Goal: Task Accomplishment & Management: Use online tool/utility

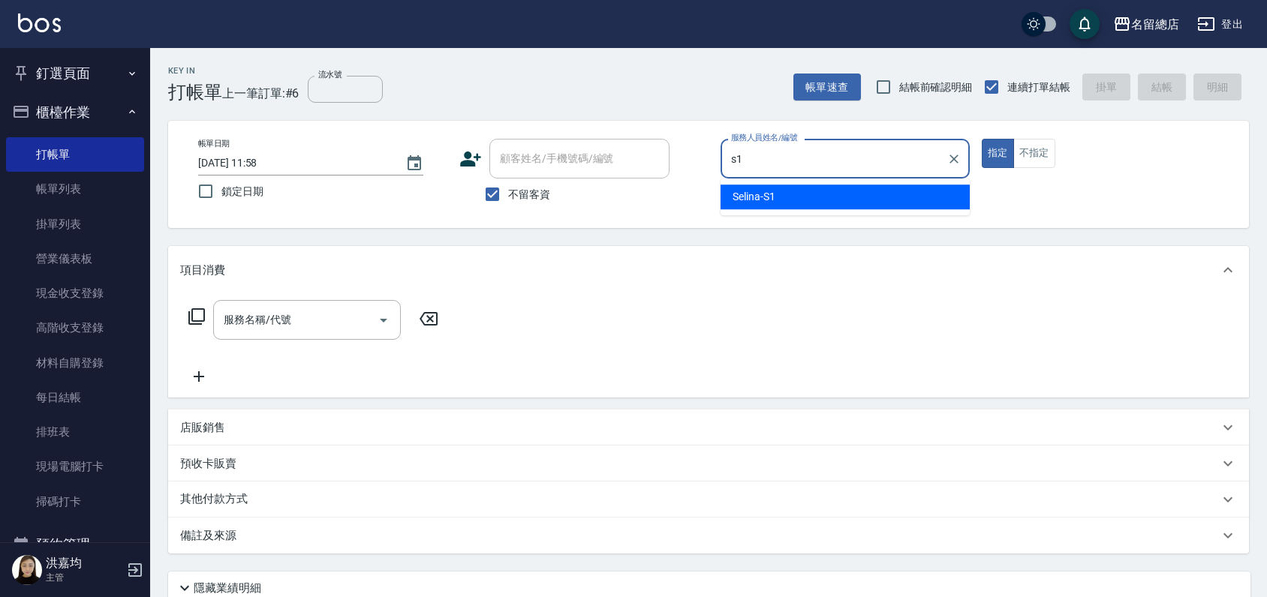
type input "Selina-S1"
type button "true"
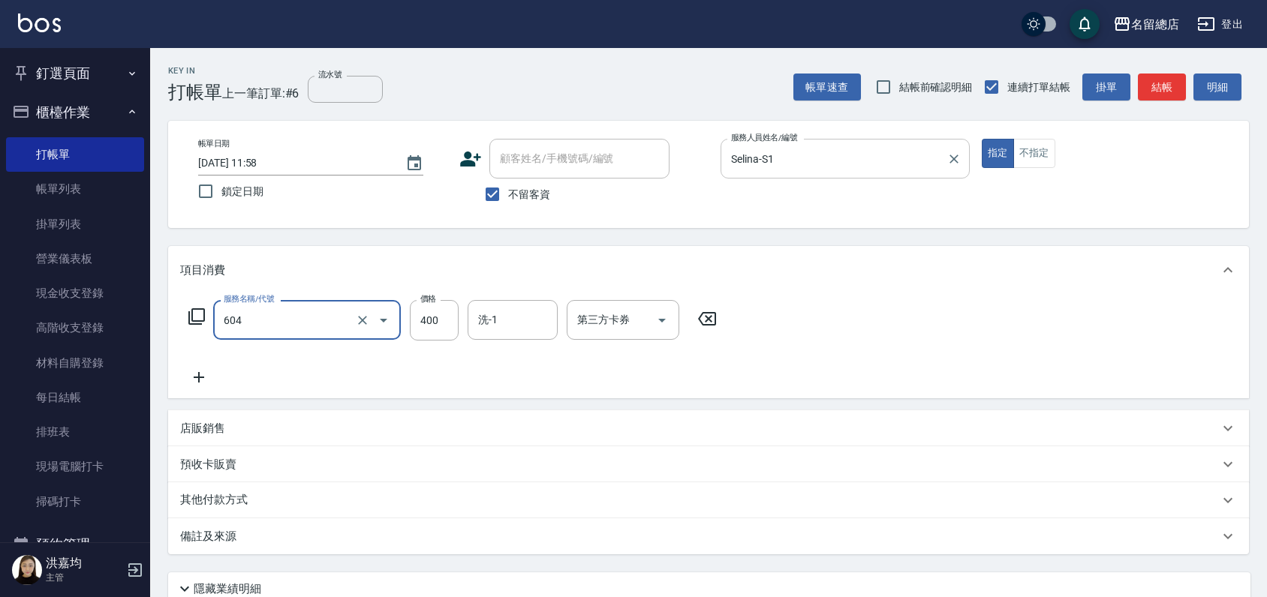
type input "健康洗髮(604)"
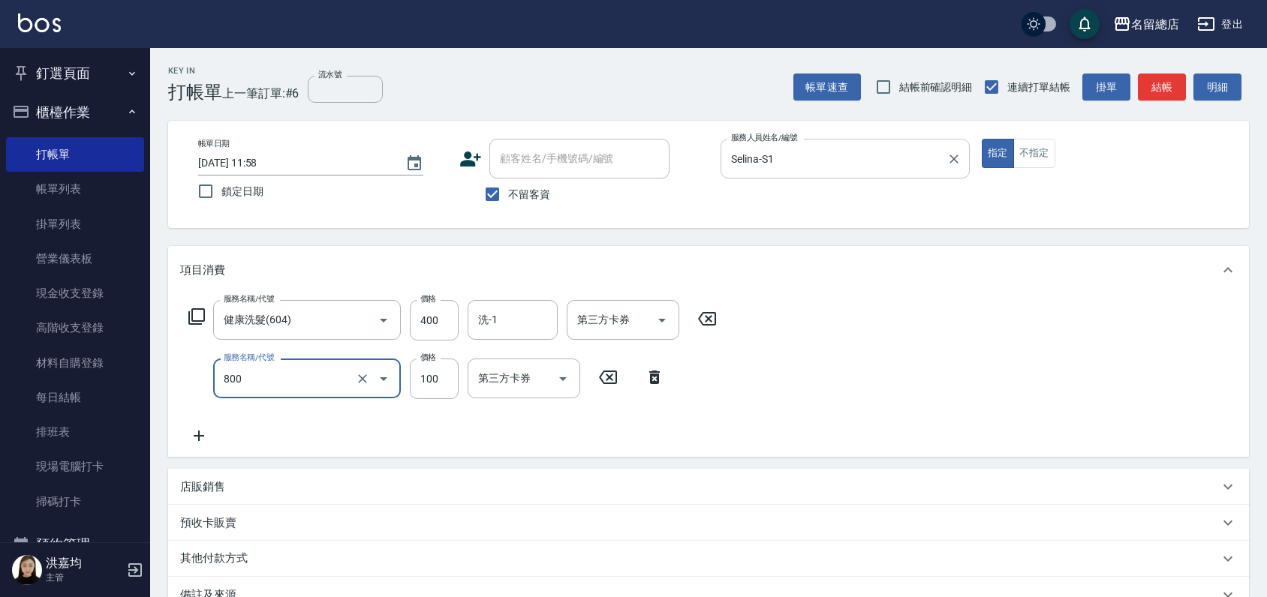
type input "梳髮(800)"
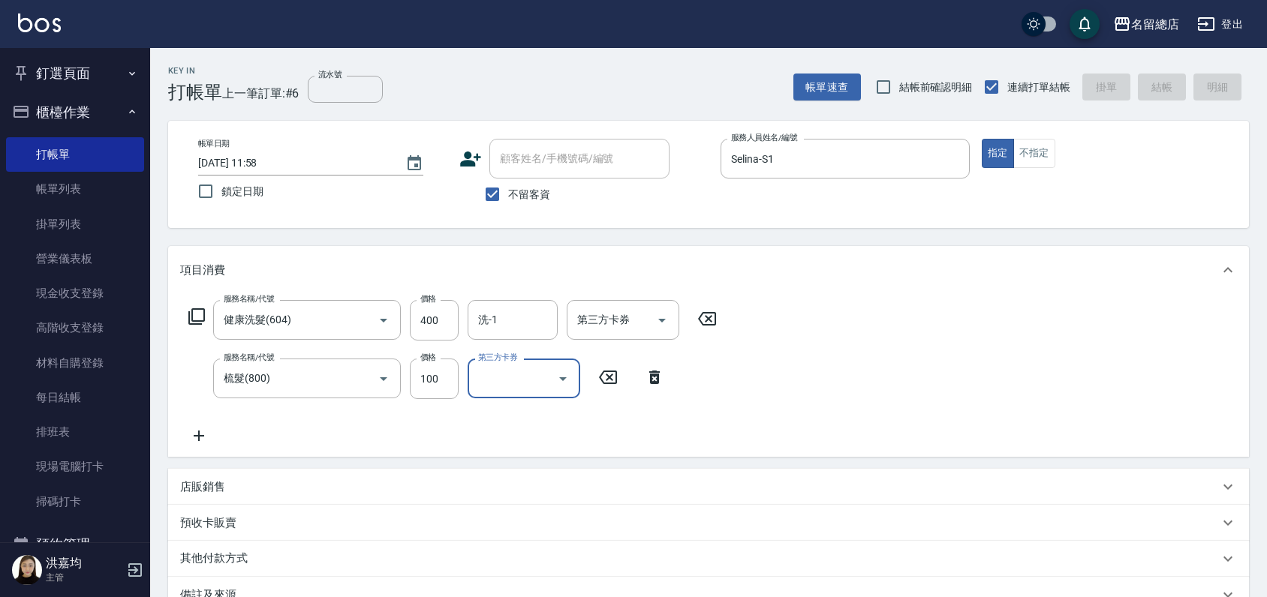
type input "[DATE] 12:31"
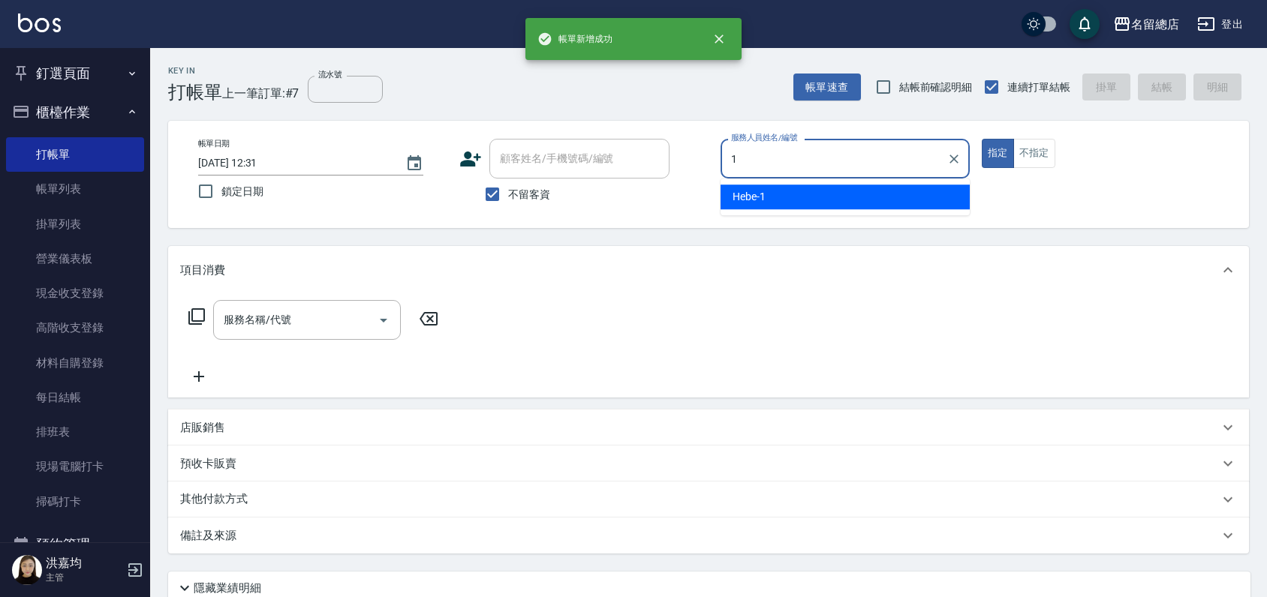
type input "Hebe-1"
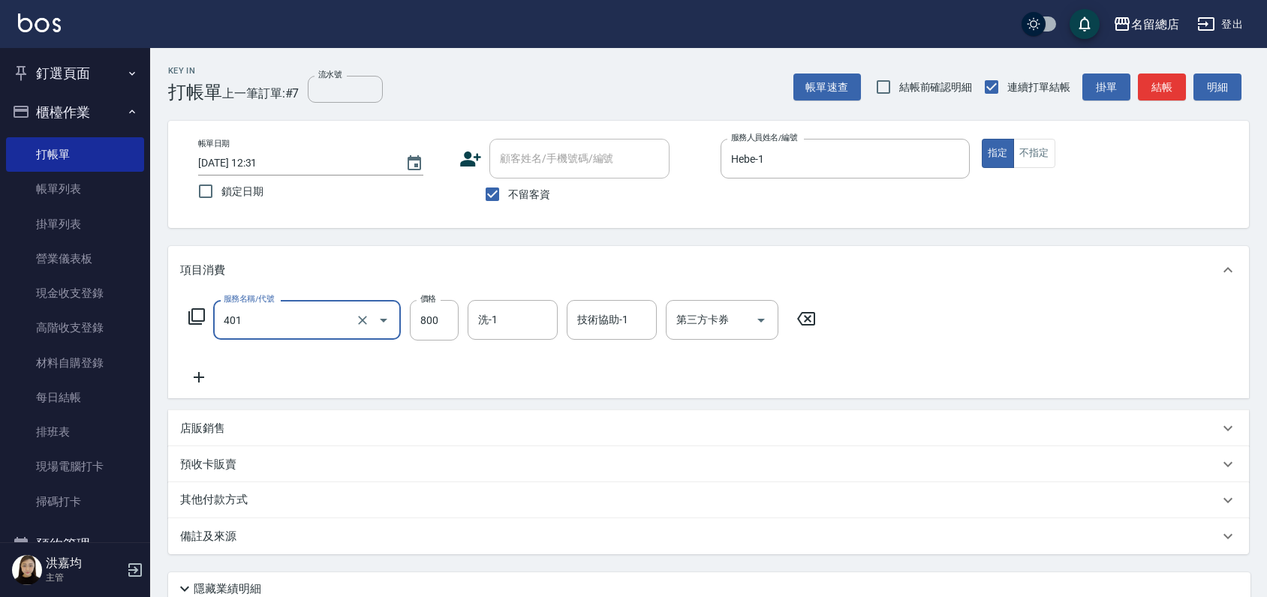
type input "自備護髮(401)"
click at [425, 323] on input "1000" at bounding box center [434, 320] width 49 height 41
type input "1800"
click at [698, 252] on div "項目消費" at bounding box center [708, 270] width 1080 height 48
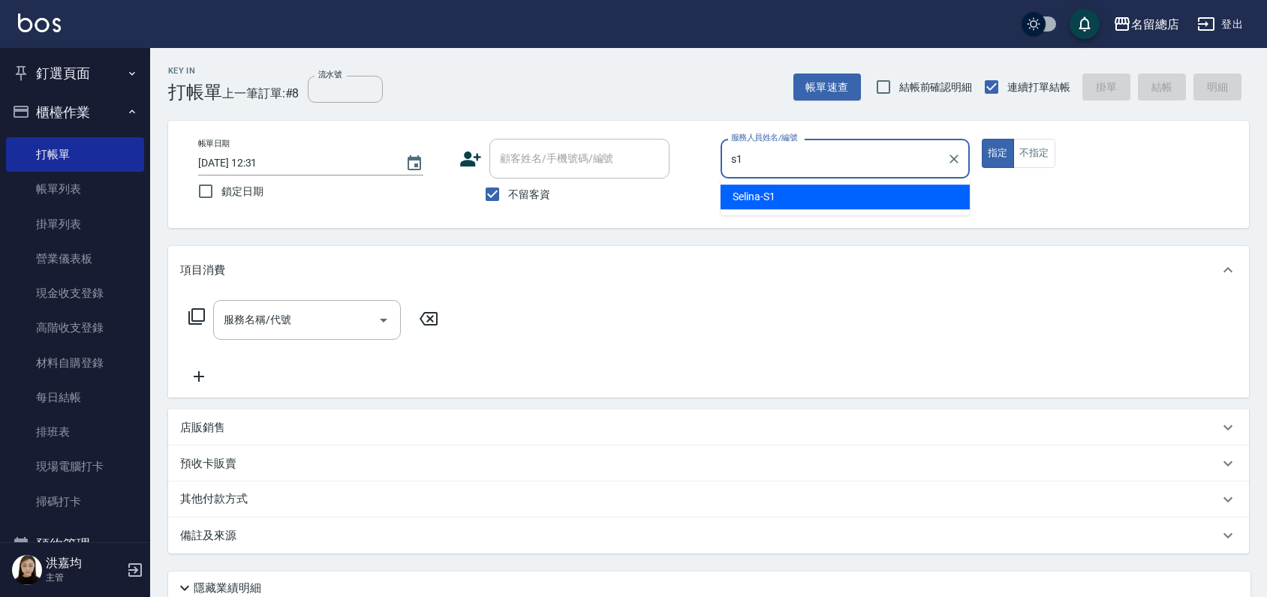
type input "Selina-S1"
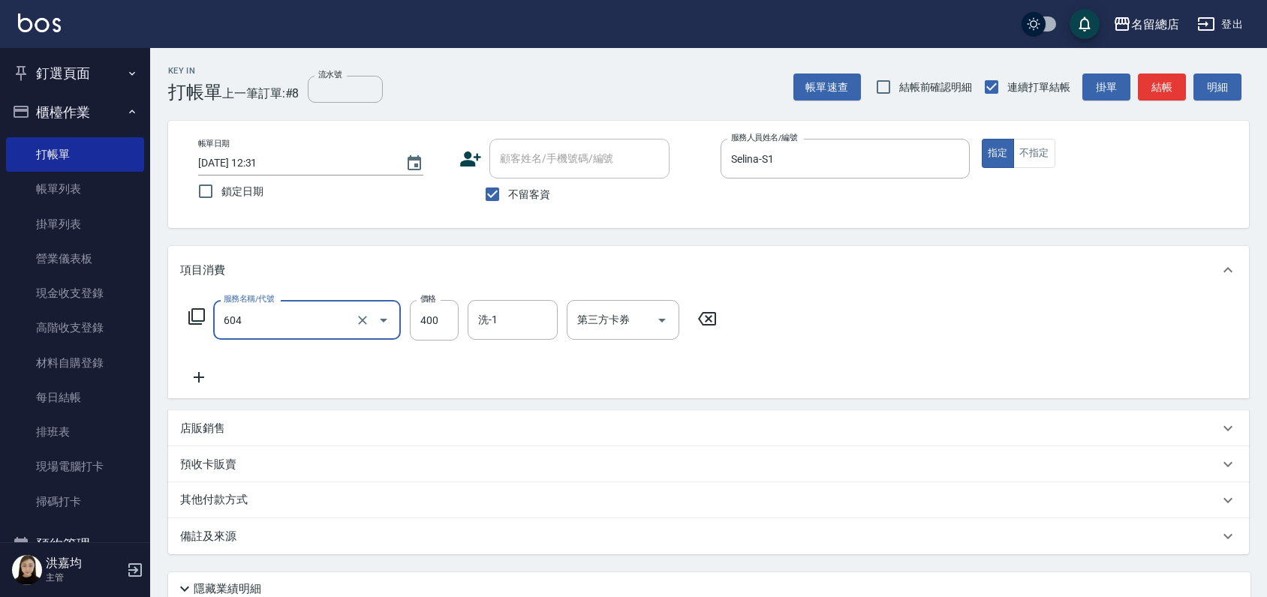
type input "健康洗髮(604)"
click at [1034, 150] on button "不指定" at bounding box center [1034, 153] width 42 height 29
type button "false"
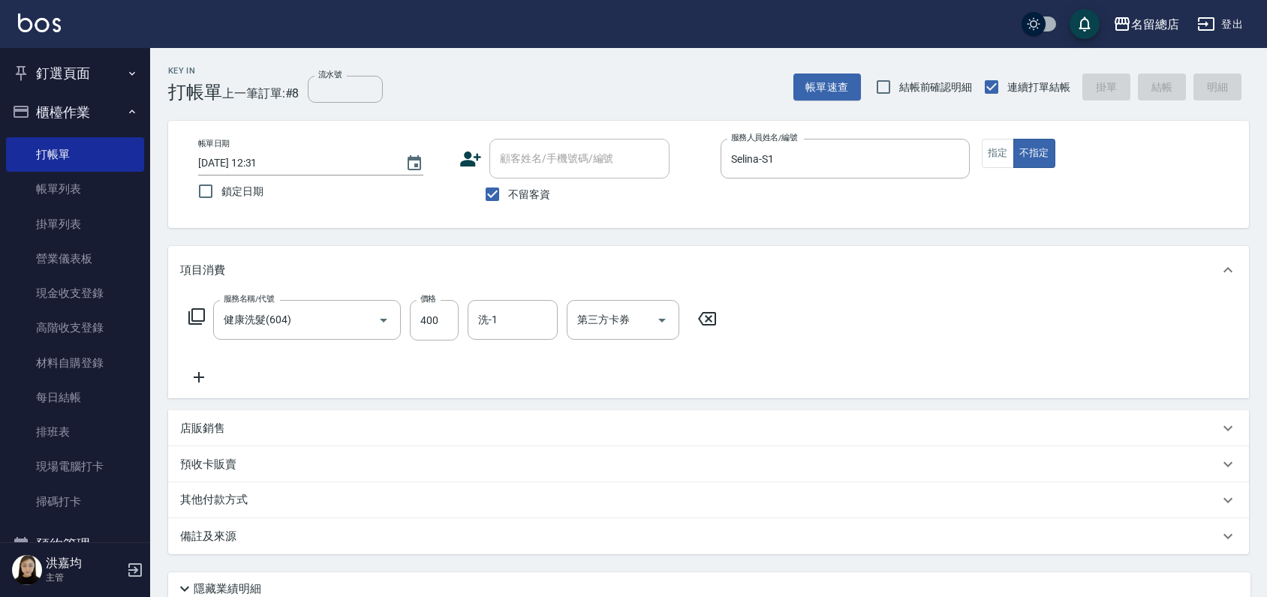
type input "[DATE] 12:52"
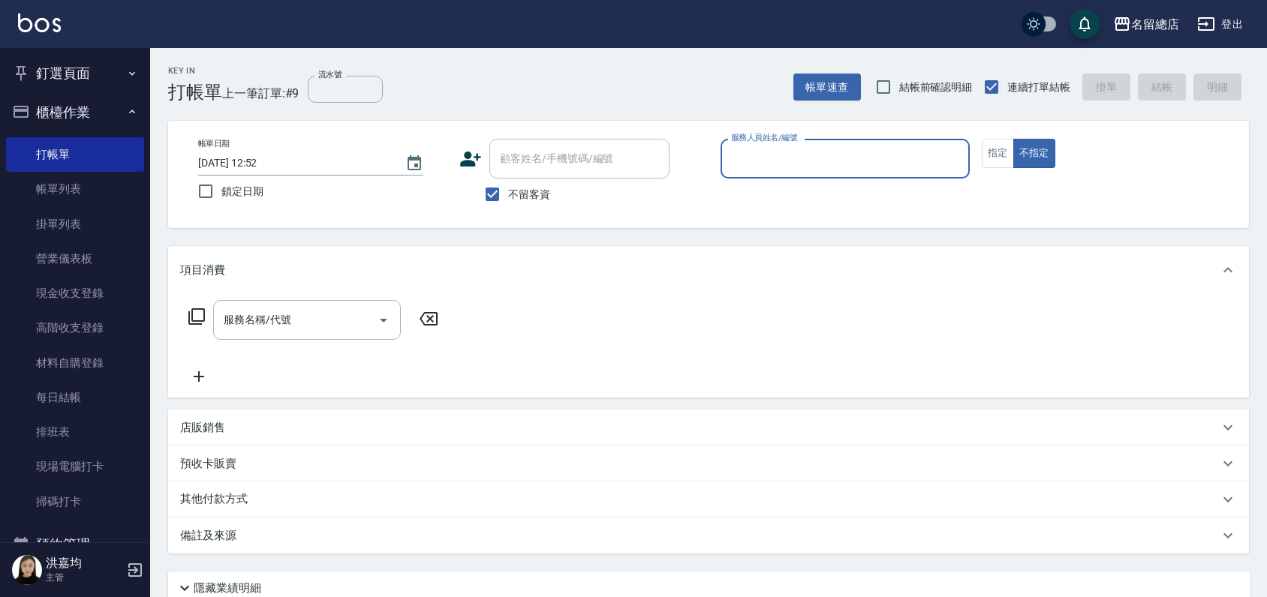
type input "ㄋ"
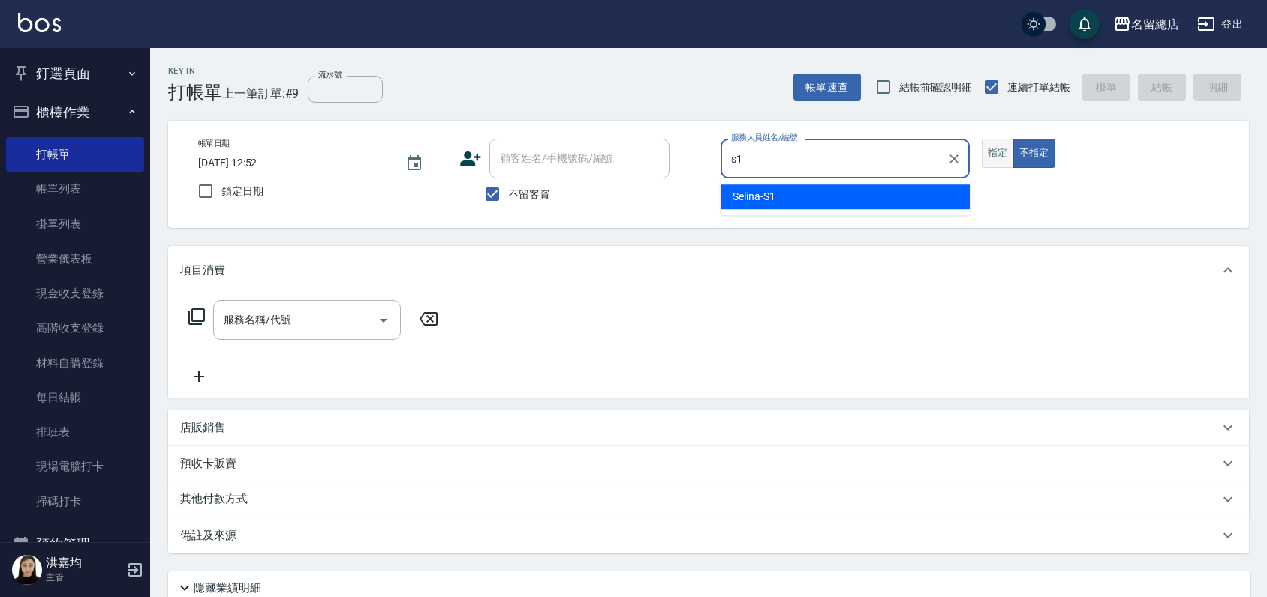
type input "s1"
click at [992, 145] on button "指定" at bounding box center [997, 153] width 32 height 29
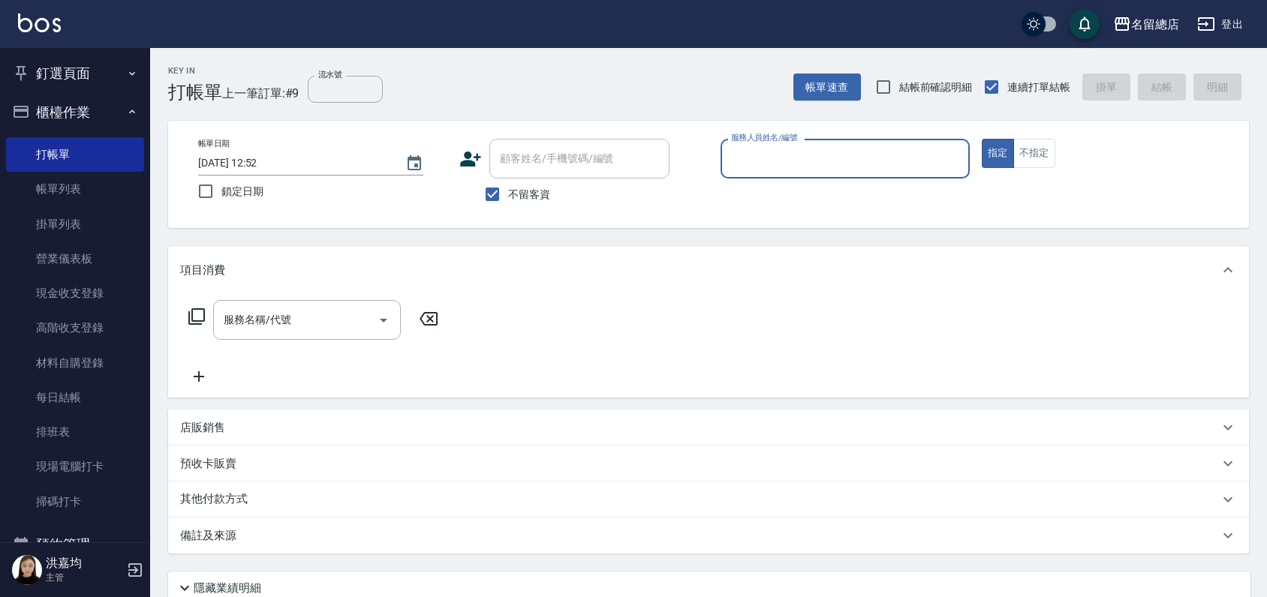
click at [846, 150] on input "服務人員姓名/編號" at bounding box center [845, 159] width 236 height 26
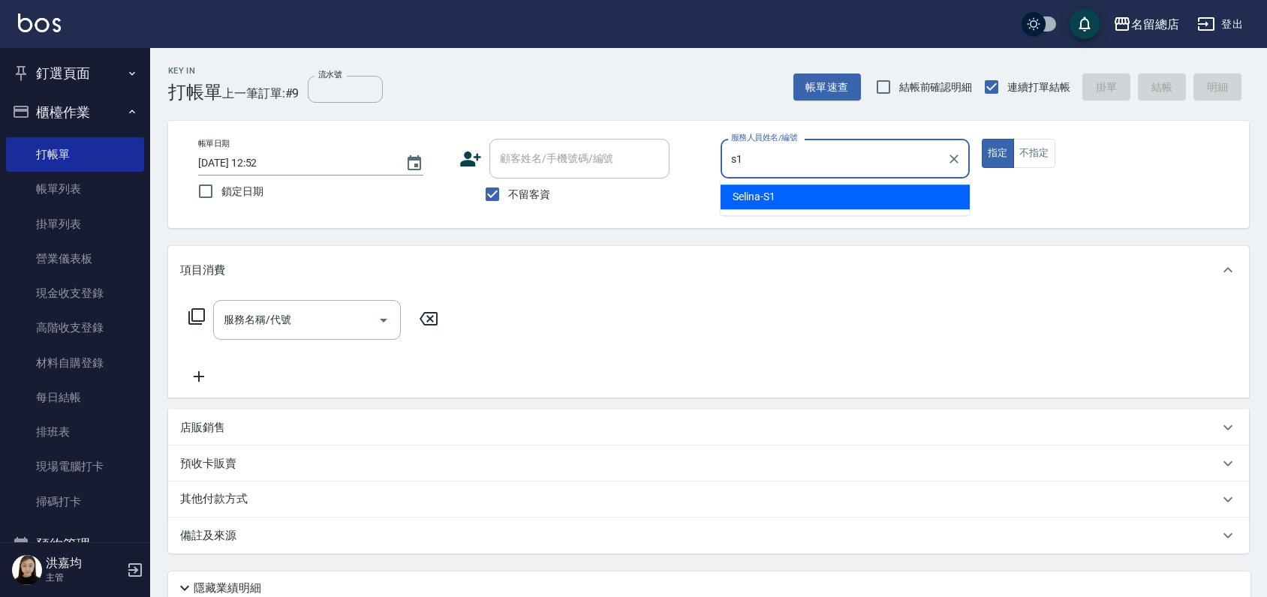
type input "Selina-S1"
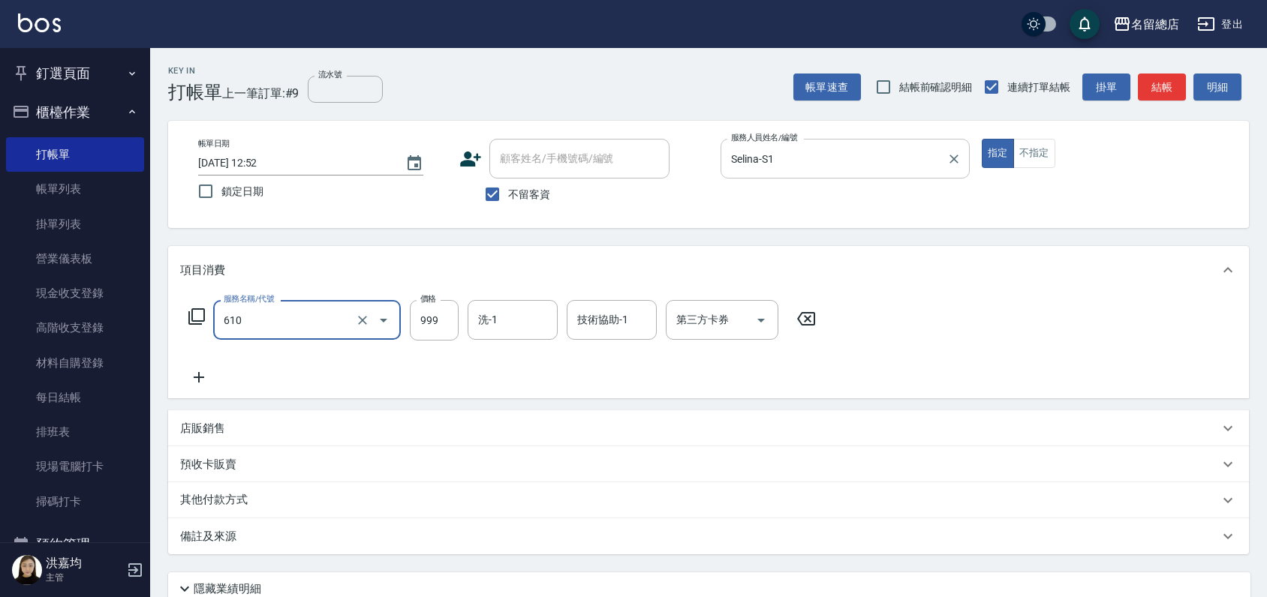
type input "頭皮SPA洗(610)"
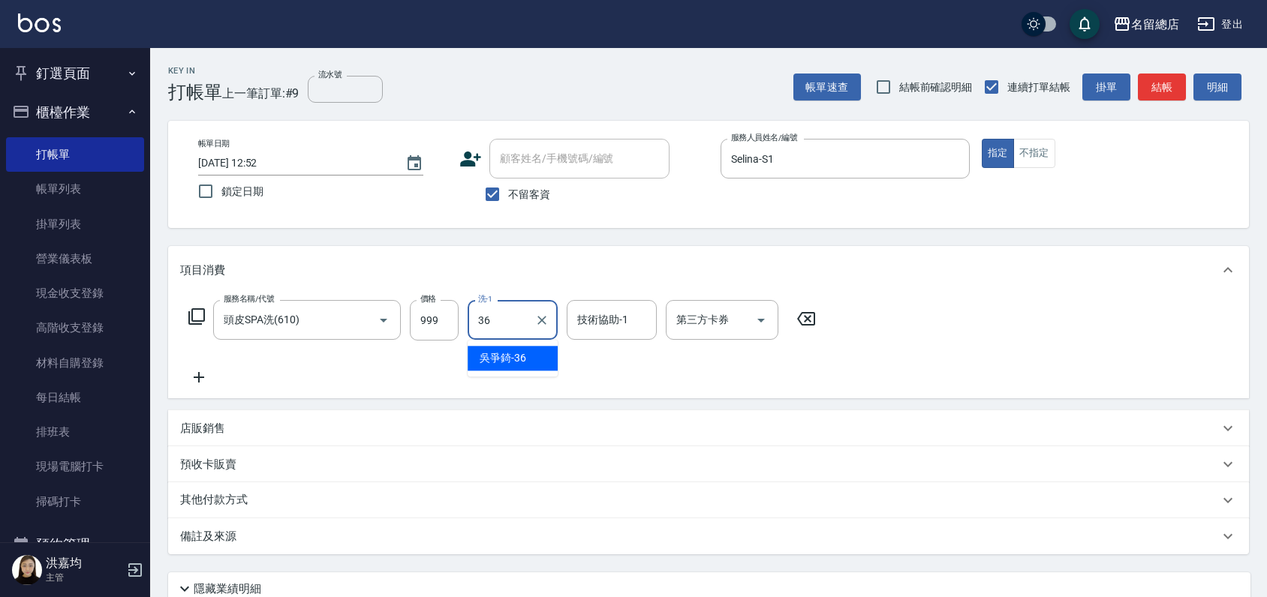
type input "[PERSON_NAME]-36"
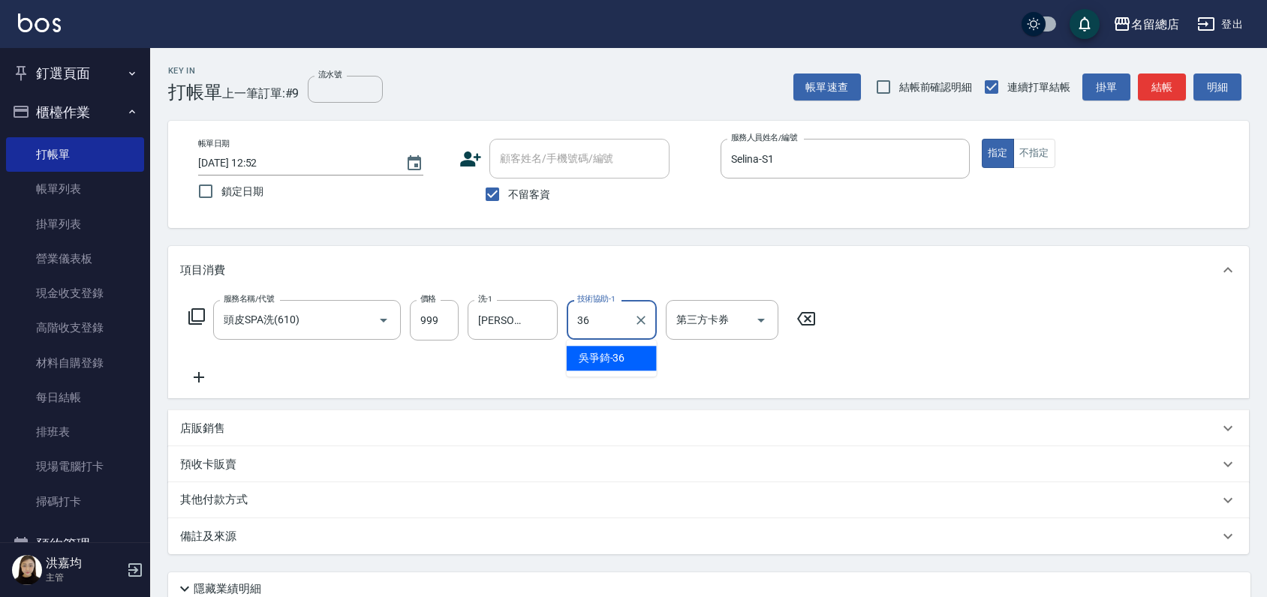
type input "[PERSON_NAME]-36"
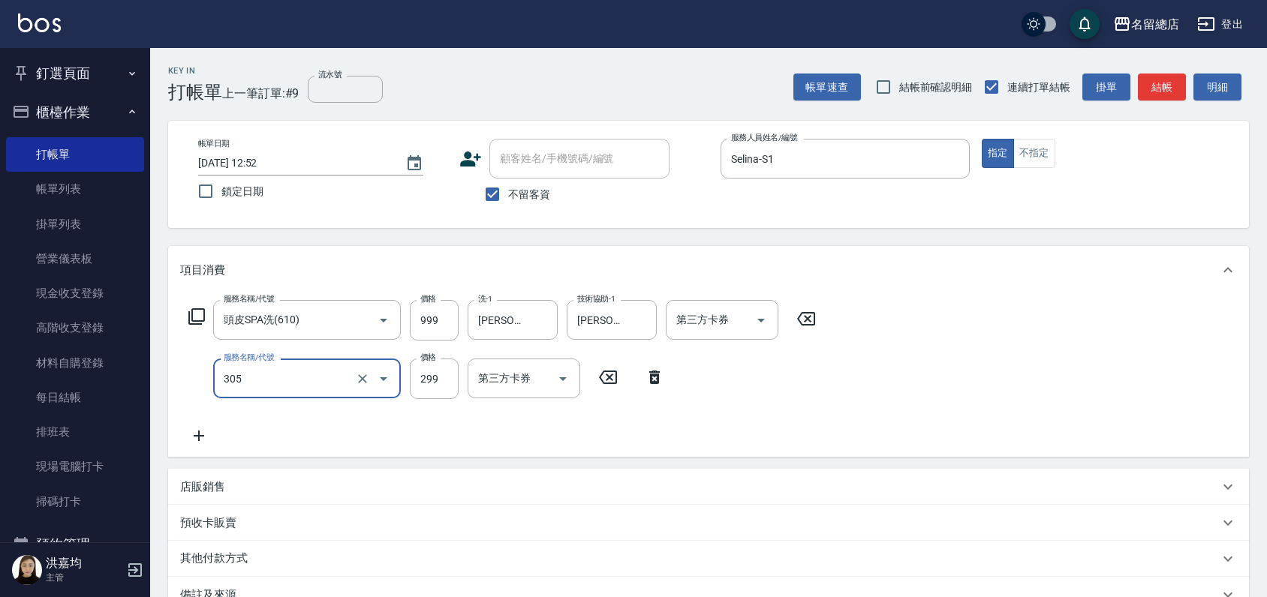
type input "剪髮(305)"
type input "400"
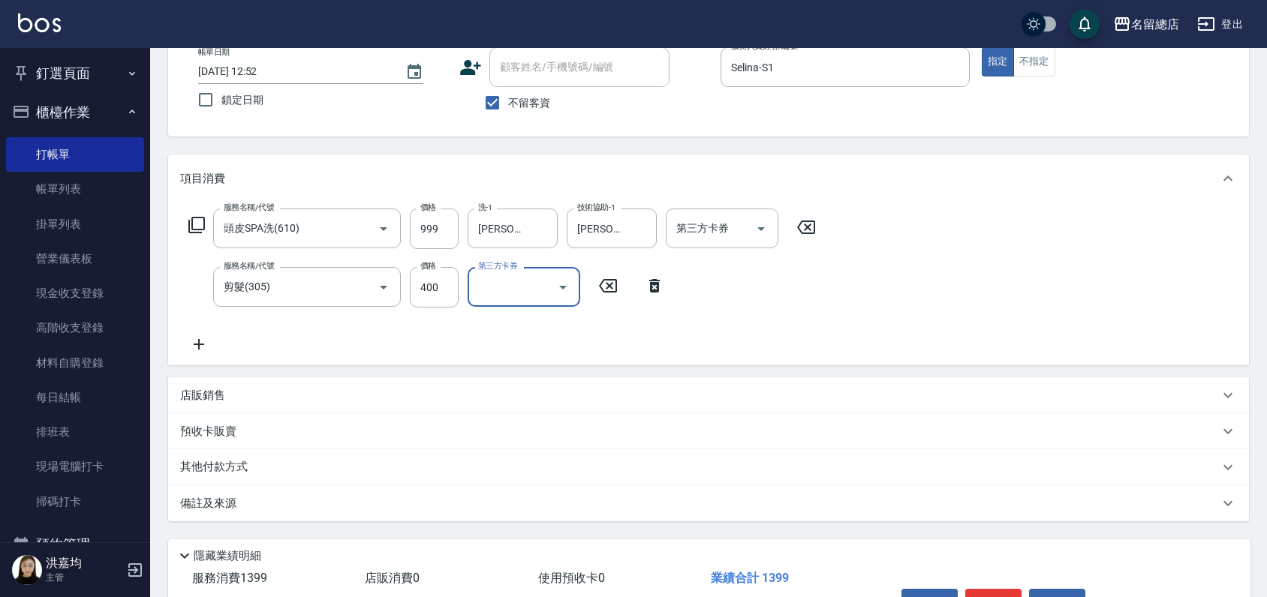
scroll to position [184, 0]
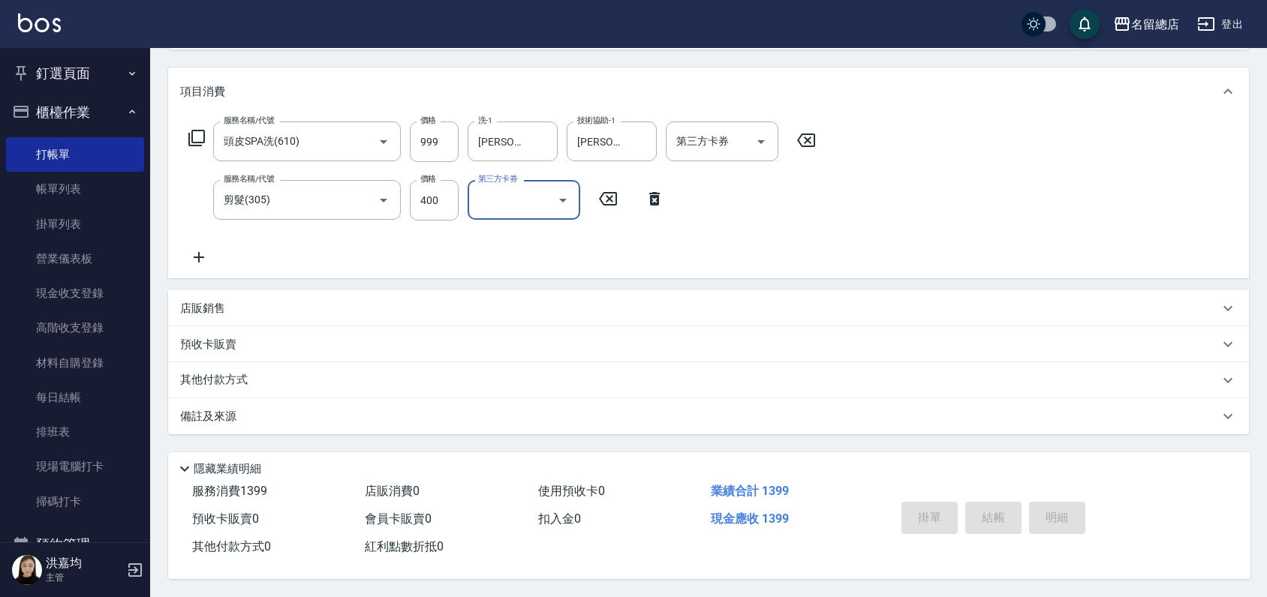
type input "[DATE] 13:23"
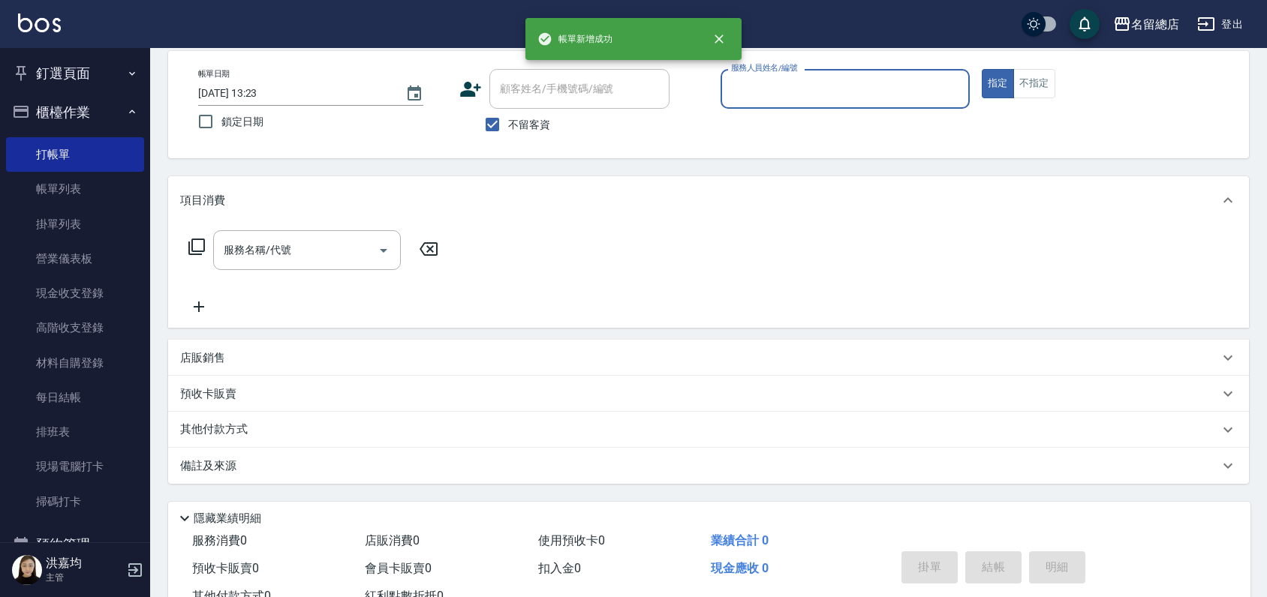
scroll to position [0, 0]
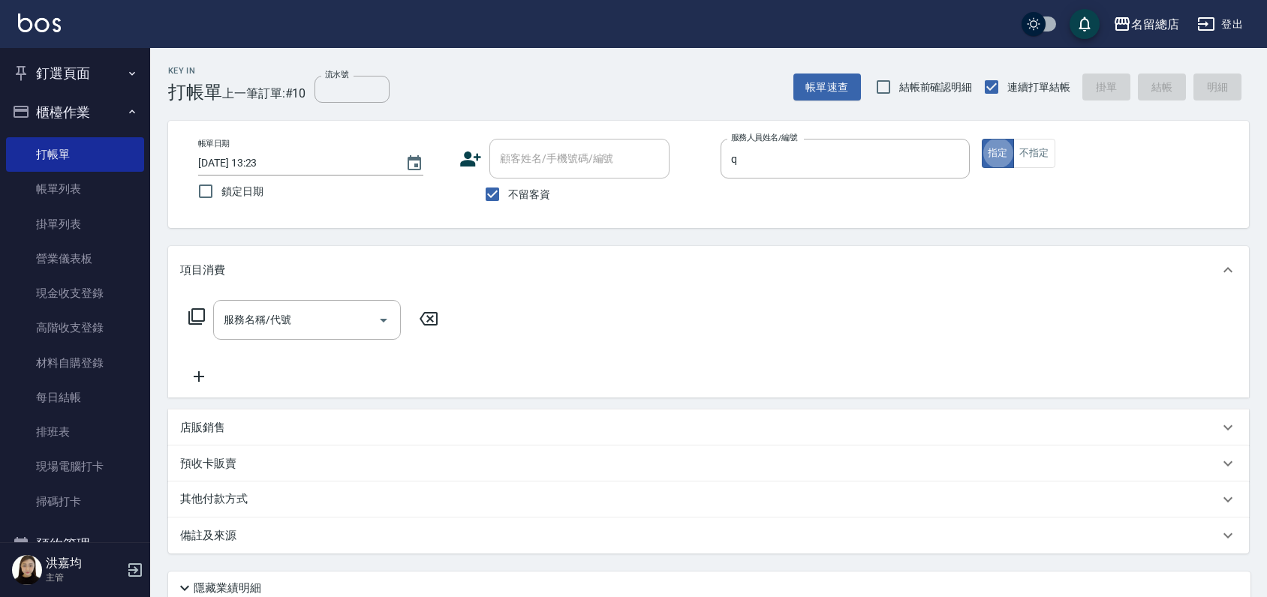
type input "[PERSON_NAME]"
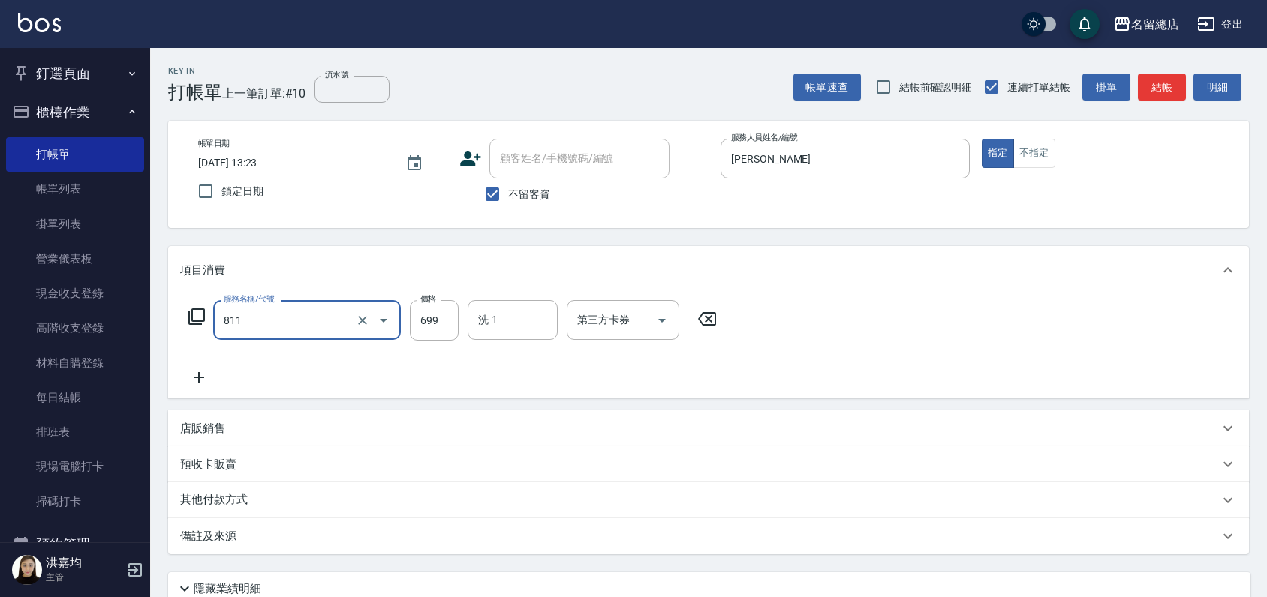
type input "洗+剪(811)"
click at [1032, 150] on button "不指定" at bounding box center [1034, 153] width 42 height 29
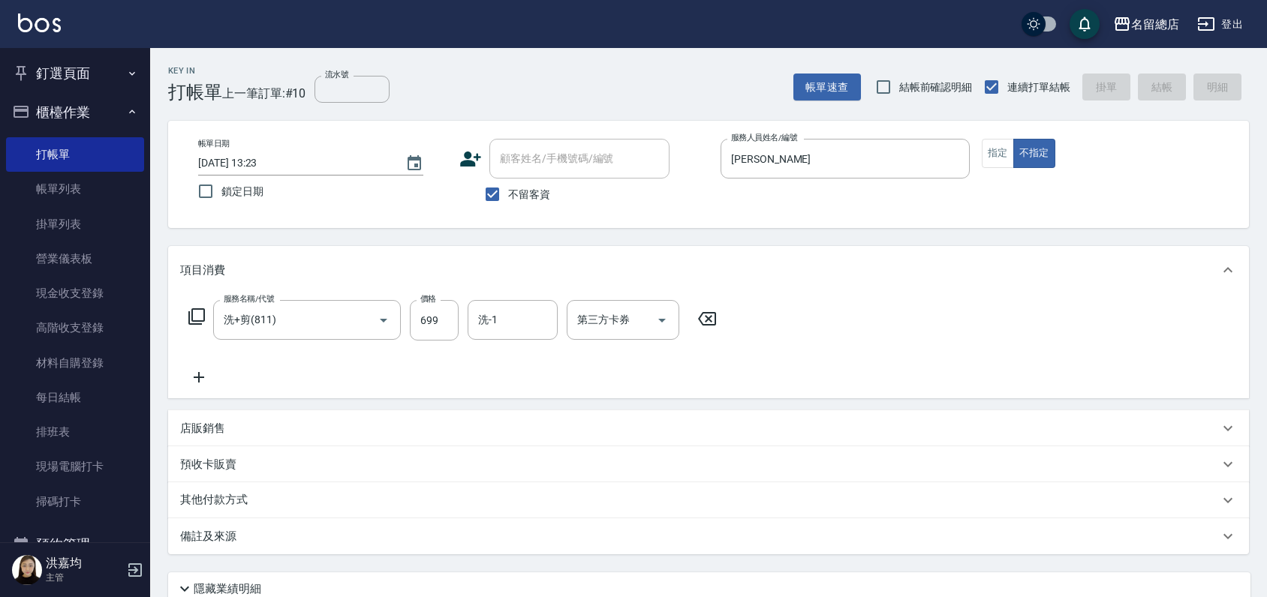
type input "[DATE] 13:24"
type input "Una-12"
click at [996, 155] on button "指定" at bounding box center [997, 153] width 32 height 29
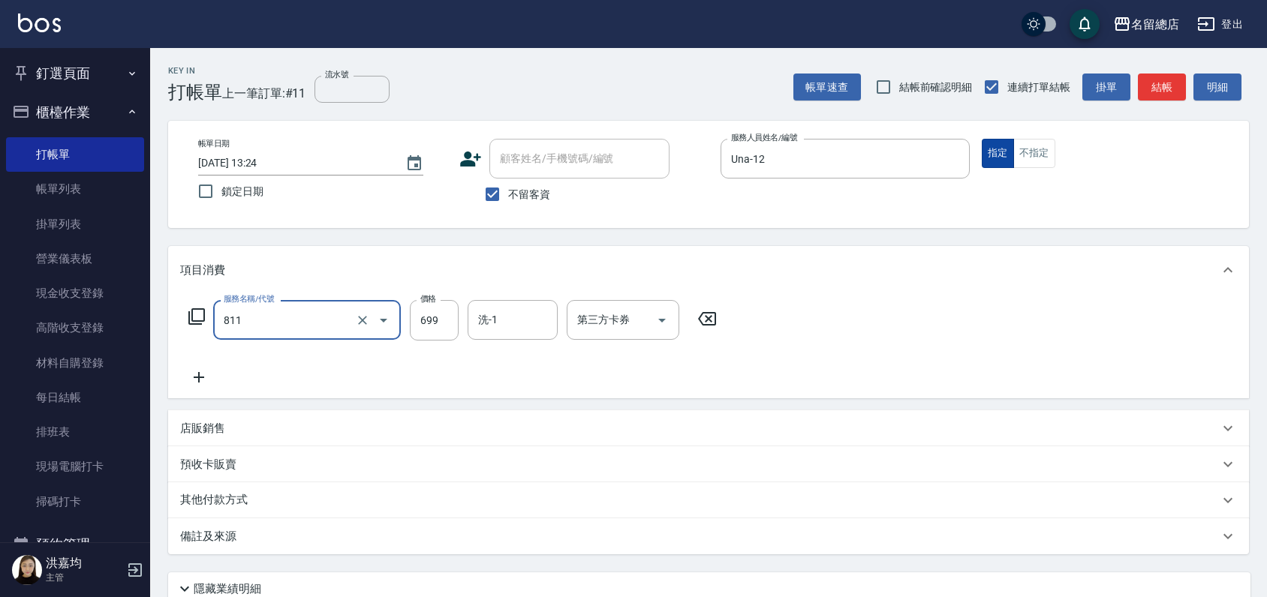
type input "洗+剪(811)"
type input "650"
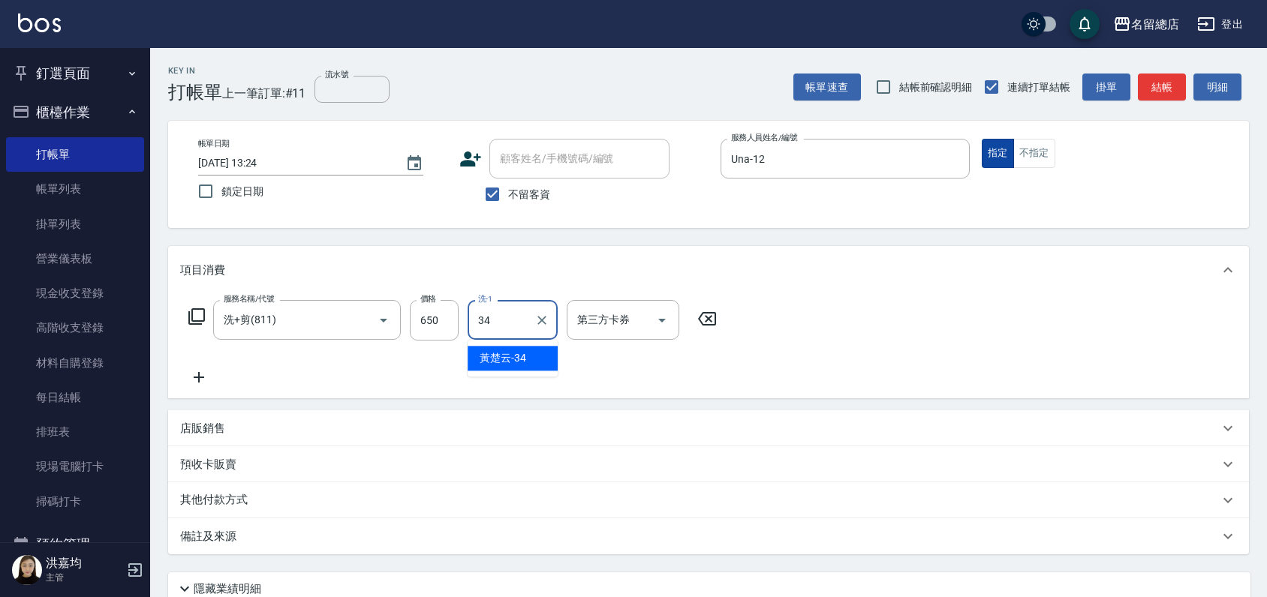
type input "[PERSON_NAME]-34"
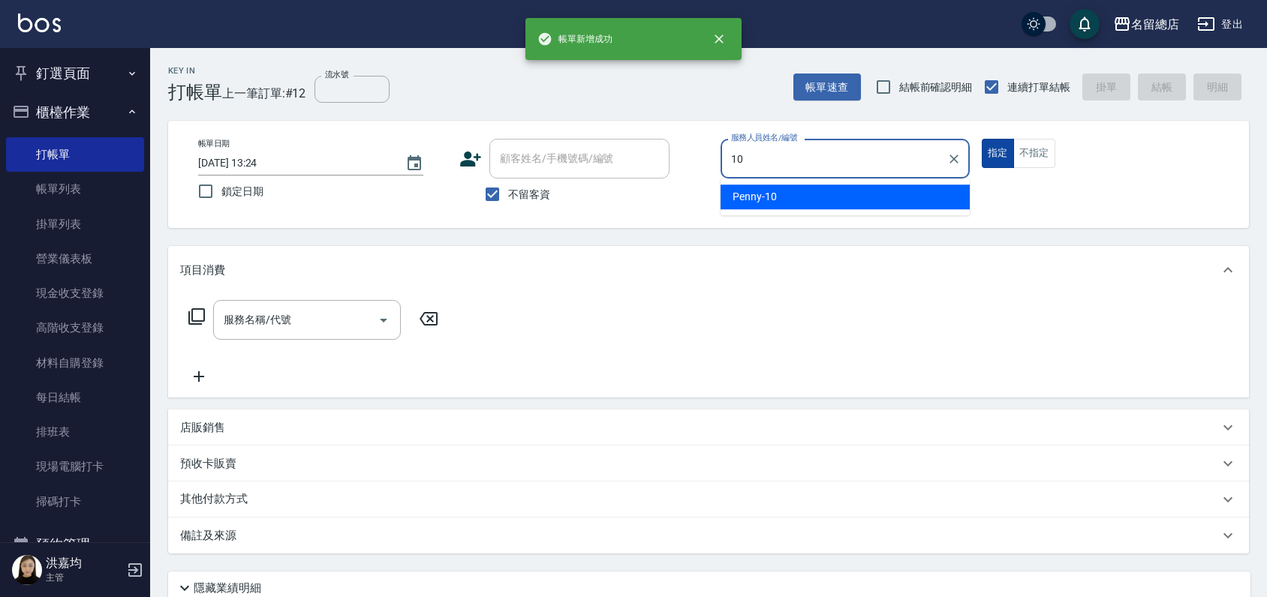
type input "Penny-10"
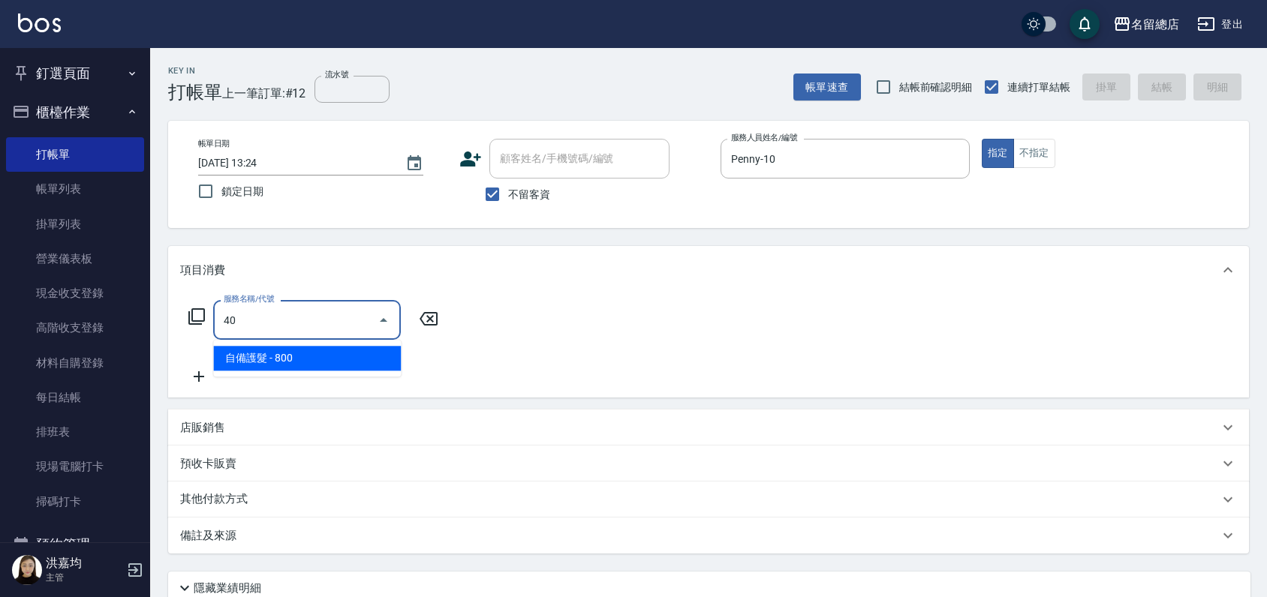
type input "4"
type input "2"
click at [240, 359] on span "自備頭皮 - 800" at bounding box center [307, 358] width 188 height 25
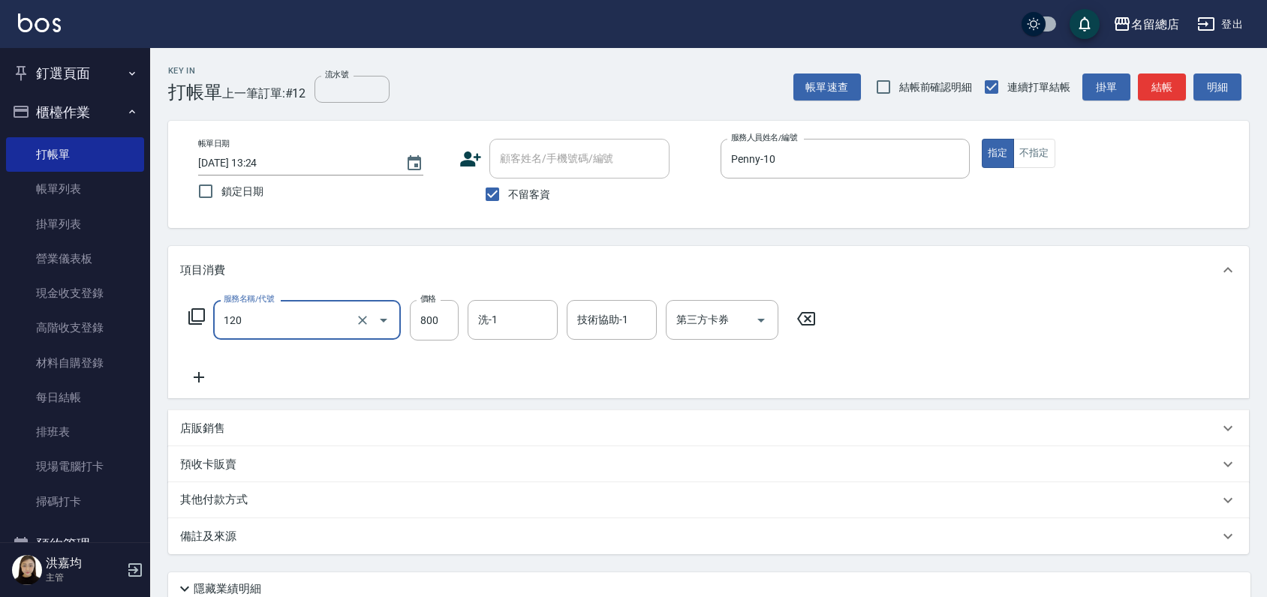
type input "自備頭皮(120)"
type input "1000"
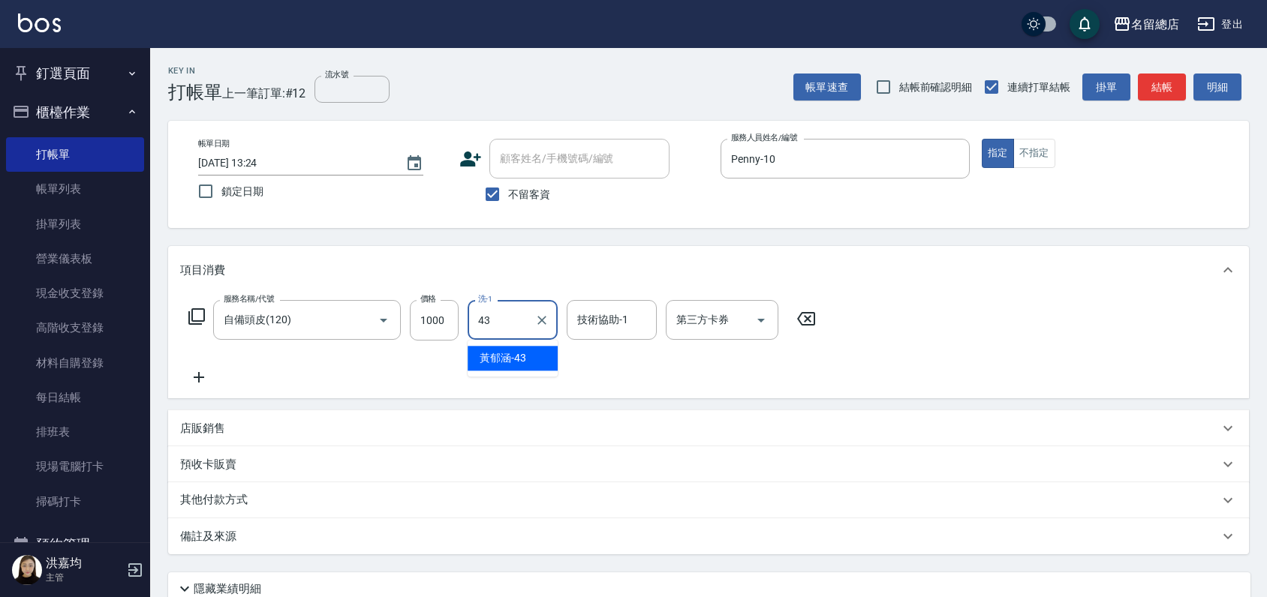
type input "[PERSON_NAME]-43"
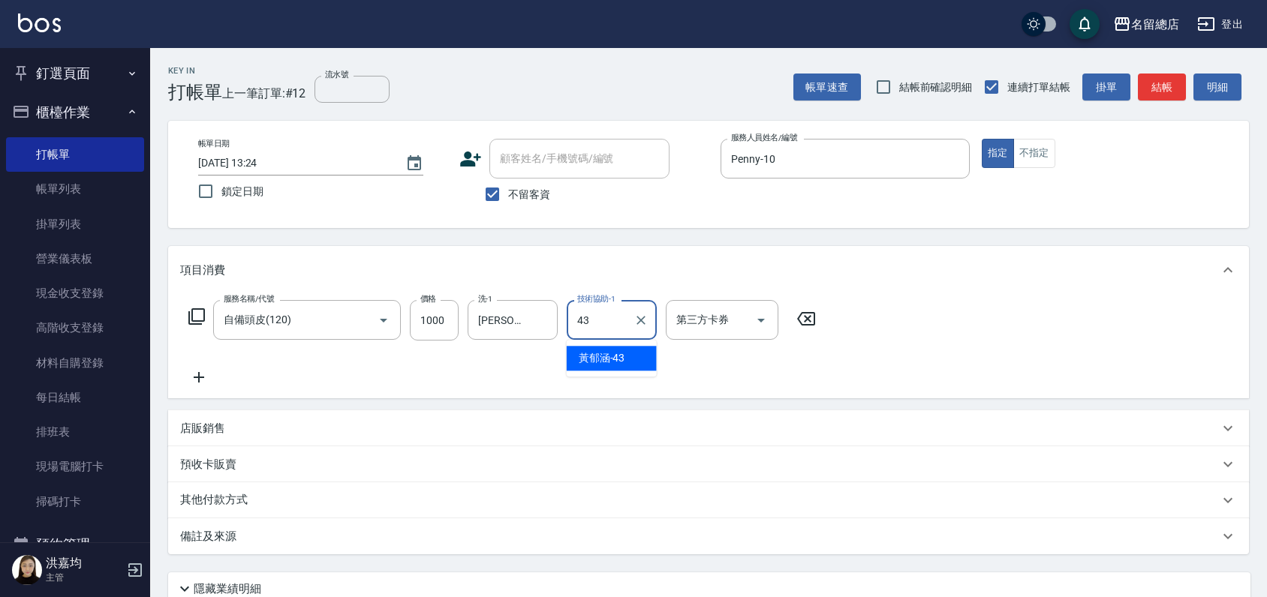
type input "[PERSON_NAME]-43"
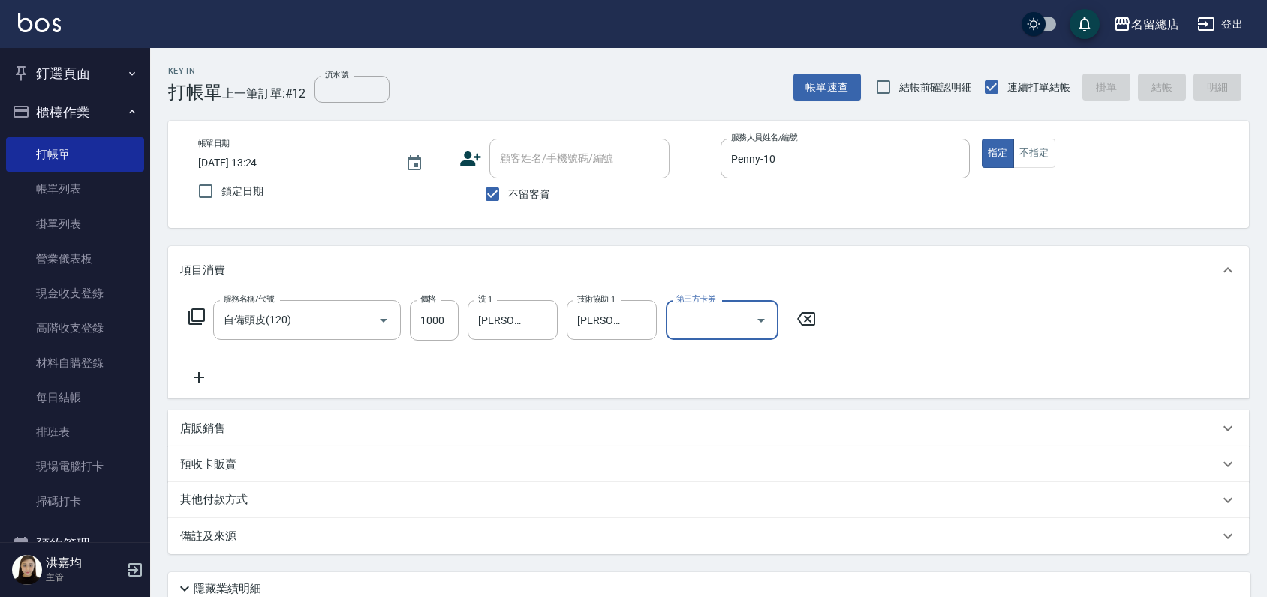
type input "[DATE] 13:25"
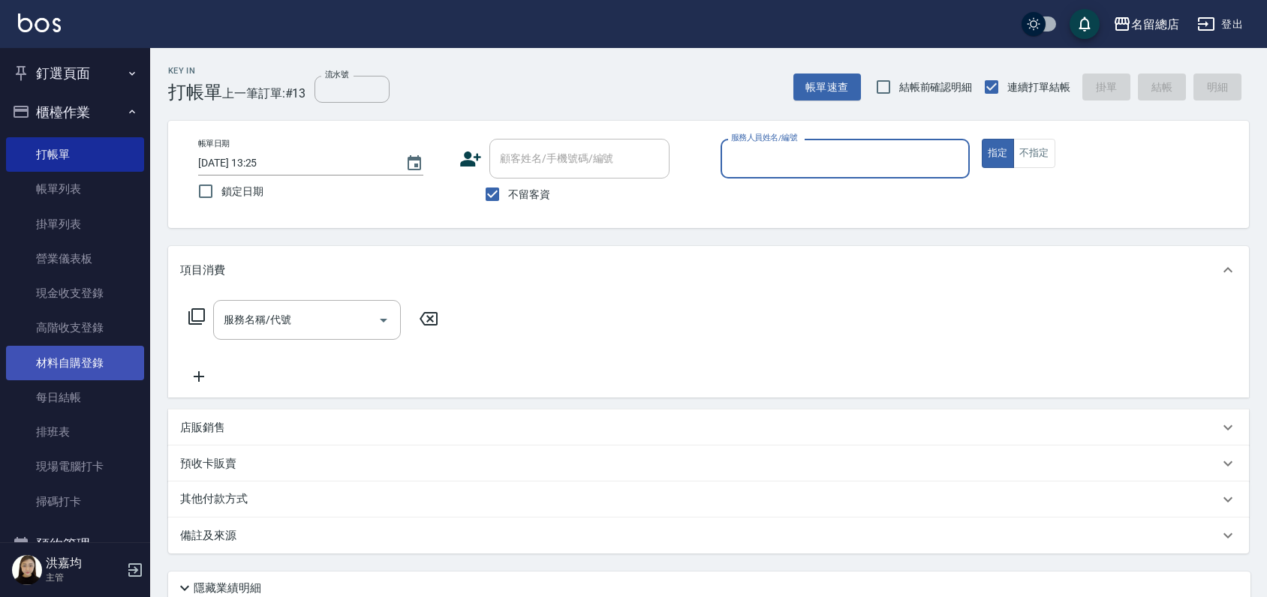
click at [50, 358] on link "材料自購登錄" at bounding box center [75, 363] width 138 height 35
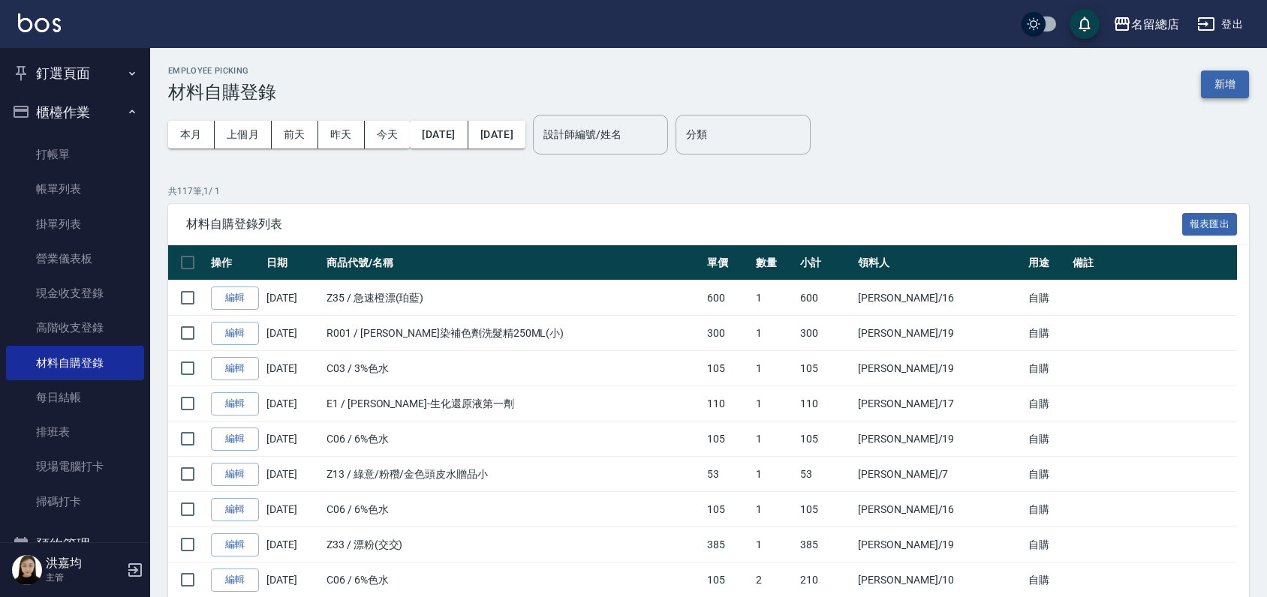
click at [1228, 93] on button "新增" at bounding box center [1225, 85] width 48 height 28
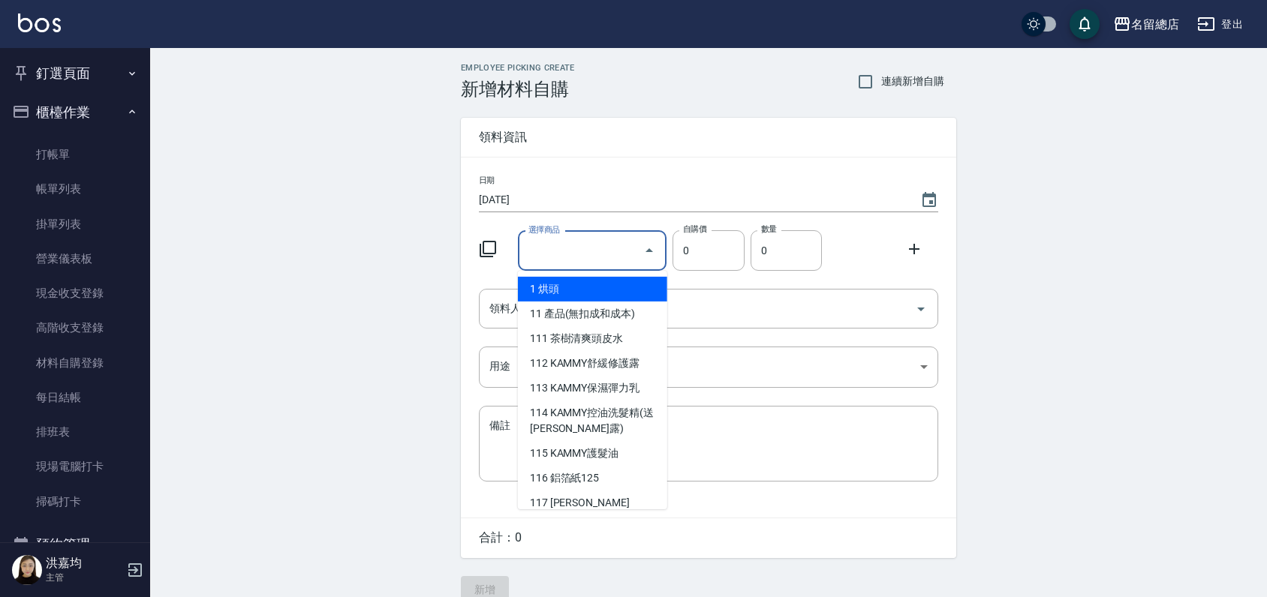
click at [588, 258] on input "選擇商品" at bounding box center [580, 251] width 113 height 26
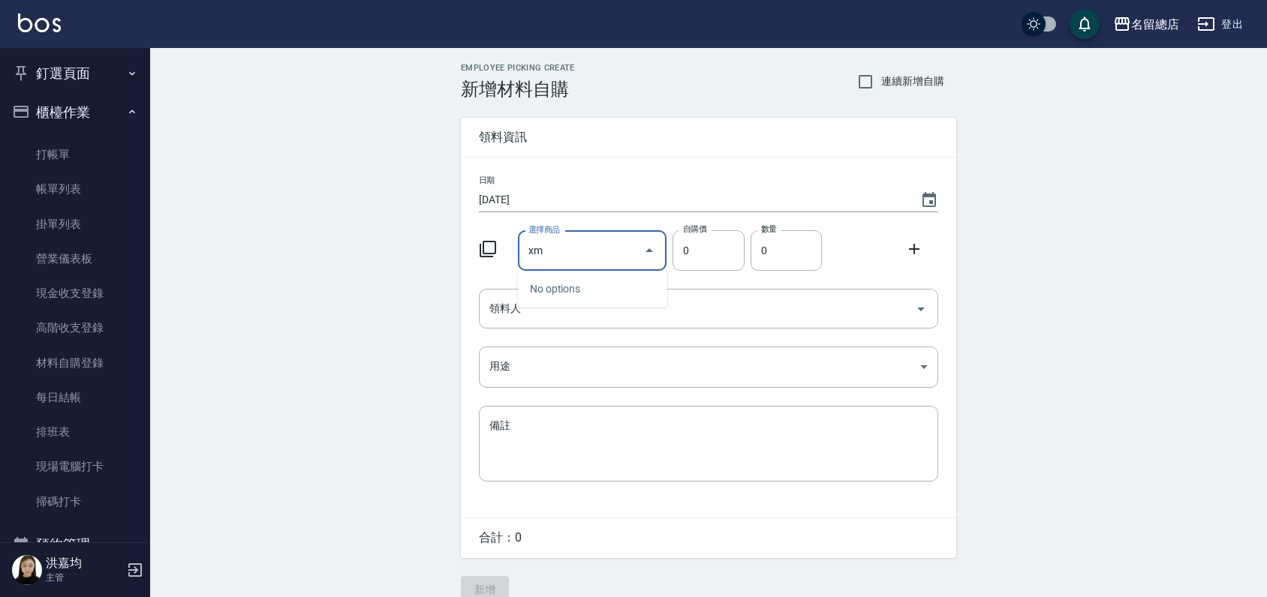
type input "x"
click at [567, 287] on li "116 鋁箔紙125" at bounding box center [592, 289] width 149 height 25
type input "鋁箔紙125"
type input "135"
type input "1"
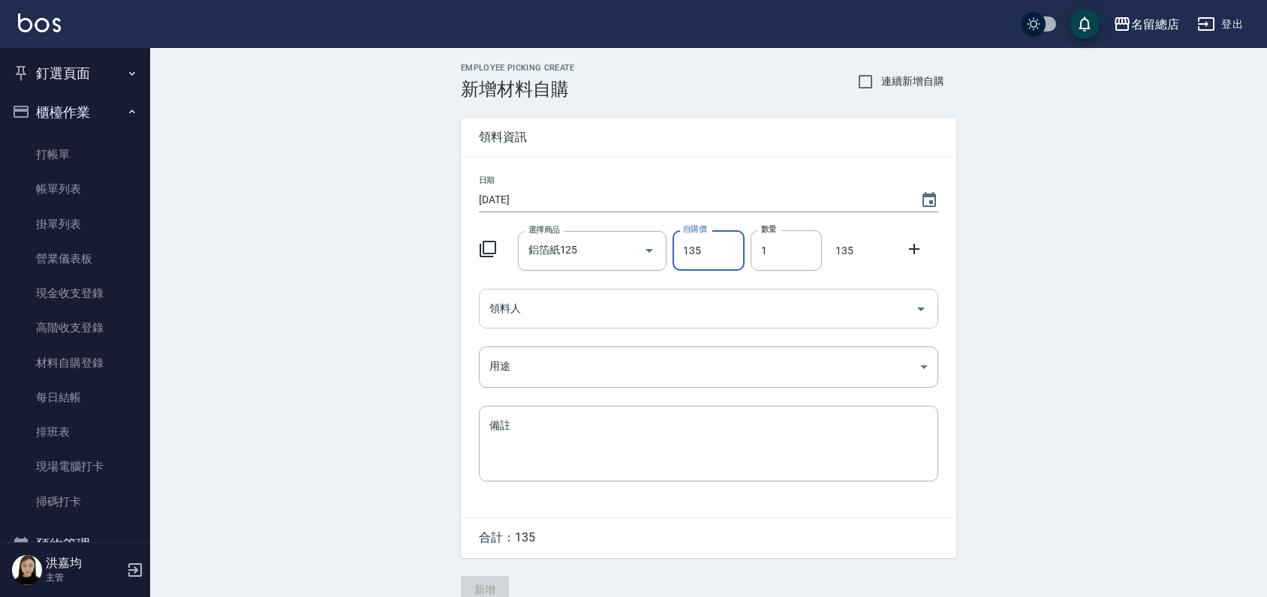
click at [589, 293] on div "領料人" at bounding box center [708, 309] width 459 height 40
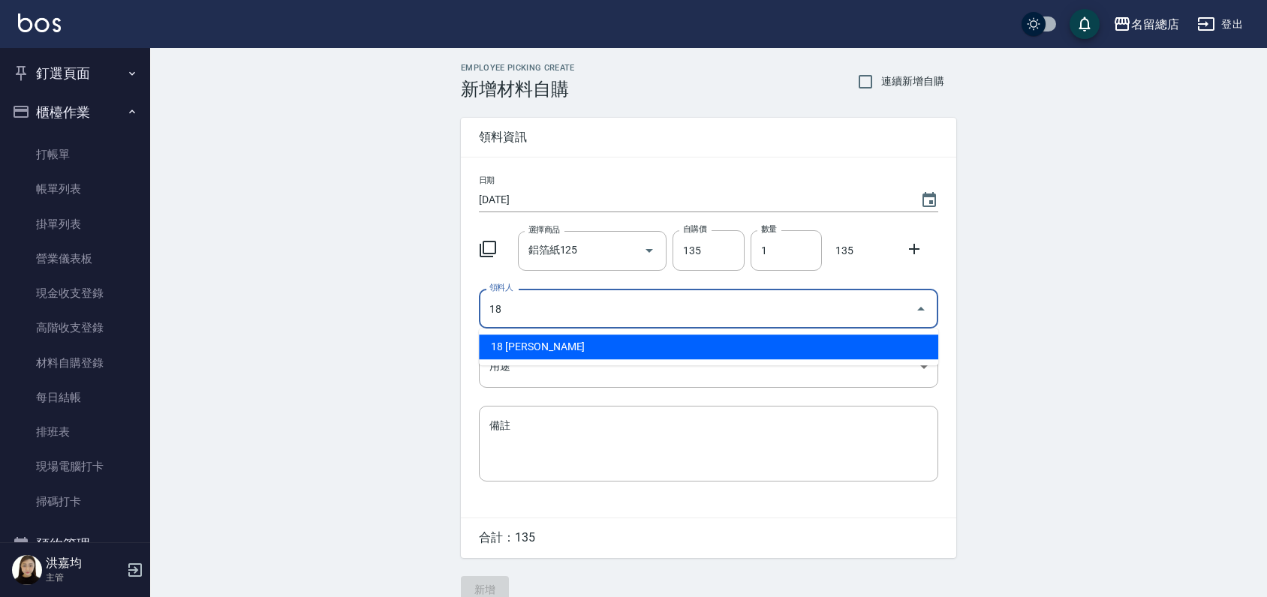
type input "18 [PERSON_NAME]"
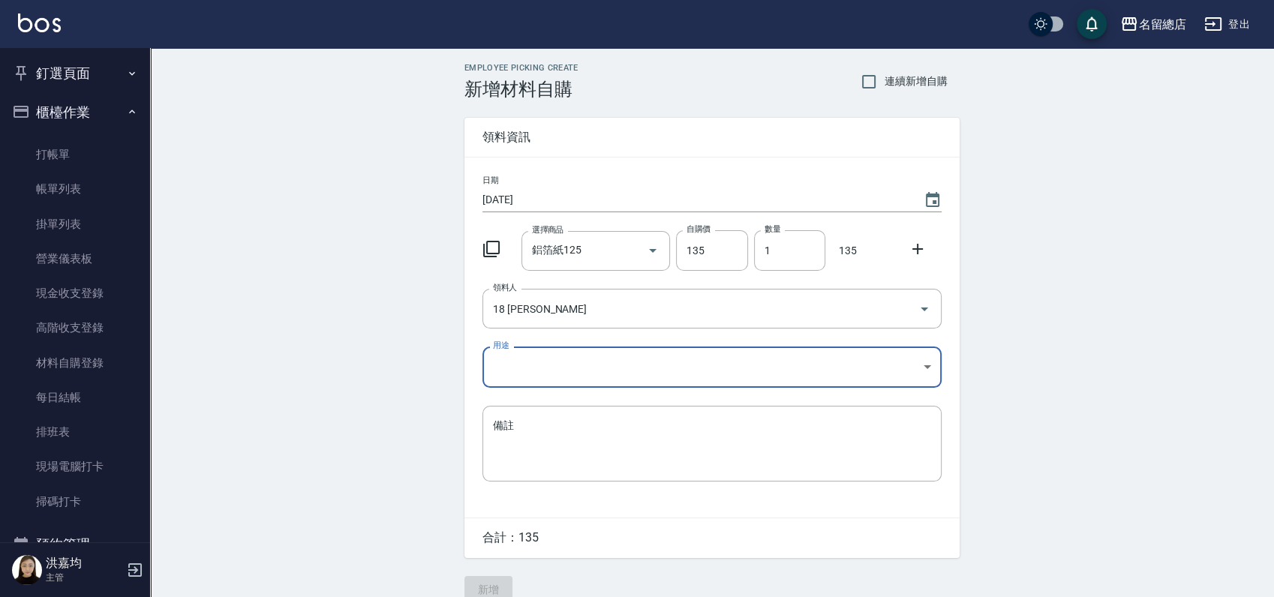
click at [798, 368] on body "名留總店 登出 釘選頁面 打帳單 帳單列表 材料自購登錄 現金收支登錄 店家日報表 商品列表 櫃檯作業 打帳單 帳單列表 掛單列表 營業儀表板 現金收支登錄 …" at bounding box center [637, 309] width 1274 height 618
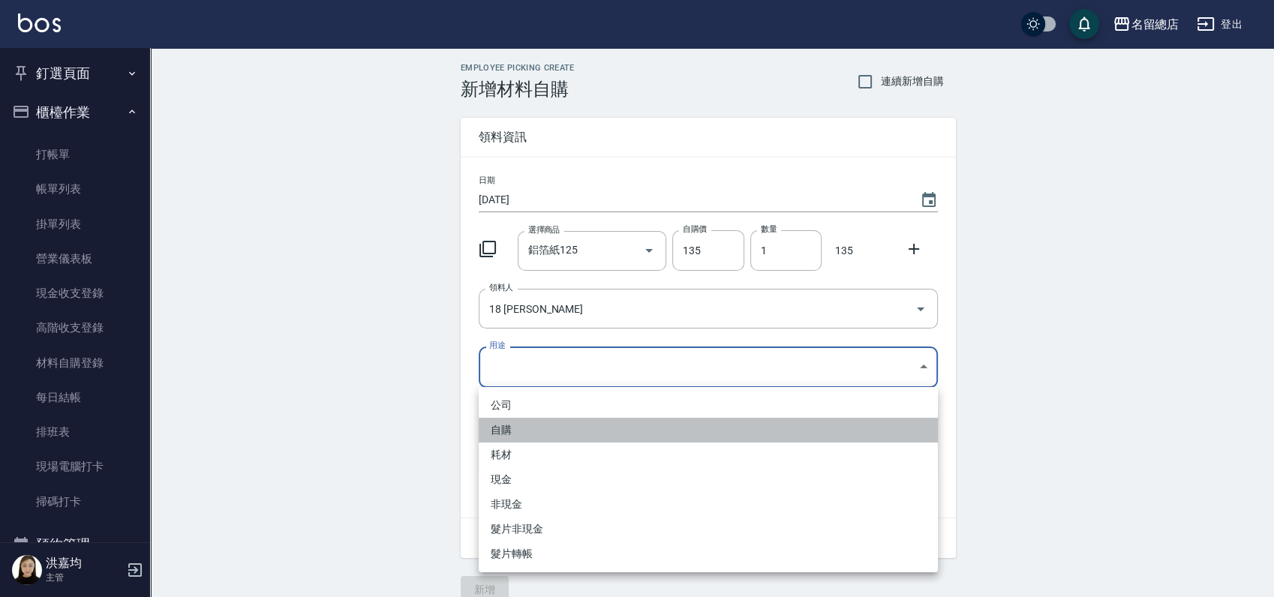
click at [524, 431] on li "自購" at bounding box center [708, 430] width 459 height 25
type input "自購"
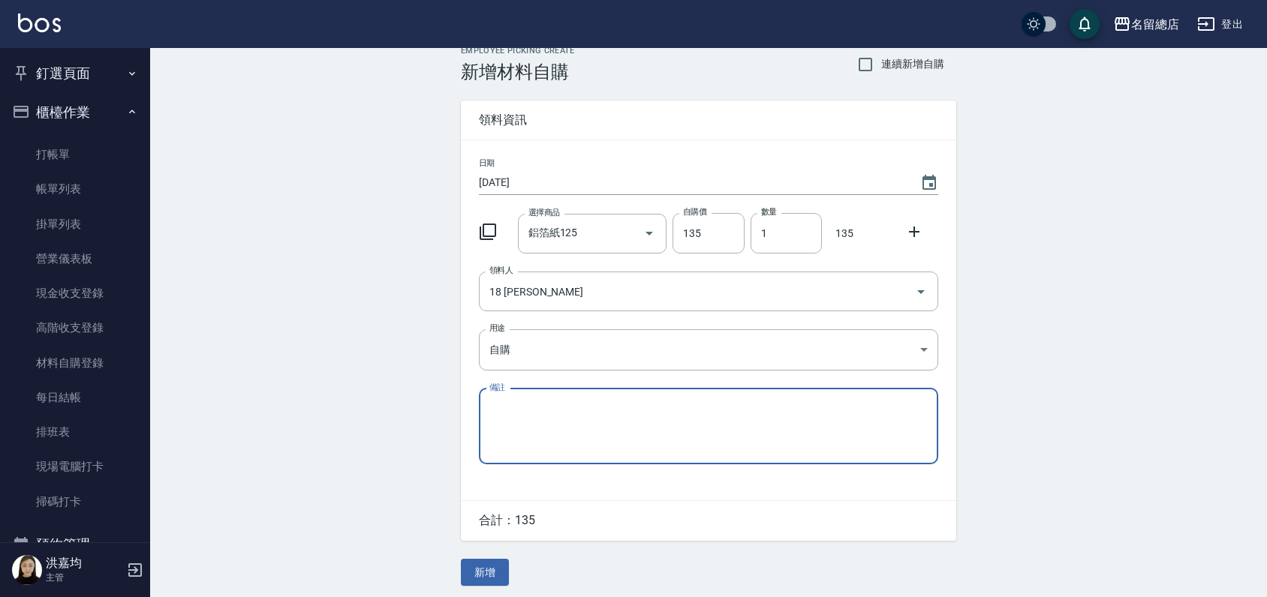
scroll to position [23, 0]
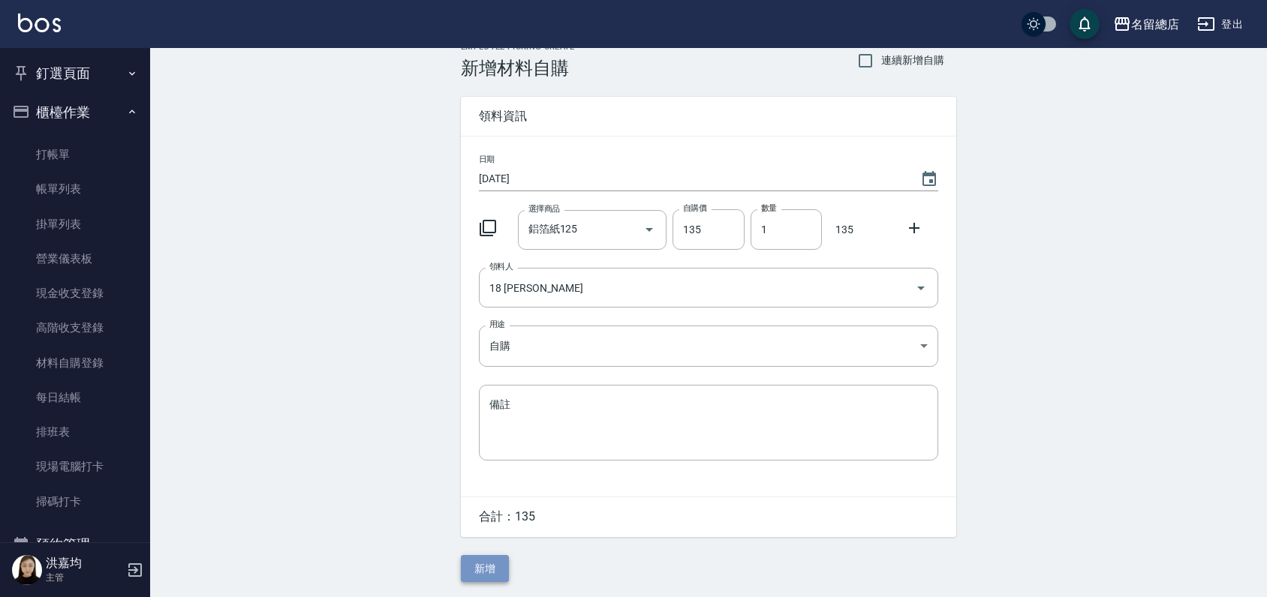
click at [475, 572] on button "新增" at bounding box center [485, 569] width 48 height 28
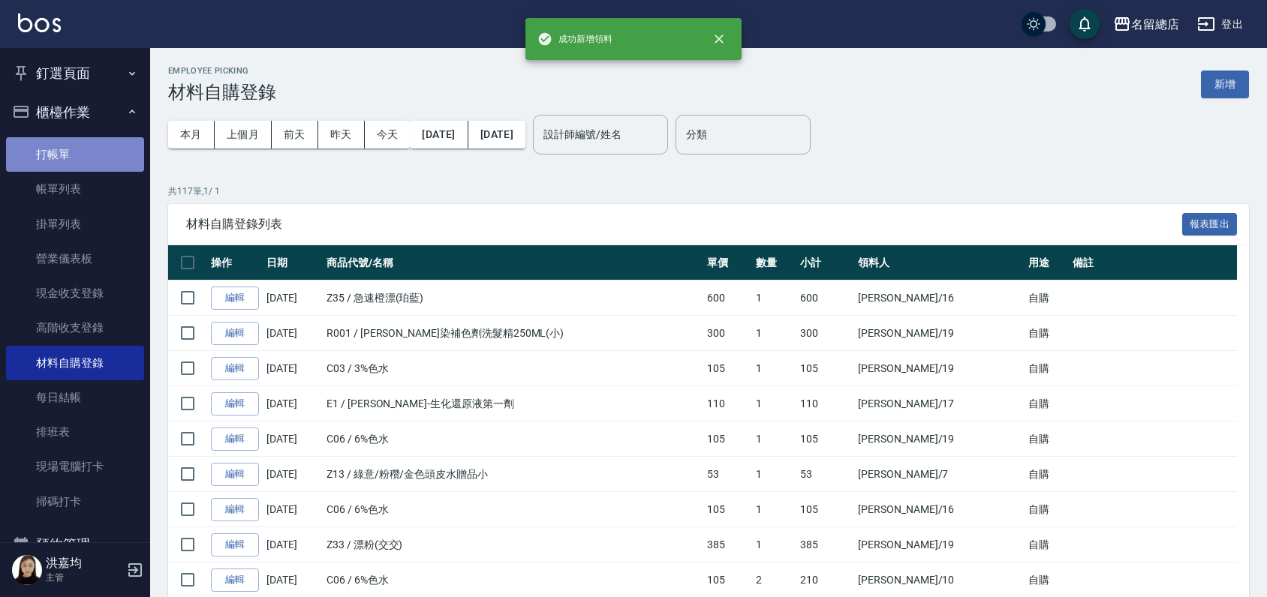
click at [99, 147] on link "打帳單" at bounding box center [75, 154] width 138 height 35
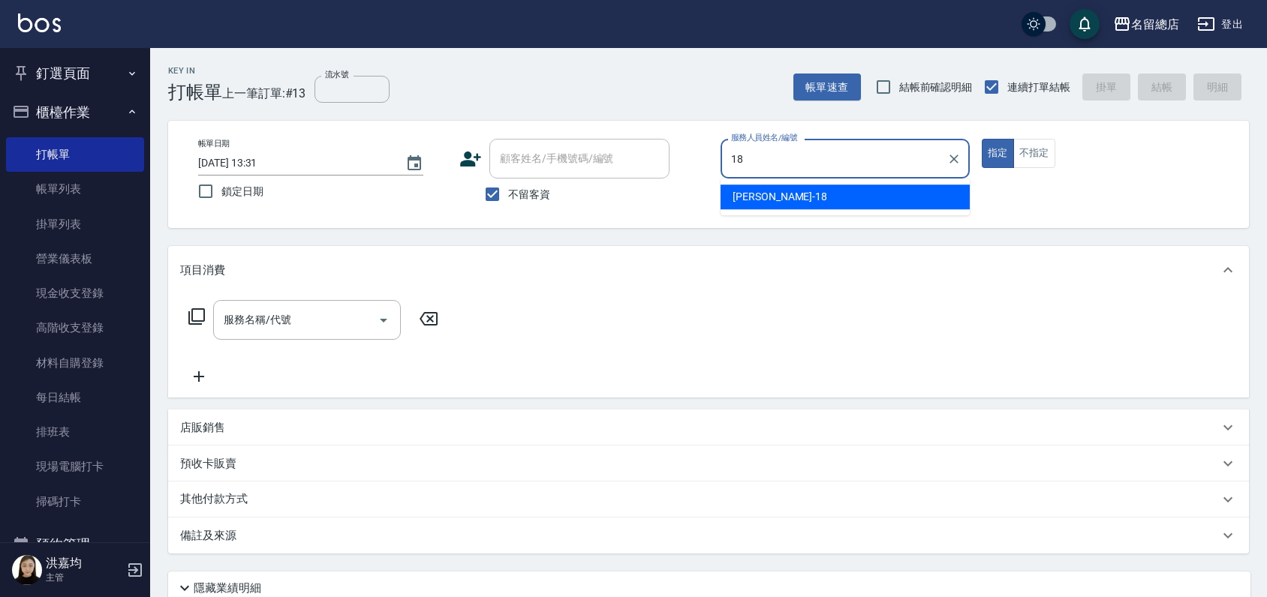
type input "[PERSON_NAME]-18"
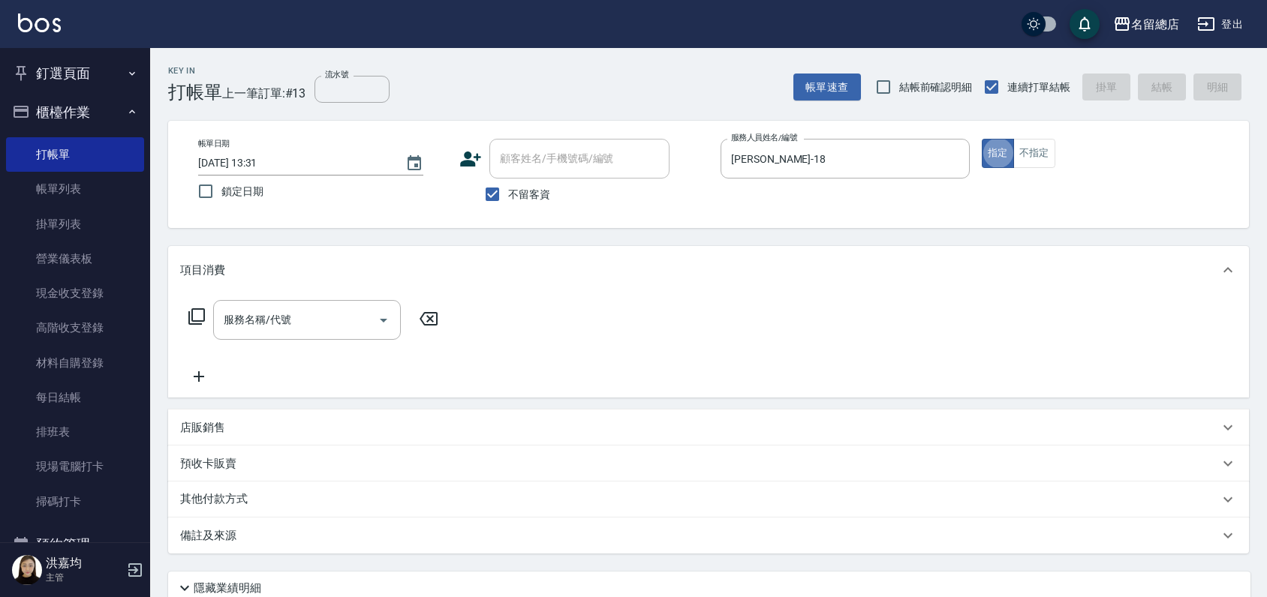
type button "true"
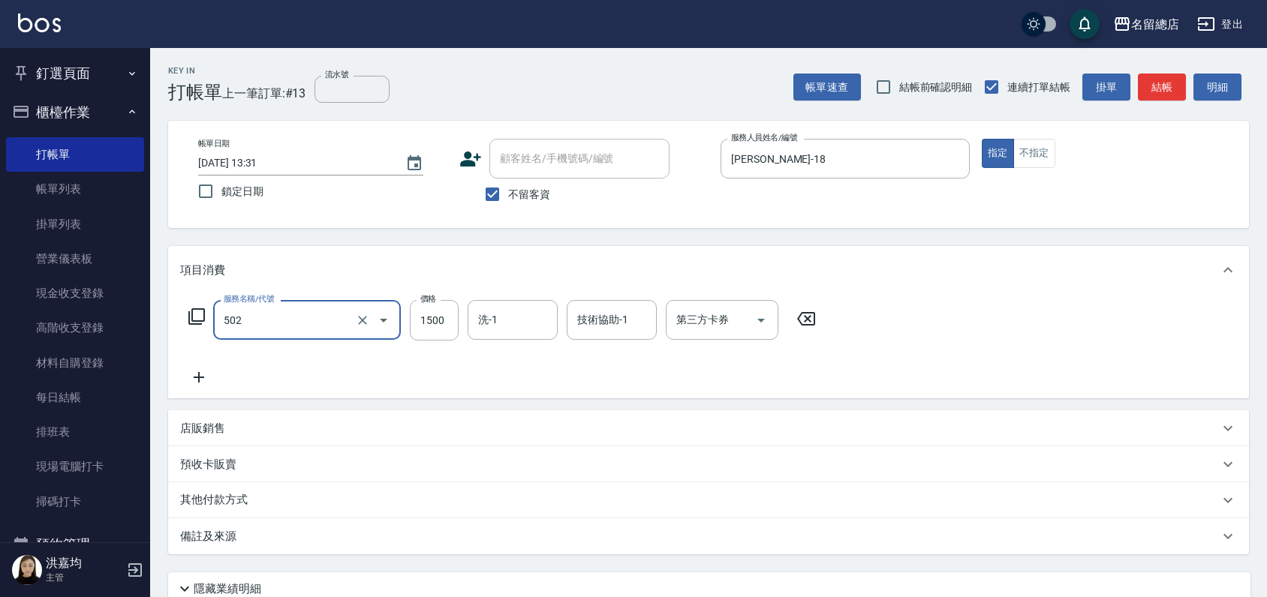
type input "染髮1500以上(502)"
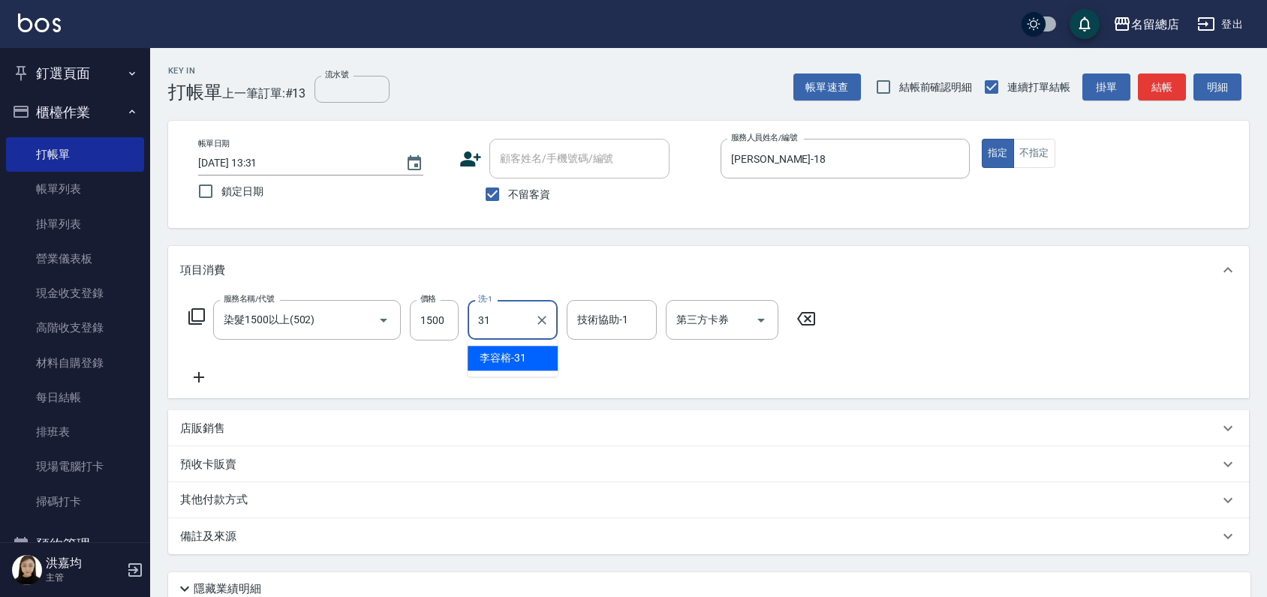
type input "[PERSON_NAME]-31"
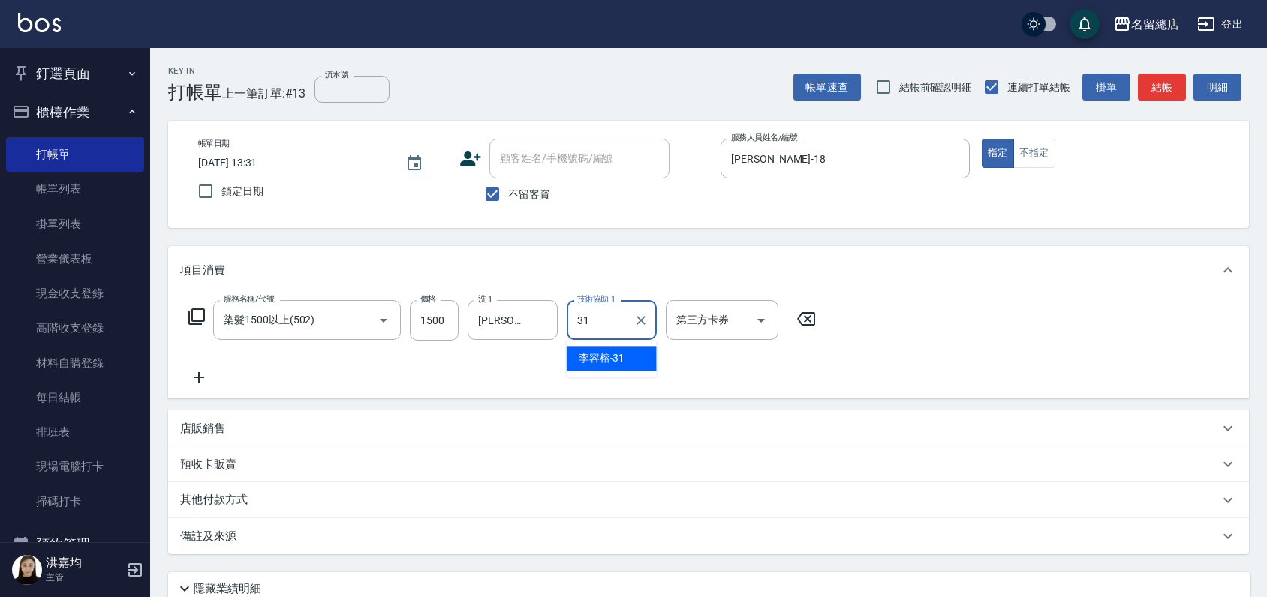
type input "[PERSON_NAME]-31"
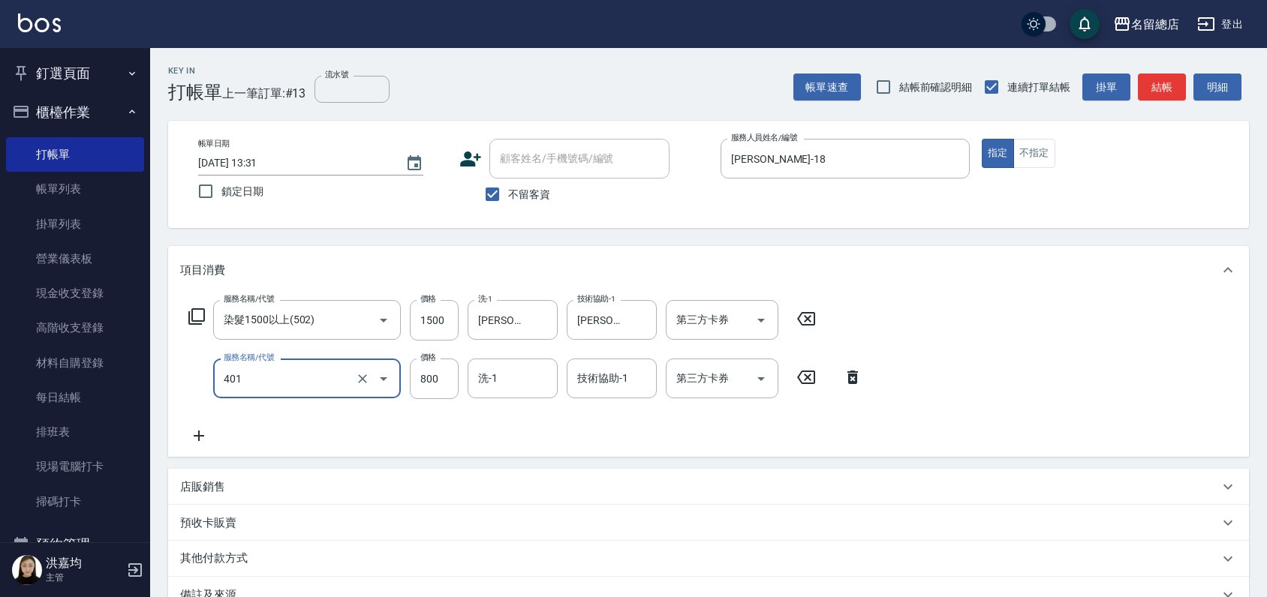
type input "自備護髮(401)"
type input "1500"
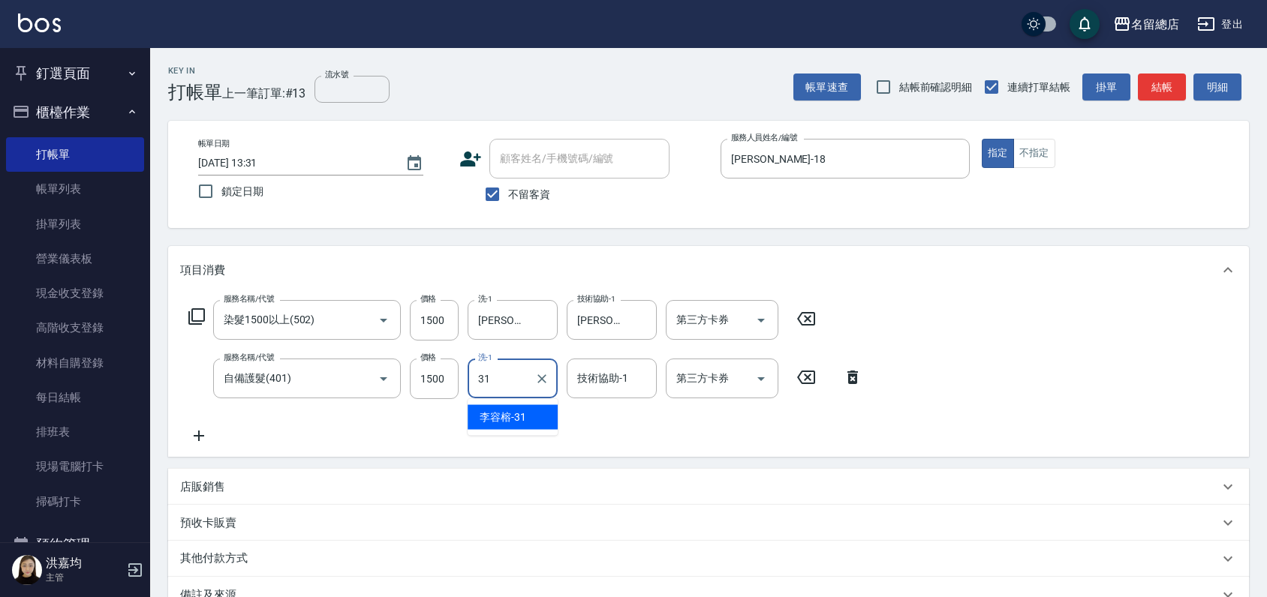
type input "[PERSON_NAME]-31"
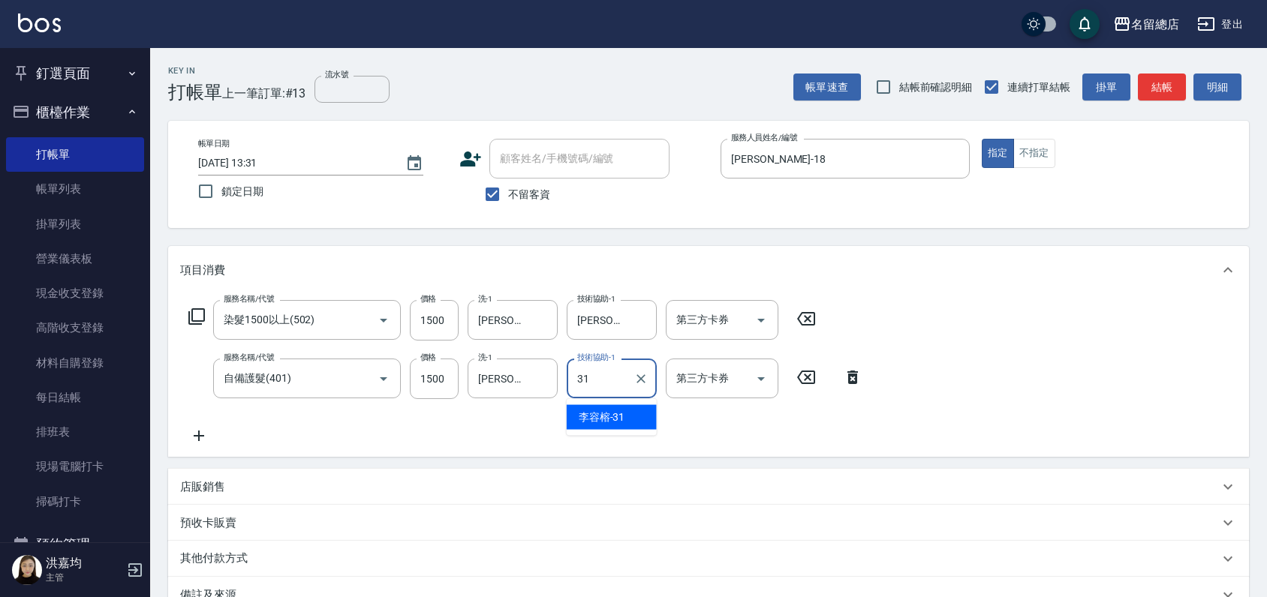
type input "[PERSON_NAME]-31"
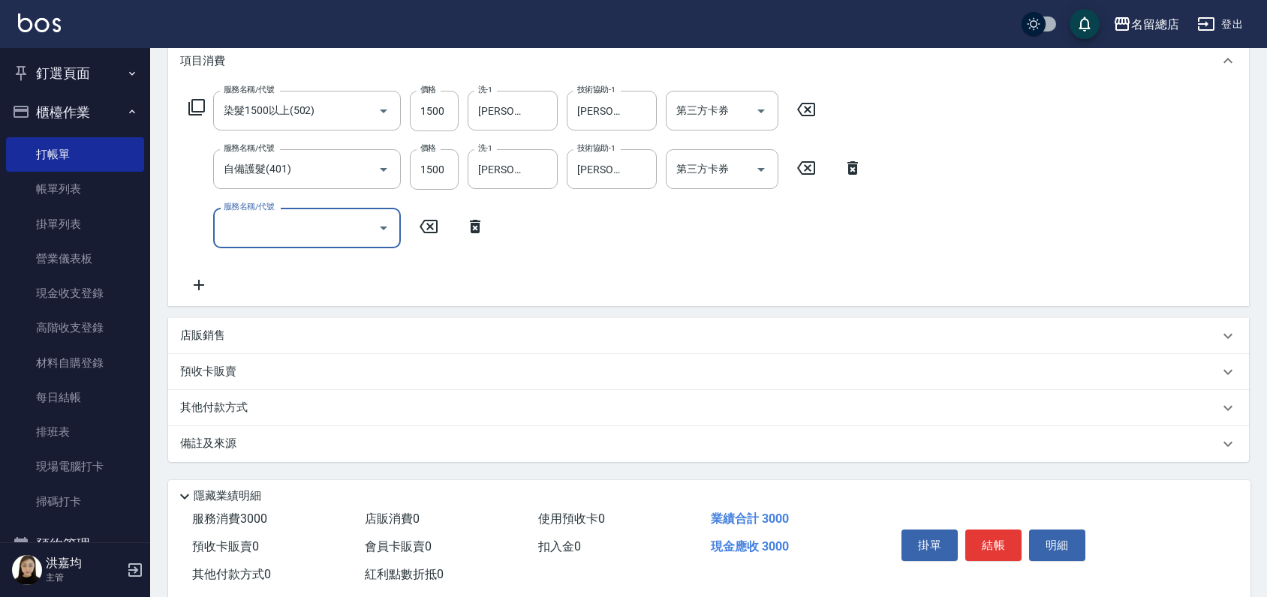
scroll to position [242, 0]
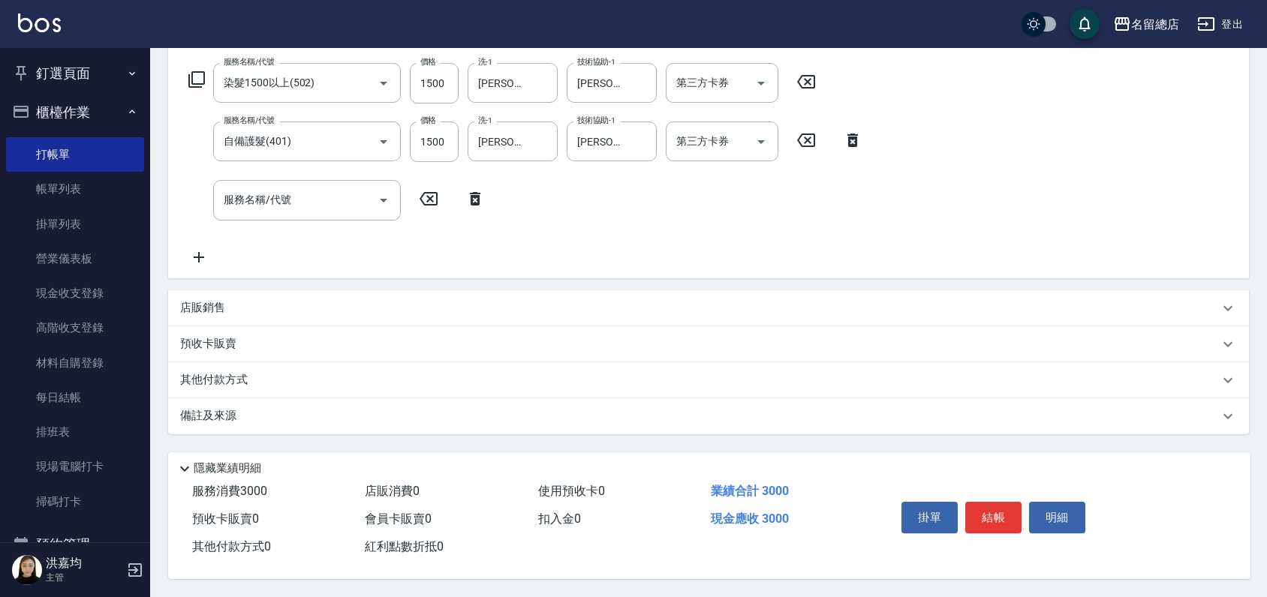
click at [191, 372] on p "其他付款方式" at bounding box center [217, 380] width 75 height 17
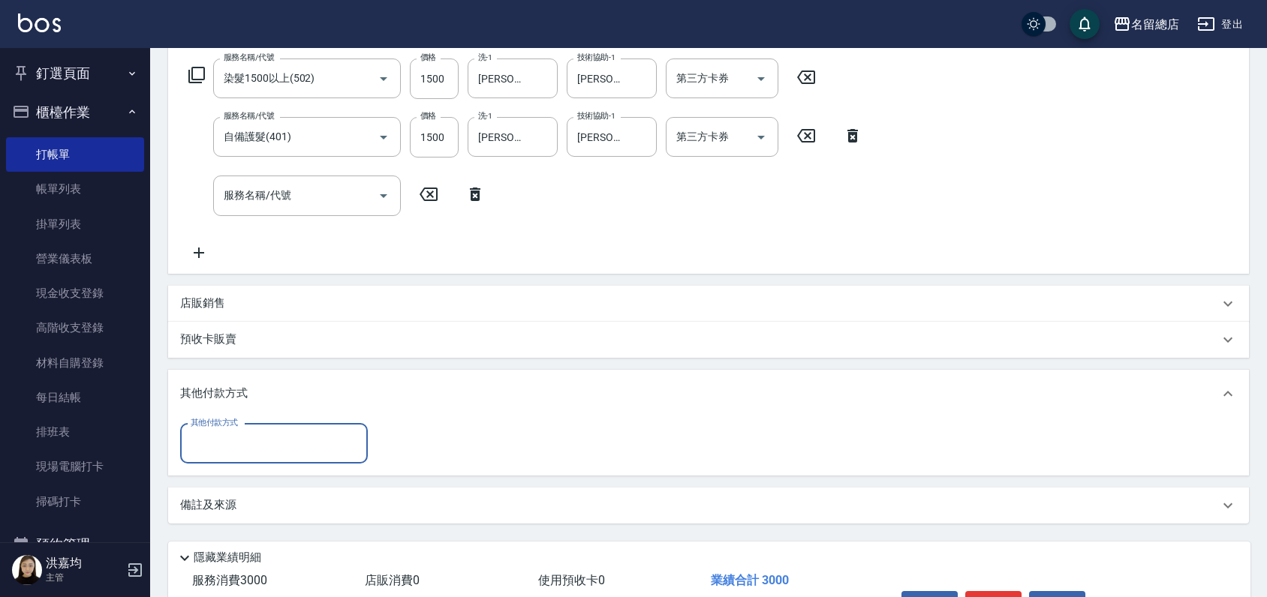
scroll to position [0, 0]
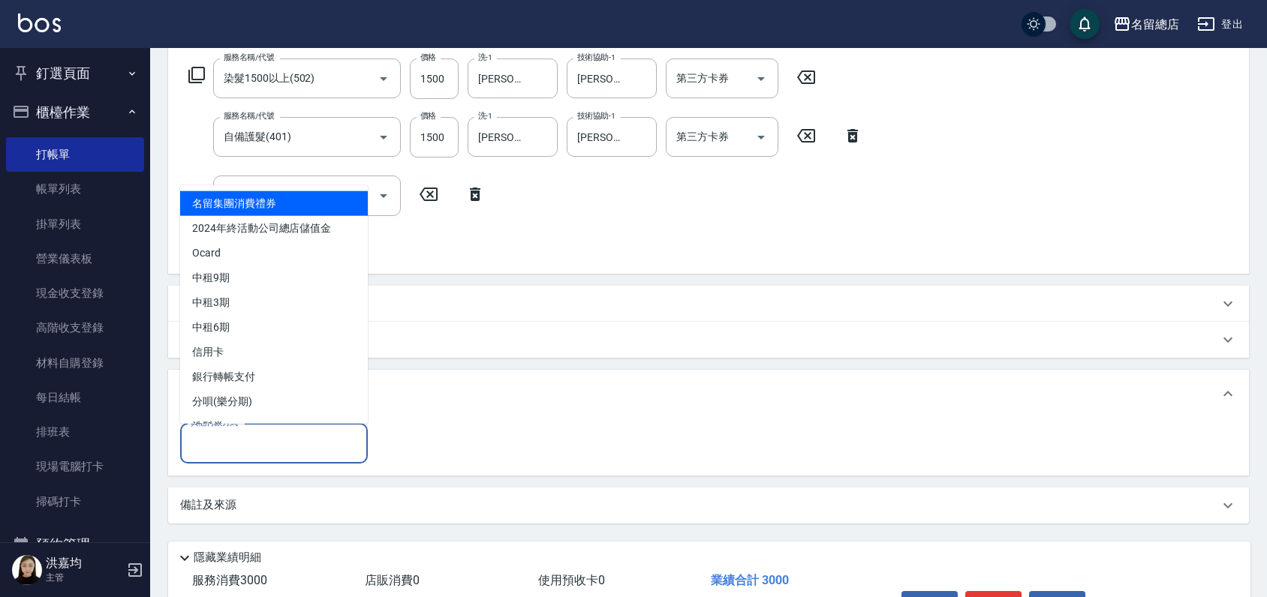
click at [212, 438] on input "其他付款方式" at bounding box center [274, 444] width 174 height 26
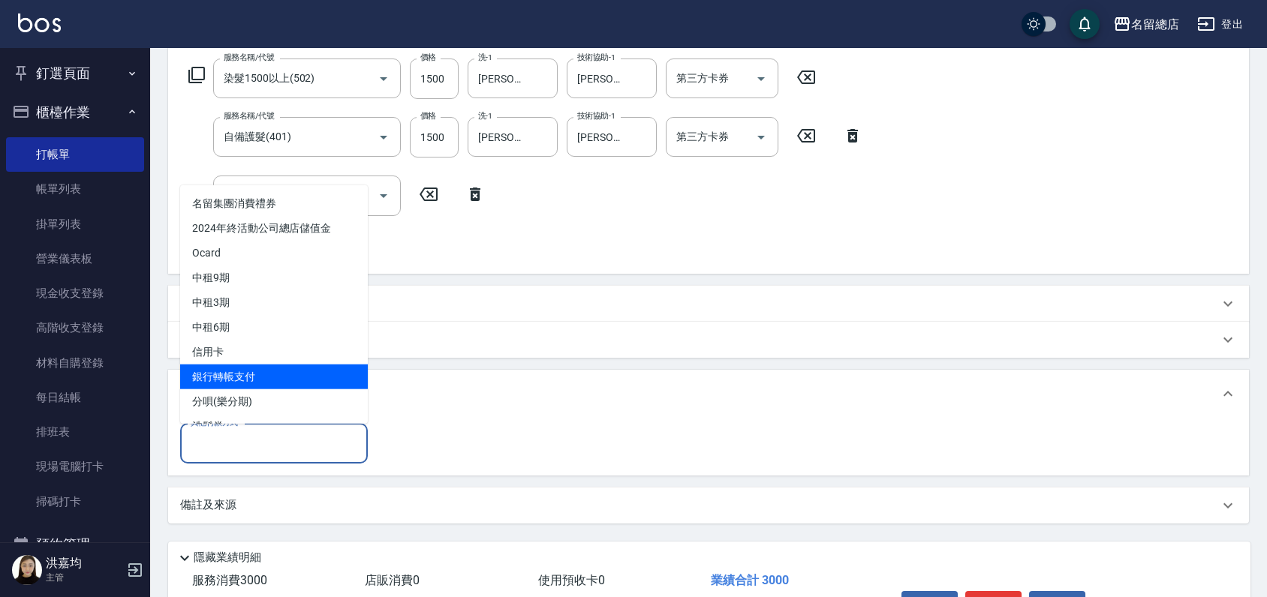
click at [250, 372] on span "銀行轉帳支付" at bounding box center [274, 376] width 188 height 25
type input "銀行轉帳支付"
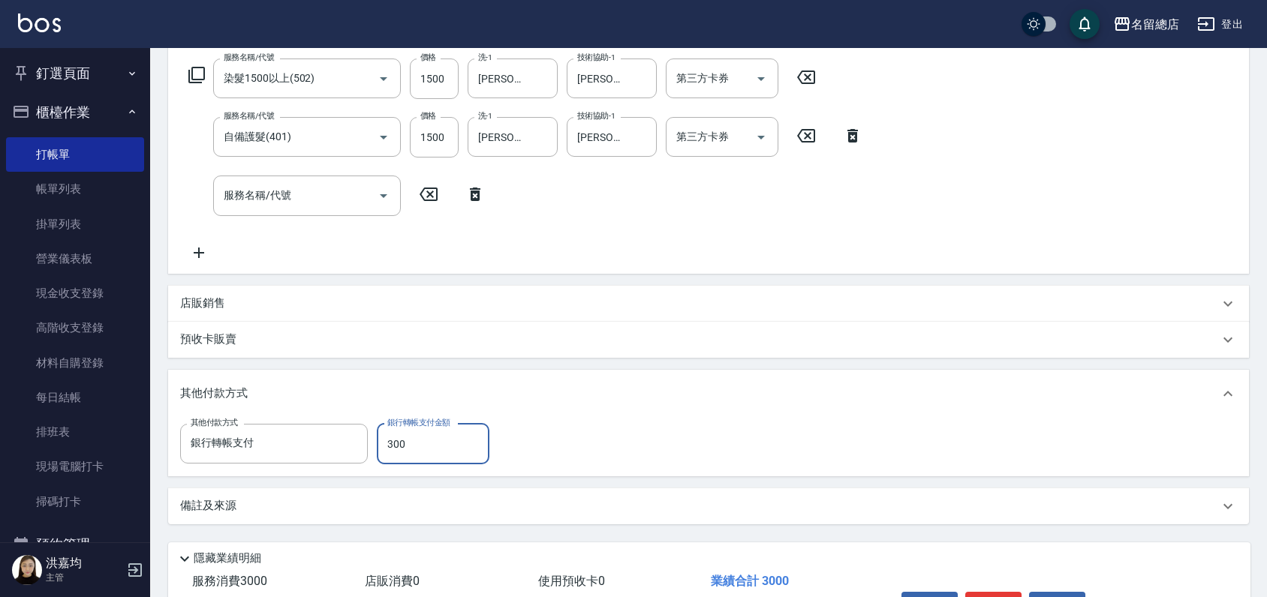
type input "3000"
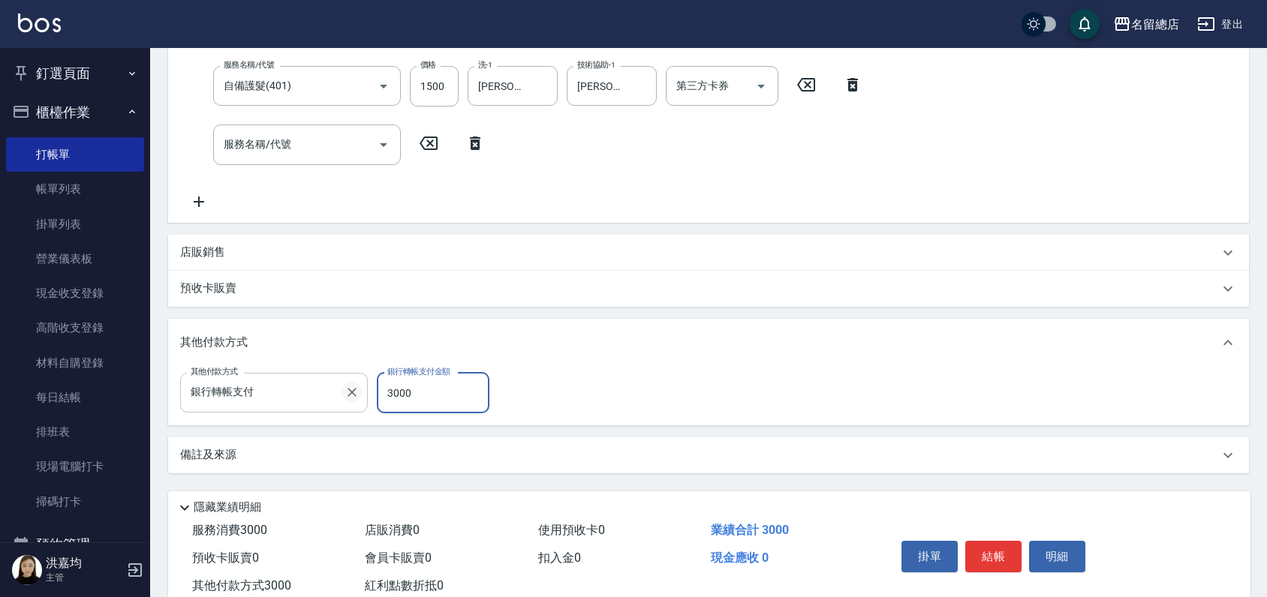
scroll to position [336, 0]
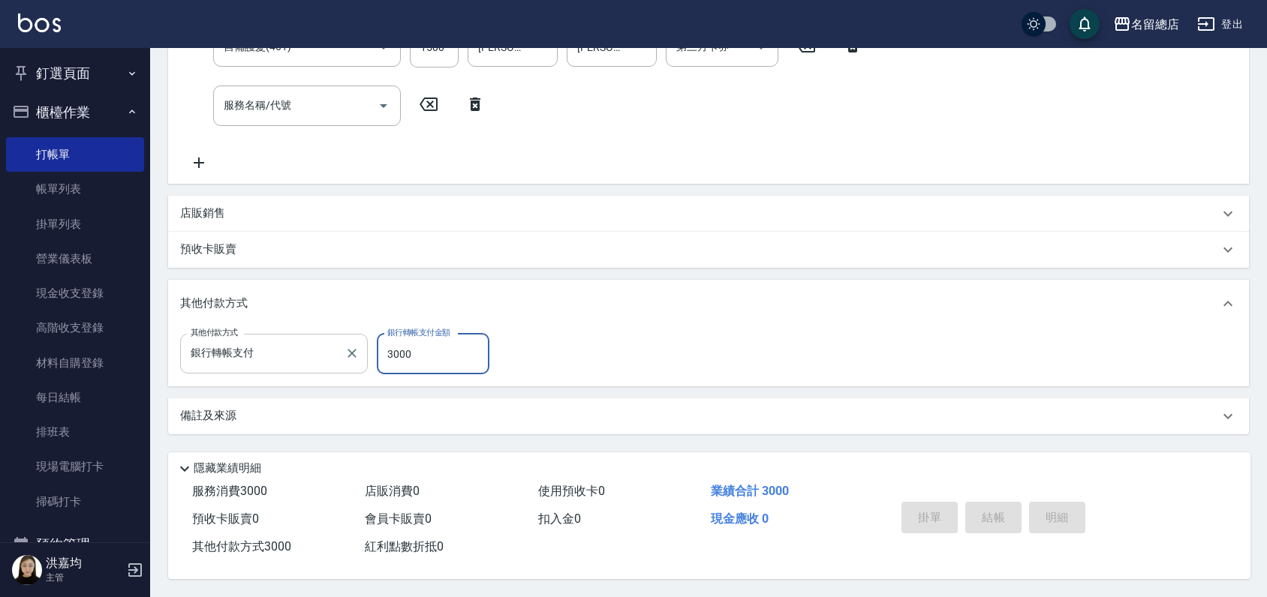
type input "[DATE] 13:49"
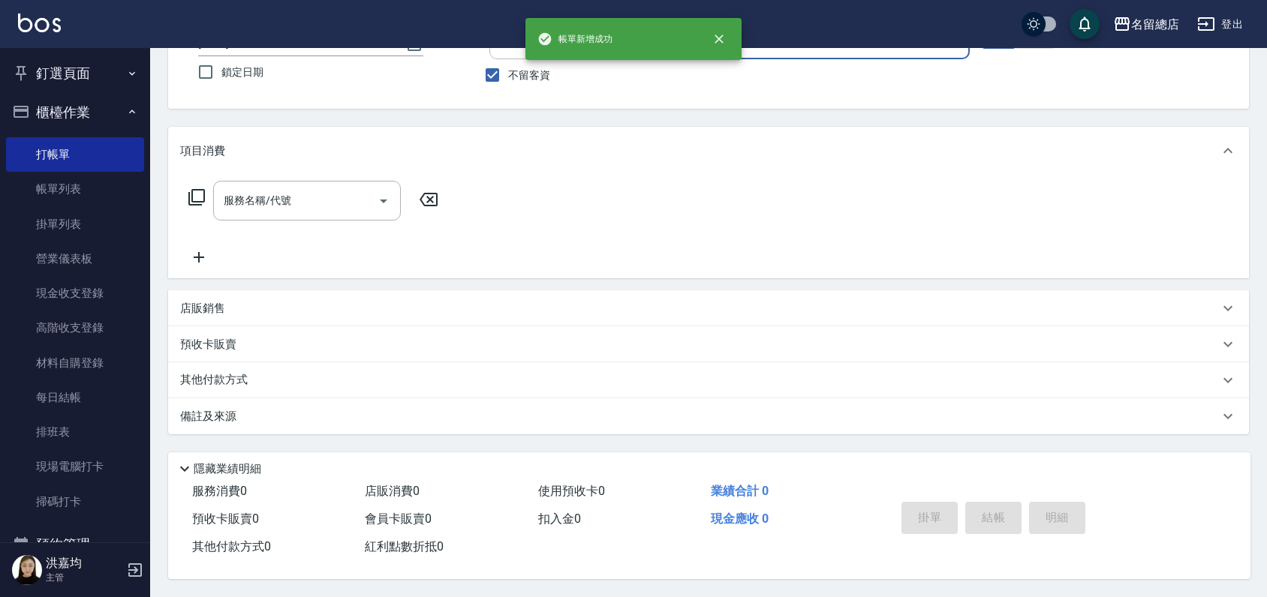
scroll to position [0, 0]
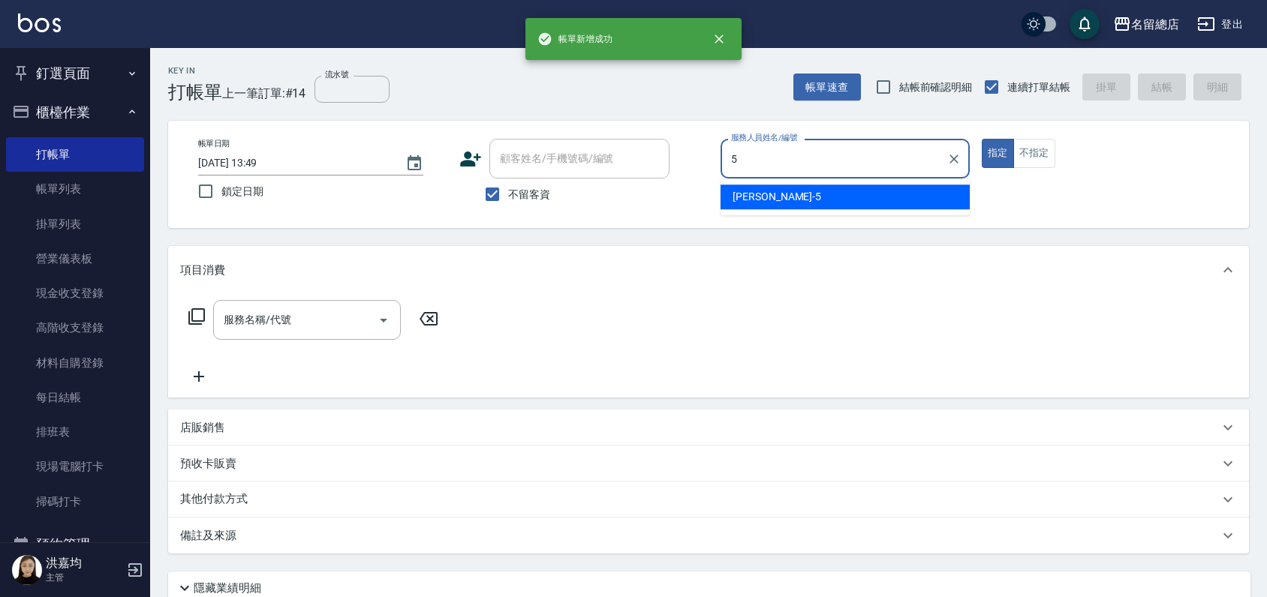
type input "[PERSON_NAME]-5"
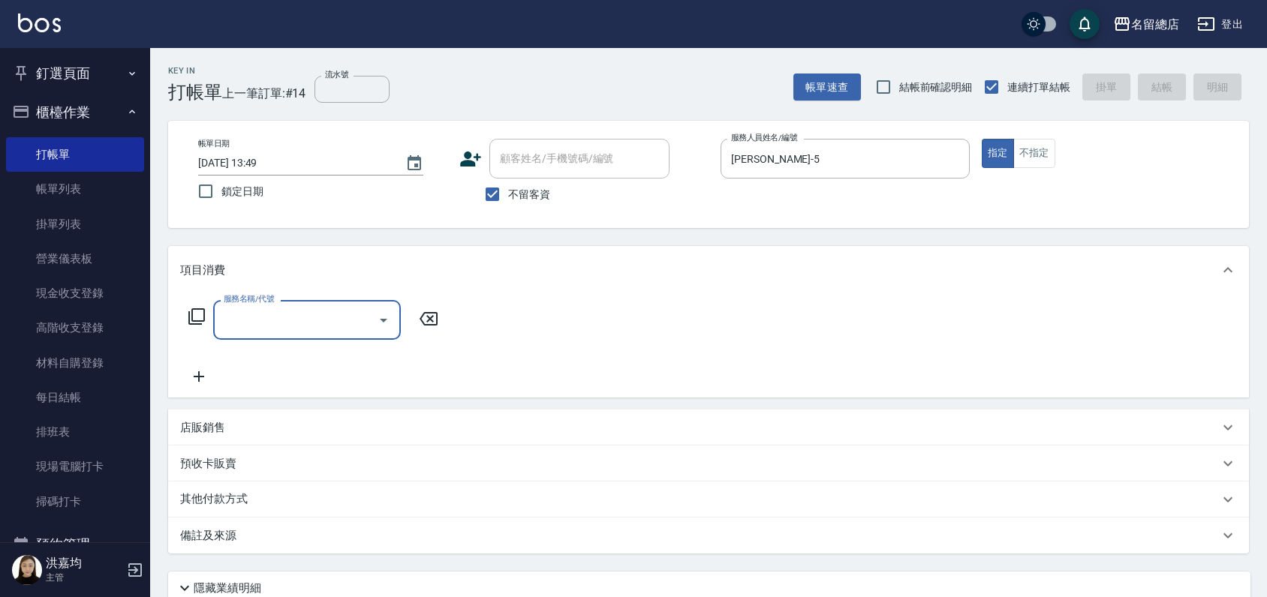
type input "3"
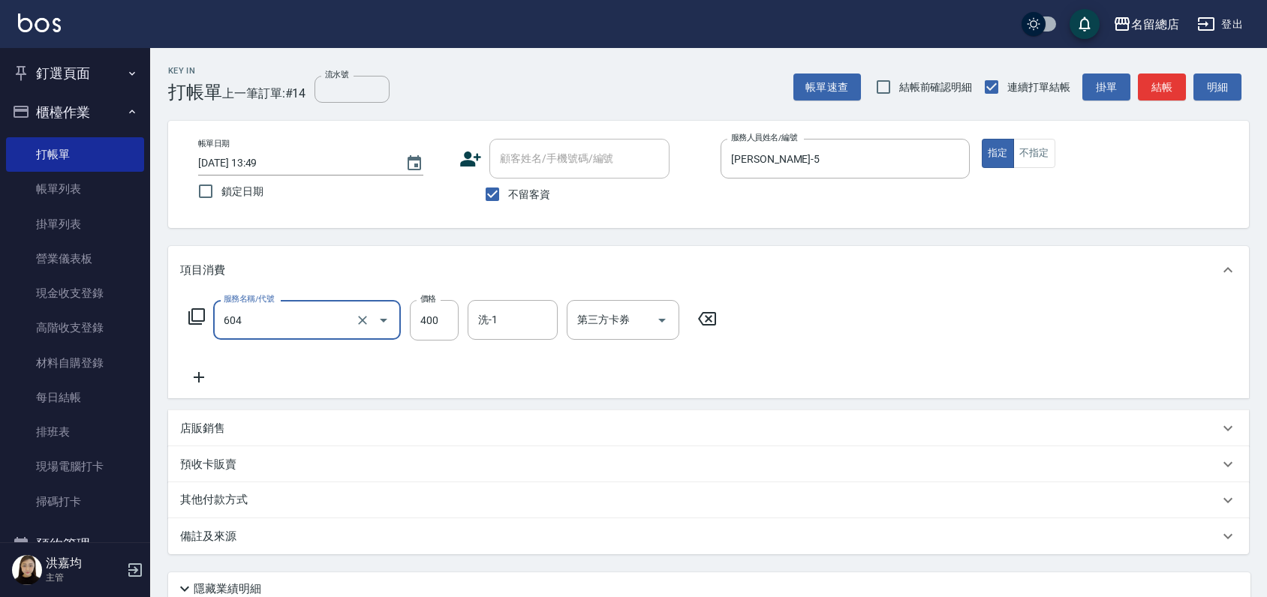
type input "健康洗髮(604)"
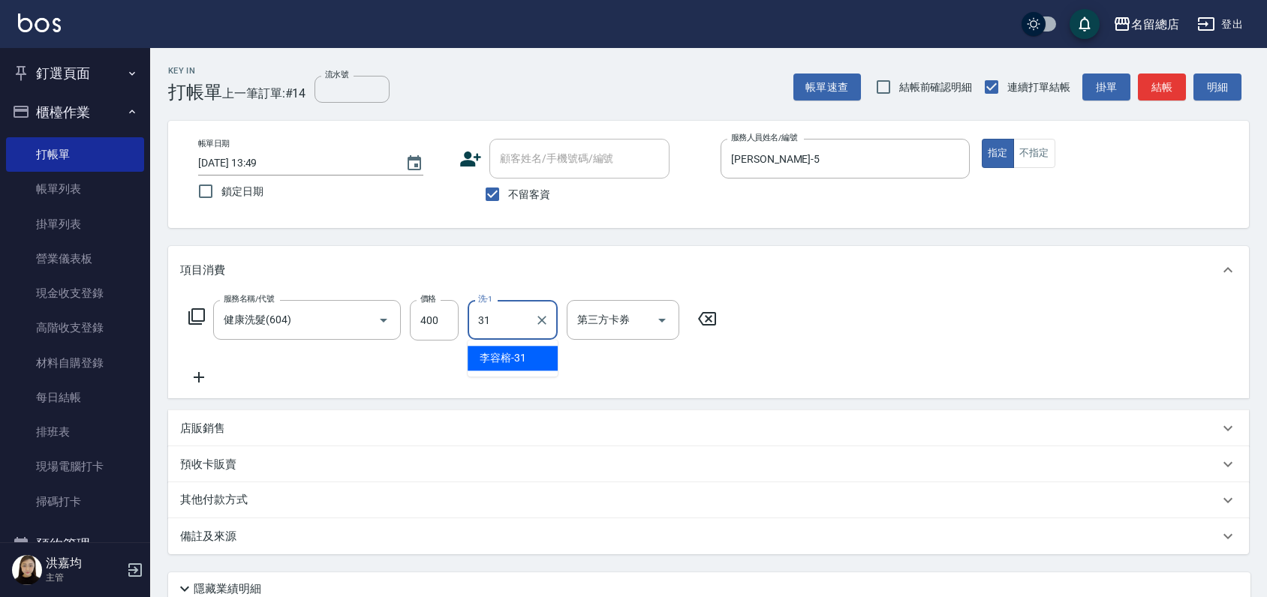
type input "[PERSON_NAME]-31"
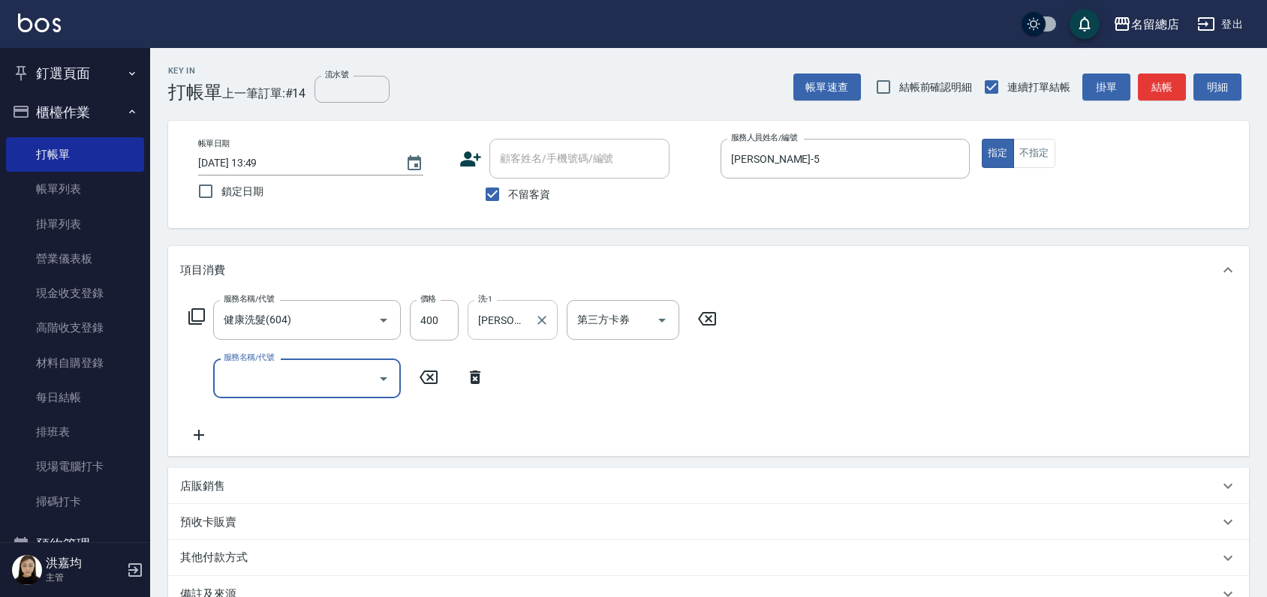
click at [506, 319] on input "[PERSON_NAME]-31" at bounding box center [501, 320] width 54 height 26
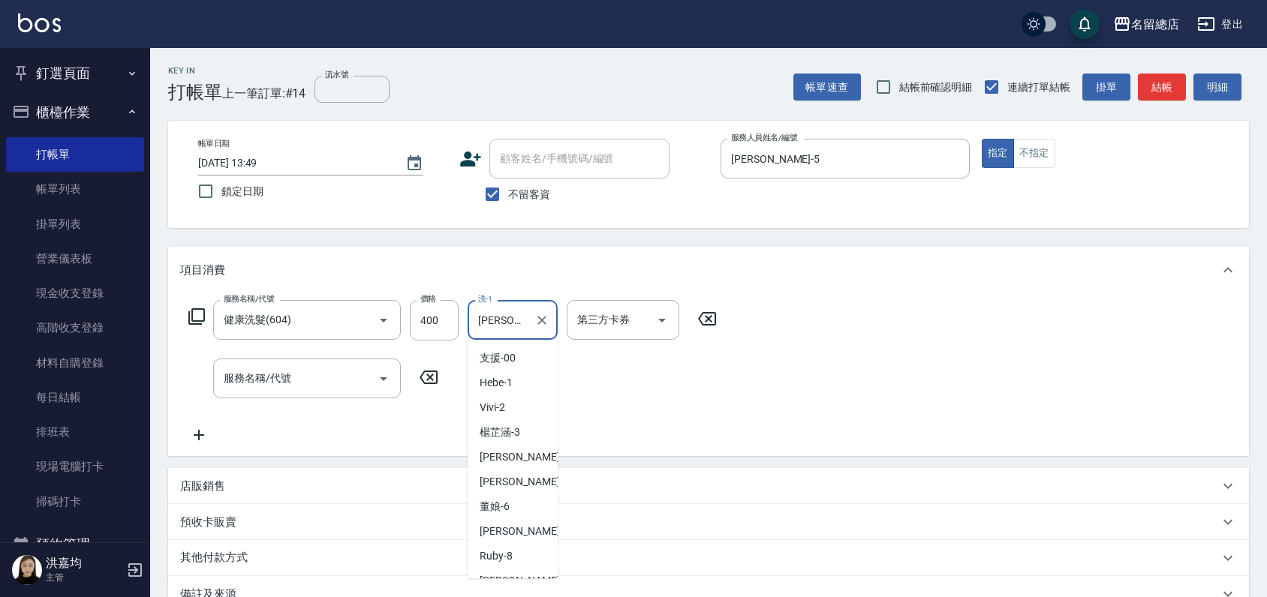
scroll to position [361, 0]
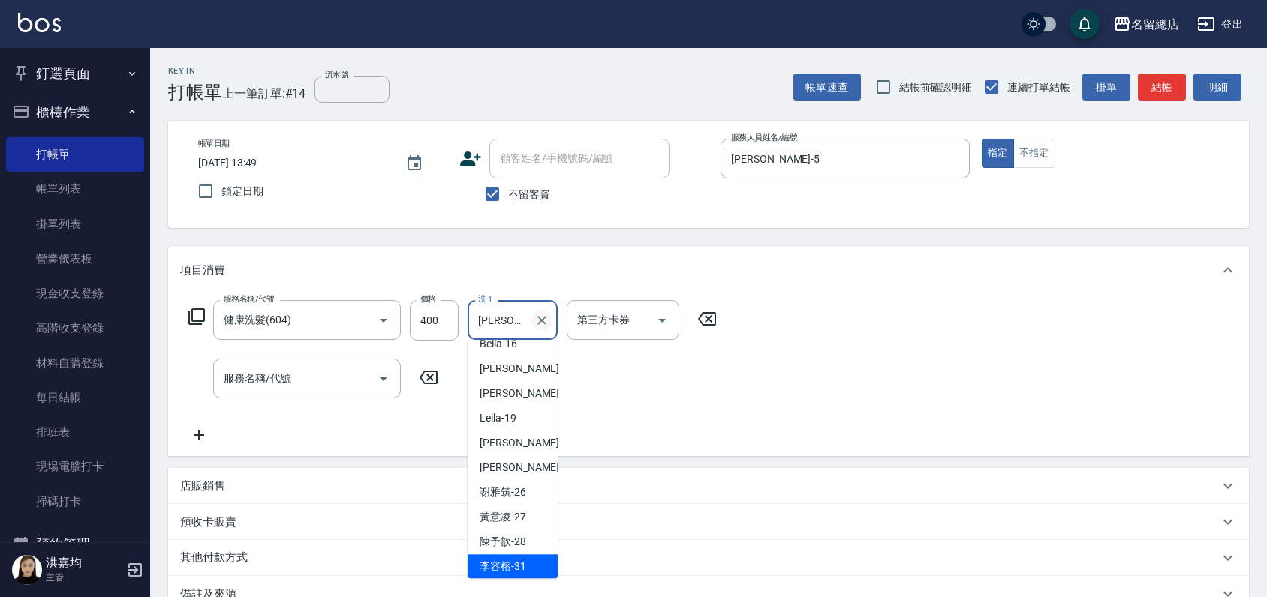
click at [543, 320] on icon "Clear" at bounding box center [541, 320] width 15 height 15
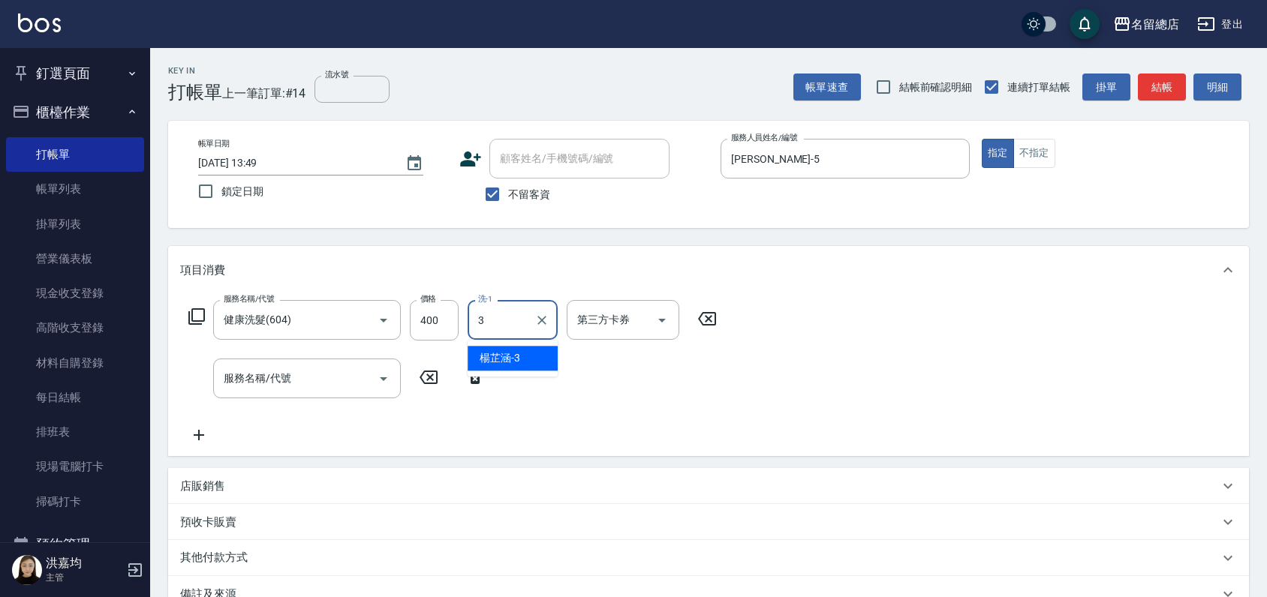
scroll to position [0, 0]
type input "[PERSON_NAME]-32"
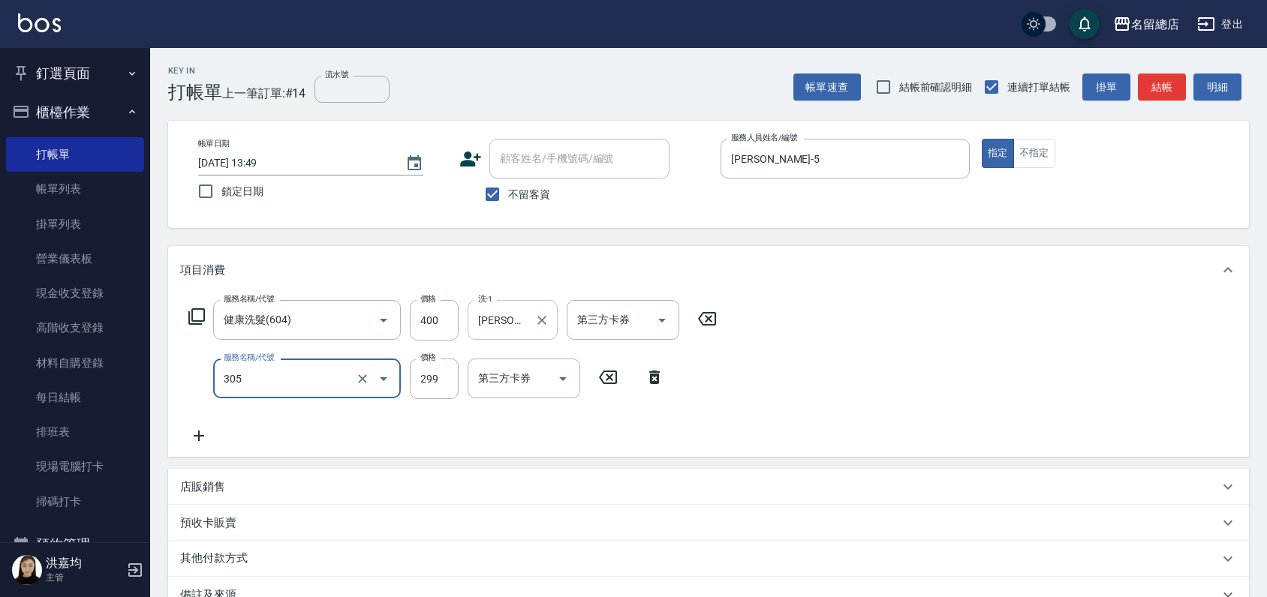
type input "剪髮(305)"
type input "600"
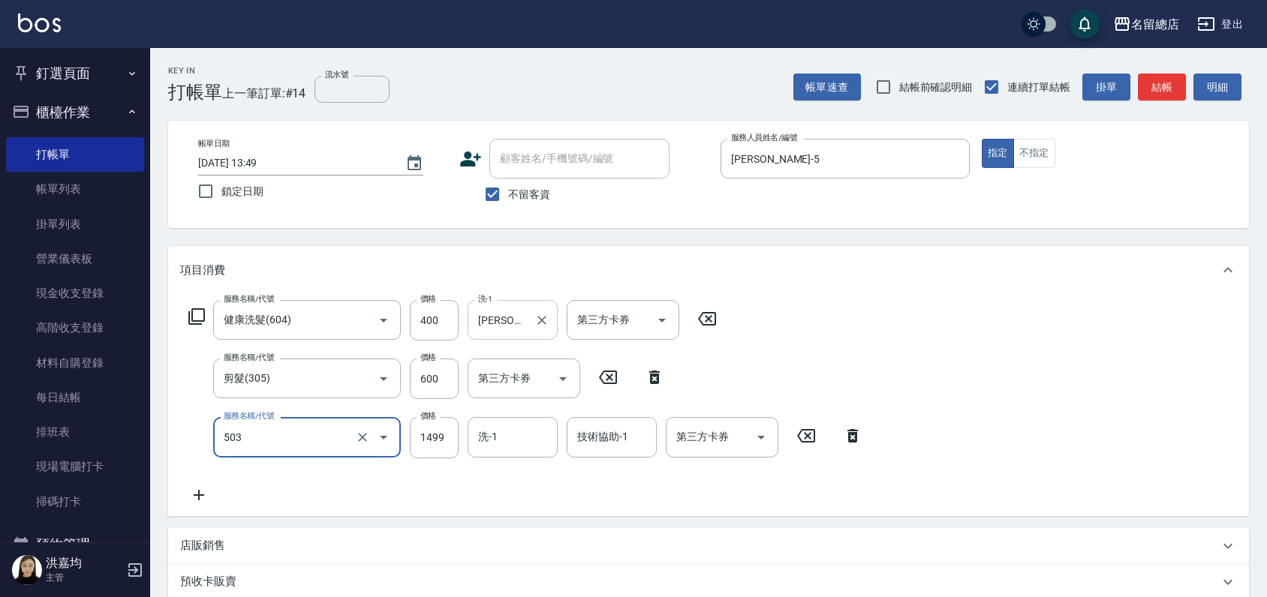
type input "染髮1000~1499(503)"
type input "1300"
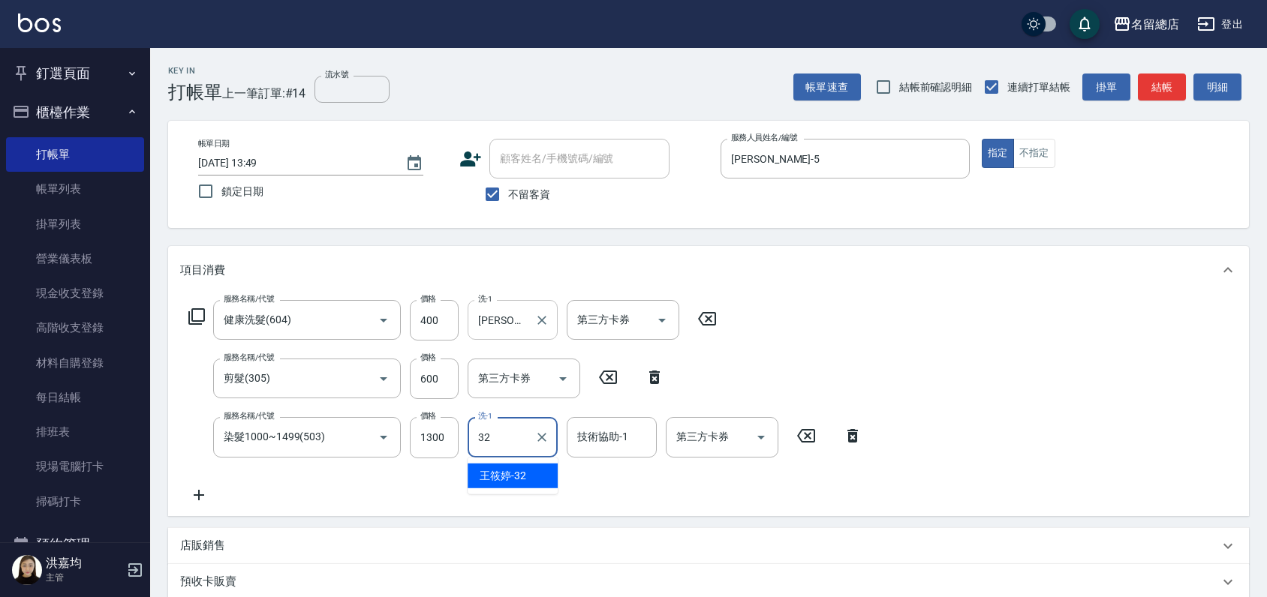
type input "[PERSON_NAME]-32"
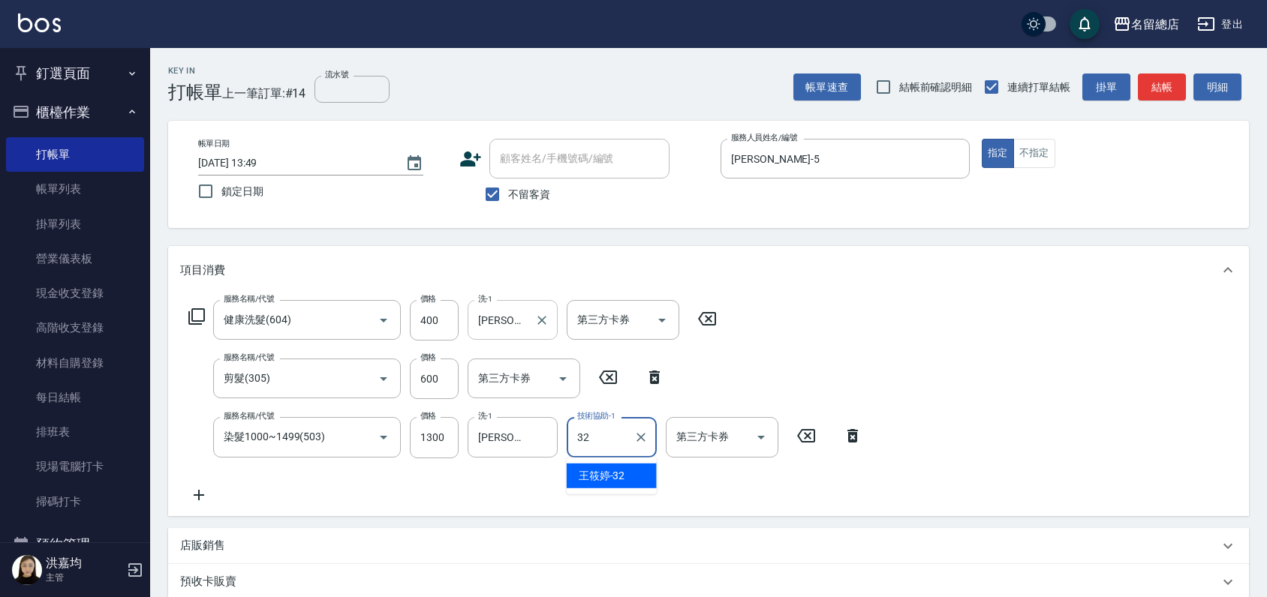
type input "[PERSON_NAME]-32"
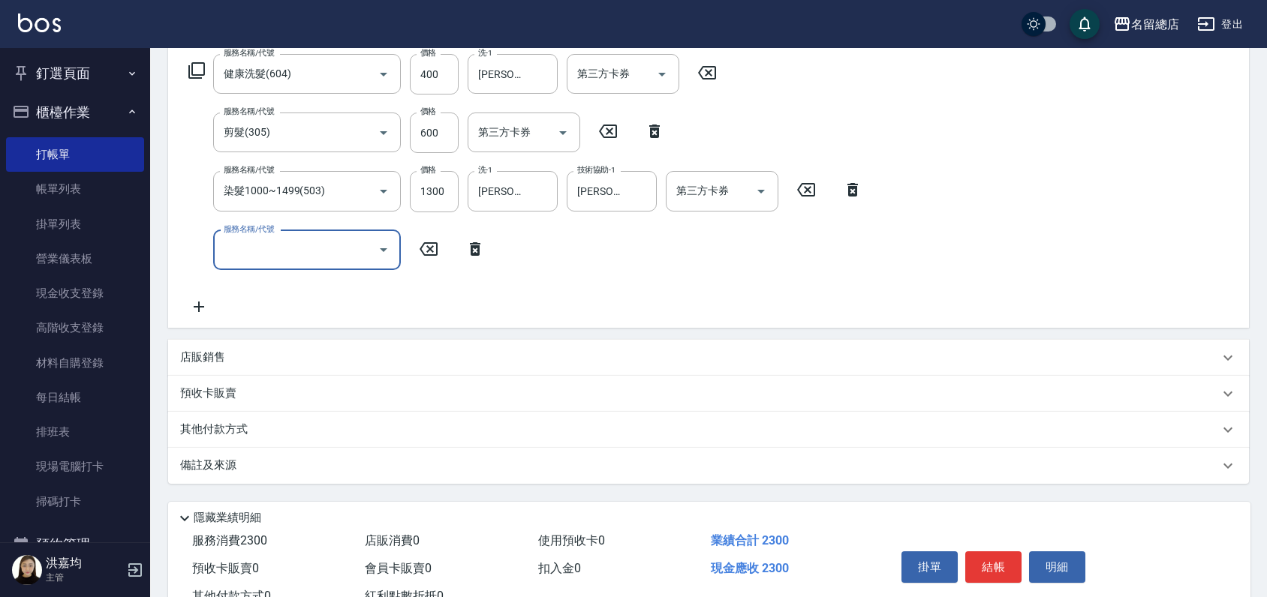
scroll to position [250, 0]
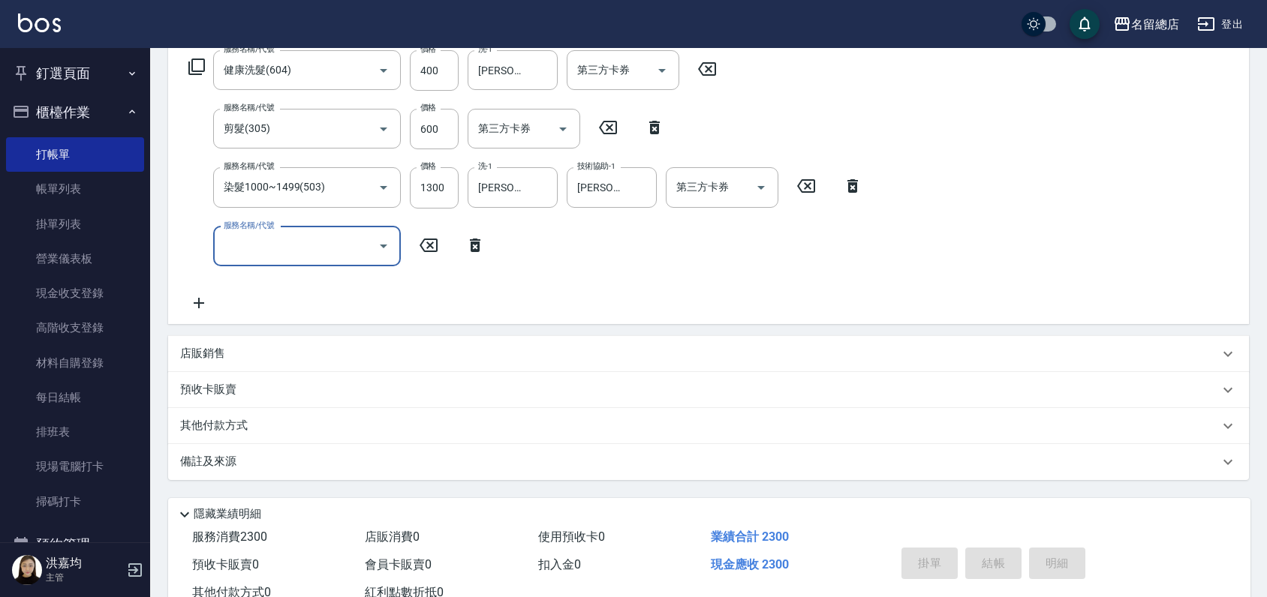
type input "[DATE] 13:50"
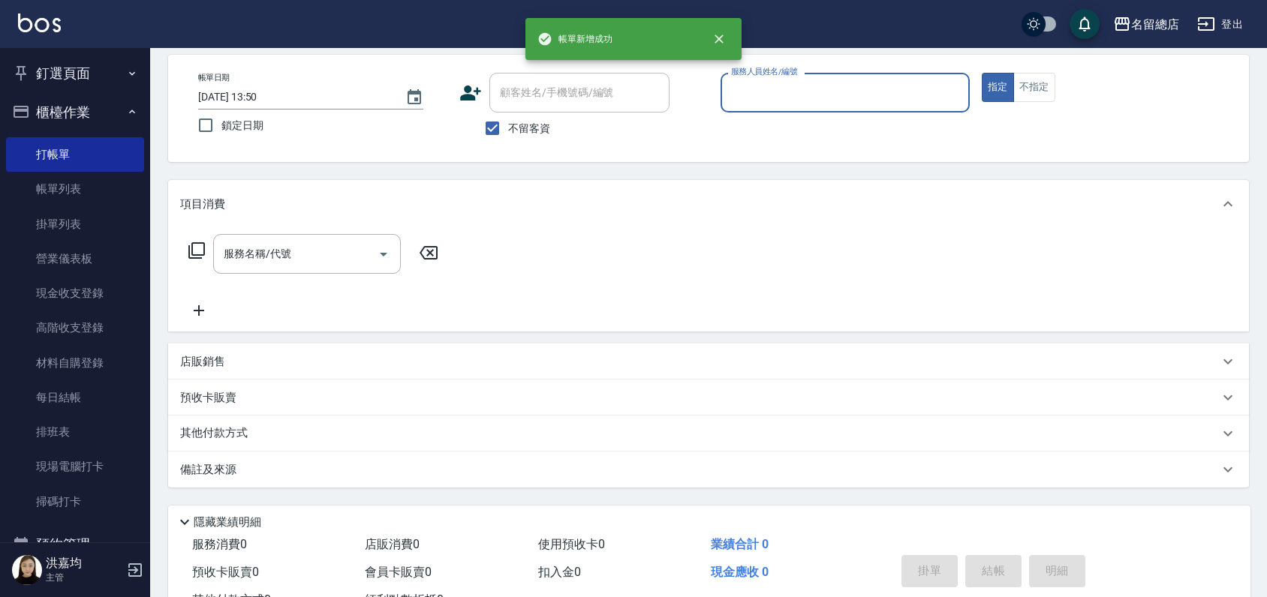
scroll to position [0, 0]
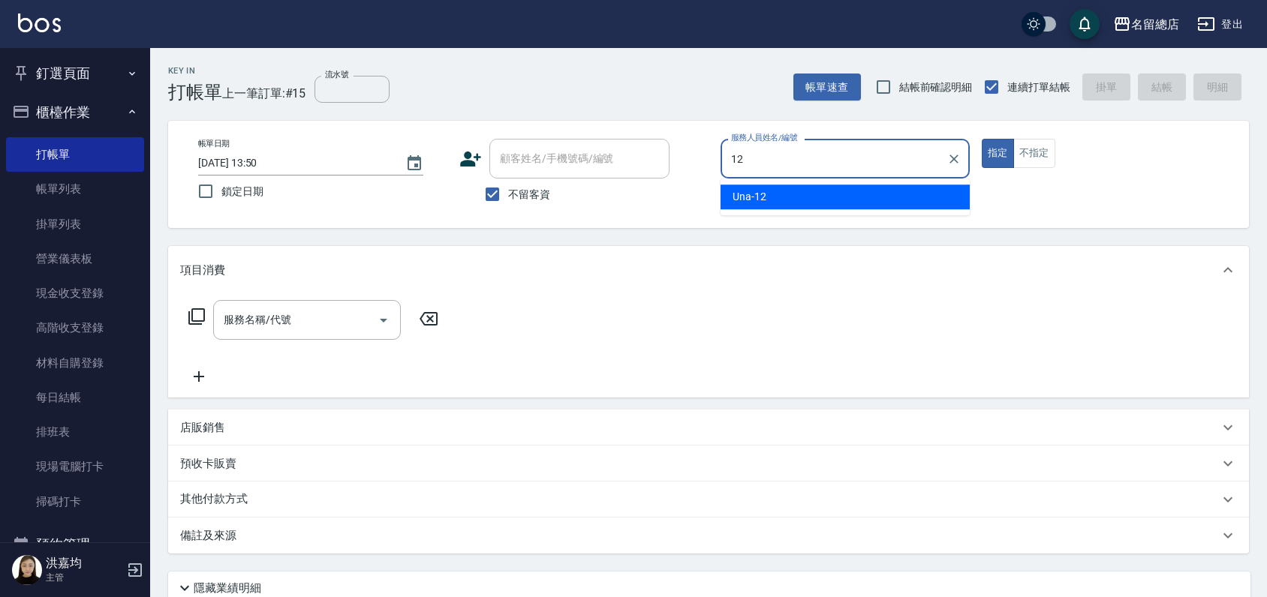
type input "Una-12"
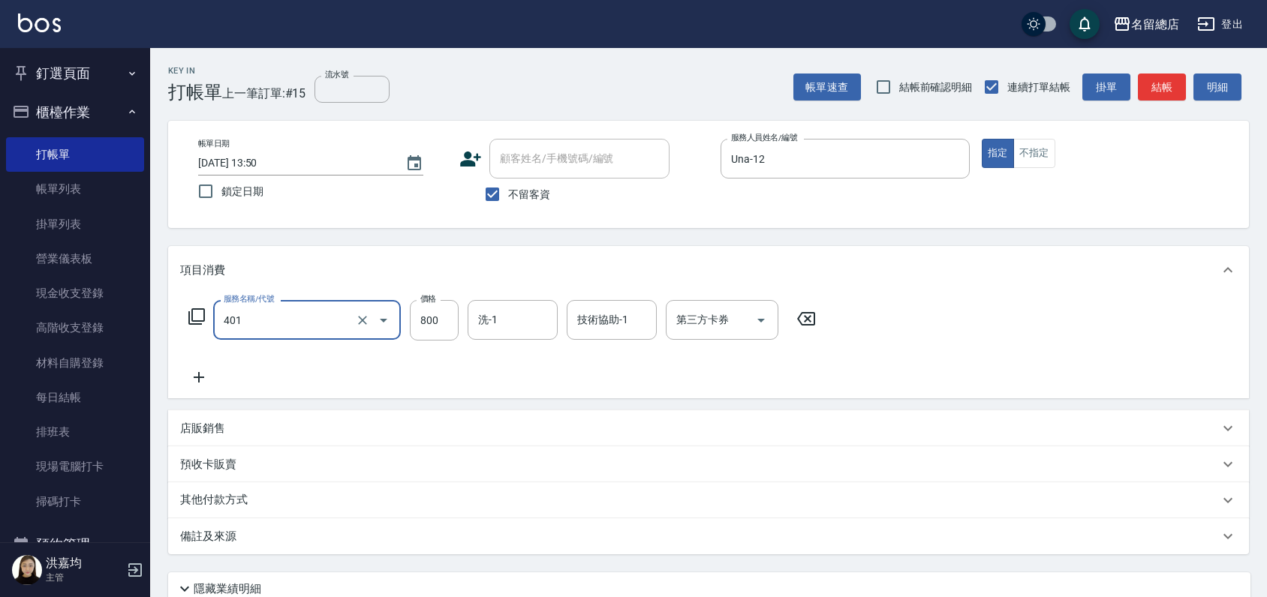
type input "自備護髮(401)"
type input "1300"
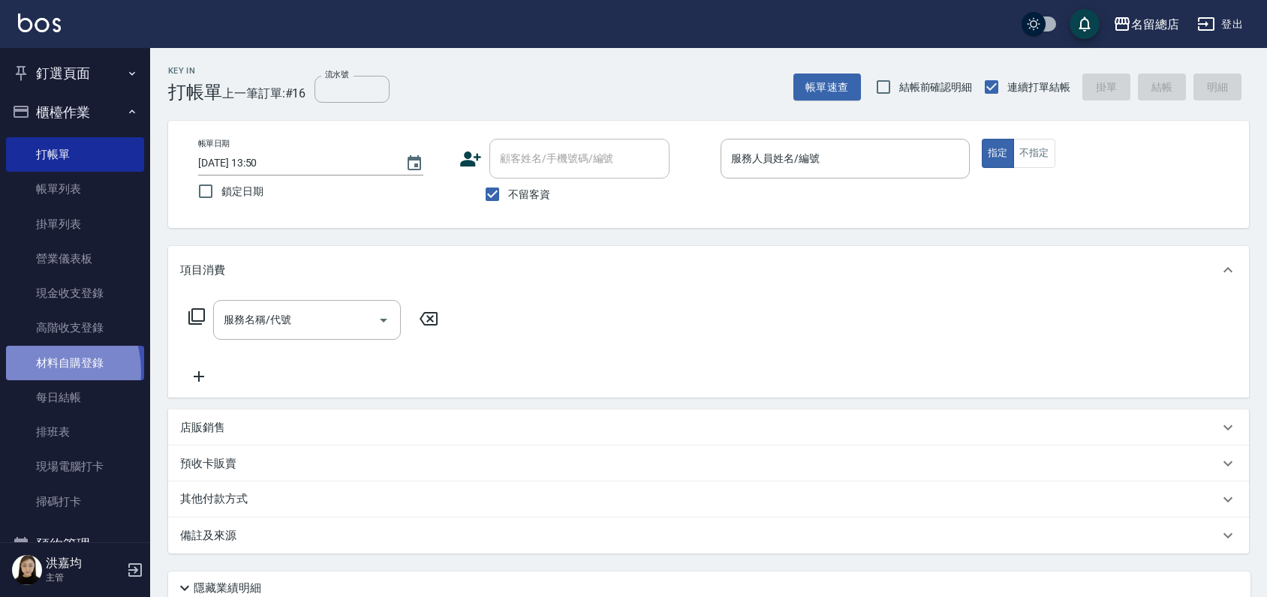
click at [41, 371] on link "材料自購登錄" at bounding box center [75, 363] width 138 height 35
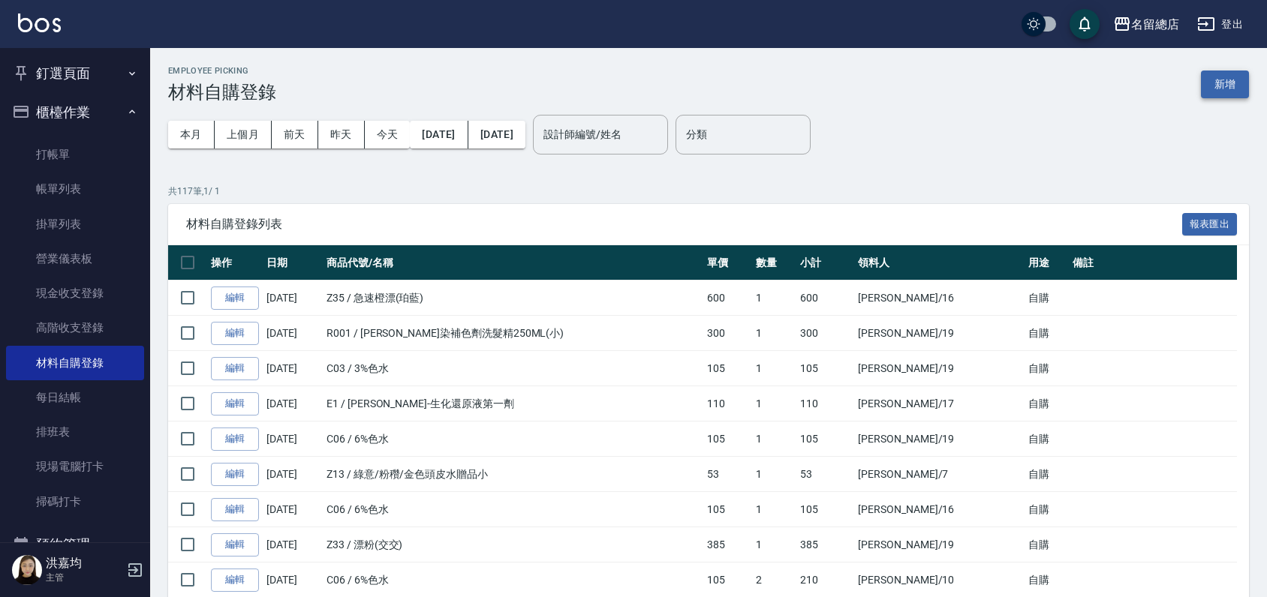
click at [1231, 98] on div "Employee Picking 材料自購登錄 新增" at bounding box center [708, 84] width 1080 height 37
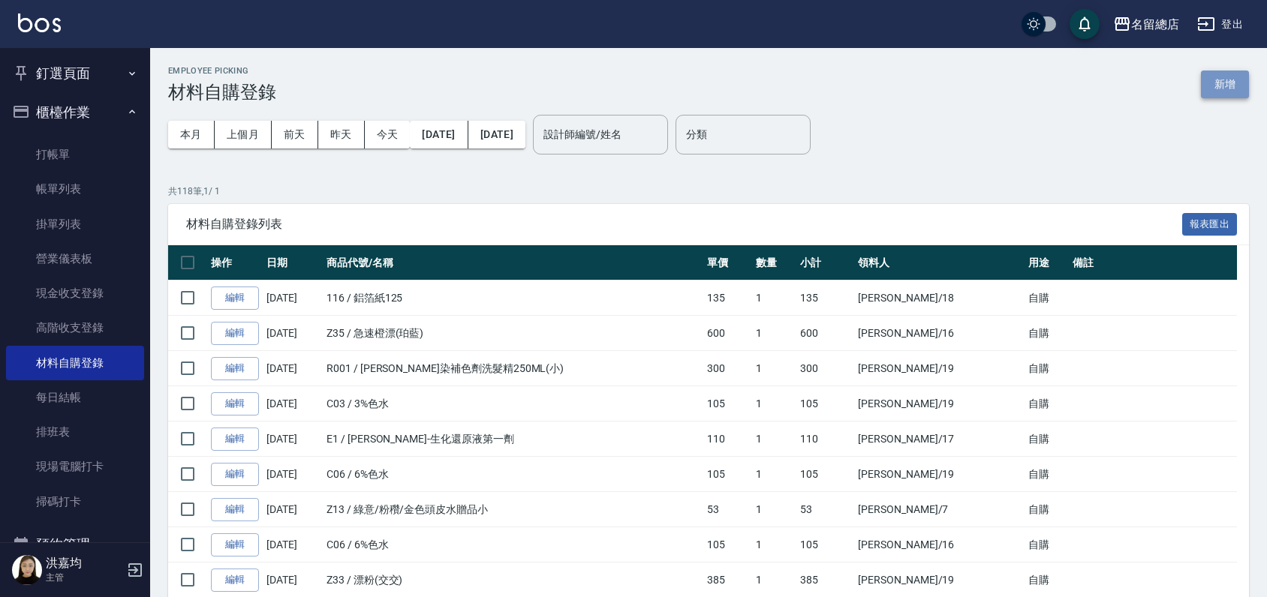
click at [1228, 89] on button "新增" at bounding box center [1225, 85] width 48 height 28
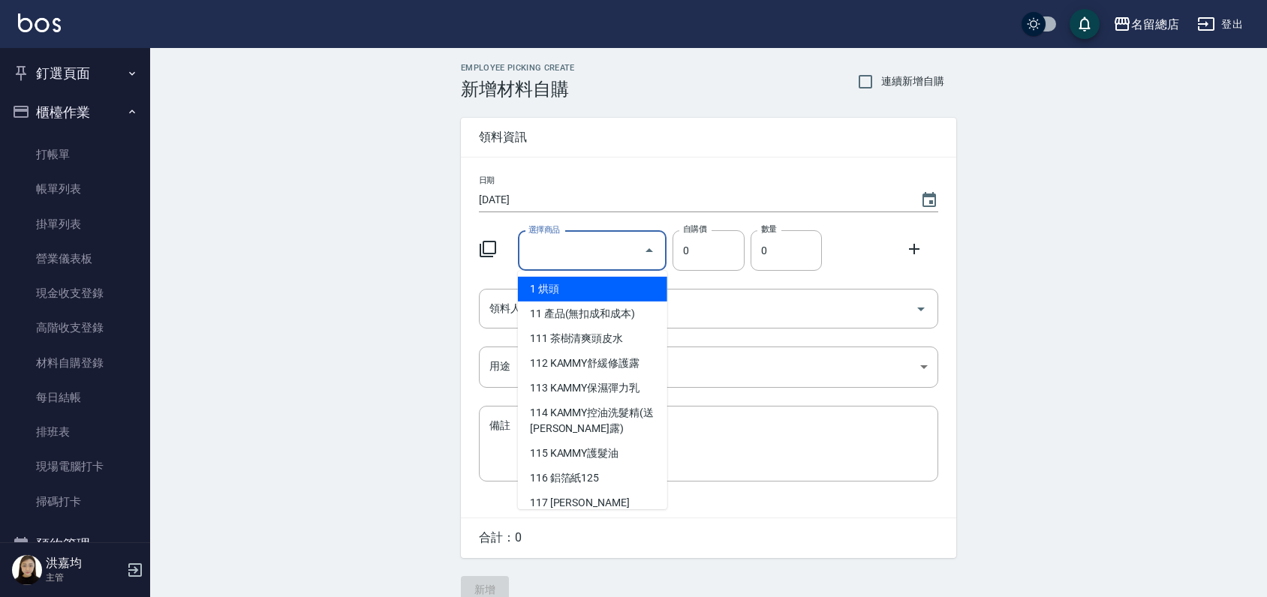
click at [577, 251] on input "選擇商品" at bounding box center [580, 251] width 113 height 26
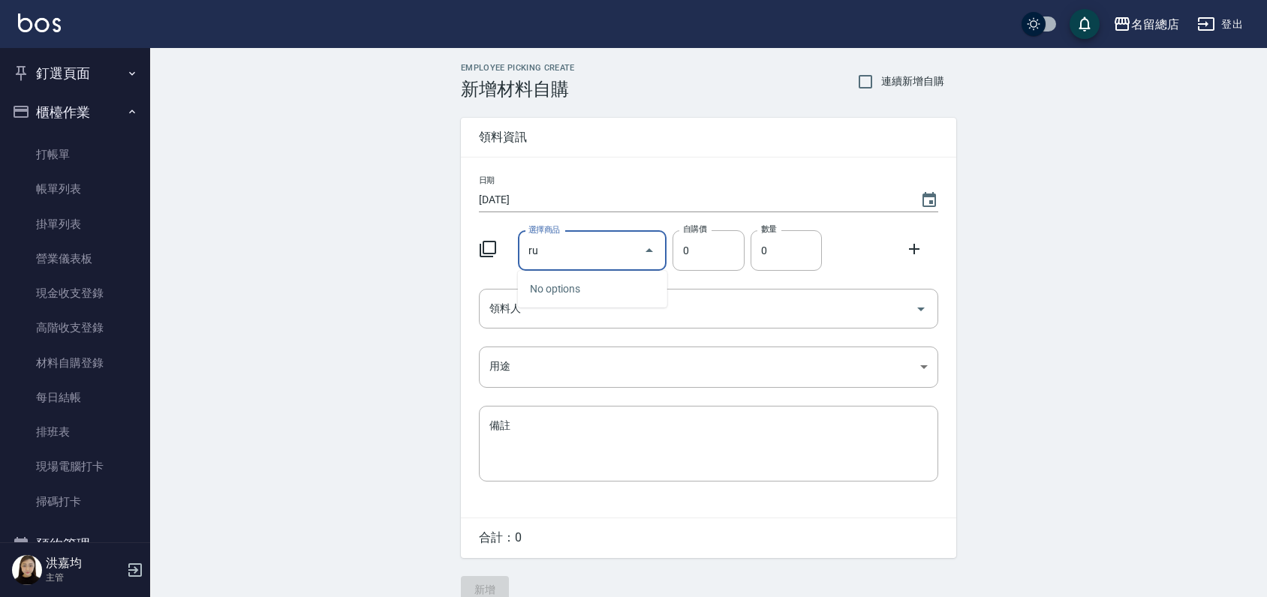
type input "r"
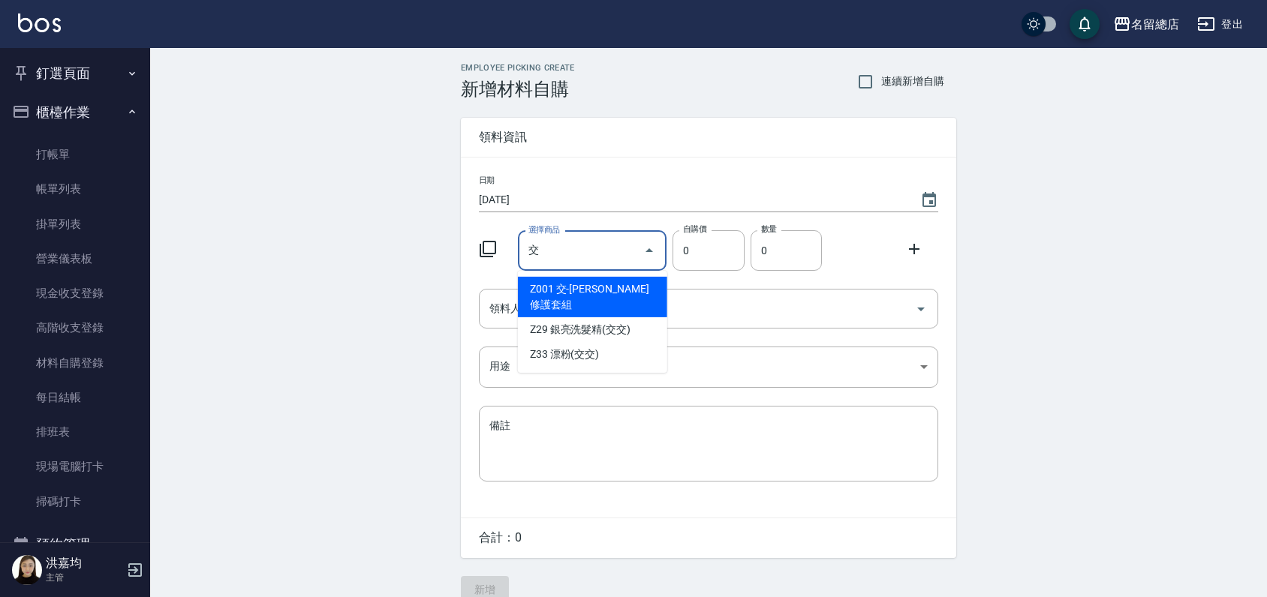
click at [625, 342] on li "Z33 漂粉(交交)" at bounding box center [592, 354] width 149 height 25
type input "漂粉(交交)"
type input "385"
type input "1"
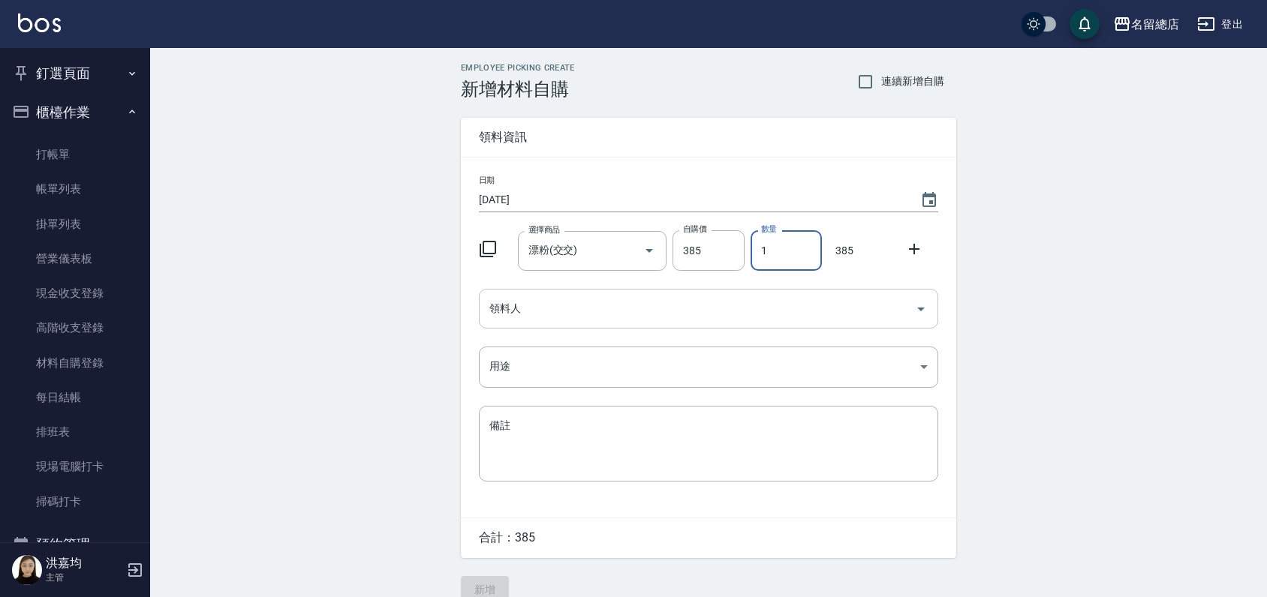
click at [765, 323] on div "領料人" at bounding box center [708, 309] width 459 height 40
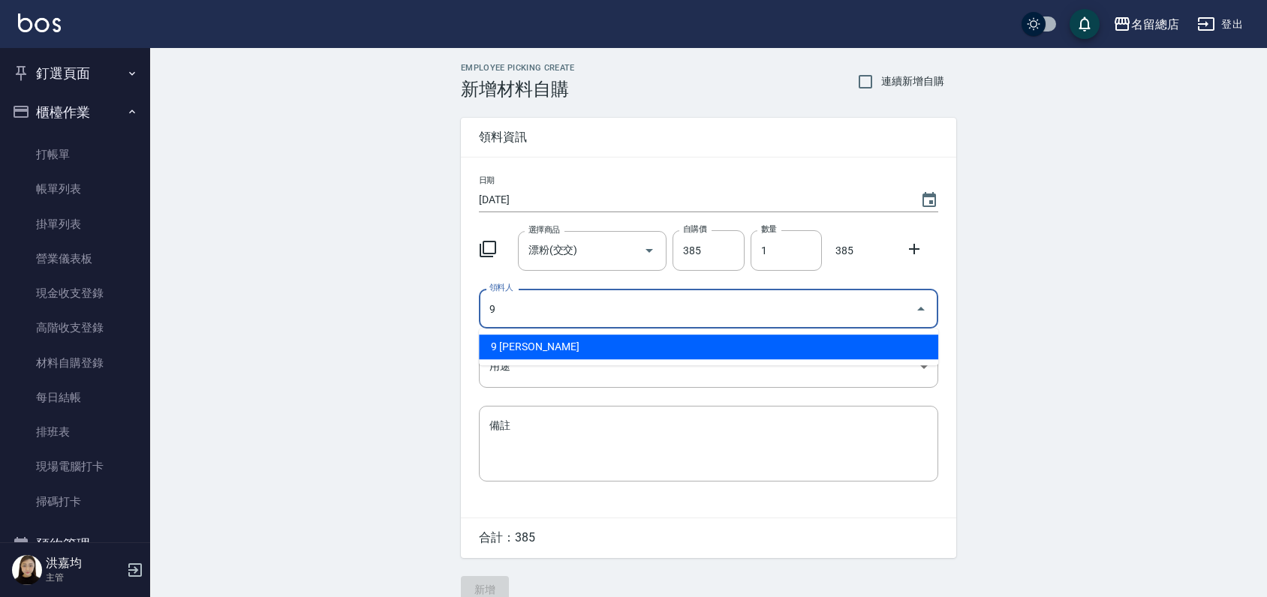
click at [754, 342] on li "9 [PERSON_NAME]" at bounding box center [708, 347] width 459 height 25
type input "9 [PERSON_NAME]"
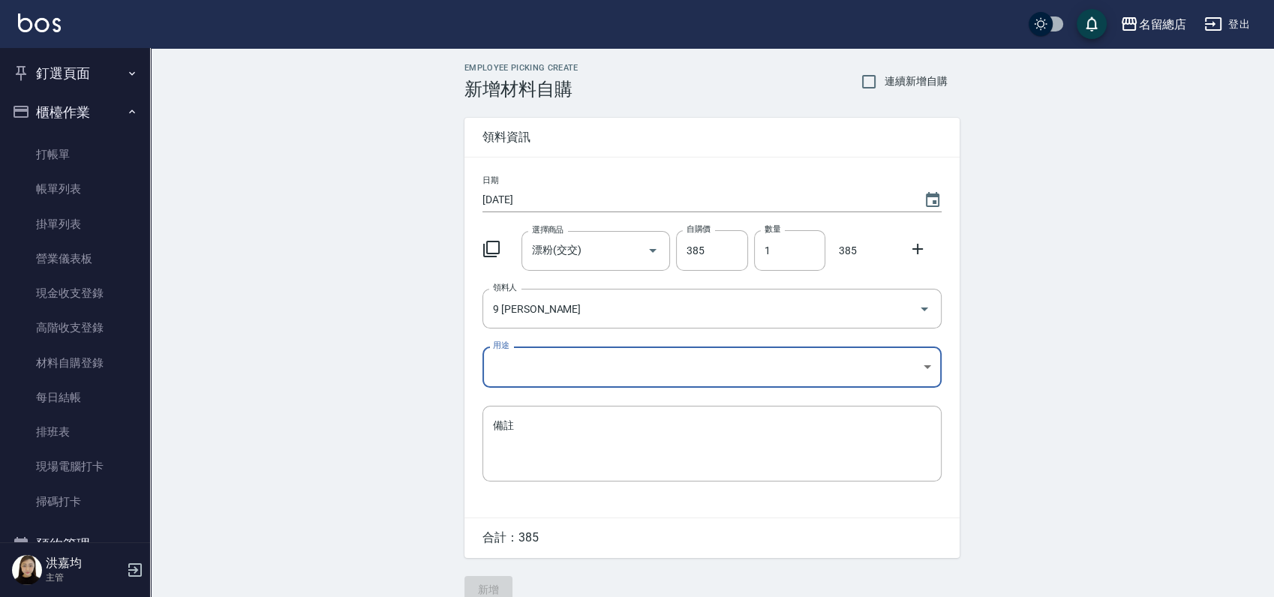
click at [747, 359] on body "名留總店 登出 釘選頁面 打帳單 帳單列表 材料自購登錄 現金收支登錄 店家日報表 商品列表 櫃檯作業 打帳單 帳單列表 掛單列表 營業儀表板 現金收支登錄 …" at bounding box center [637, 309] width 1274 height 618
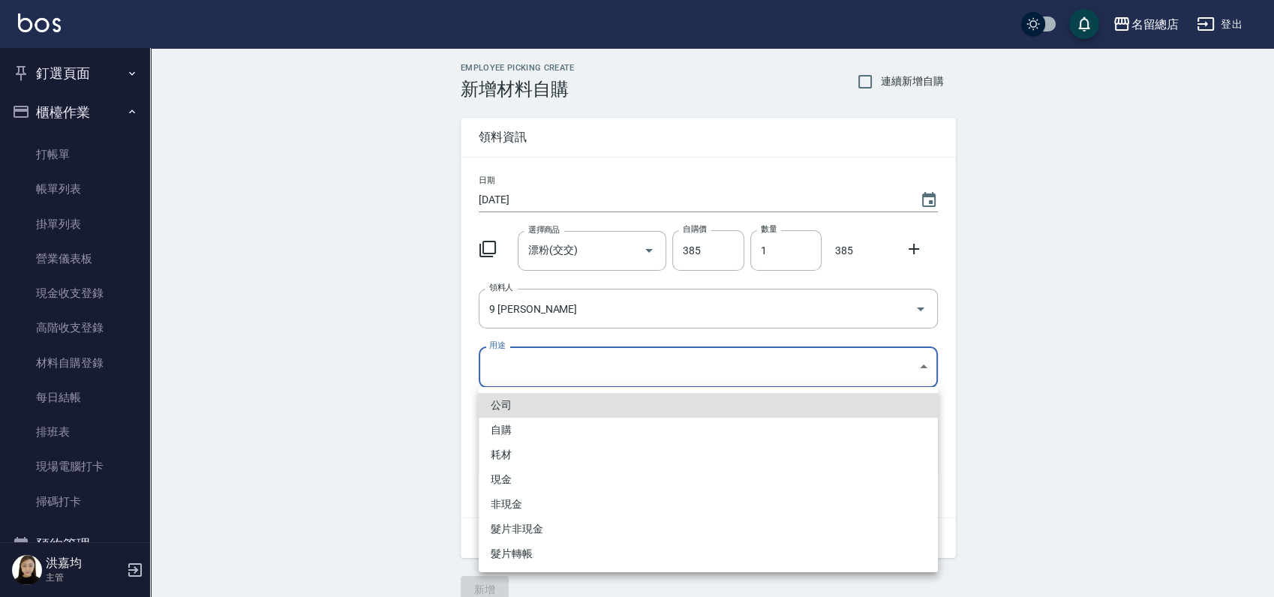
click at [523, 435] on li "自購" at bounding box center [708, 430] width 459 height 25
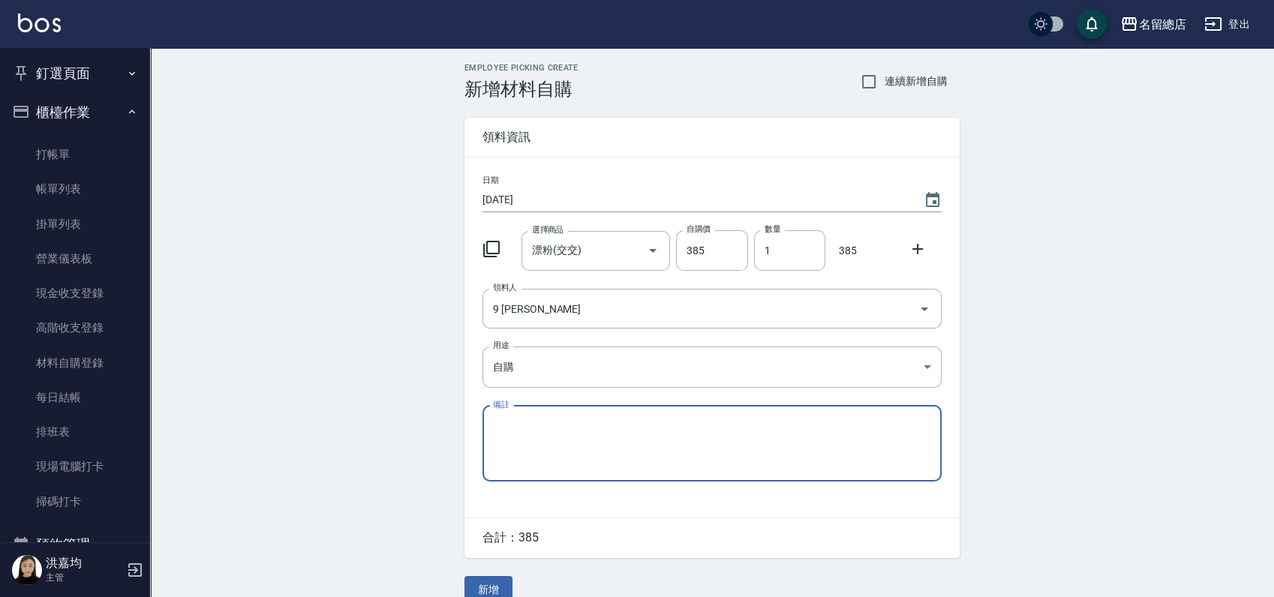
type input "自購"
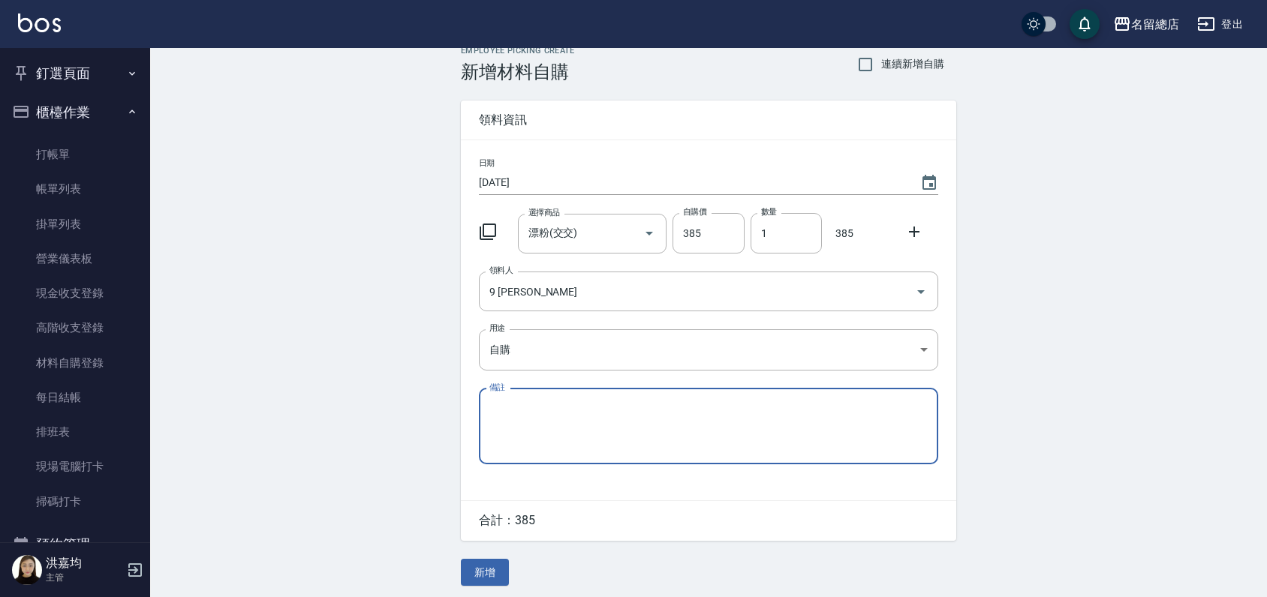
scroll to position [23, 0]
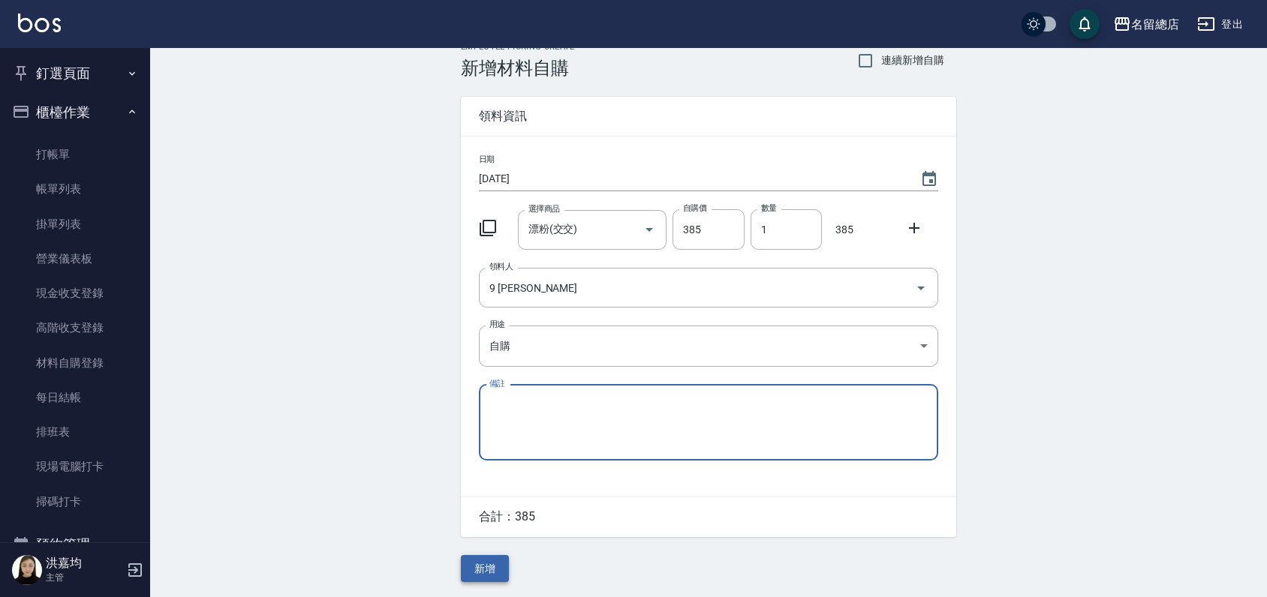
click at [478, 571] on button "新增" at bounding box center [485, 569] width 48 height 28
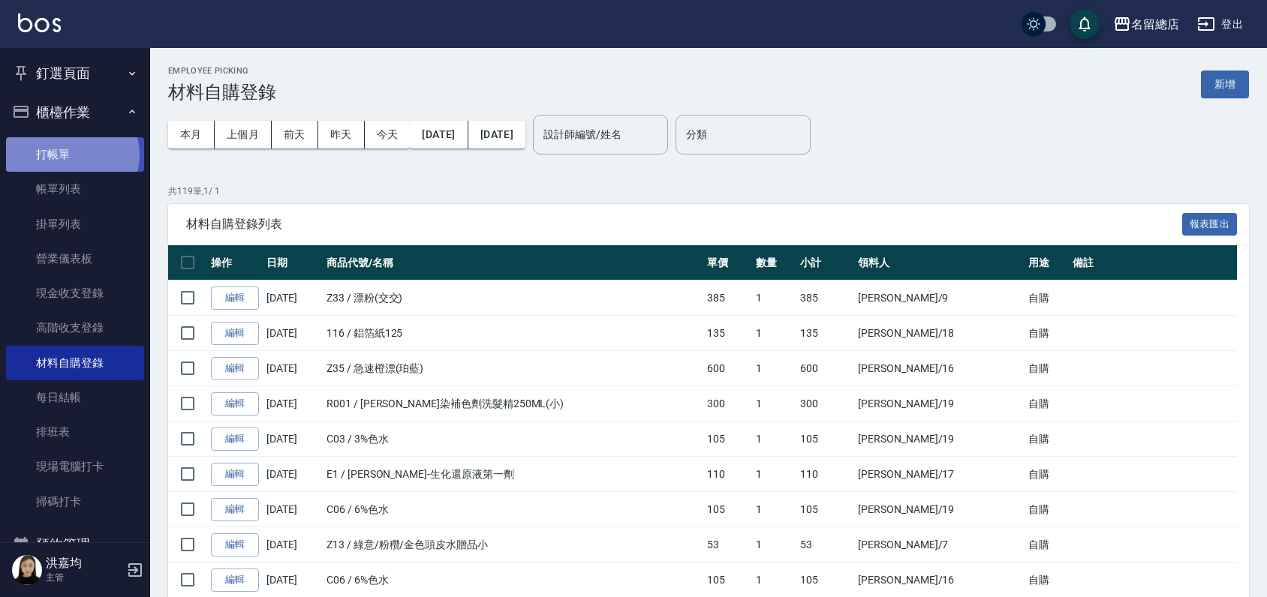
click at [67, 155] on link "打帳單" at bounding box center [75, 154] width 138 height 35
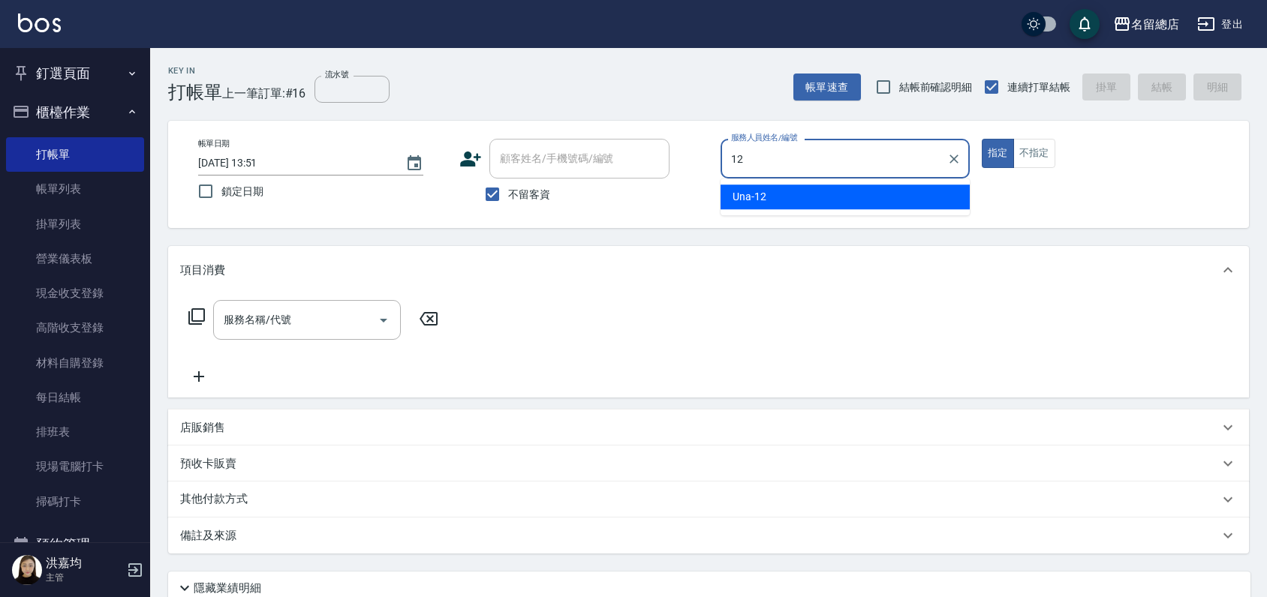
type input "Una-12"
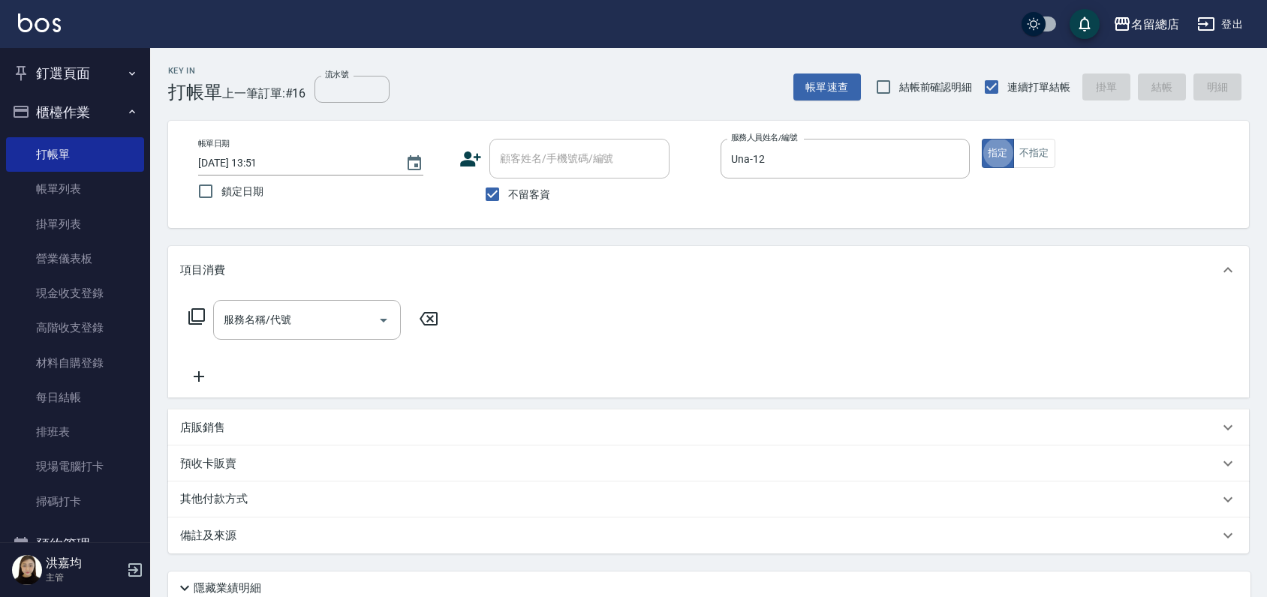
type button "true"
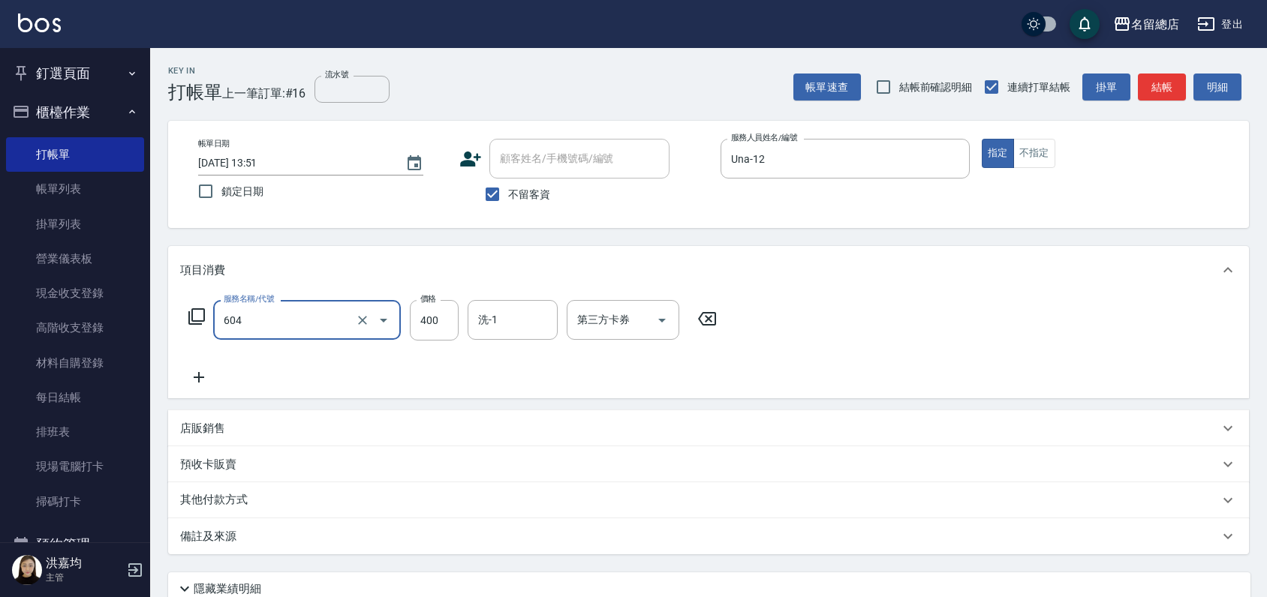
type input "健康洗髮(604)"
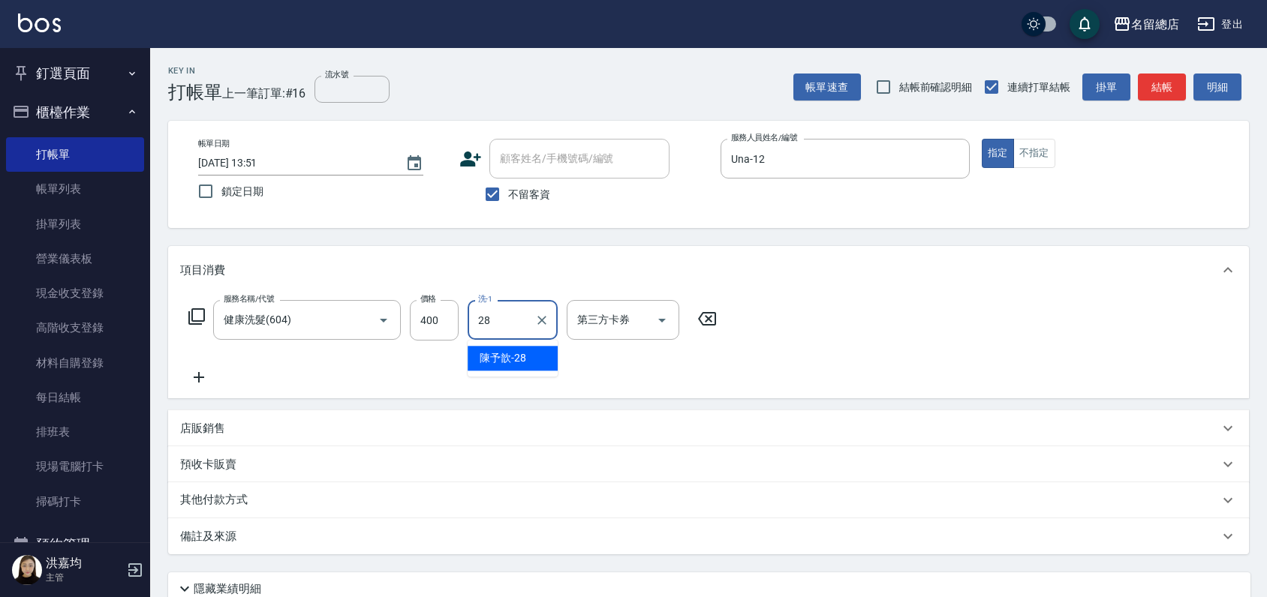
type input "陳予歆-28"
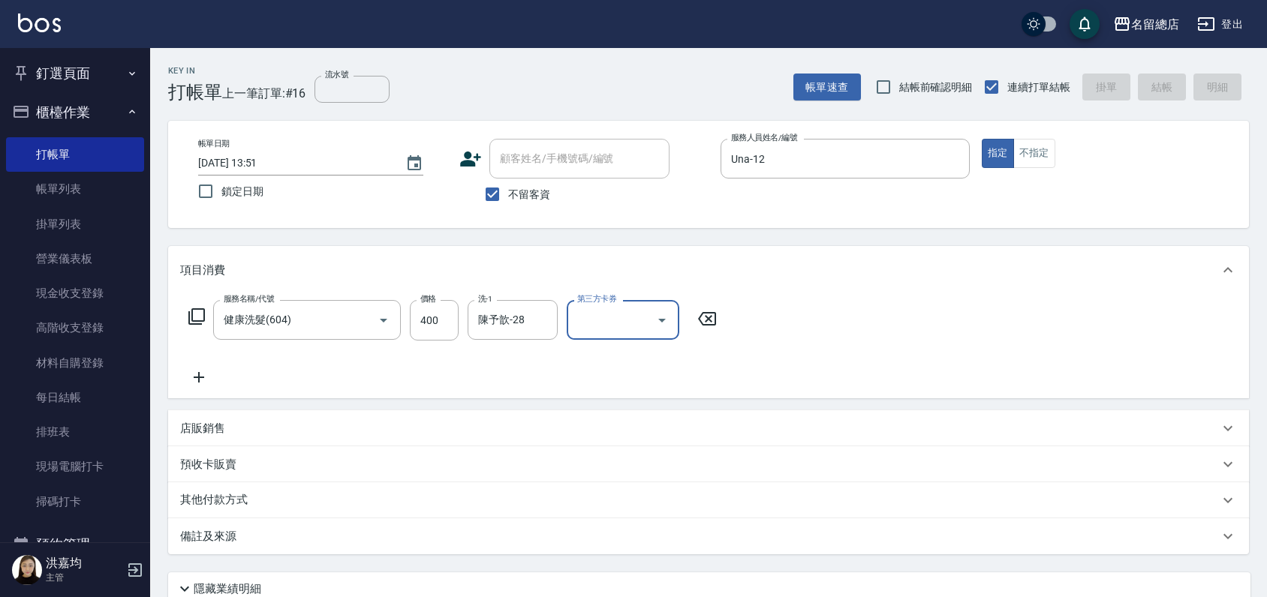
type input "[DATE] 14:06"
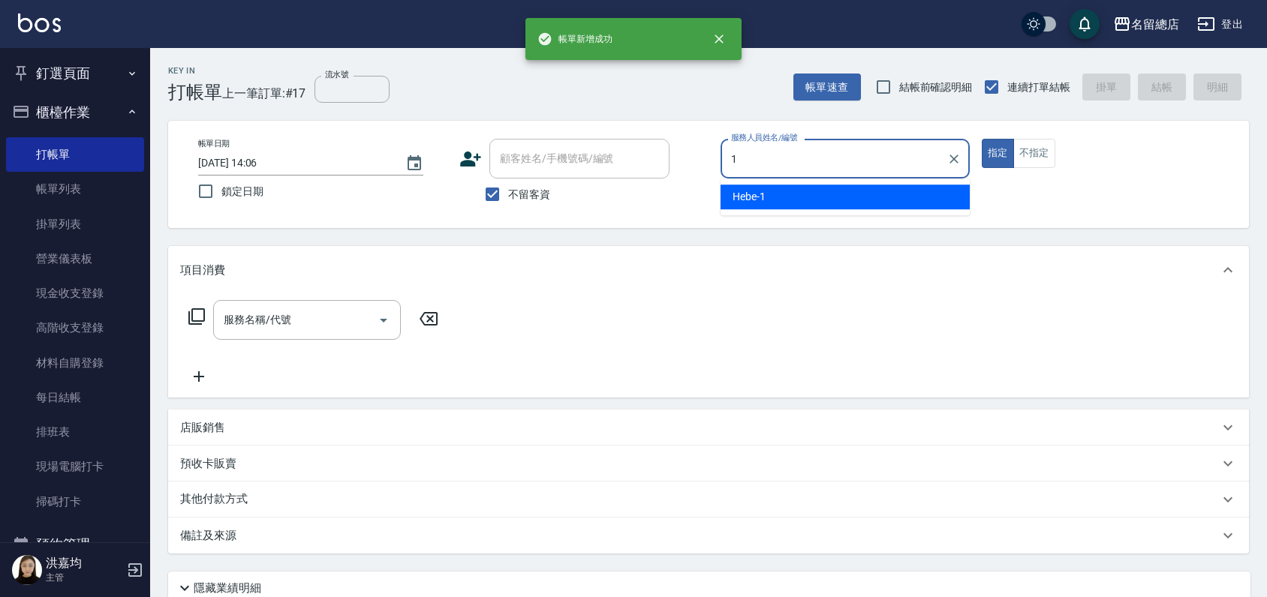
type input "Hebe-1"
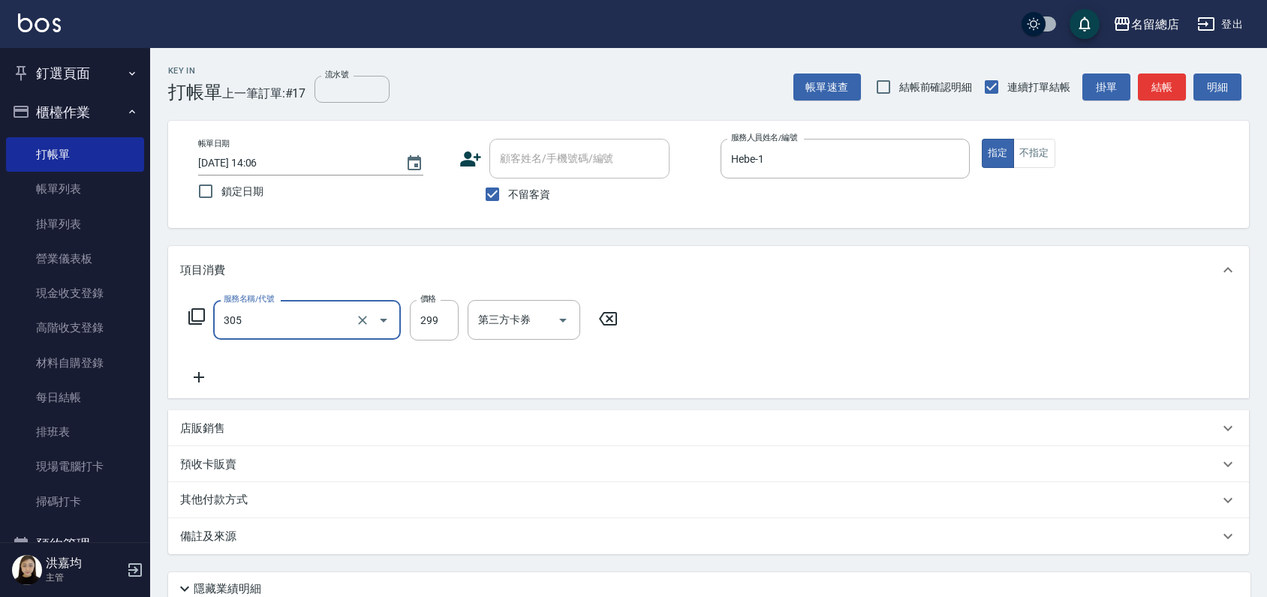
type input "剪髮(305)"
type input "500"
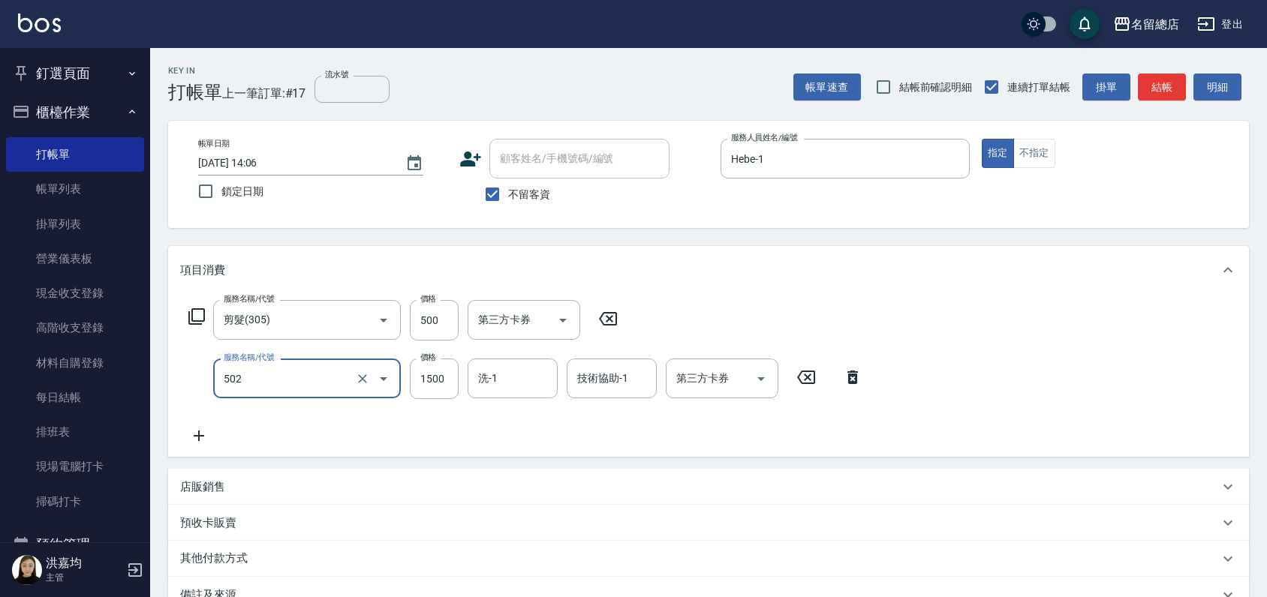
type input "染髮1500以上(502)"
type input "1499"
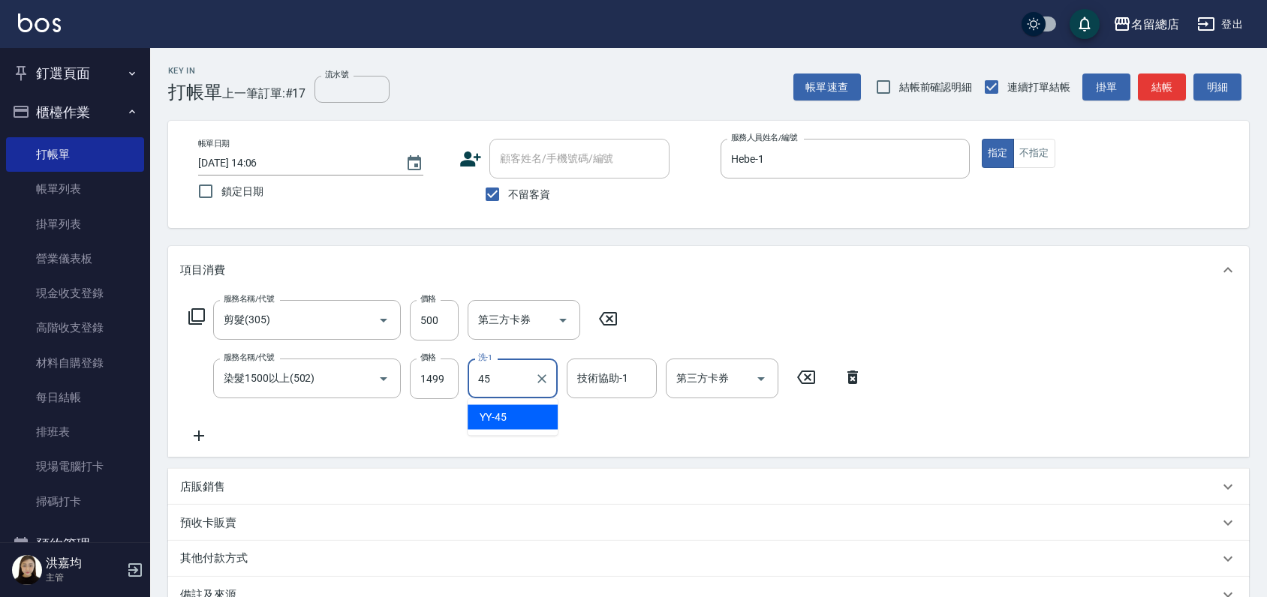
type input "YY-45"
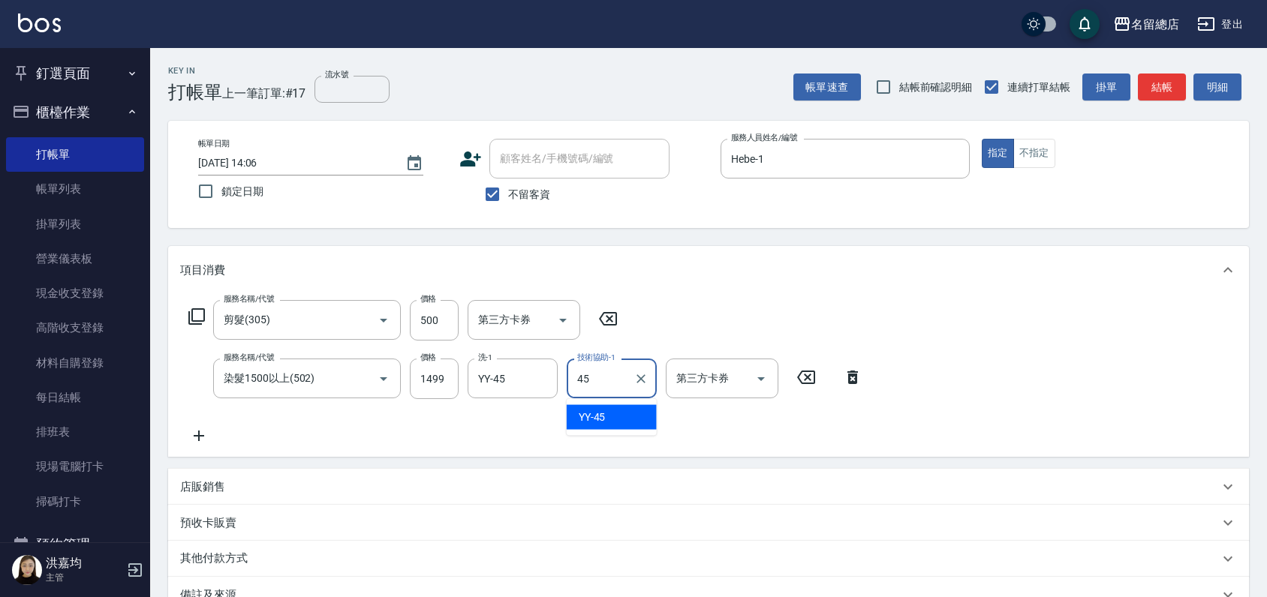
type input "YY-45"
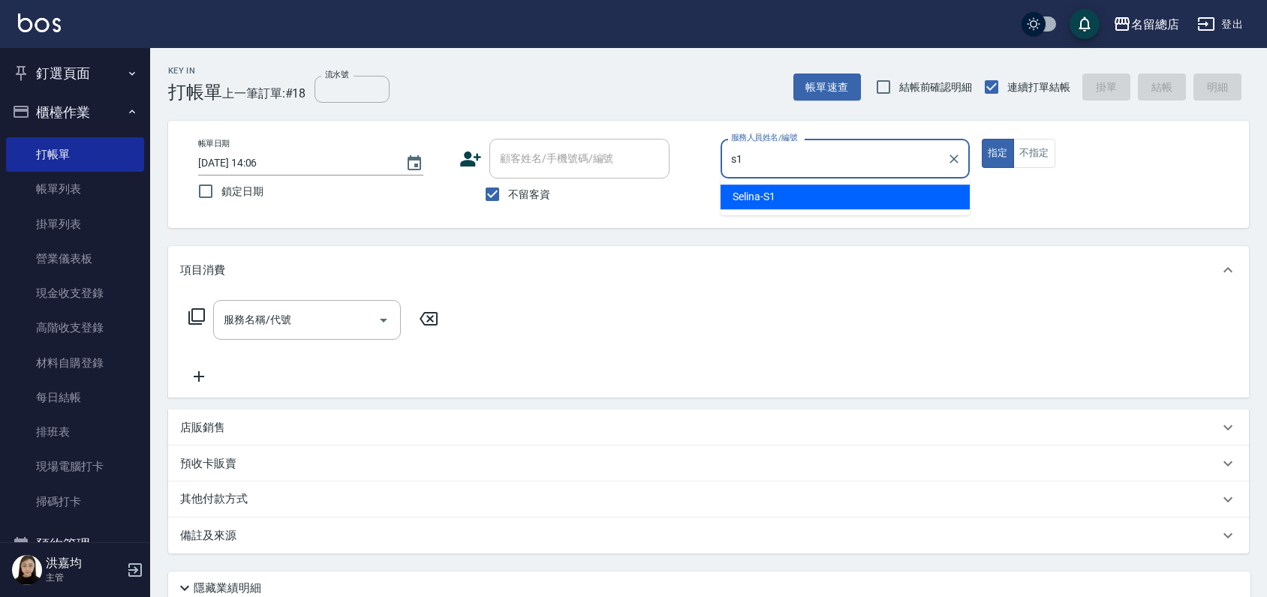
type input "Selina-S1"
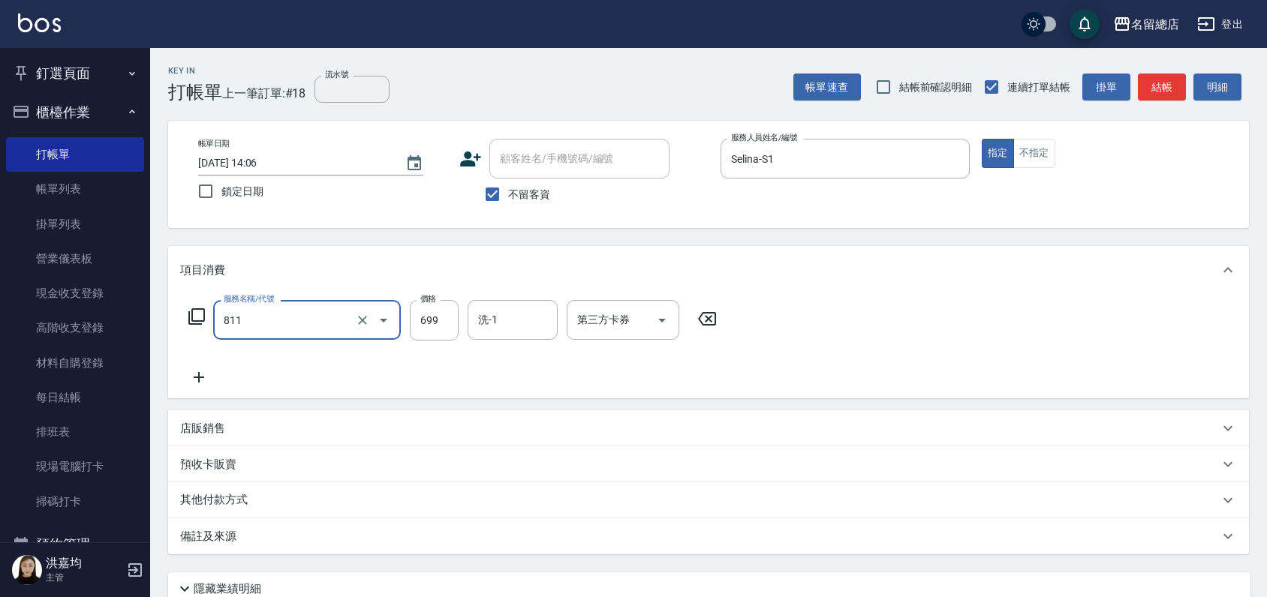
type input "洗+剪(811)"
click at [440, 314] on input "70" at bounding box center [434, 320] width 49 height 41
click at [437, 324] on input "70" at bounding box center [434, 320] width 49 height 41
type input "700"
click at [485, 308] on div "洗-1 洗-1" at bounding box center [512, 320] width 90 height 40
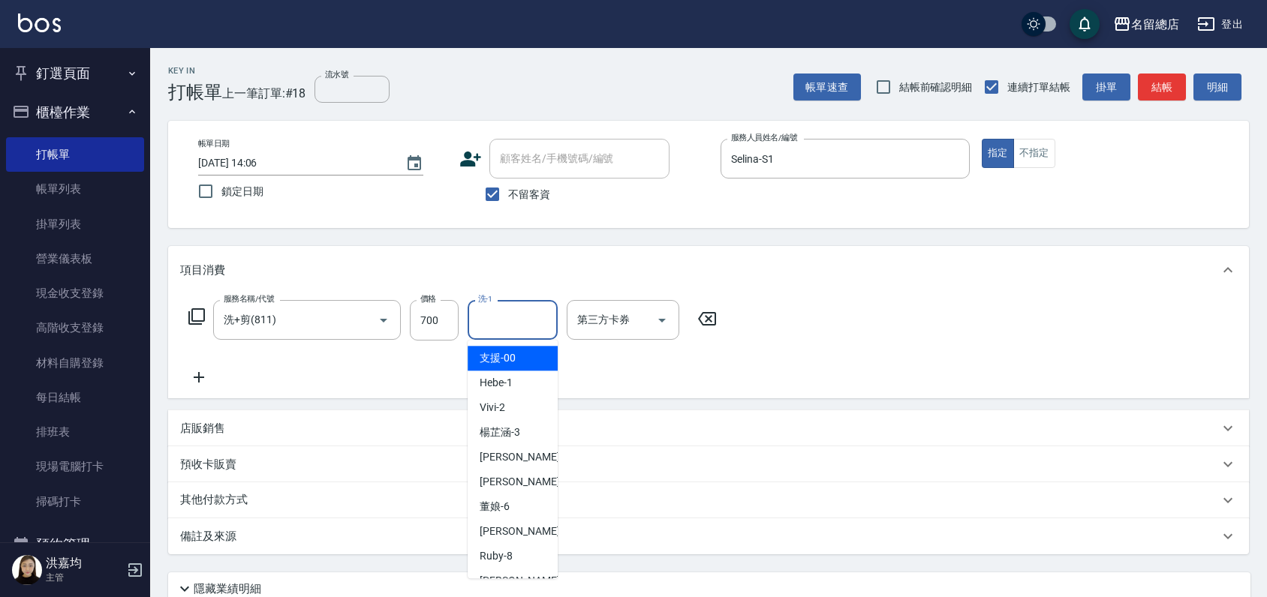
type input "支援-00"
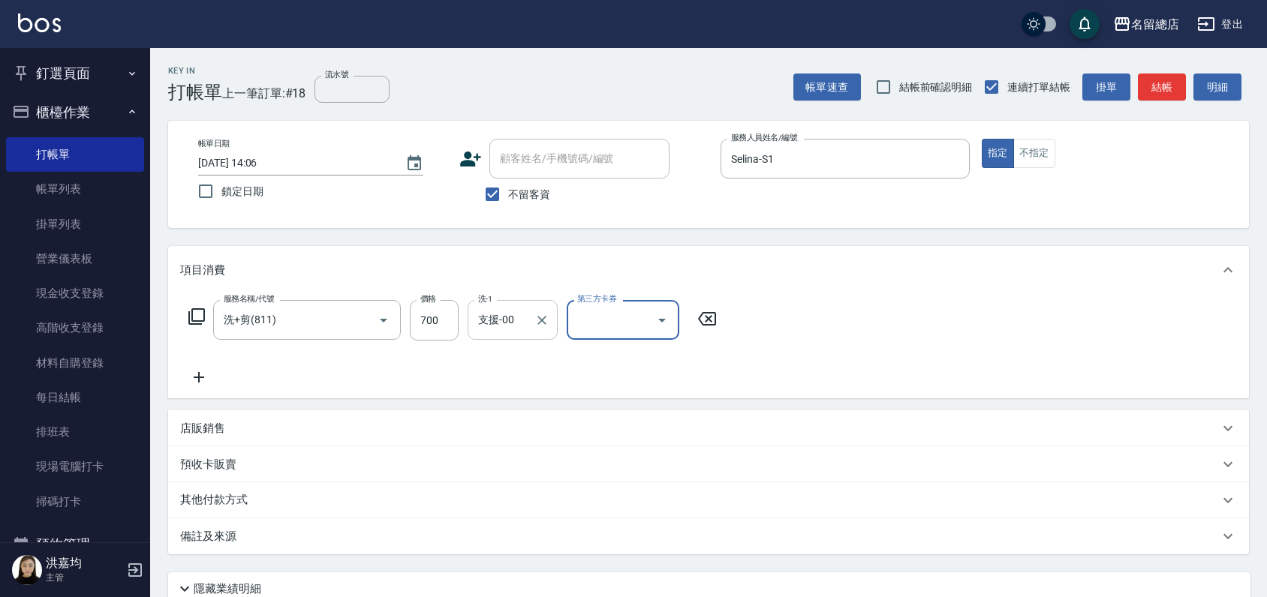
click at [539, 324] on icon "Clear" at bounding box center [541, 320] width 15 height 15
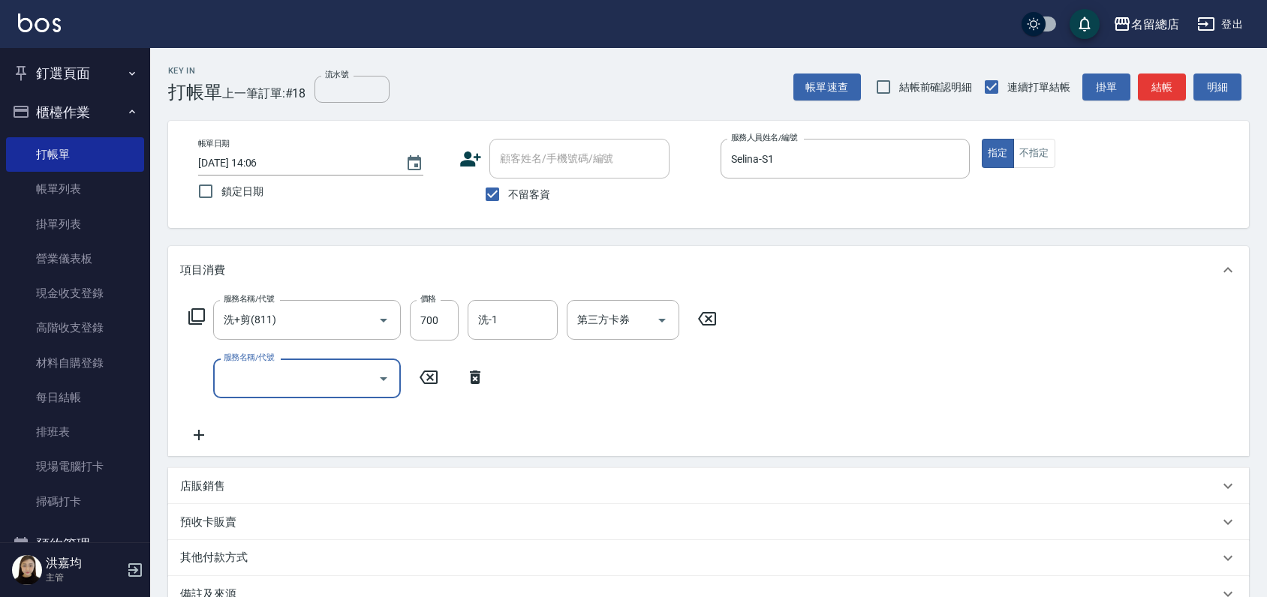
scroll to position [183, 0]
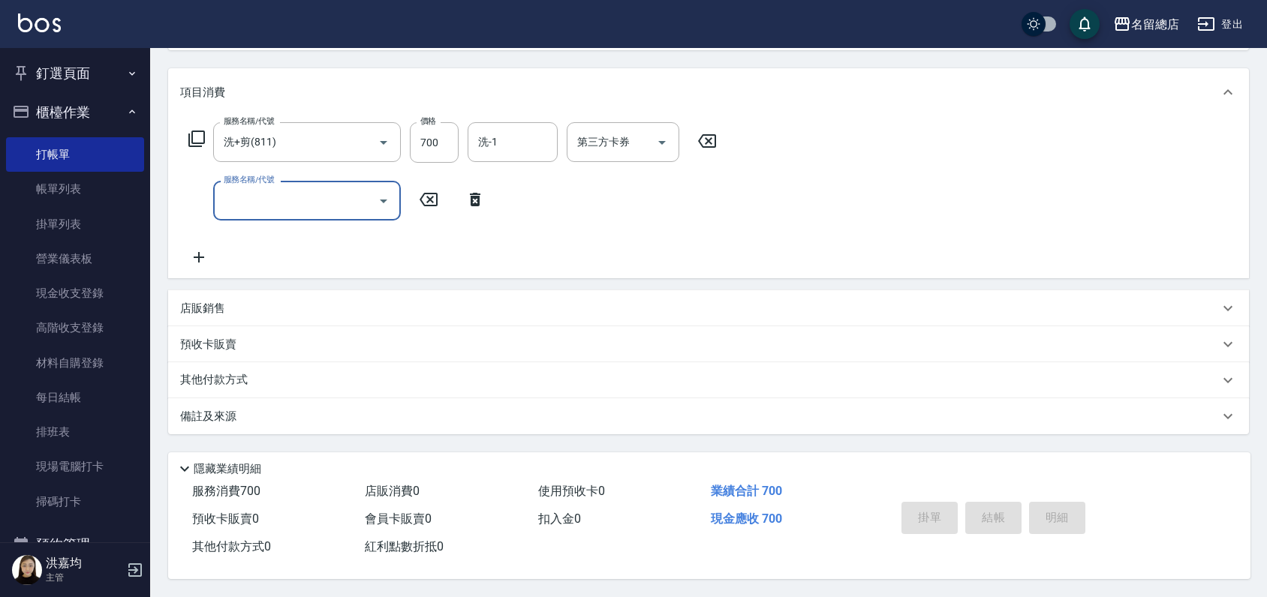
type input "[DATE] 14:07"
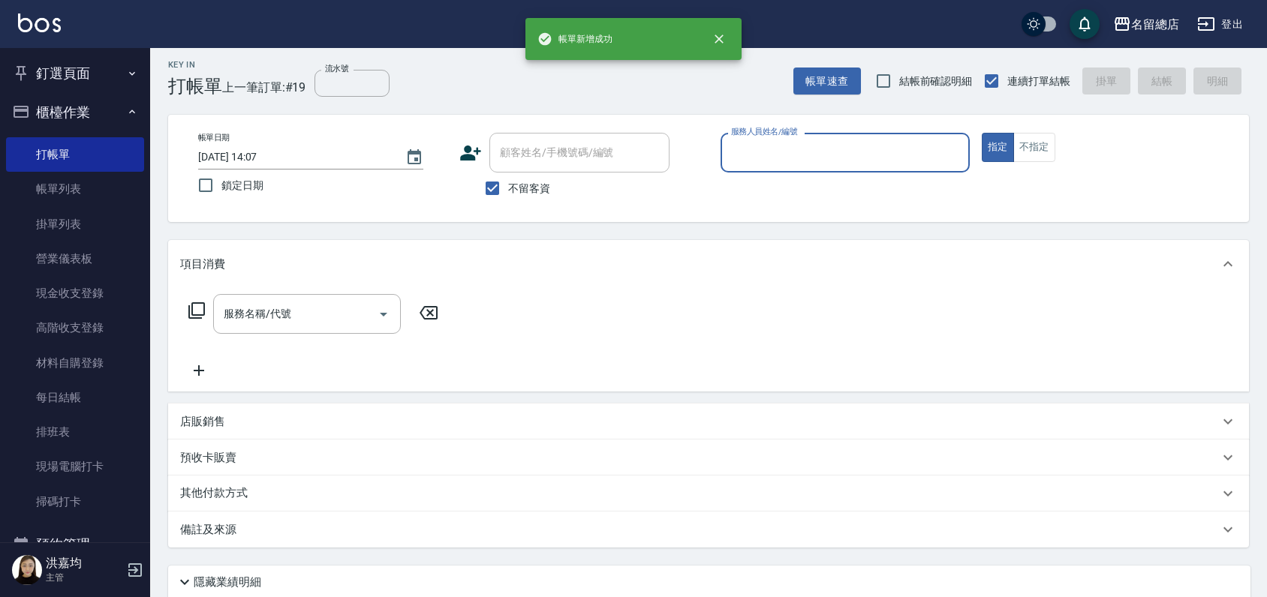
scroll to position [0, 0]
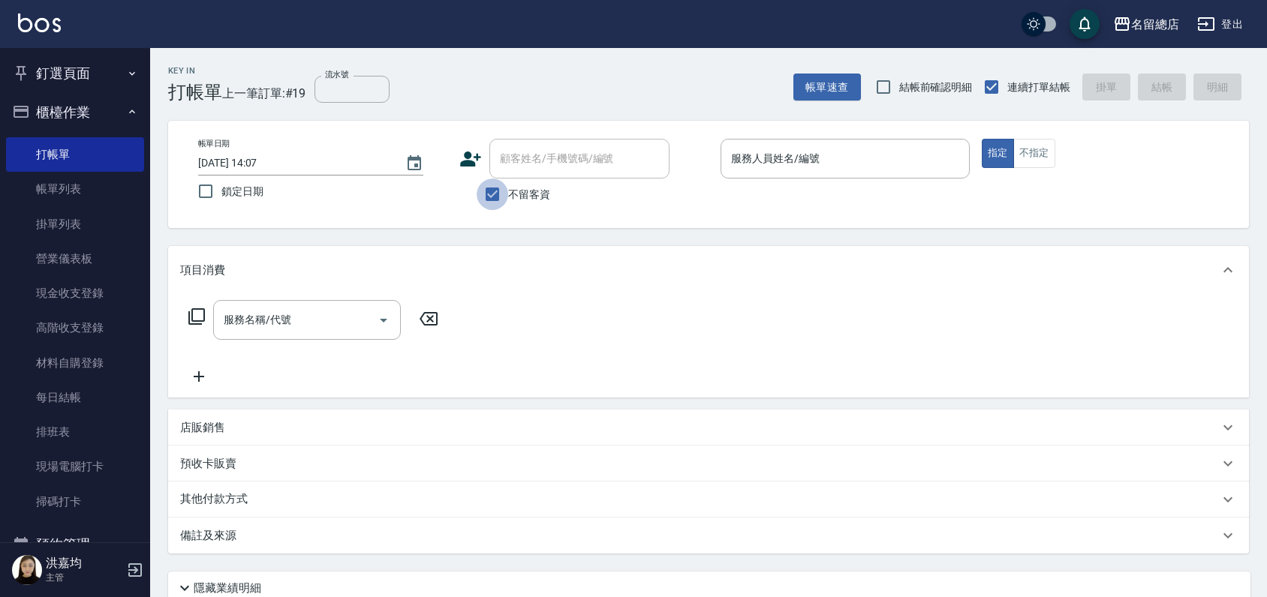
click at [485, 192] on input "不留客資" at bounding box center [492, 195] width 32 height 32
checkbox input "false"
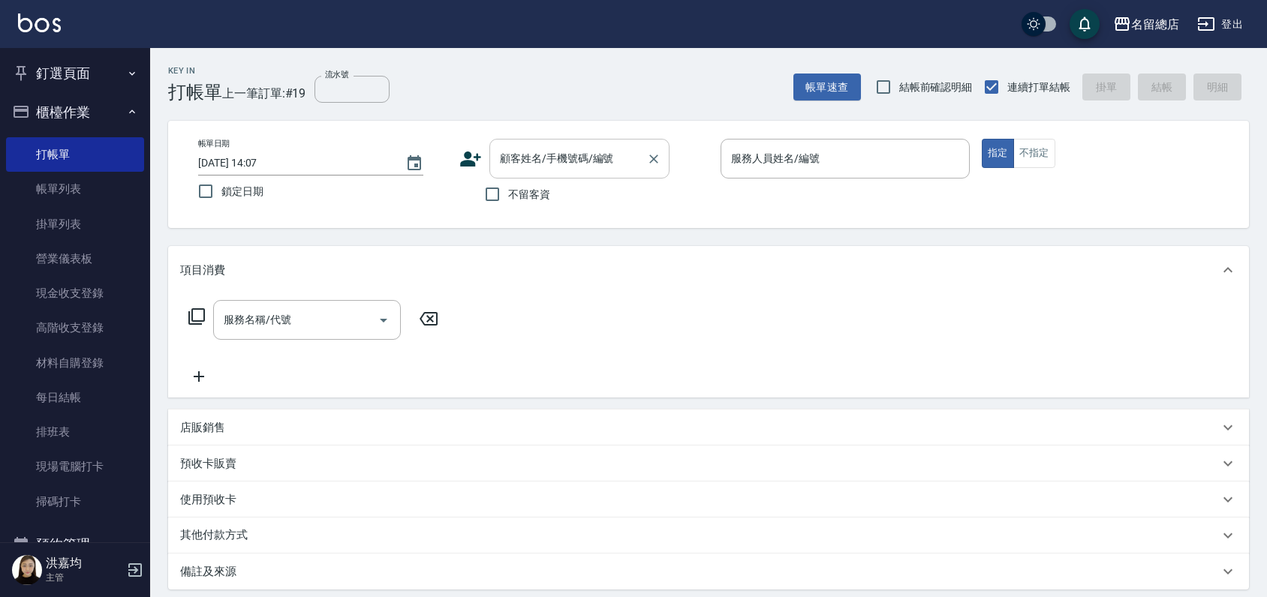
click at [503, 164] on input "顧客姓名/手機號碼/編號" at bounding box center [568, 159] width 144 height 26
click at [566, 198] on li "[PERSON_NAME]/0937083100/null" at bounding box center [579, 197] width 180 height 25
type input "[PERSON_NAME]/0937083100/null"
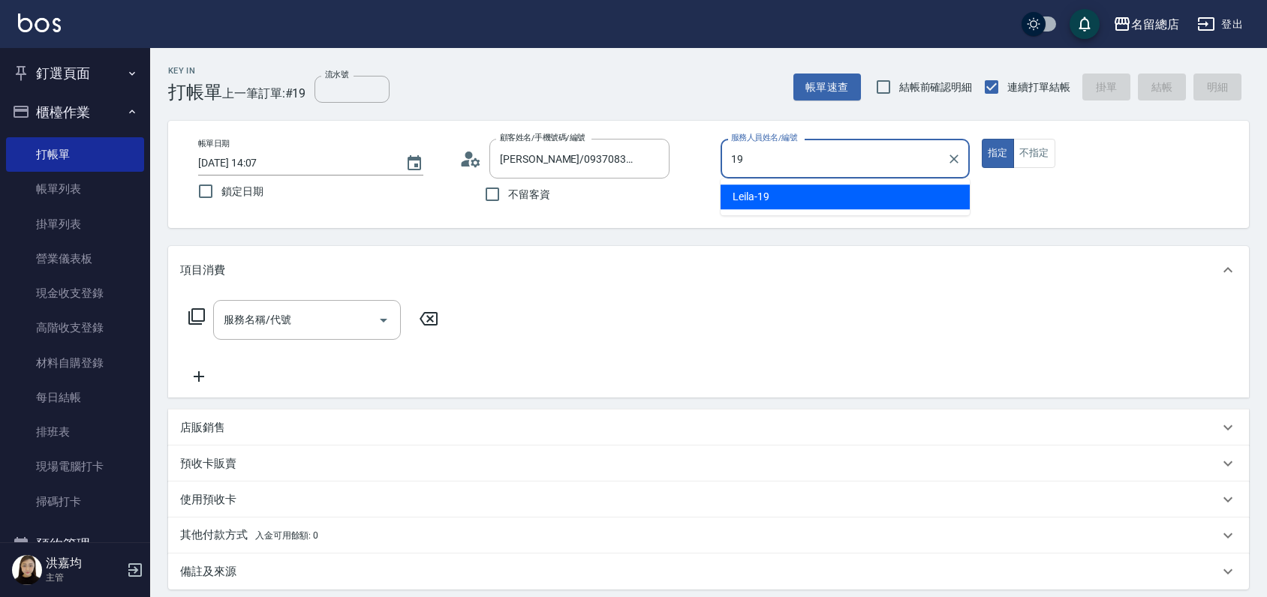
type input "Leila-19"
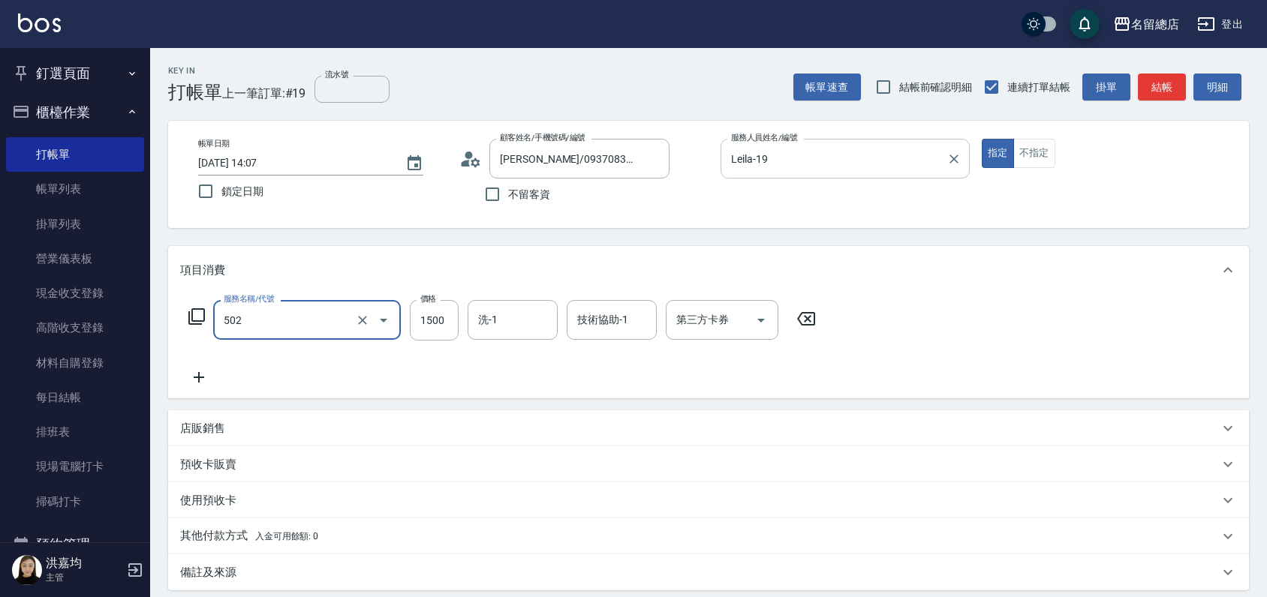
type input "染髮1500以上(502)"
type input "2600"
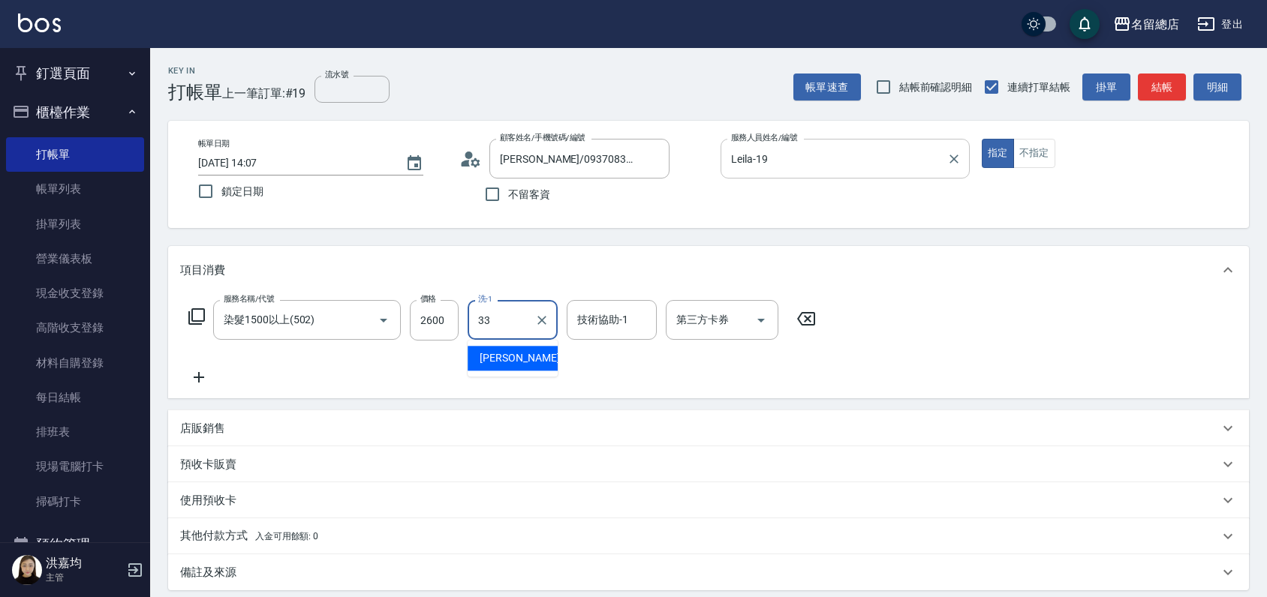
type input "[PERSON_NAME]-33"
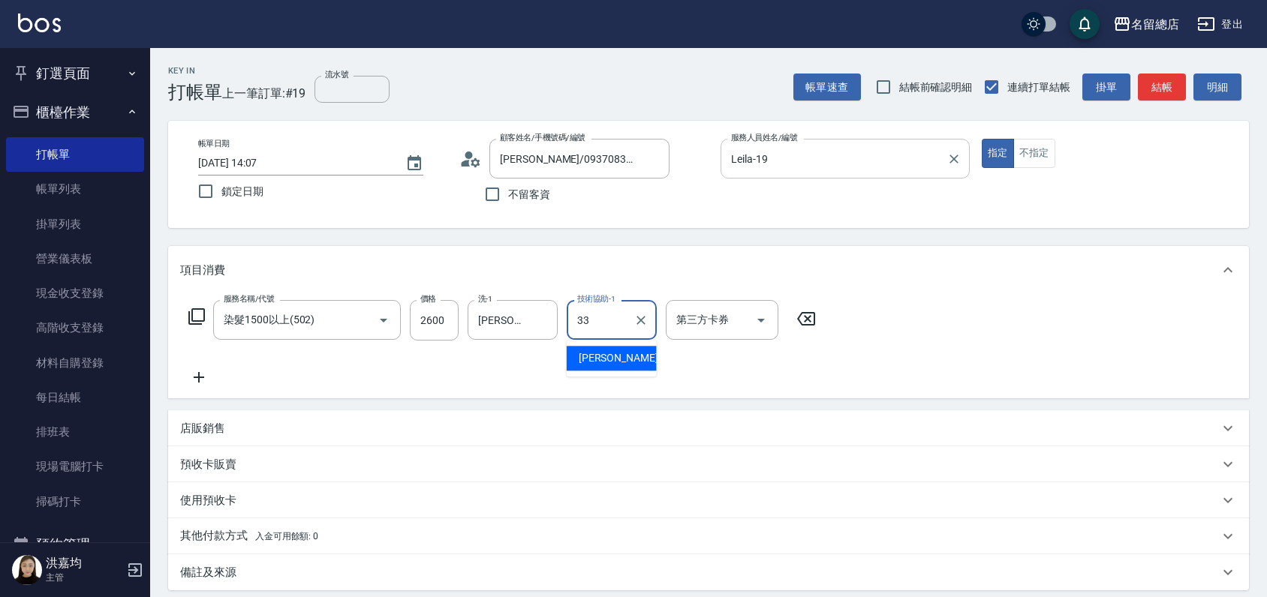
type input "[PERSON_NAME]-33"
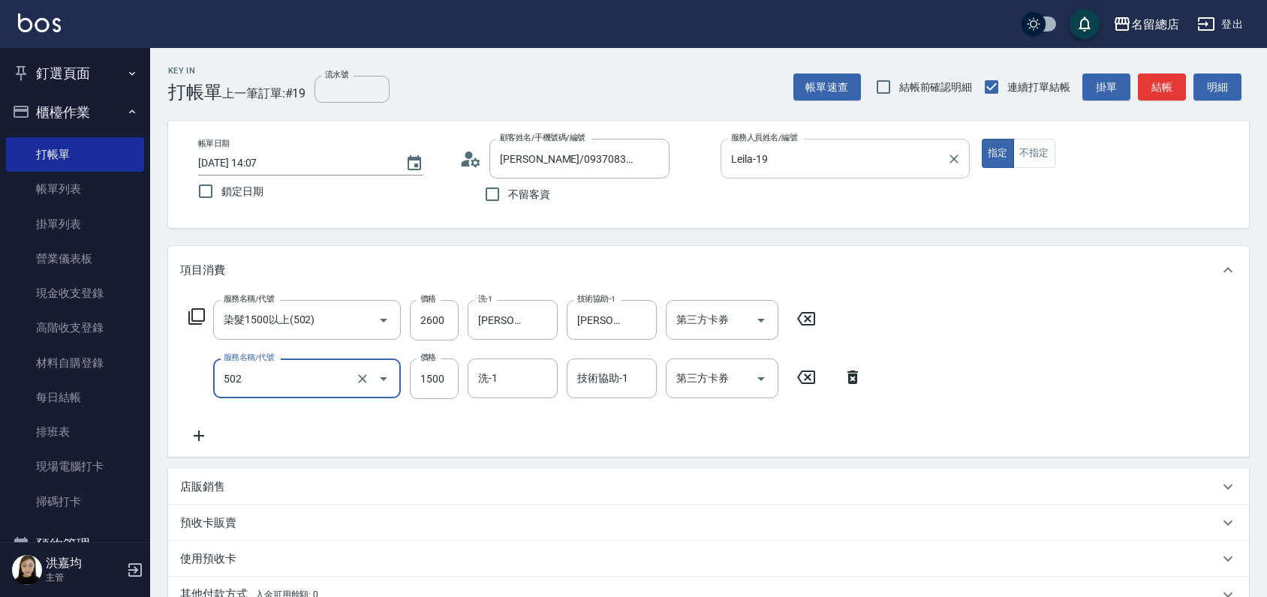
type input "染髮1500以上(502)"
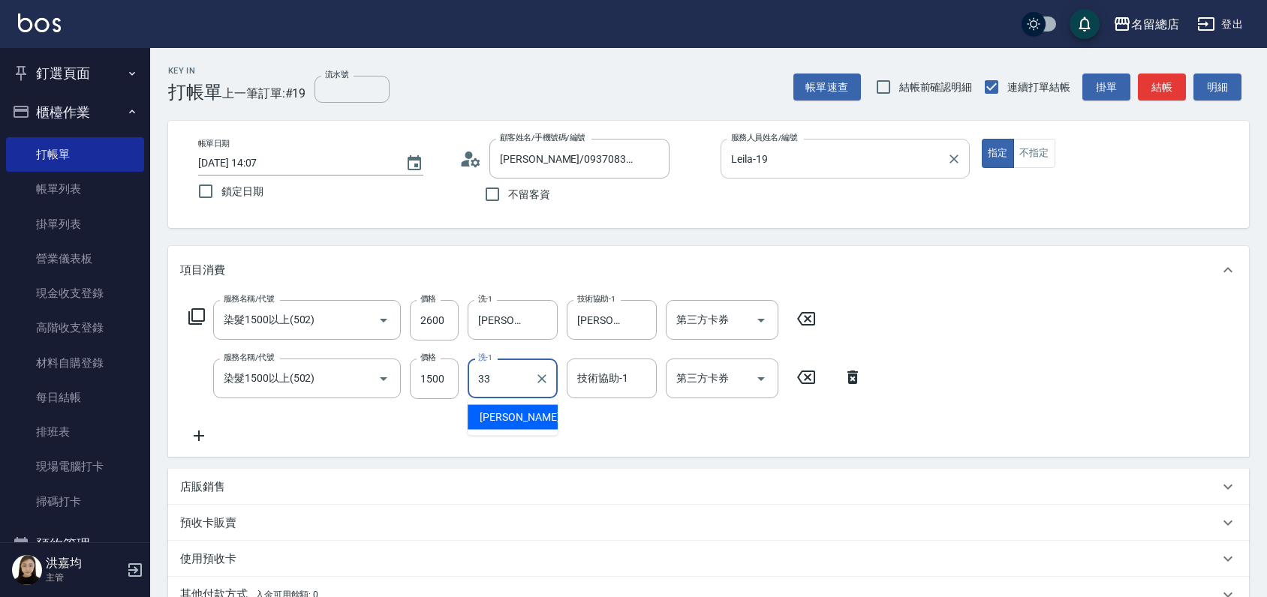
type input "[PERSON_NAME]-33"
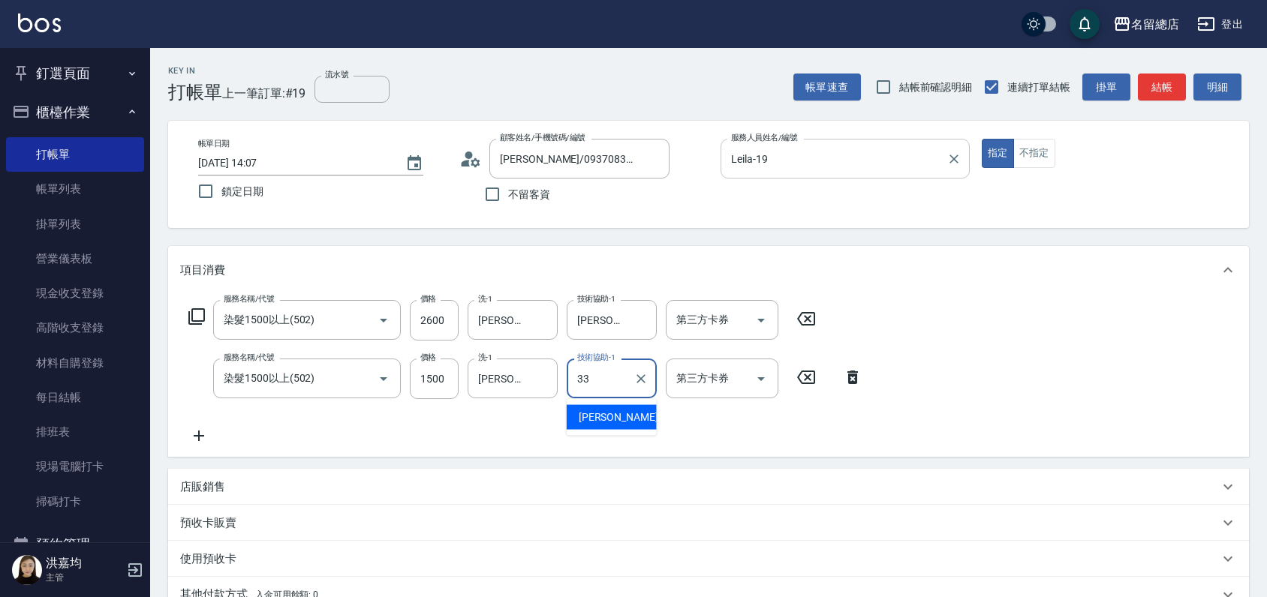
type input "[PERSON_NAME]-33"
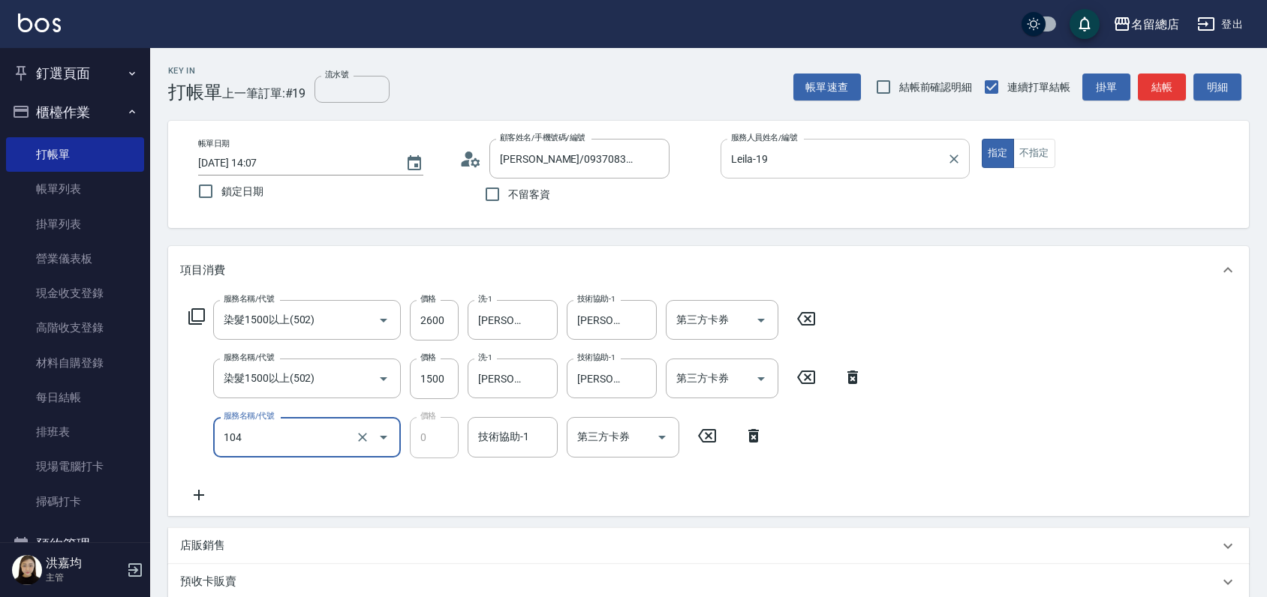
type input "頭皮蓋卡2點(104)"
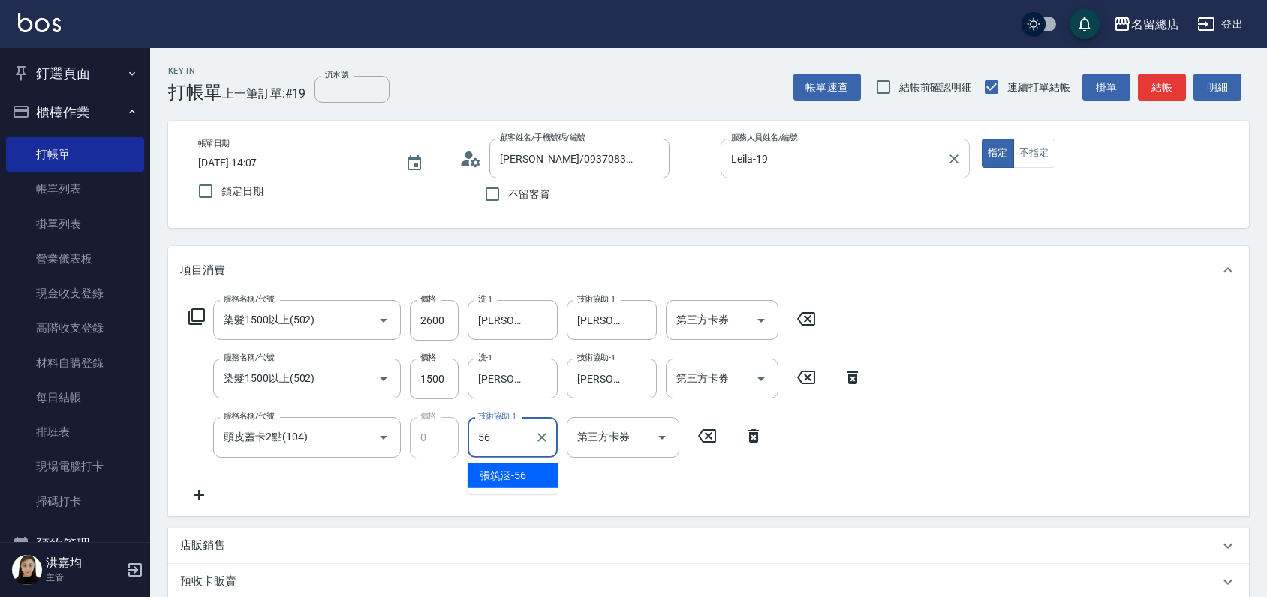
type input "[PERSON_NAME]-56"
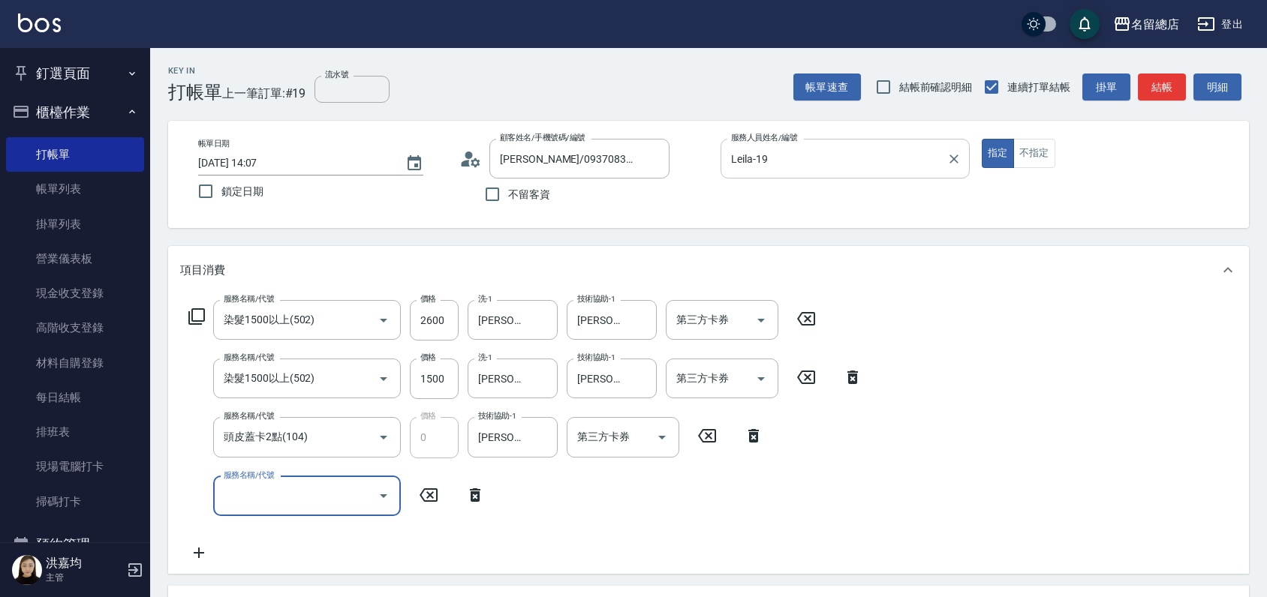
type input "4"
type input "自備接髮(616)"
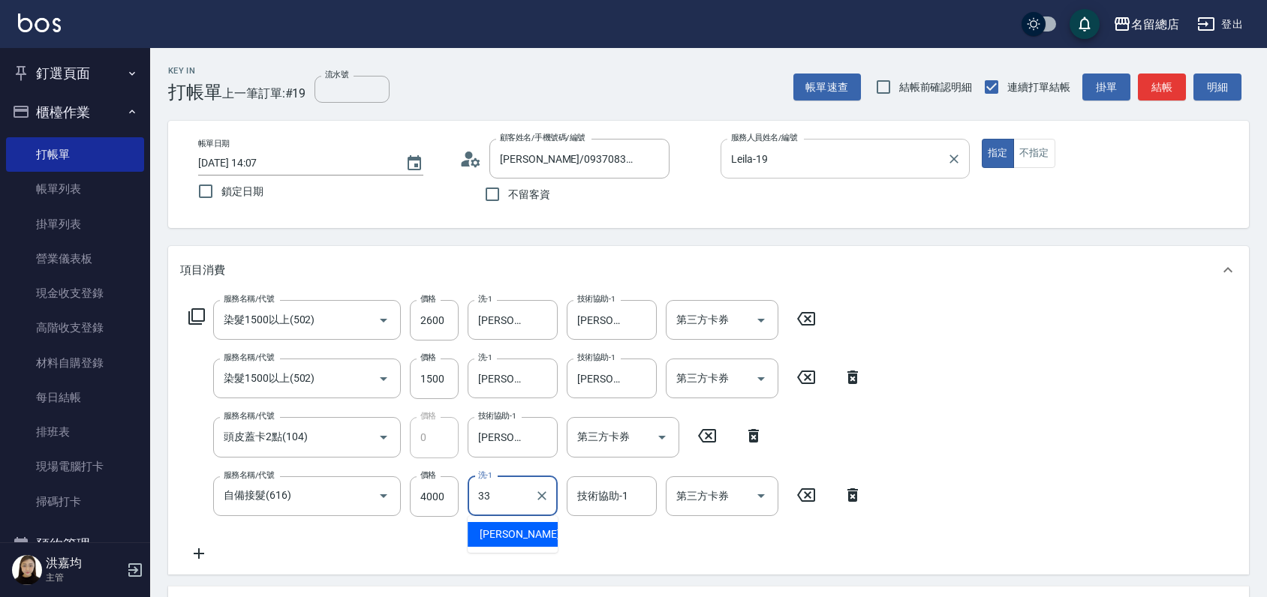
type input "[PERSON_NAME]-33"
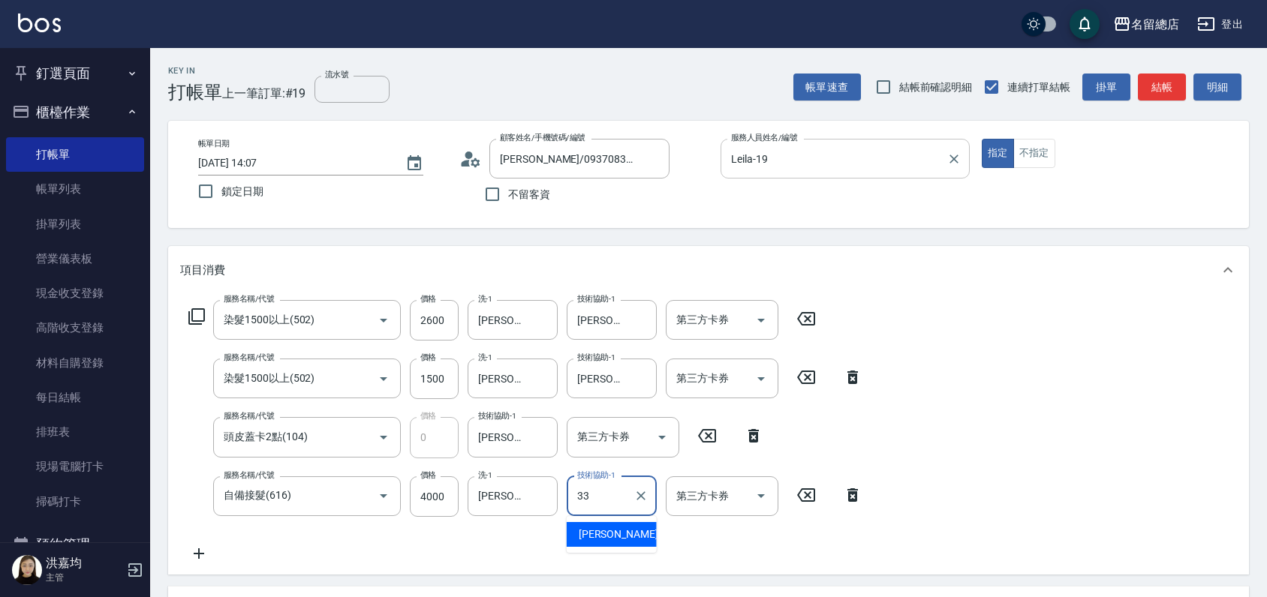
type input "[PERSON_NAME]-33"
click at [429, 378] on input "1500" at bounding box center [434, 379] width 49 height 41
click at [414, 376] on input "1500" at bounding box center [434, 379] width 49 height 41
type input "2500"
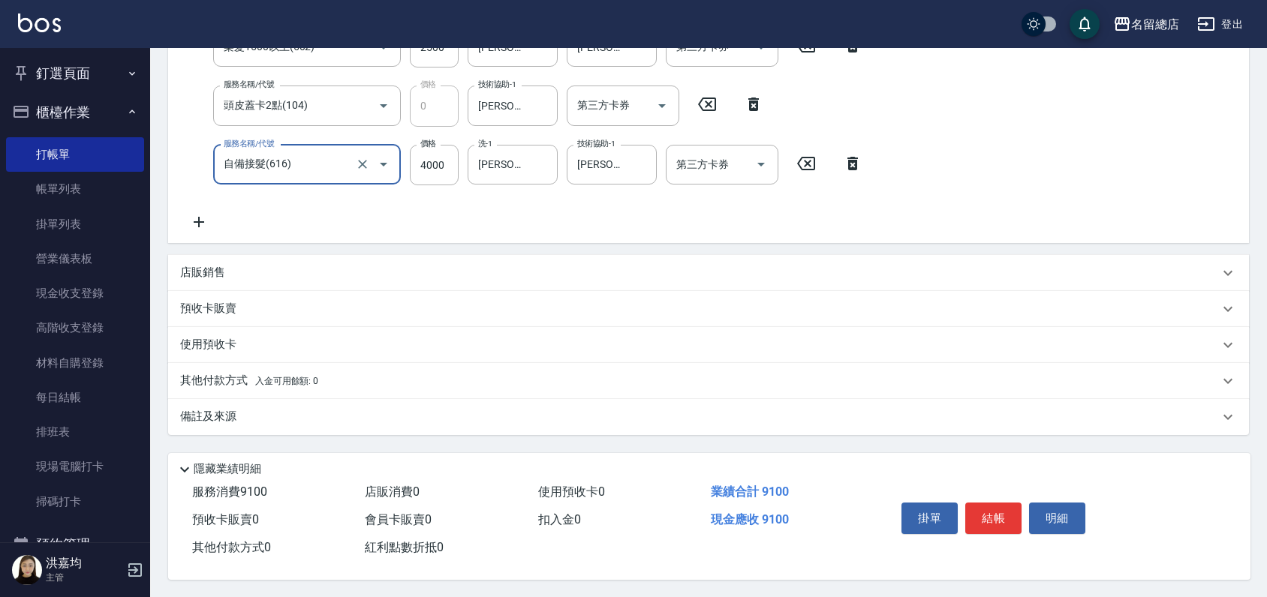
scroll to position [333, 0]
click at [563, 214] on div "服務名稱/代號 染髮1500以上(502) 服務名稱/代號 價格 2600 價格 洗-1 [PERSON_NAME]-33 洗-1 技術協助-1 [PERSO…" at bounding box center [525, 99] width 691 height 263
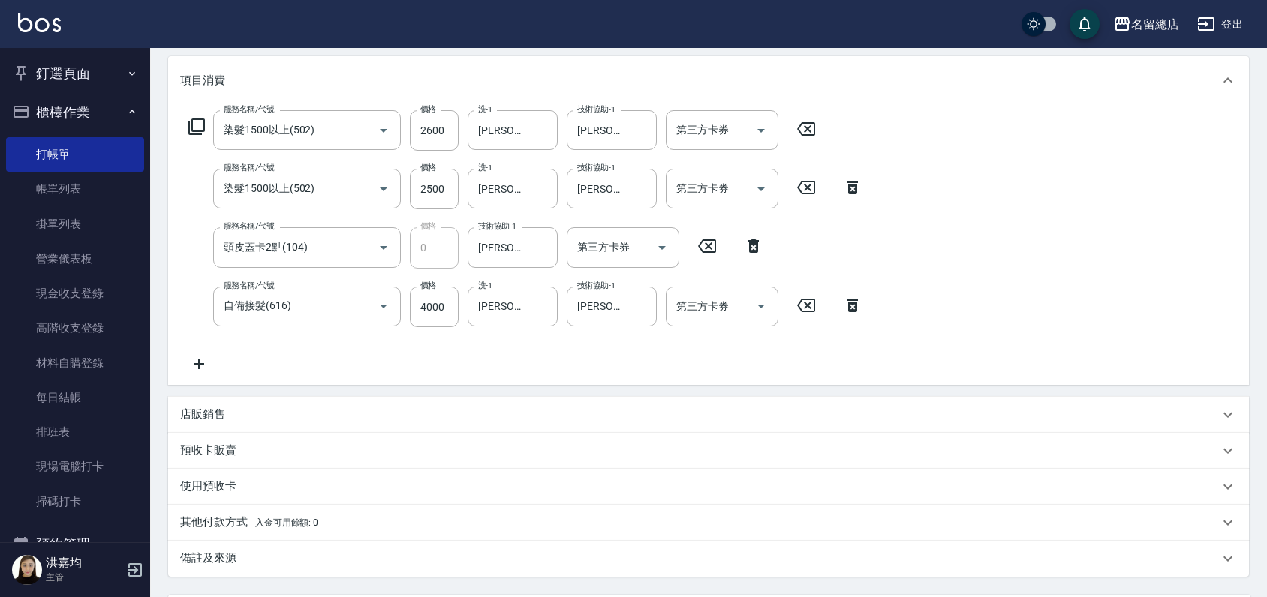
scroll to position [337, 0]
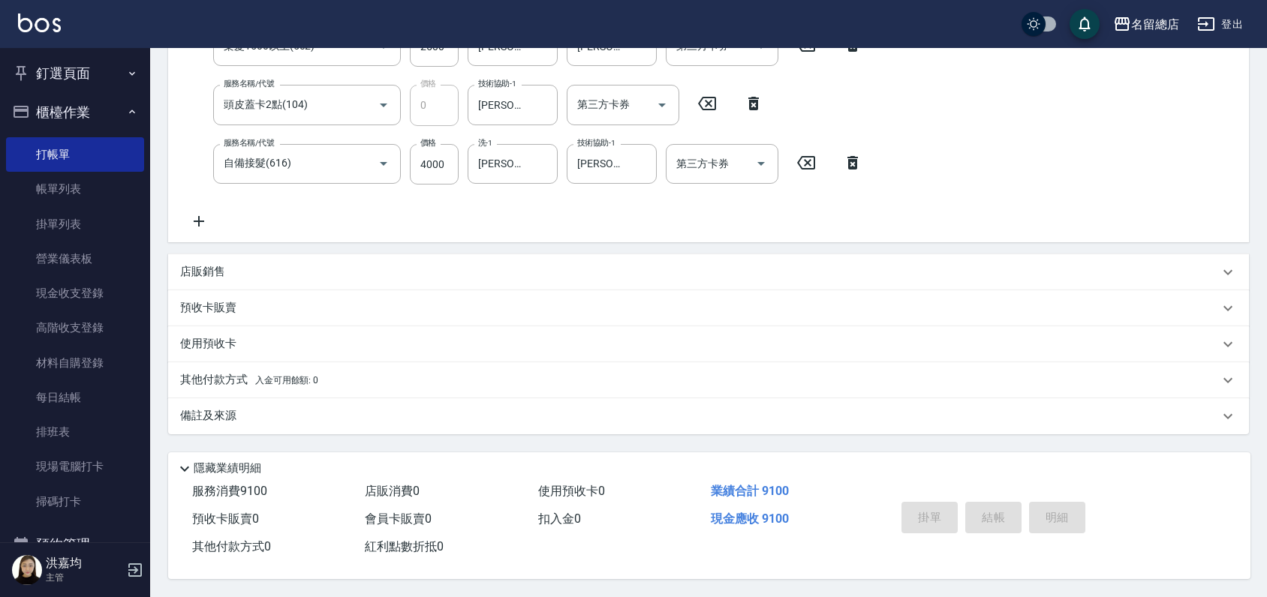
type input "[DATE] 14:09"
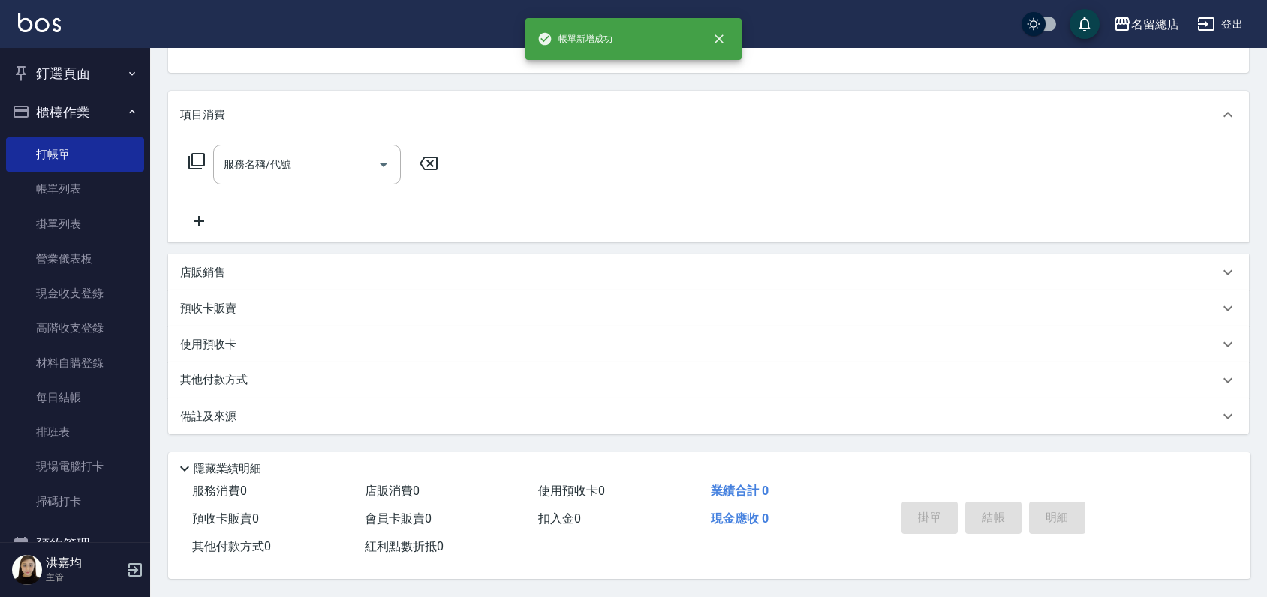
scroll to position [0, 0]
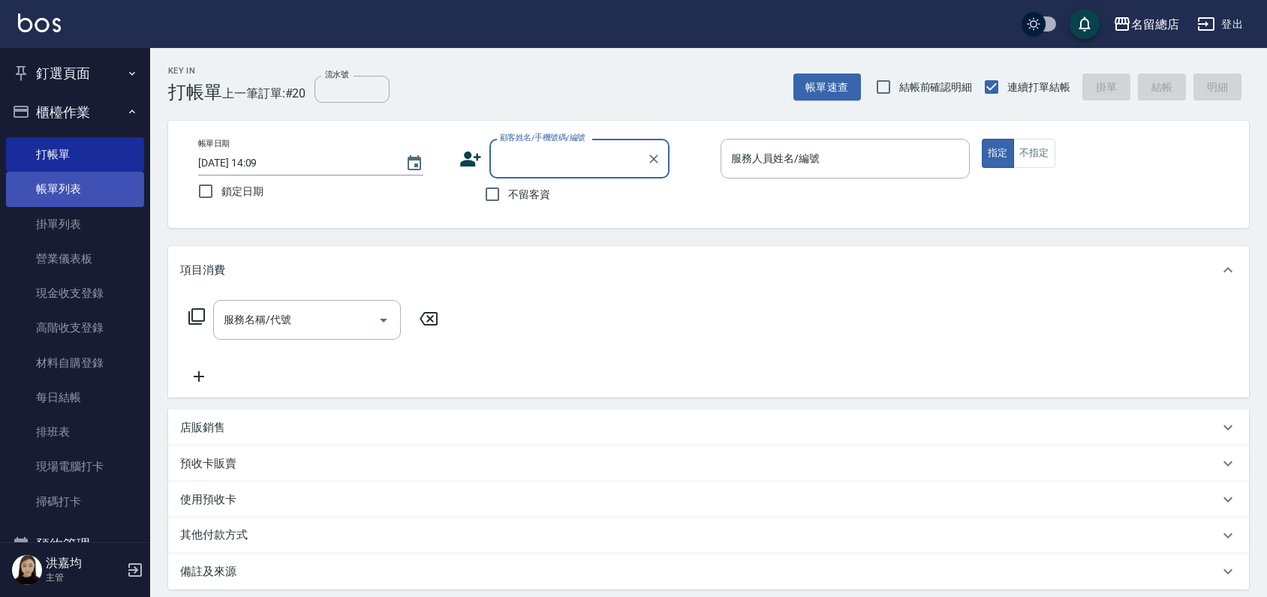
click at [101, 194] on link "帳單列表" at bounding box center [75, 189] width 138 height 35
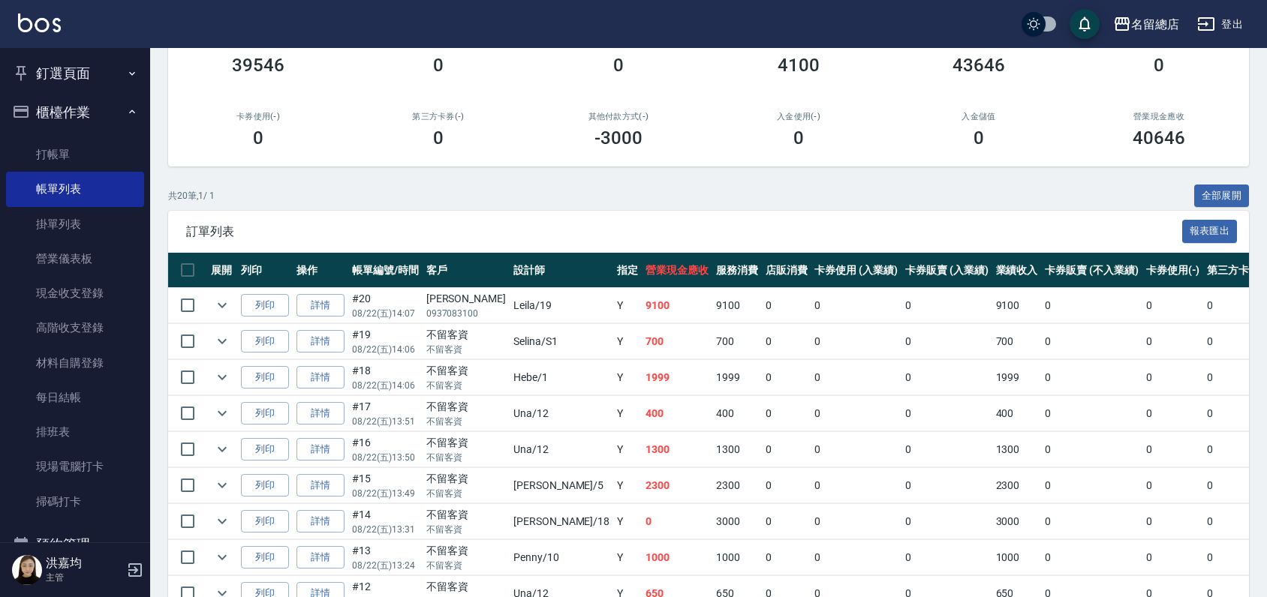
scroll to position [167, 0]
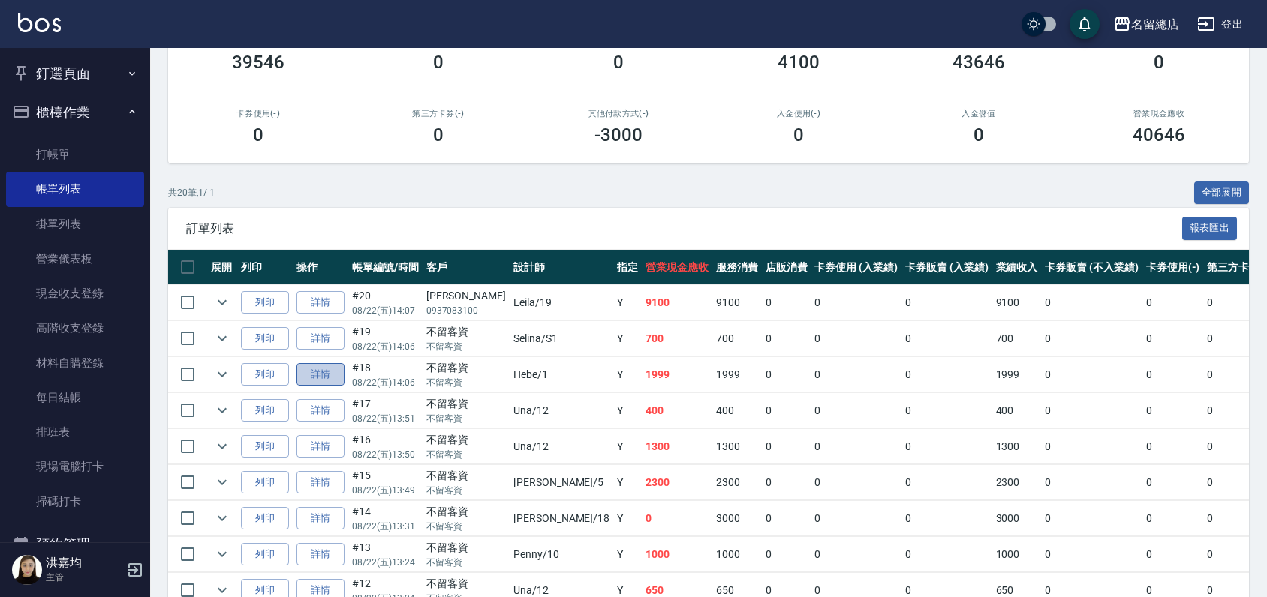
click at [319, 374] on link "詳情" at bounding box center [320, 374] width 48 height 23
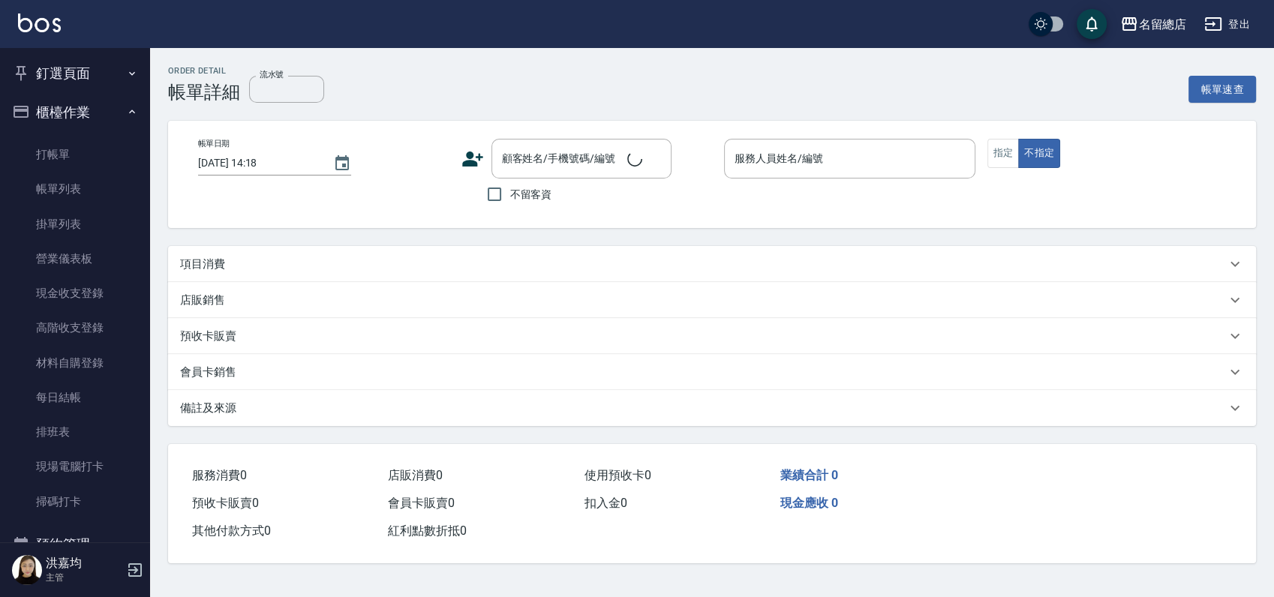
type input "[DATE] 14:06"
checkbox input "true"
type input "Hebe-1"
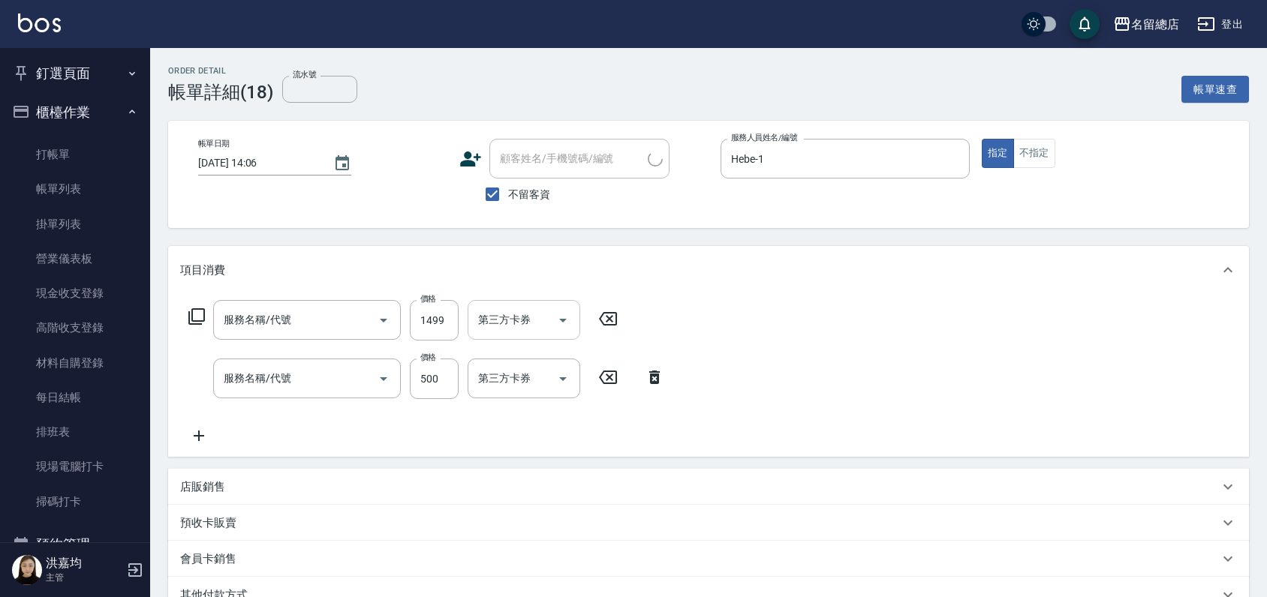
type input "染髮1500以上(502)"
type input "剪髮(305)"
click at [294, 386] on input "剪髮(305)" at bounding box center [286, 378] width 132 height 26
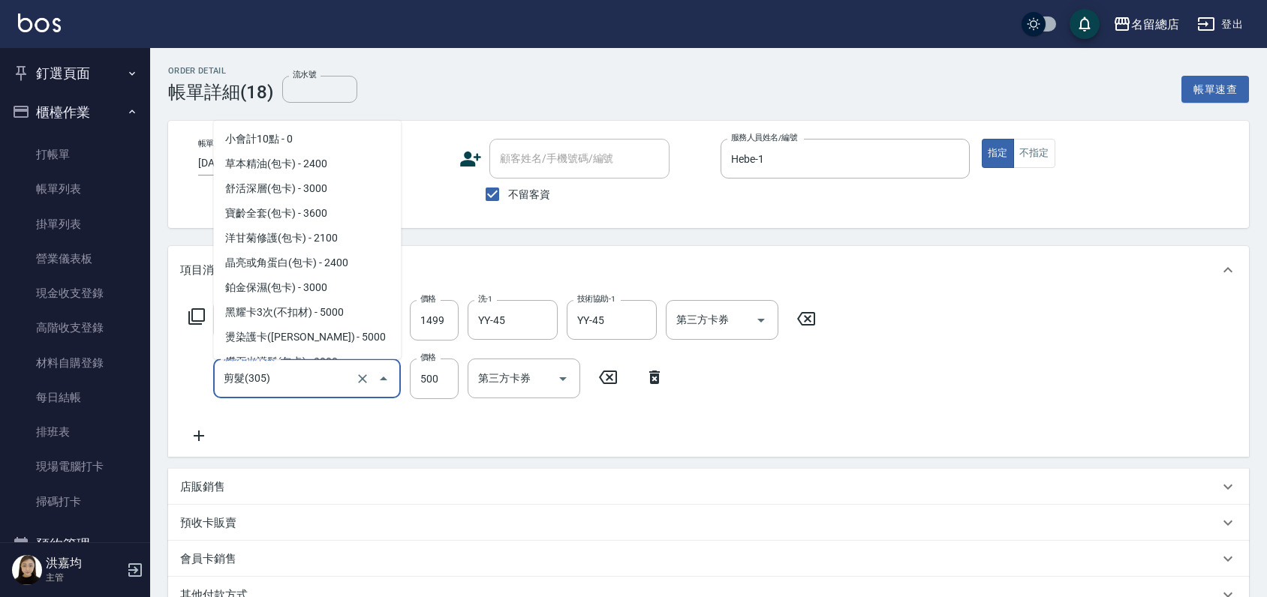
scroll to position [757, 0]
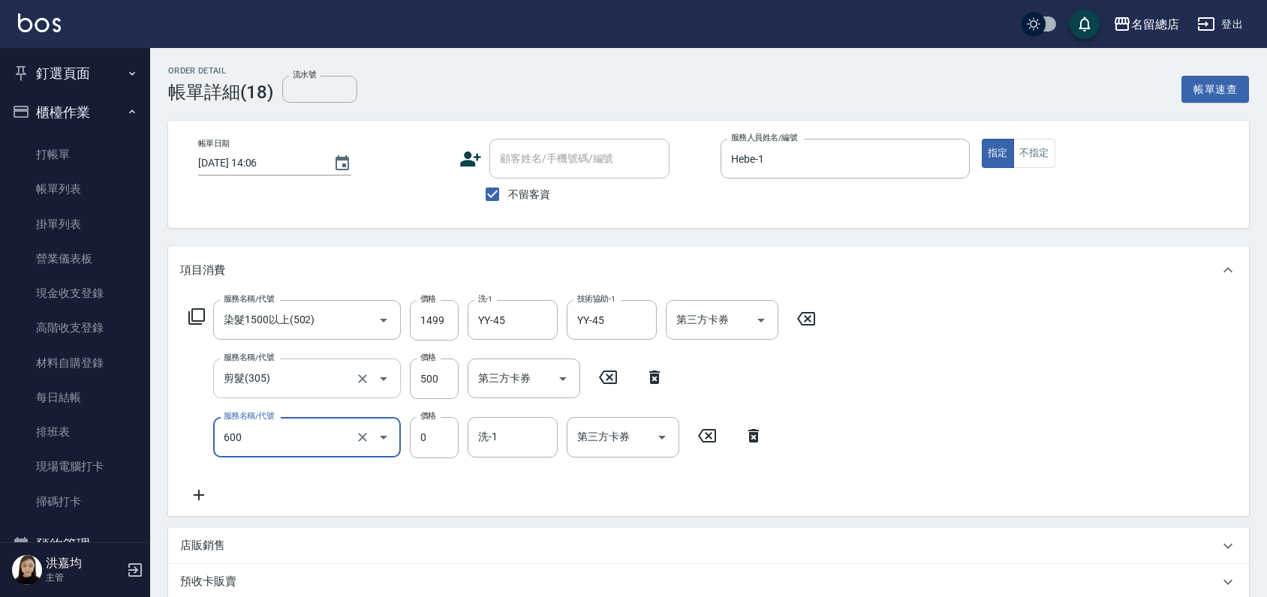
type input "洗髮(免費)(600)"
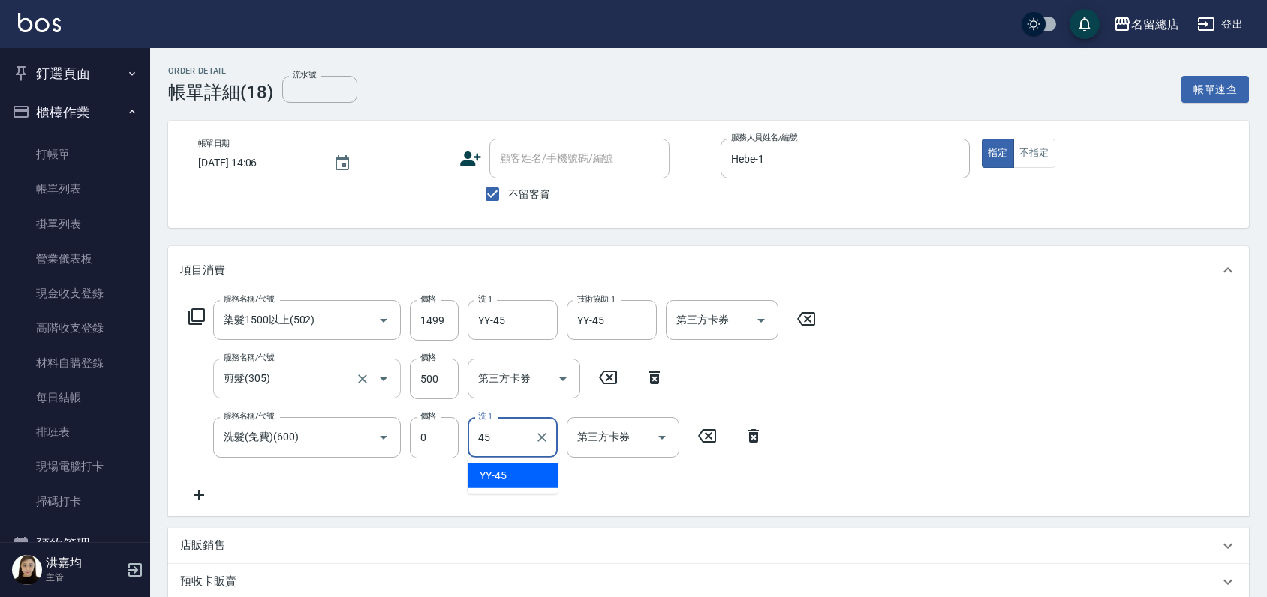
type input "YY-45"
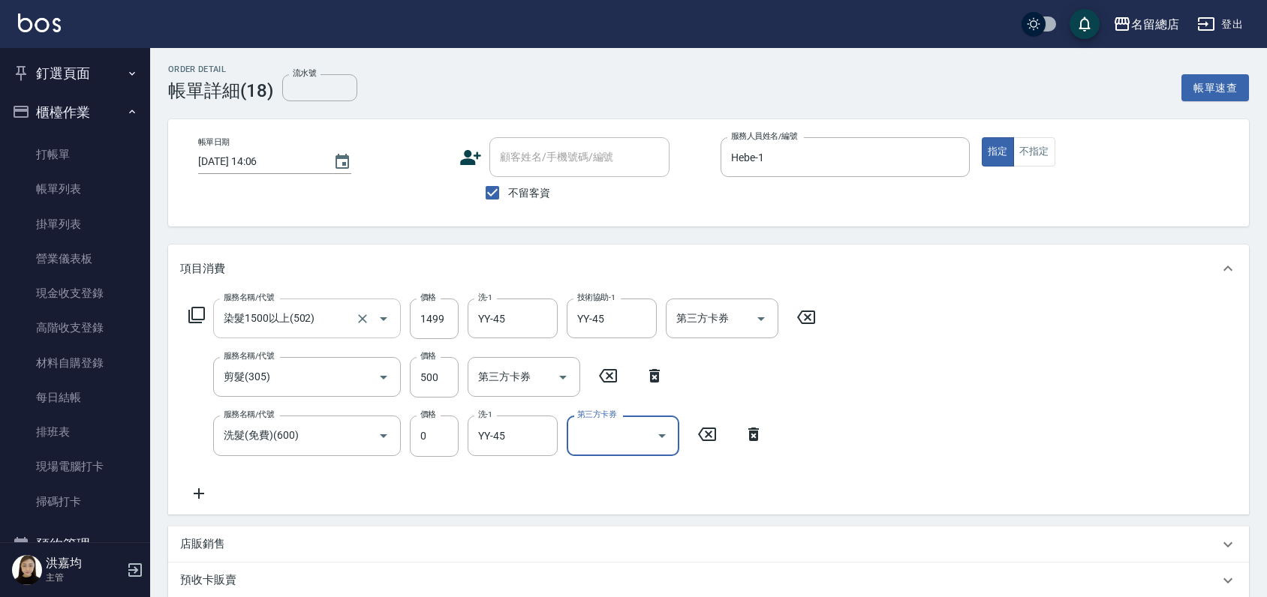
scroll to position [0, 0]
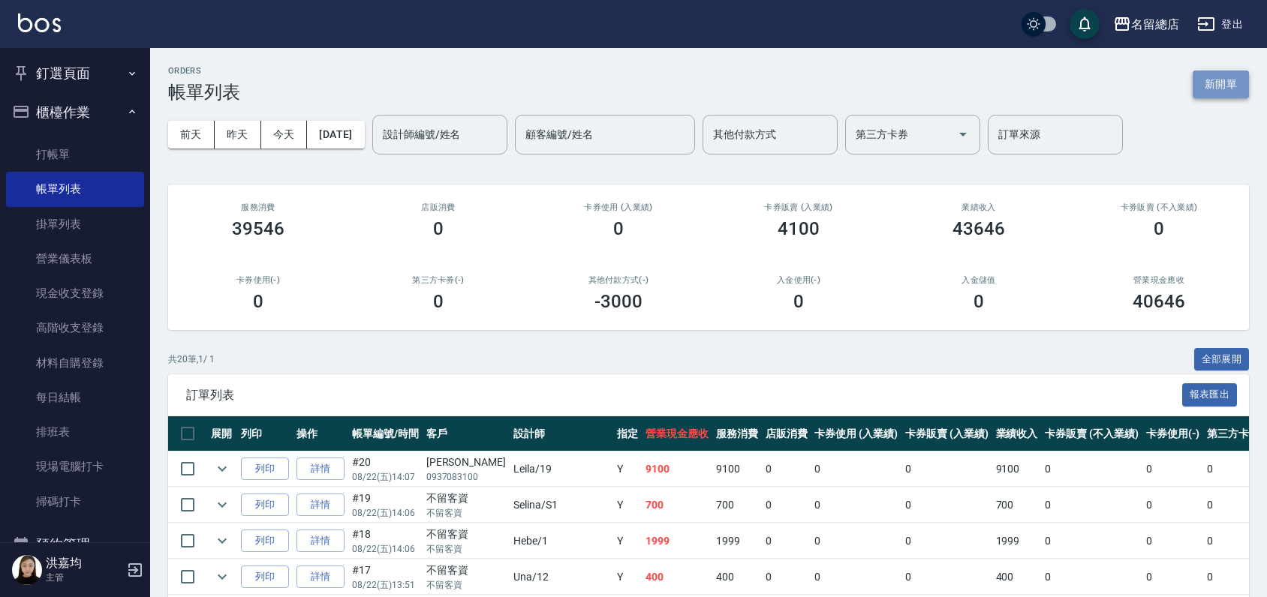
click at [1214, 85] on button "新開單" at bounding box center [1220, 85] width 56 height 28
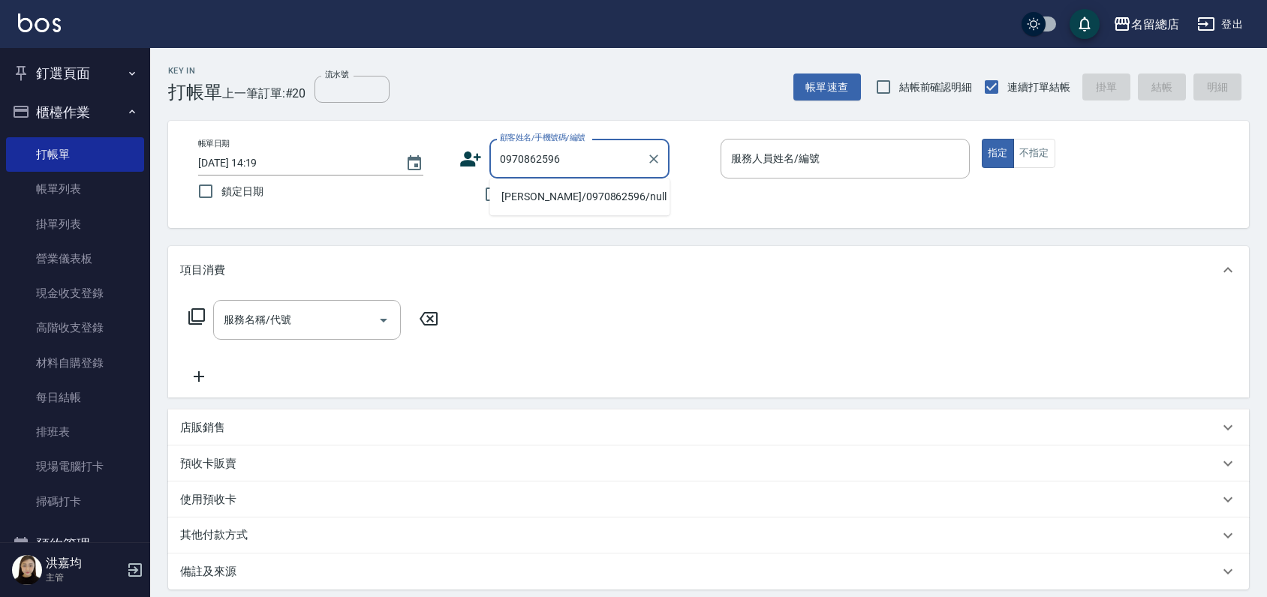
click at [596, 198] on li "[PERSON_NAME]/0970862596/null" at bounding box center [579, 197] width 180 height 25
type input "[PERSON_NAME]/0970862596/null"
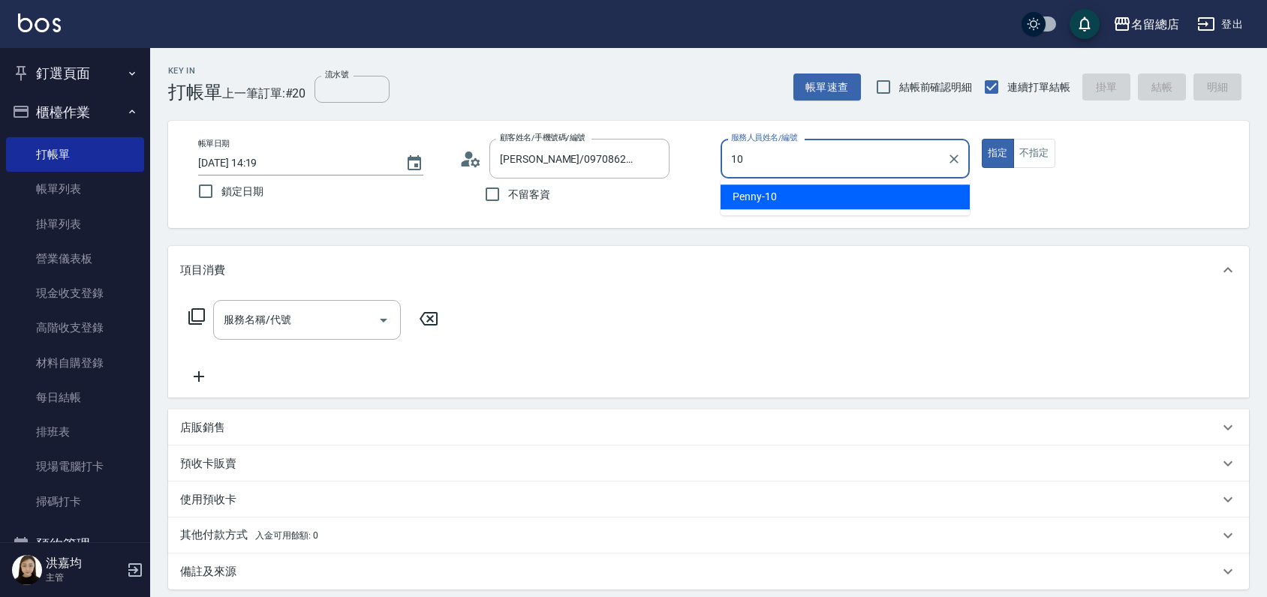
type input "Penny-10"
type button "true"
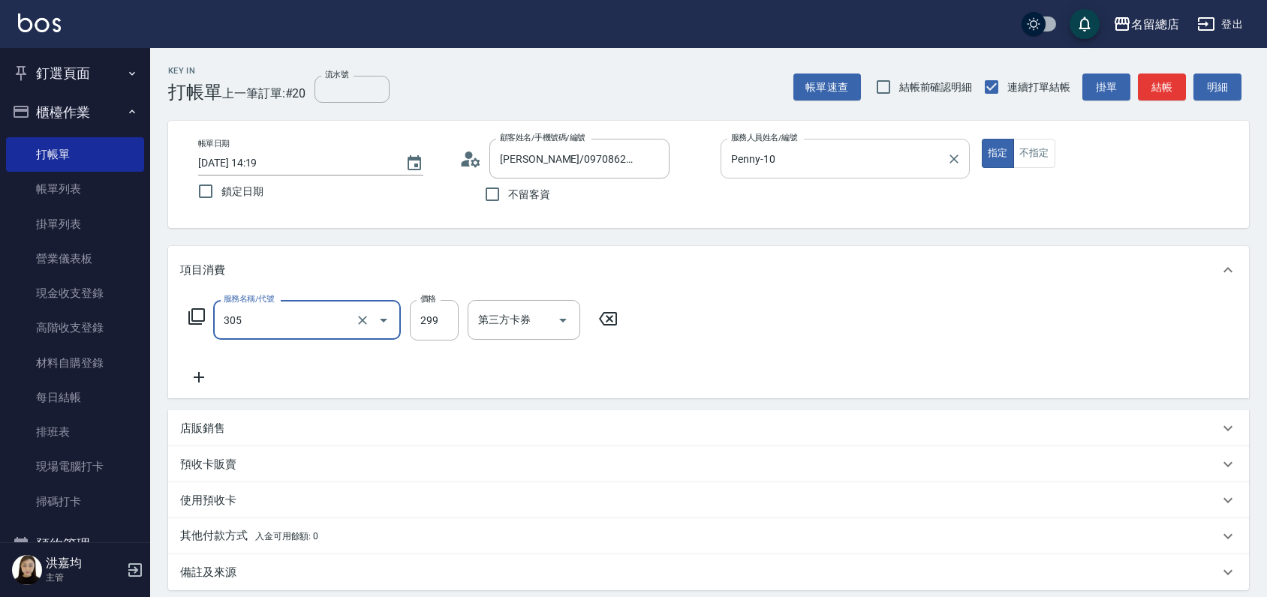
type input "剪髮(305)"
type input "500"
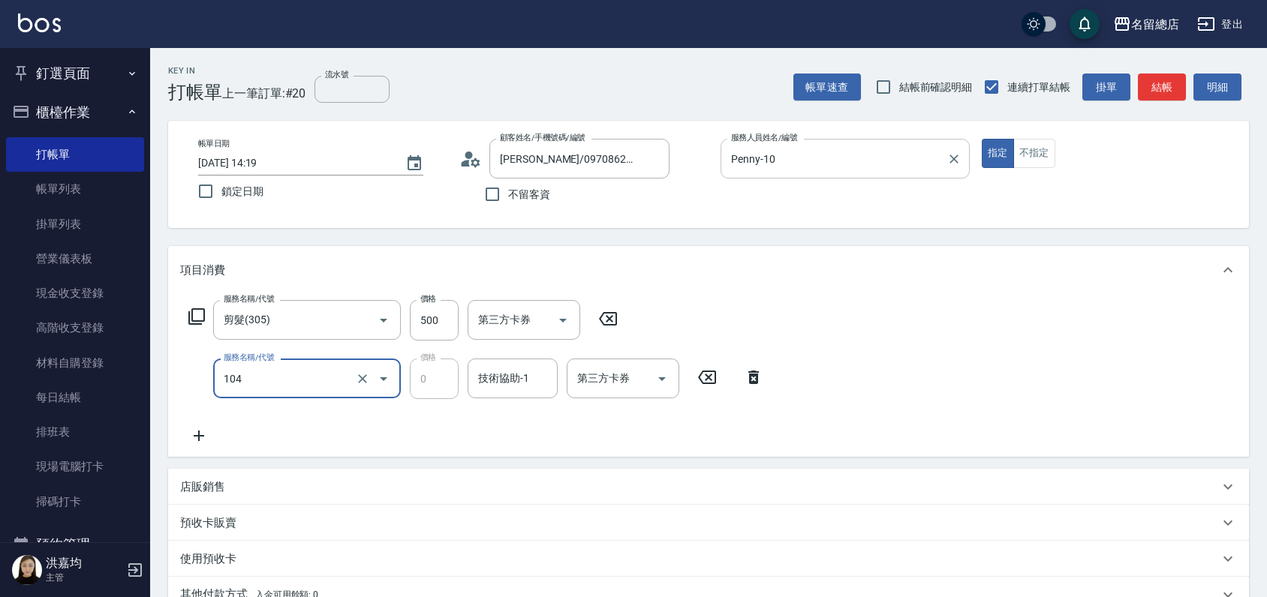
type input "頭皮蓋卡2點(104)"
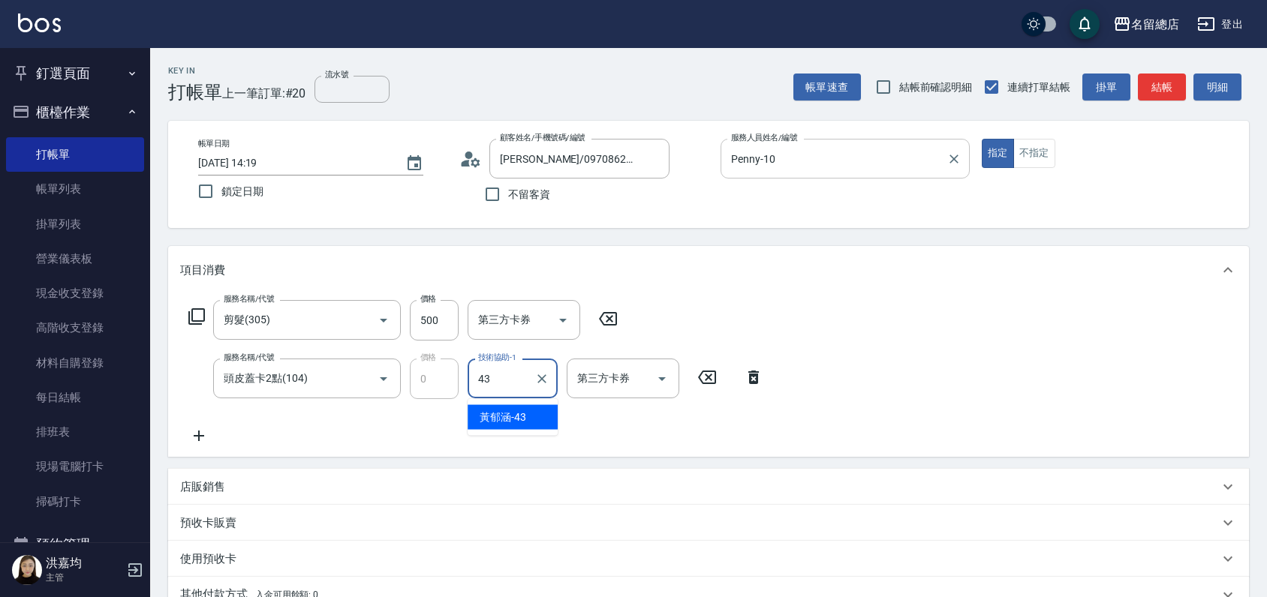
type input "[PERSON_NAME]-43"
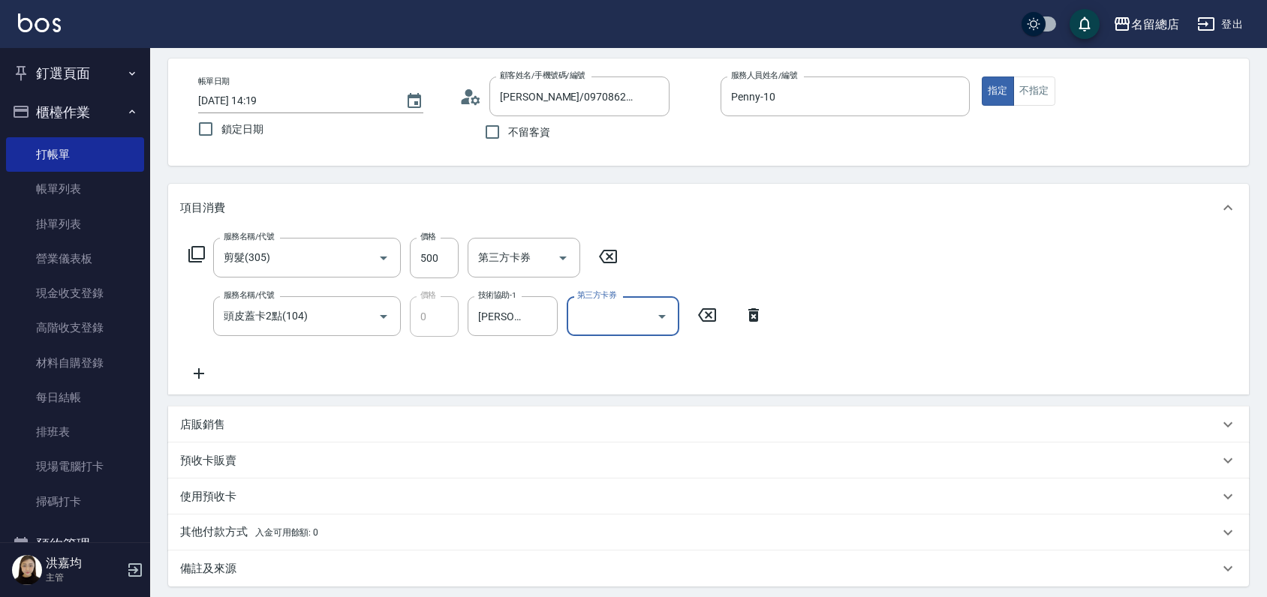
scroll to position [220, 0]
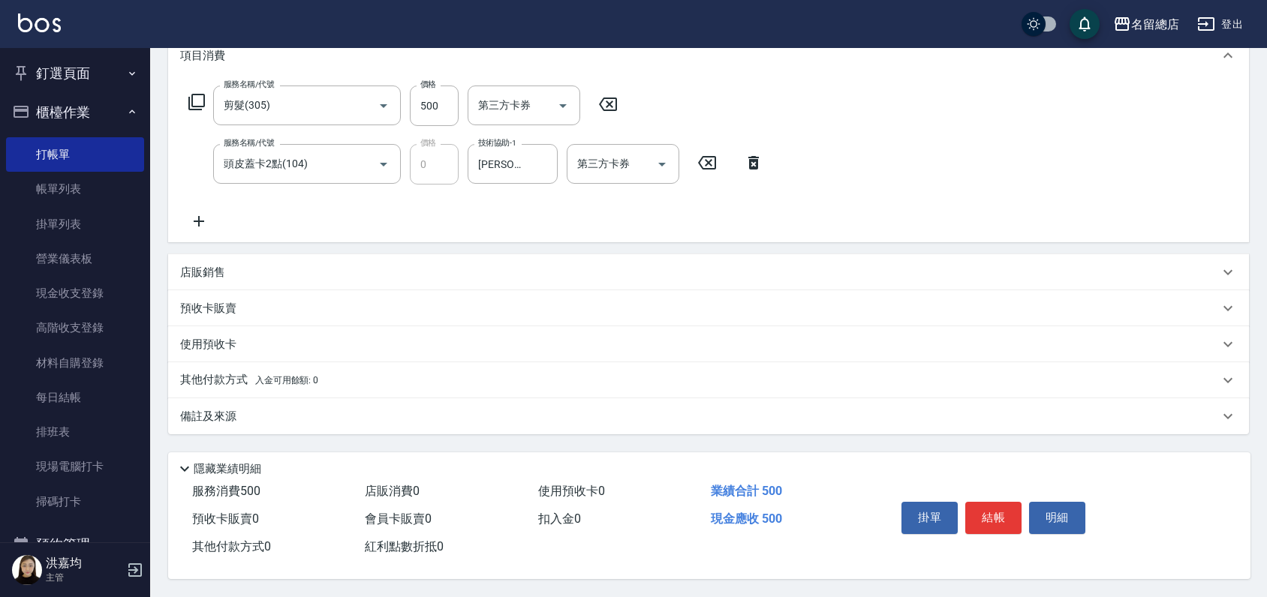
click at [216, 379] on p "其他付款方式 入金可用餘額: 0" at bounding box center [249, 380] width 138 height 17
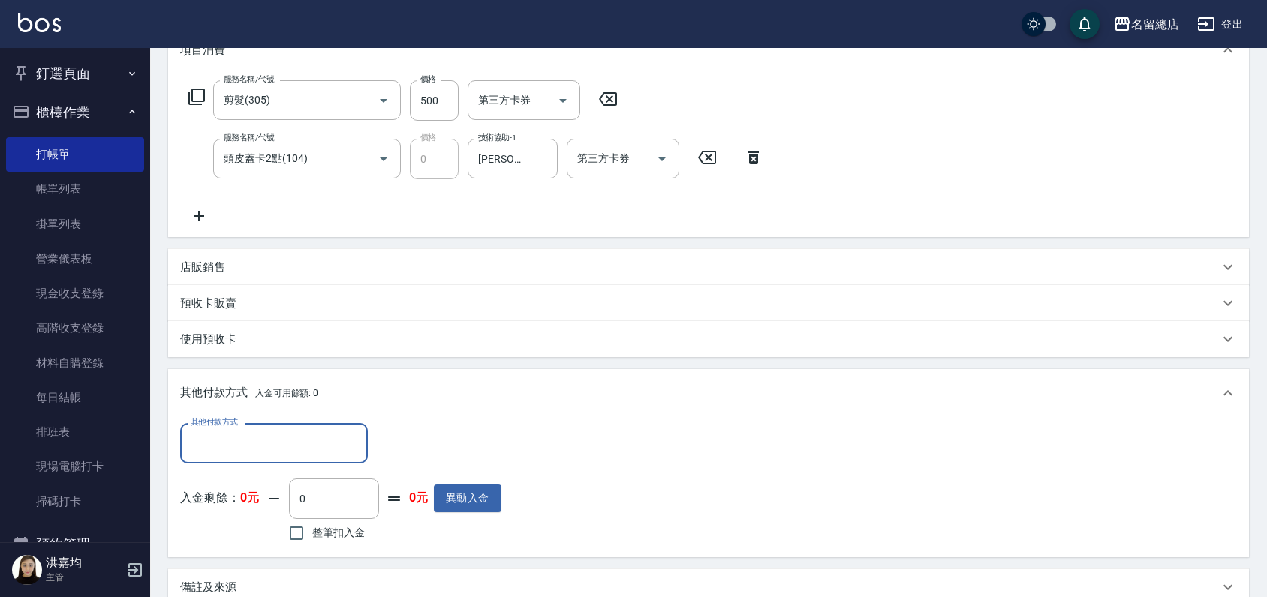
scroll to position [0, 0]
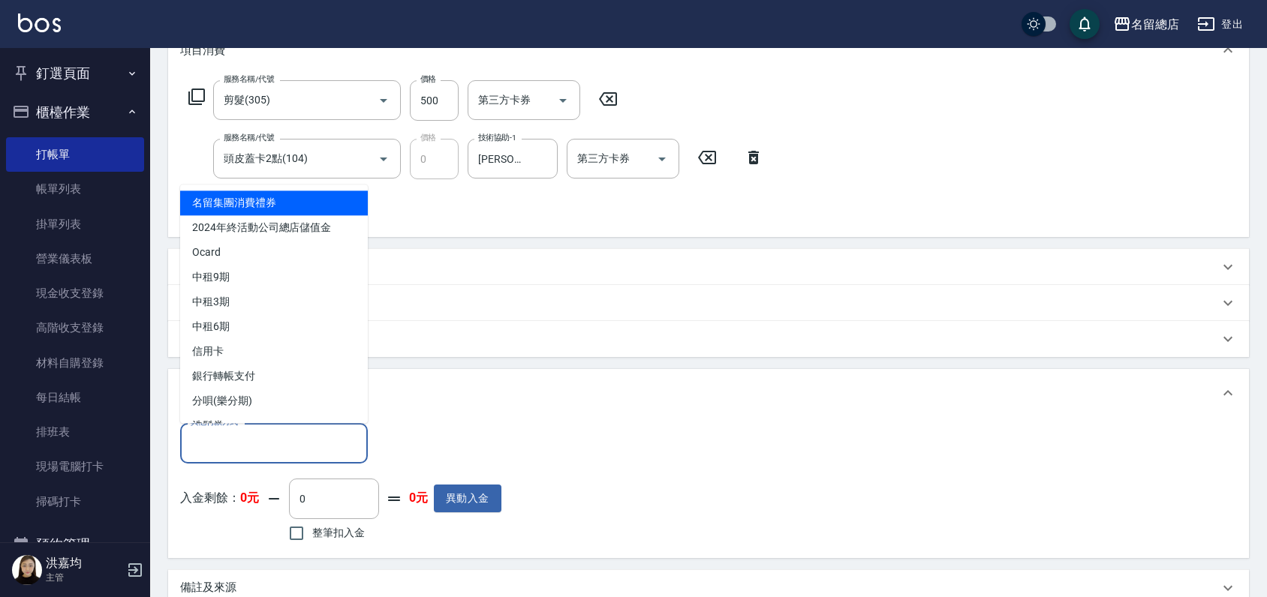
click at [229, 449] on input "其他付款方式" at bounding box center [274, 443] width 174 height 26
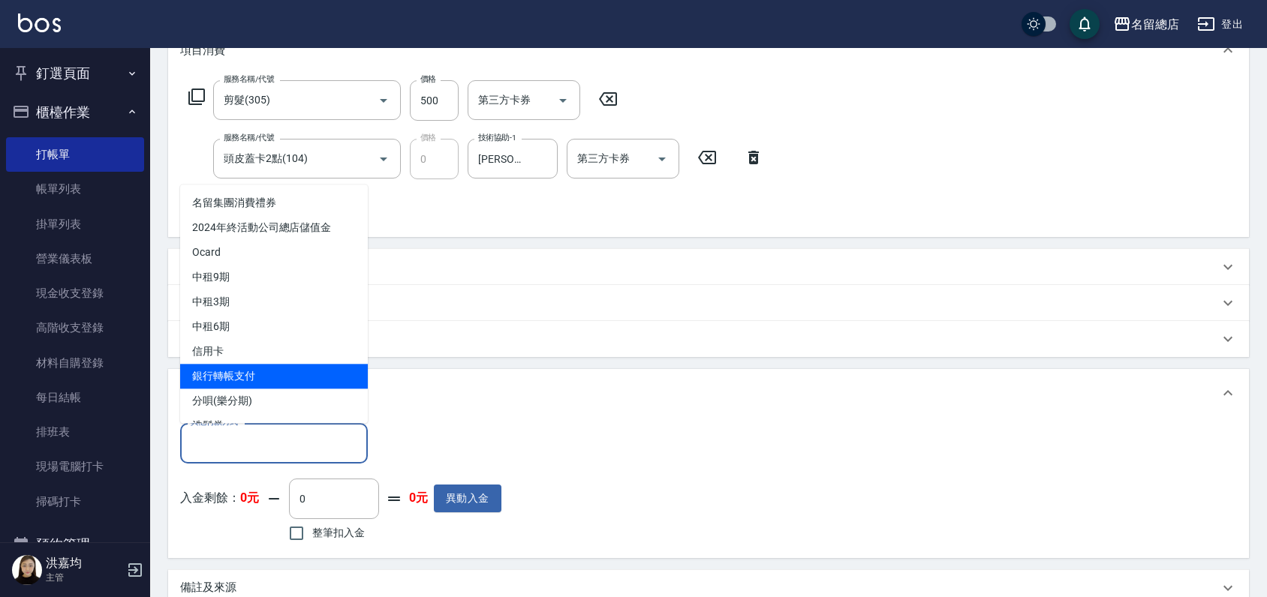
click at [239, 379] on span "銀行轉帳支付" at bounding box center [274, 376] width 188 height 25
type input "銀行轉帳支付"
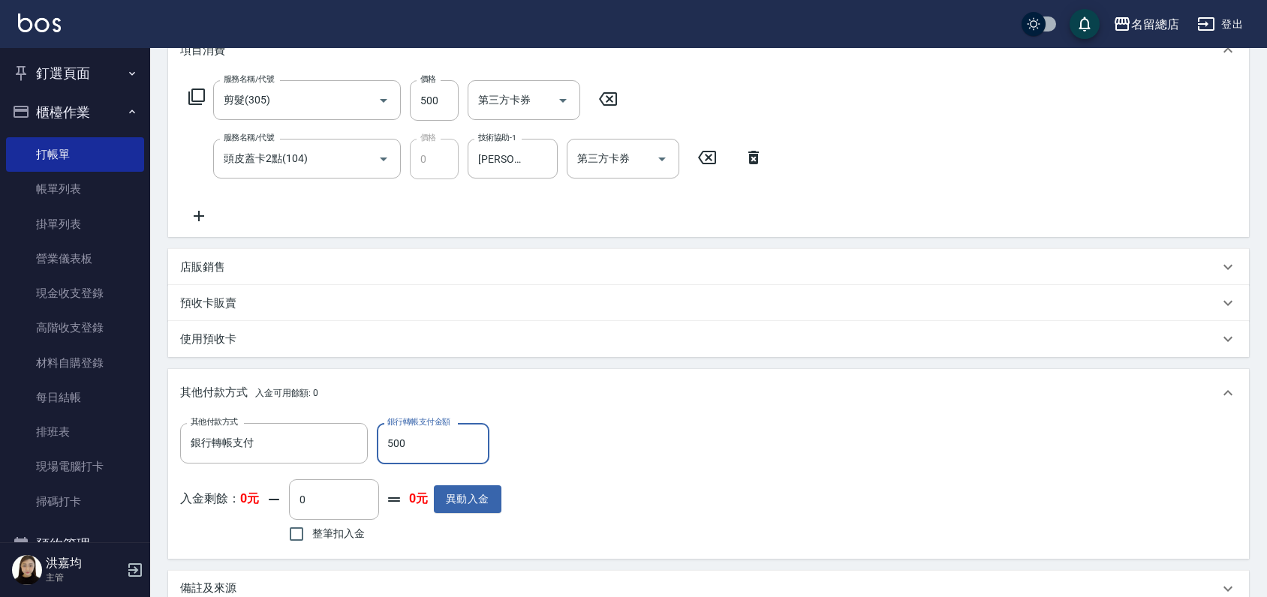
type input "500"
click at [618, 418] on div "其他付款方式 入金可用餘額: 0 其他付款方式 銀行轉帳支付 其他付款方式 銀行轉帳支付金額 500 銀行轉帳支付金額 入金剩餘： 0元 0 ​ 整筆扣入金 …" at bounding box center [708, 463] width 1080 height 189
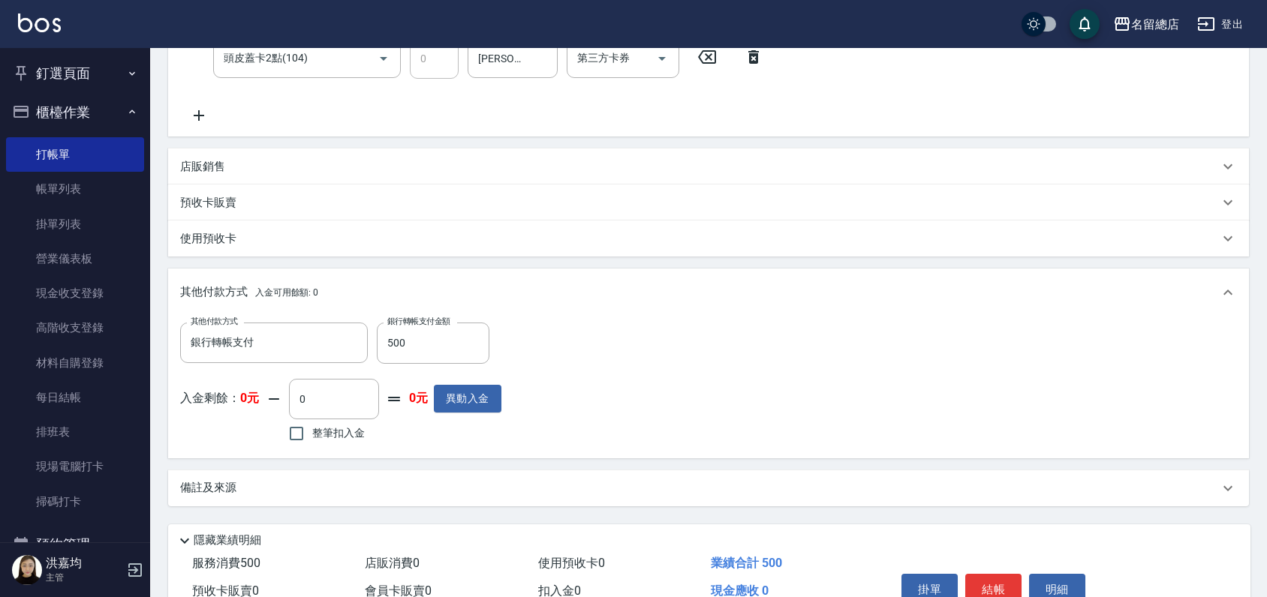
scroll to position [397, 0]
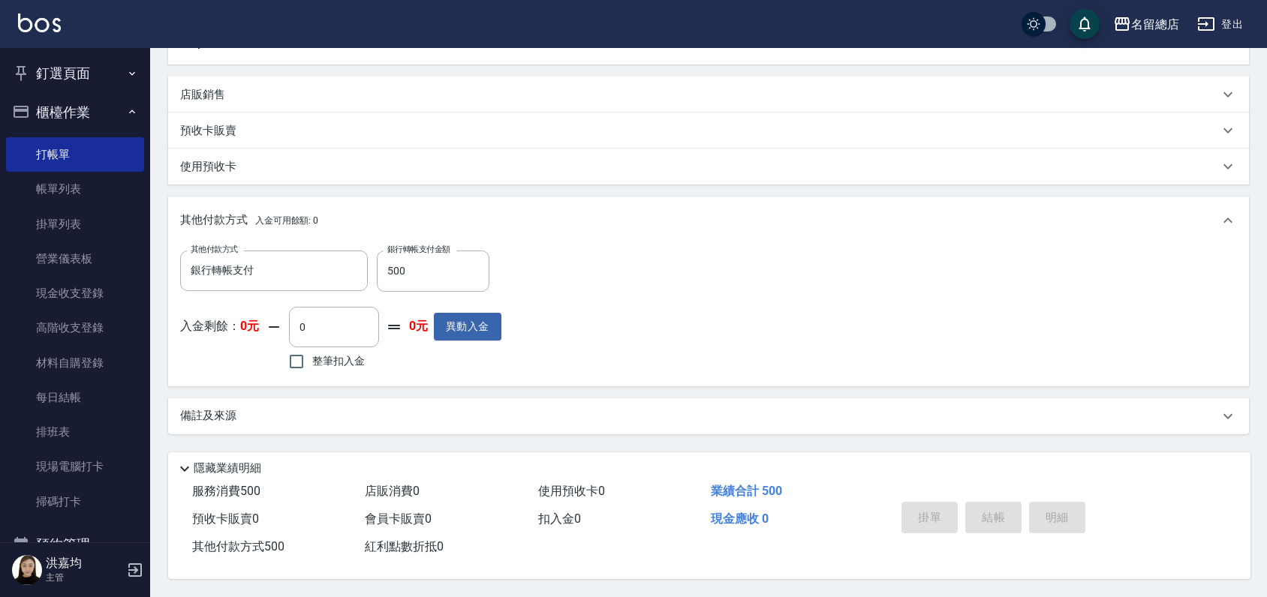
type input "[DATE] 14:44"
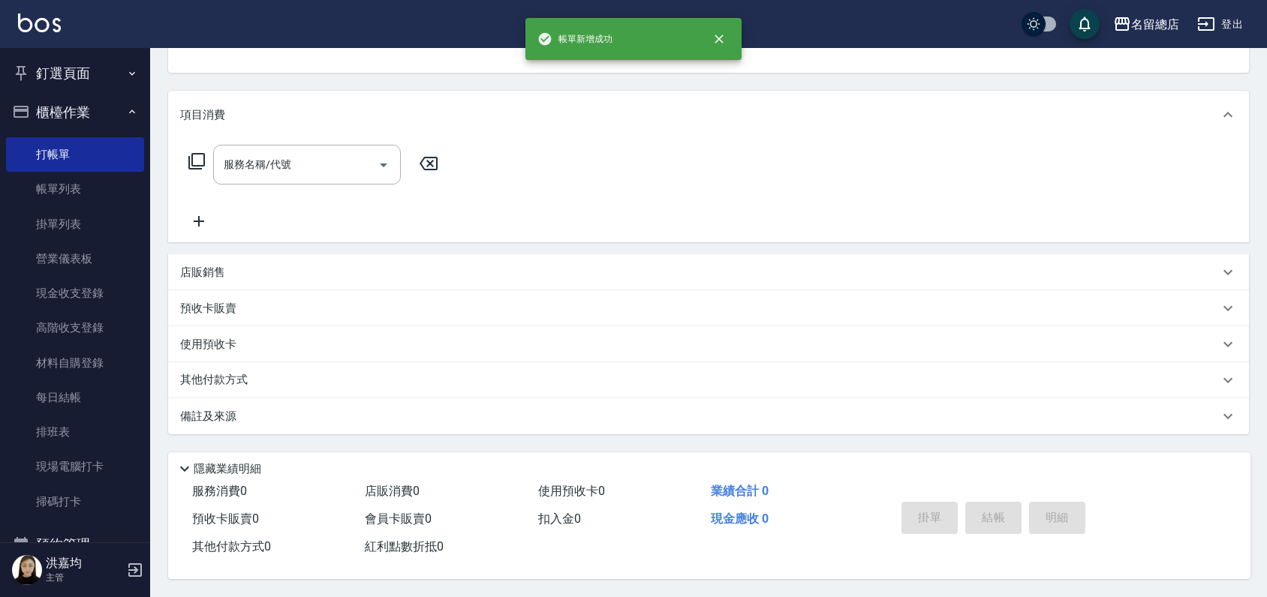
scroll to position [0, 0]
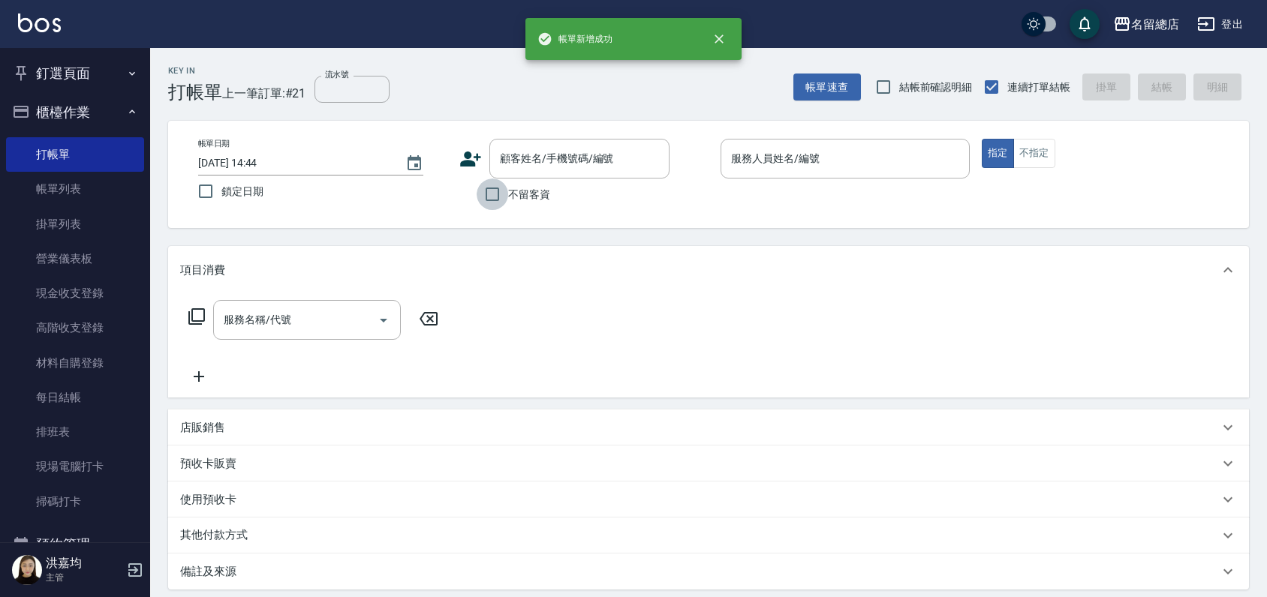
click at [486, 197] on input "不留客資" at bounding box center [492, 195] width 32 height 32
checkbox input "true"
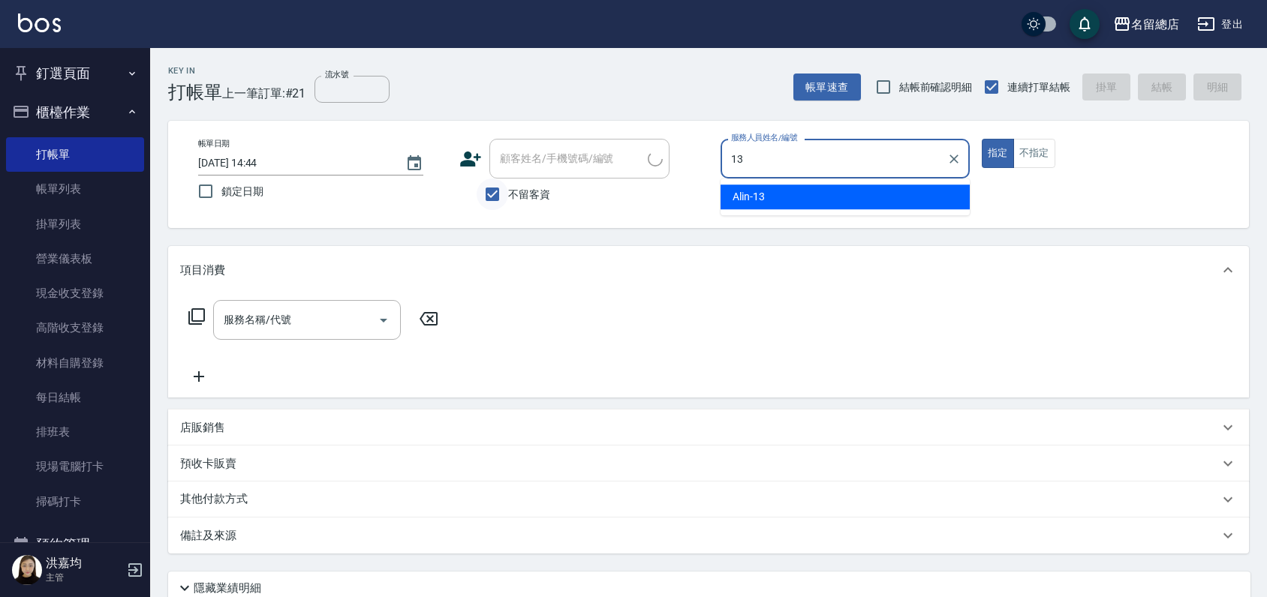
type input "Alin-13"
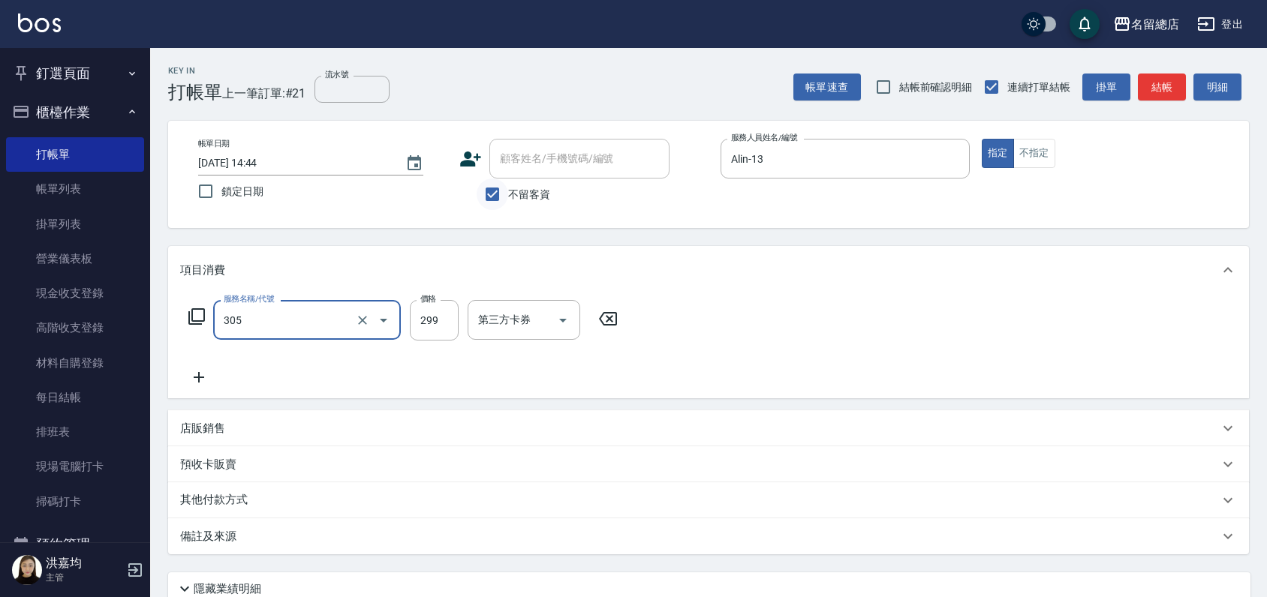
type input "剪髮(305)"
type input "400"
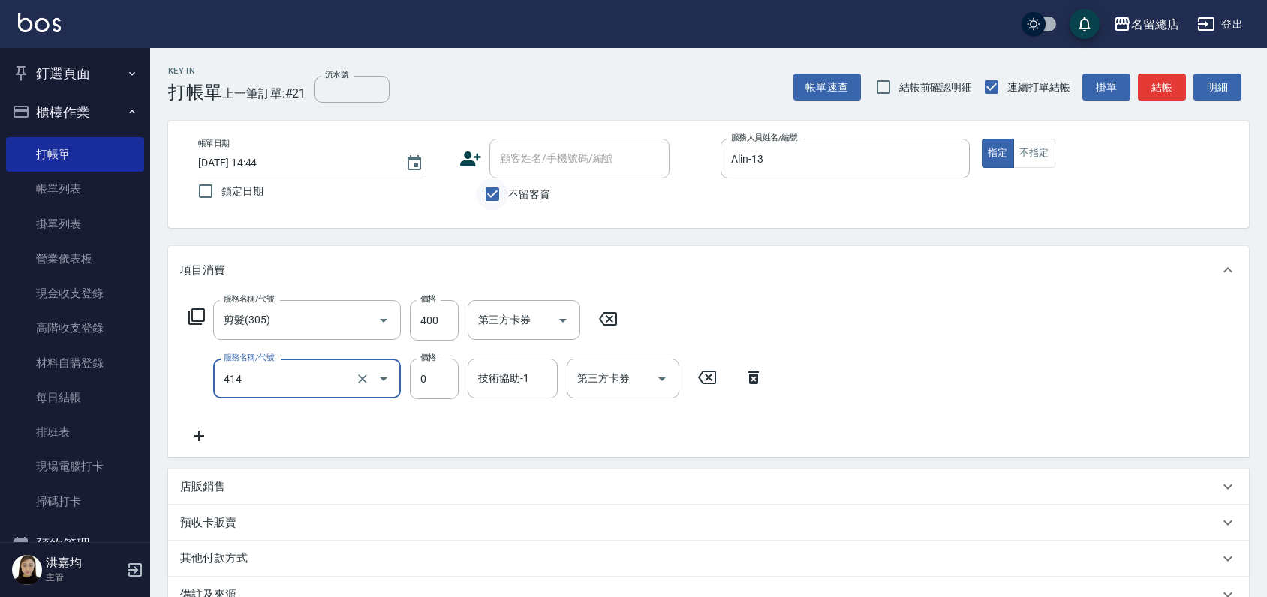
type input "護染蓋卡1000~1499(414)"
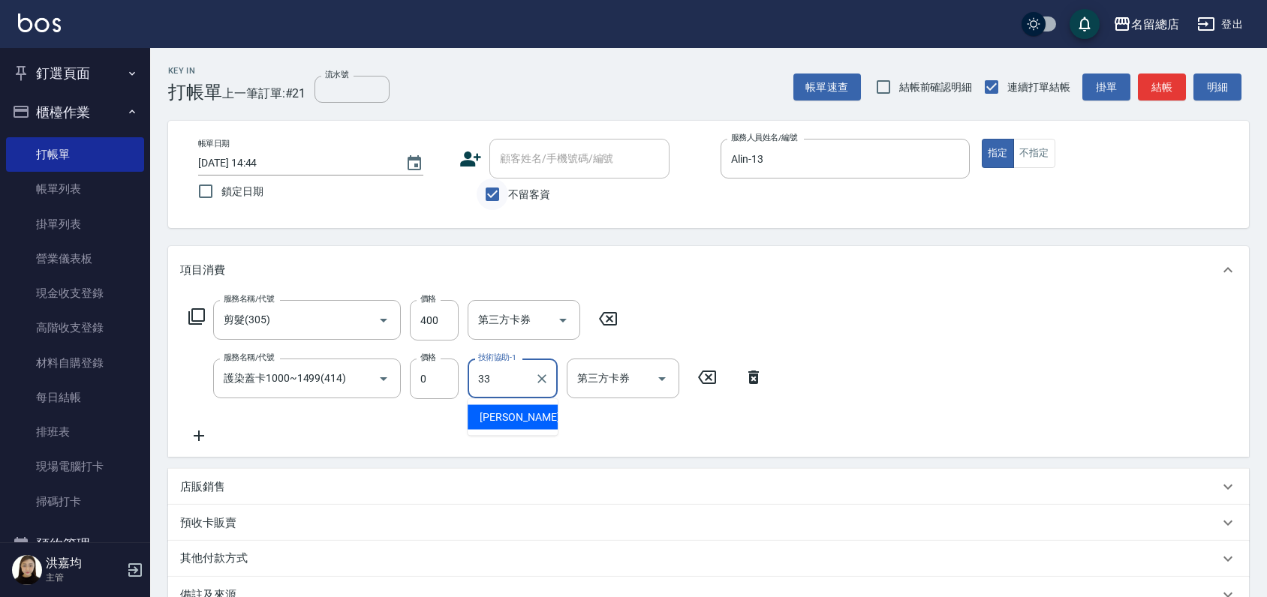
type input "[PERSON_NAME]-33"
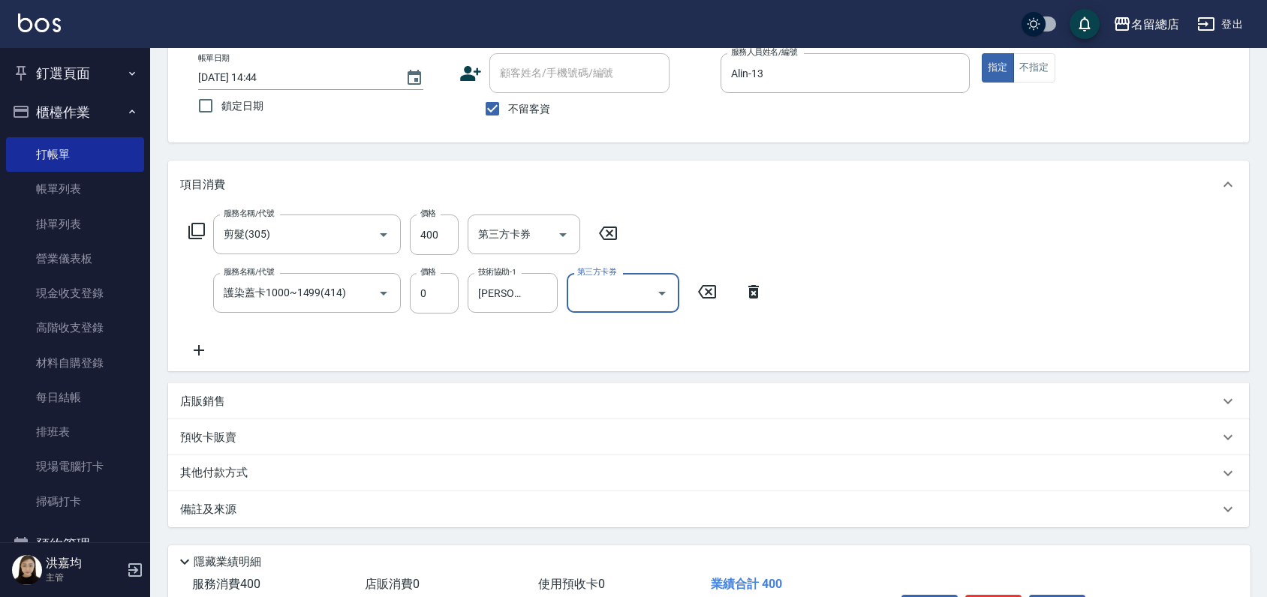
scroll to position [184, 0]
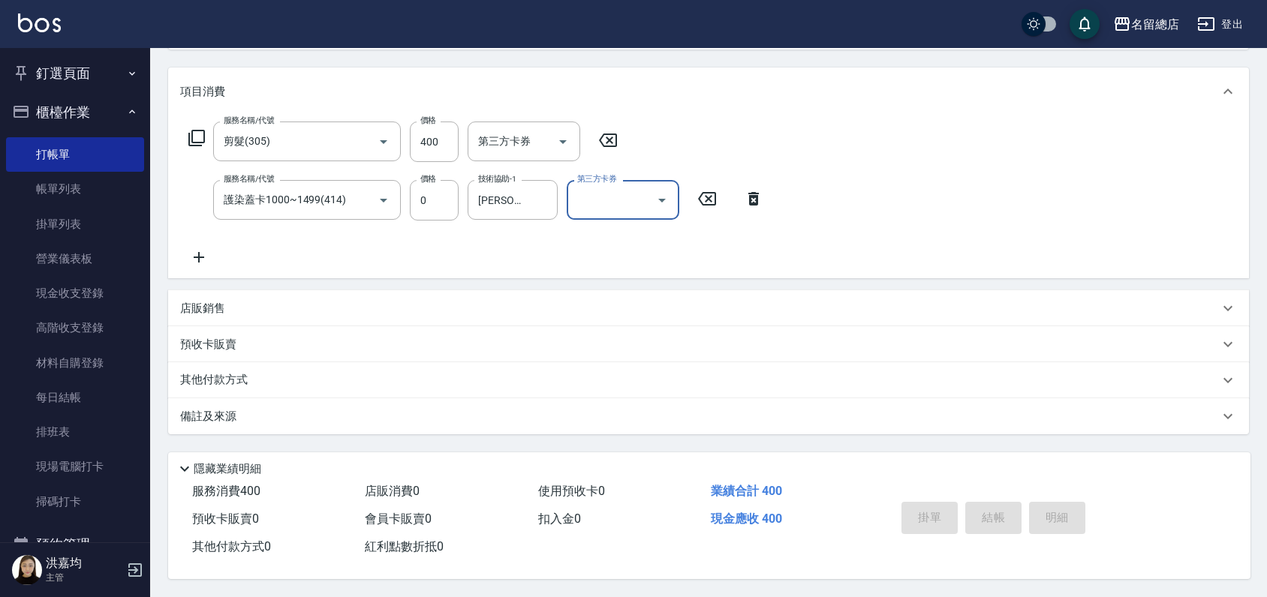
type input "[DATE] 14:45"
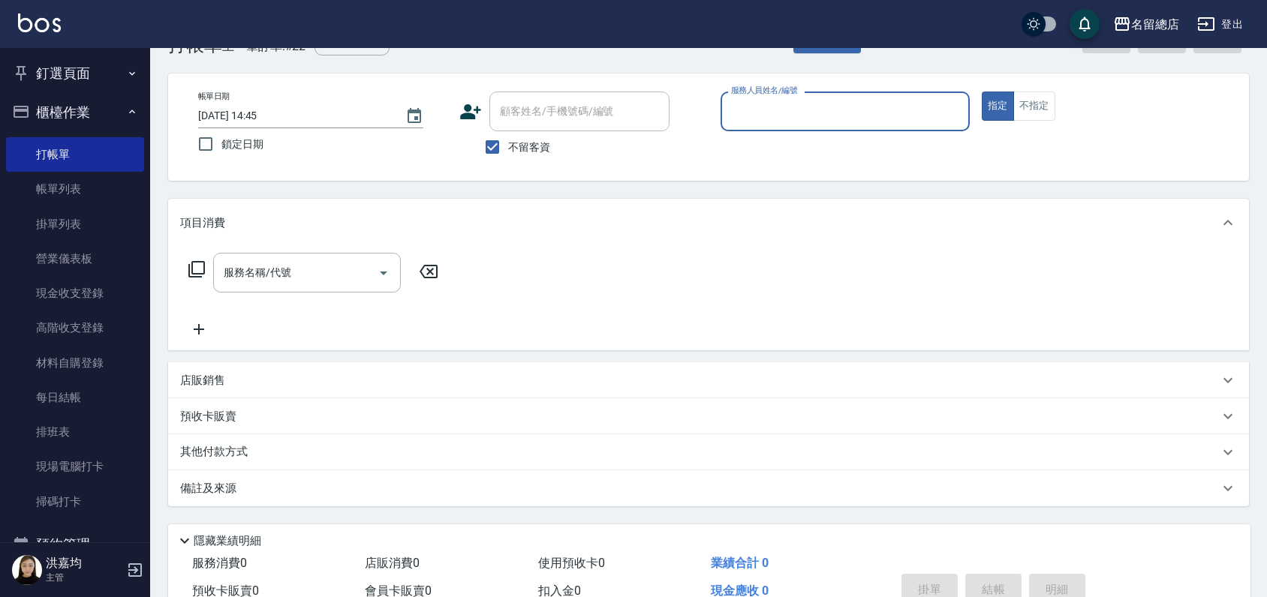
scroll to position [0, 0]
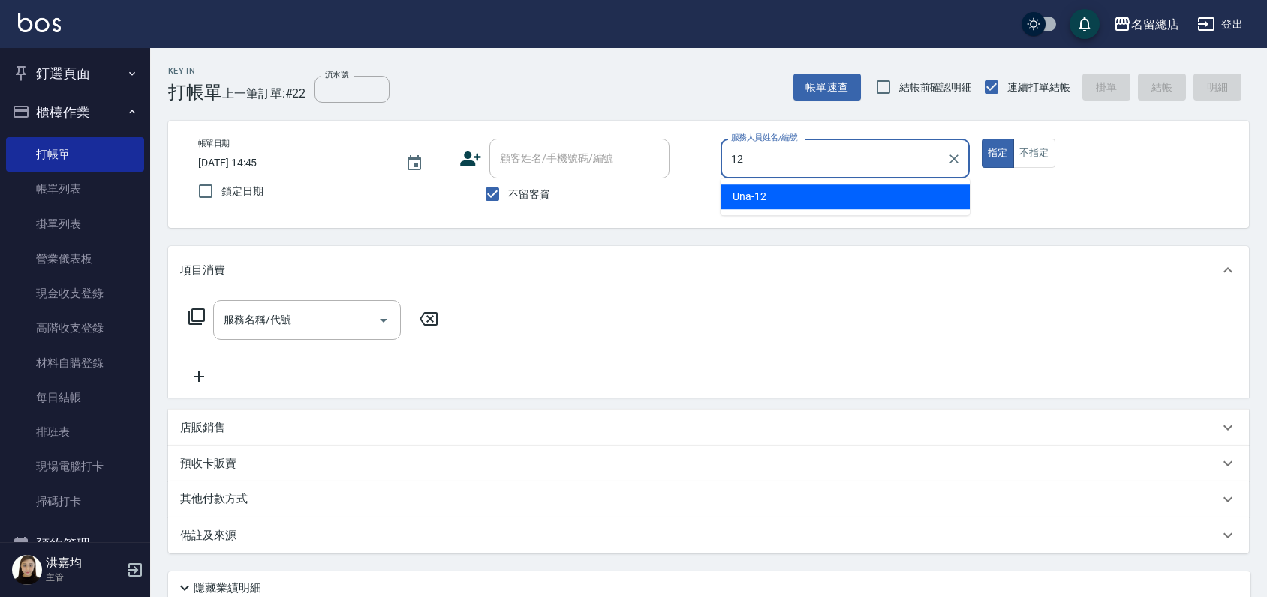
type input "Una-12"
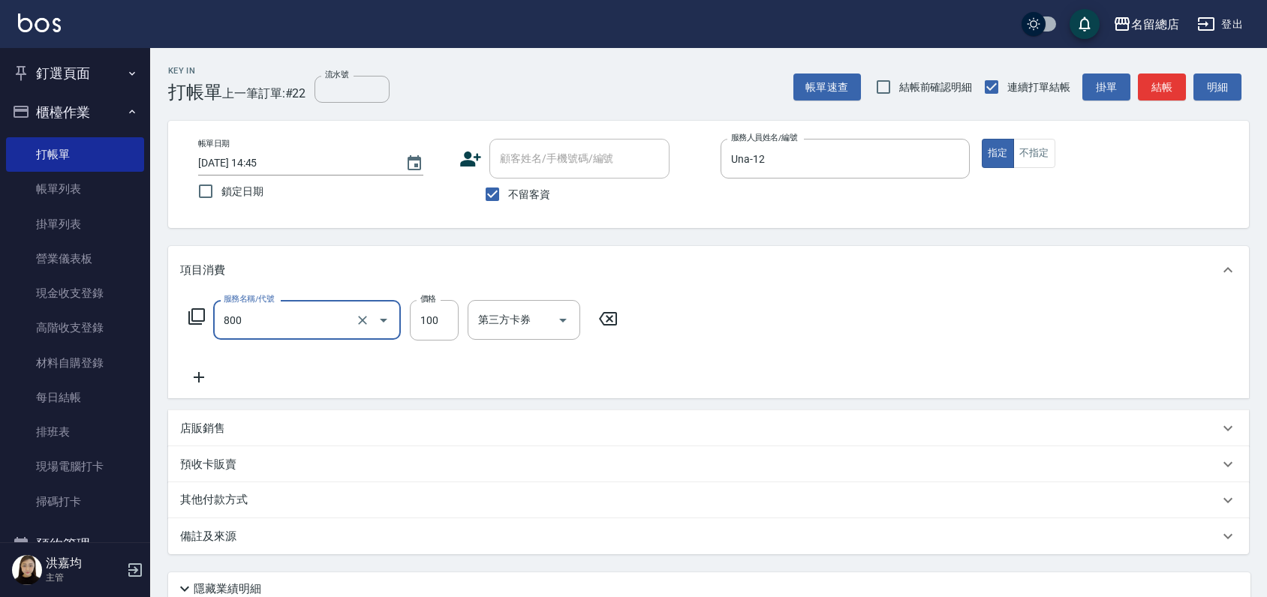
type input "梳髮(800)"
type input "300"
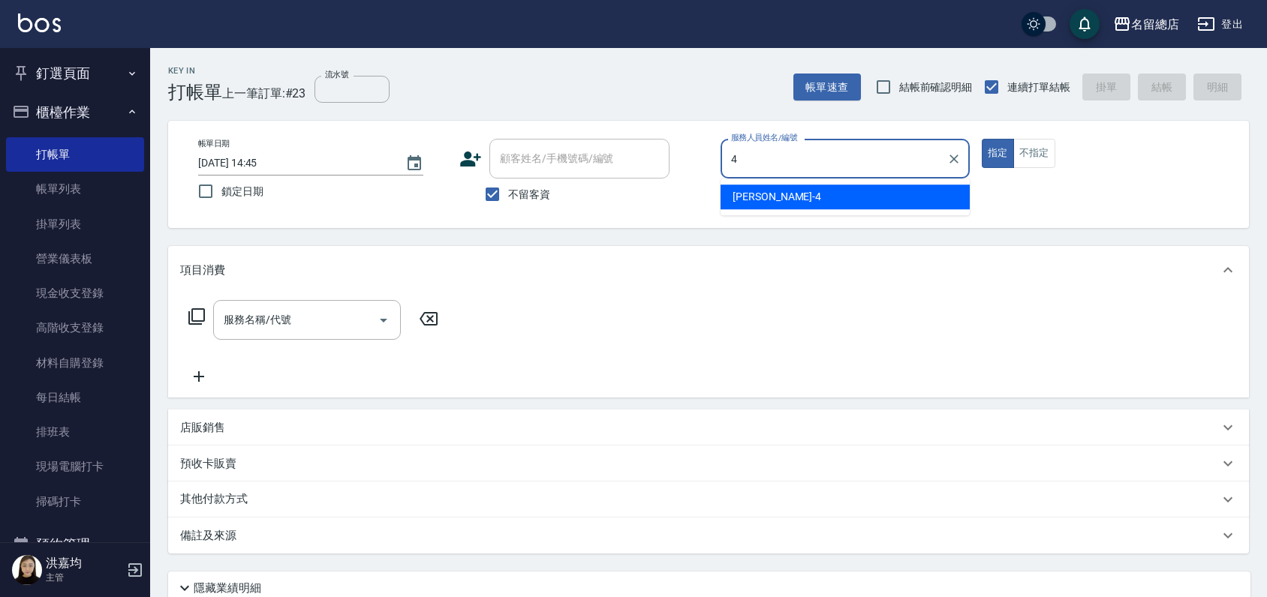
type input "[PERSON_NAME]-4"
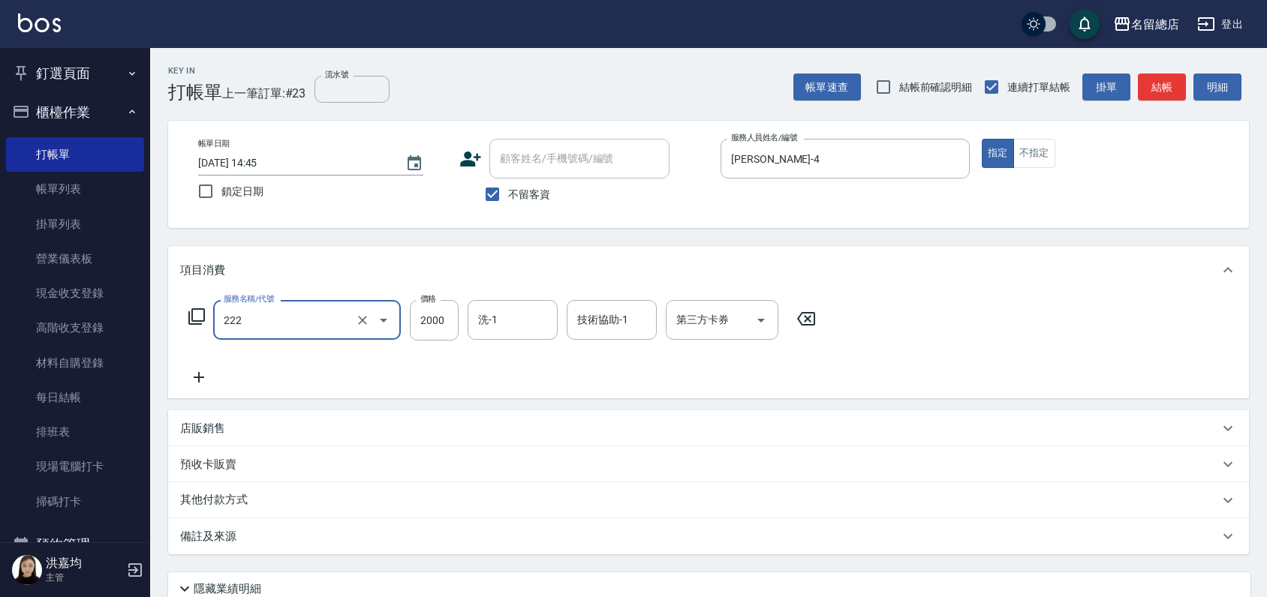
type input "燙髮2000以上(222)"
type input "2800"
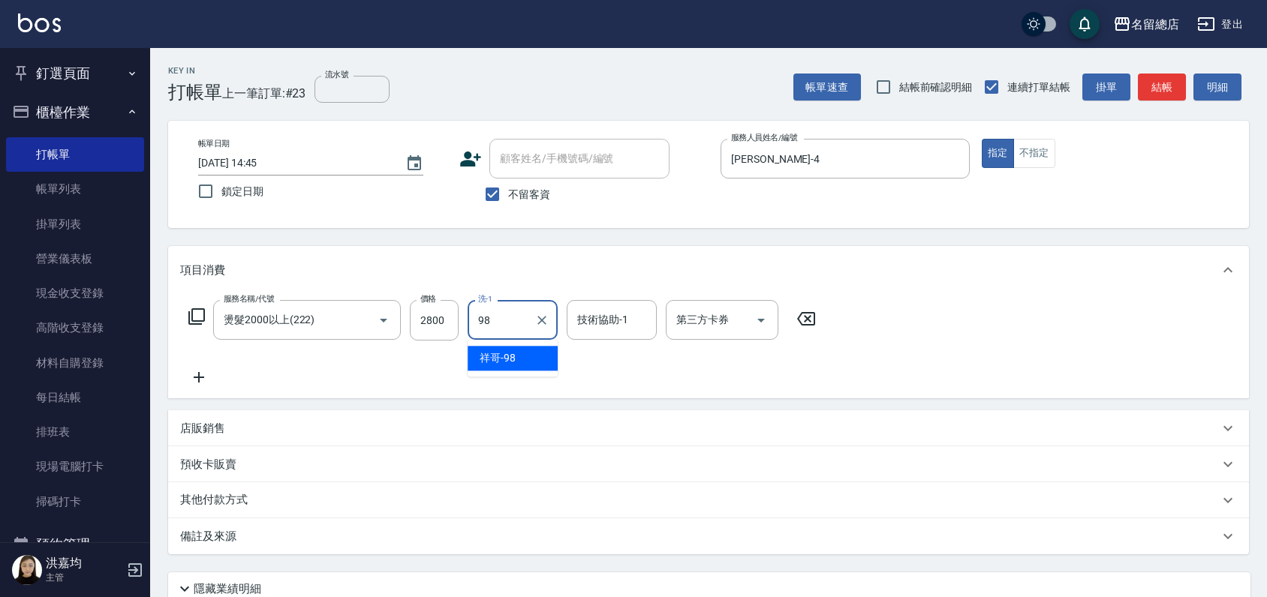
type input "祥哥-98"
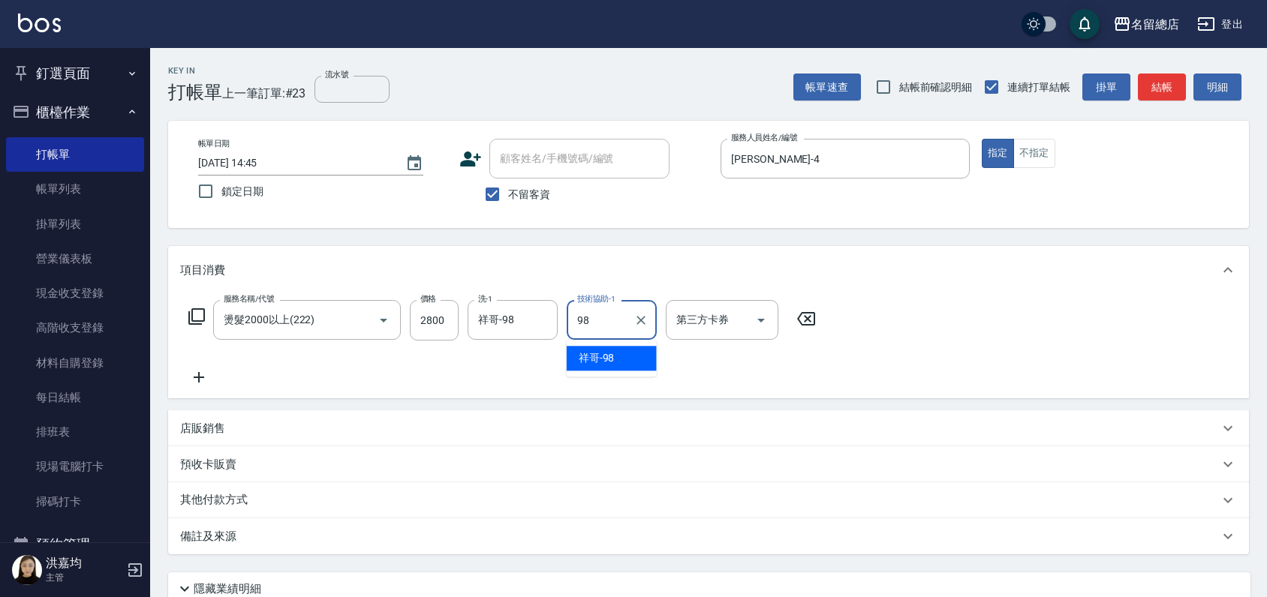
type input "祥哥-98"
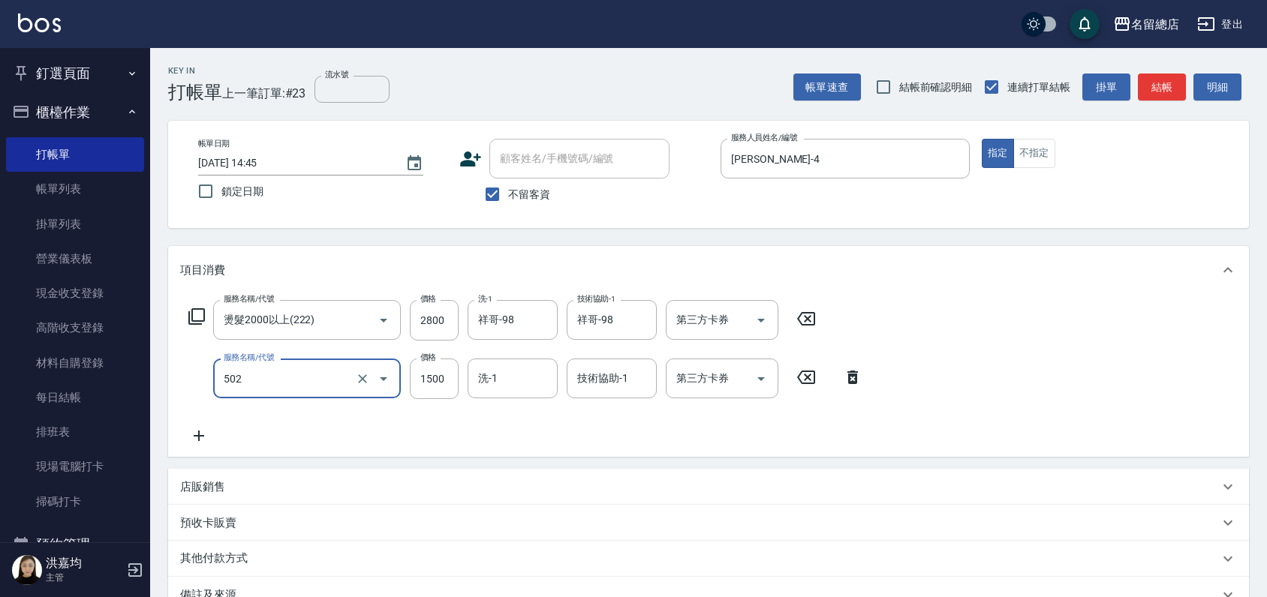
type input "染髮1500以上(502)"
type input "1800"
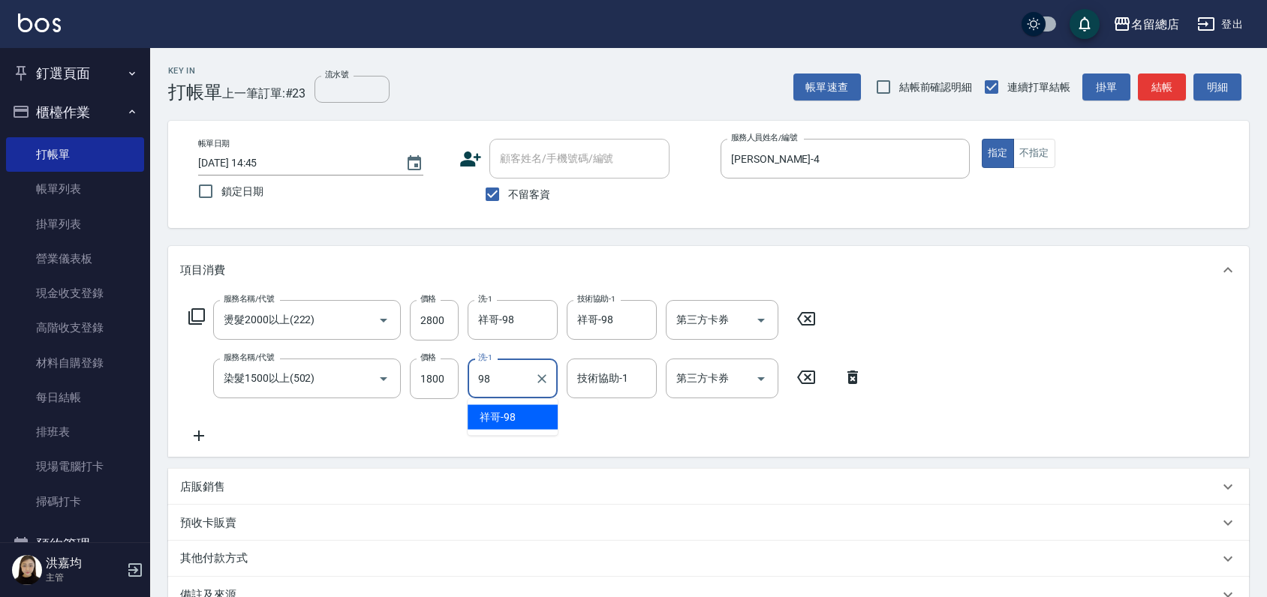
type input "祥哥-98"
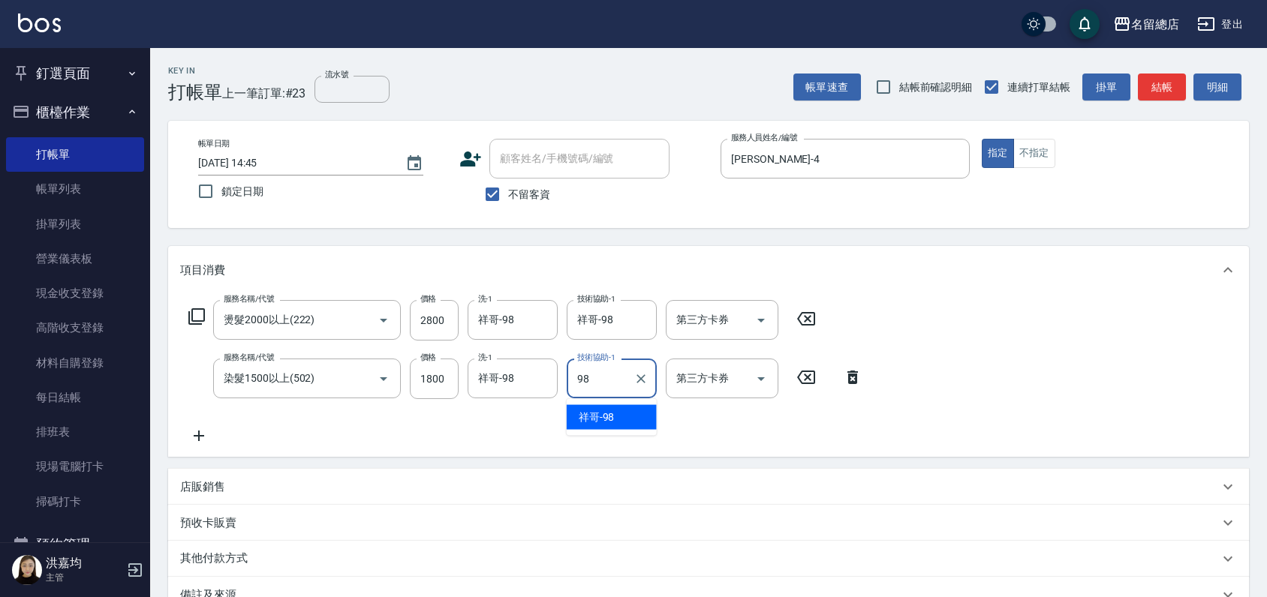
type input "祥哥-98"
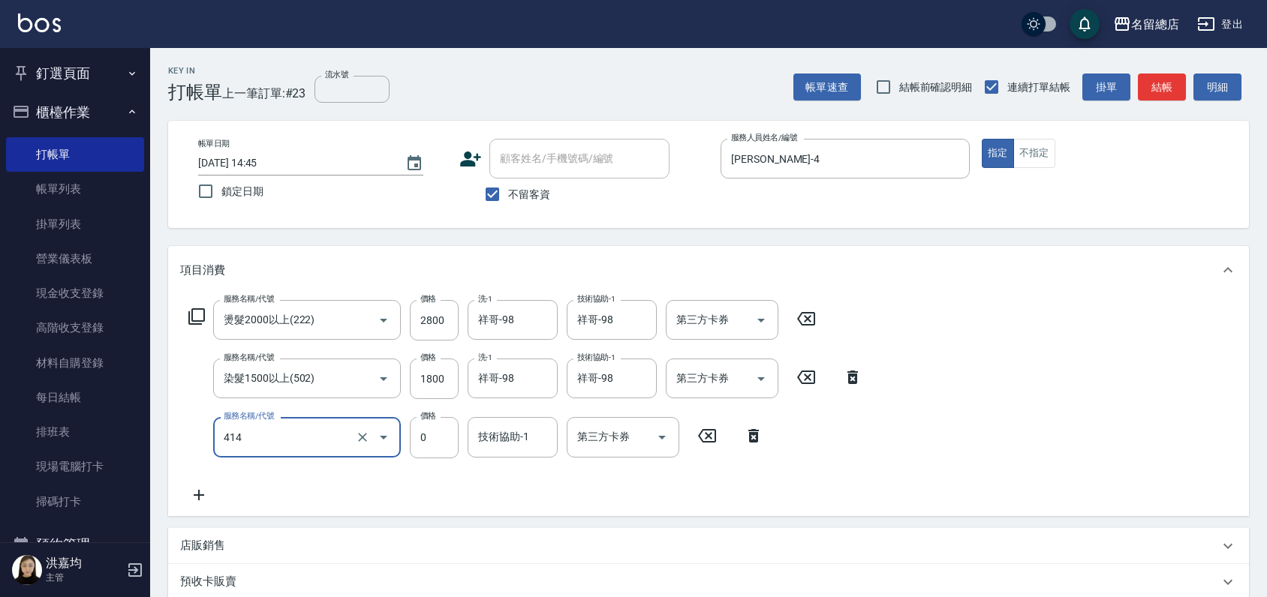
type input "護染蓋卡1000~1499(414)"
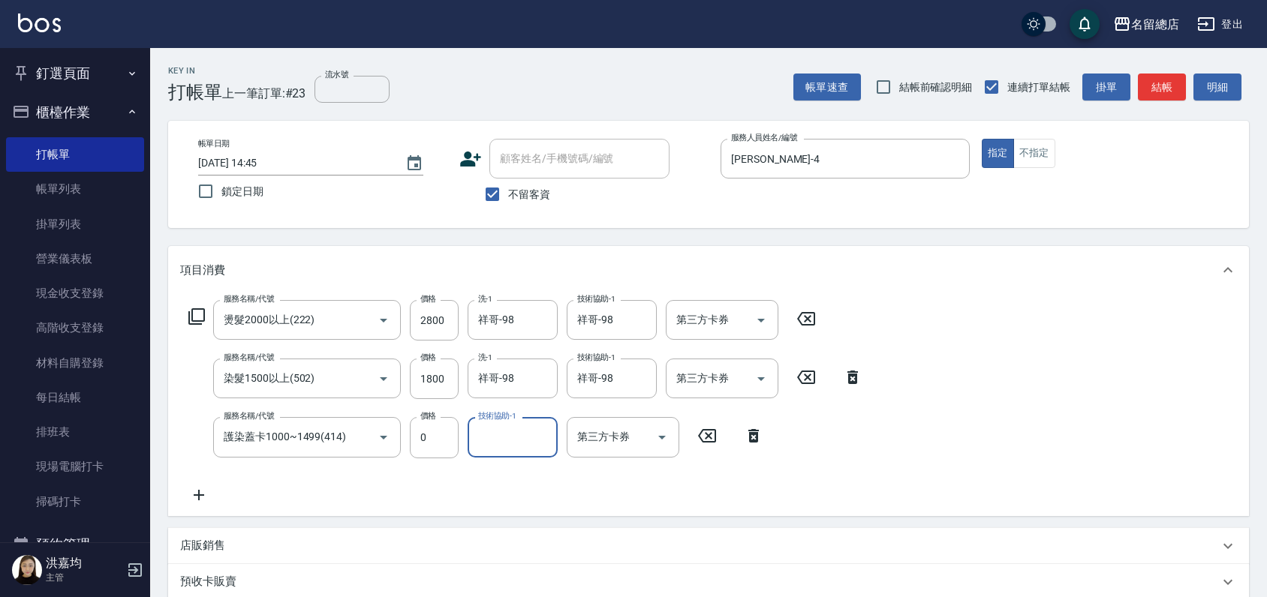
type input "8"
type input "祥哥-98"
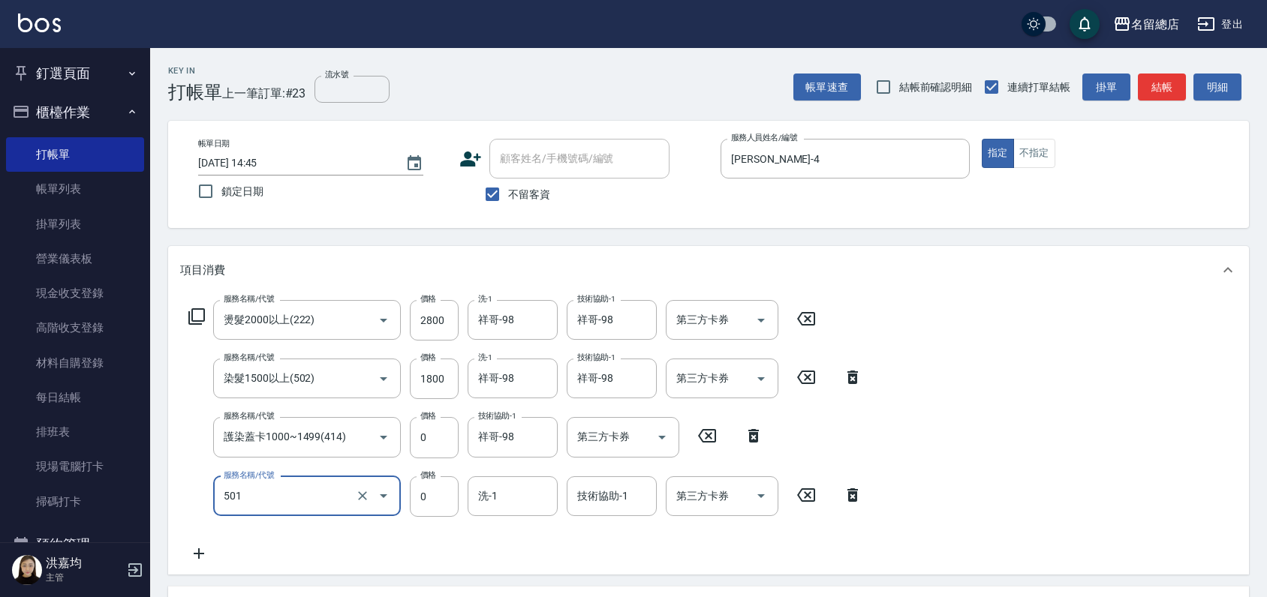
type input "2段蓋卡1300以上(501)"
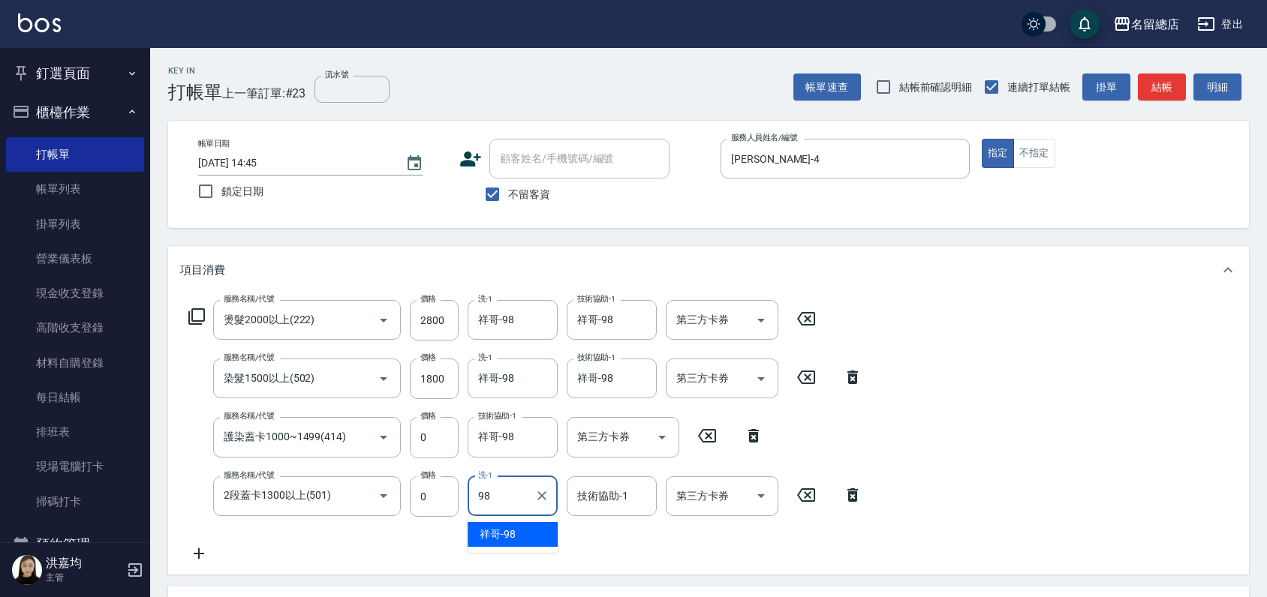
type input "祥哥-98"
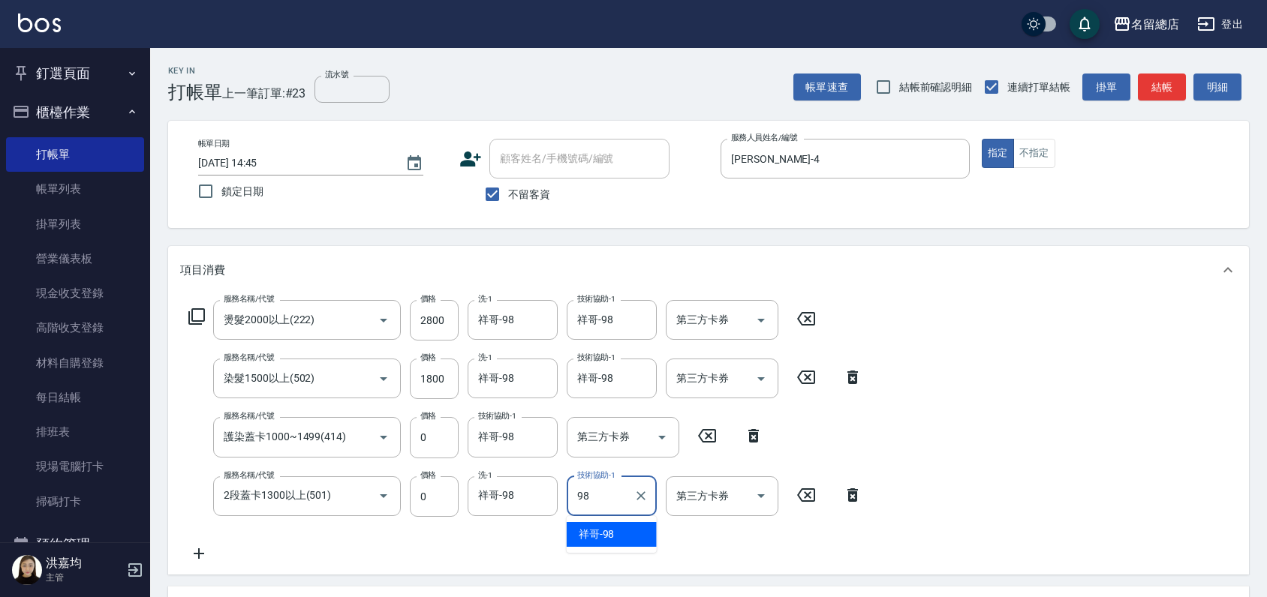
type input "祥哥-98"
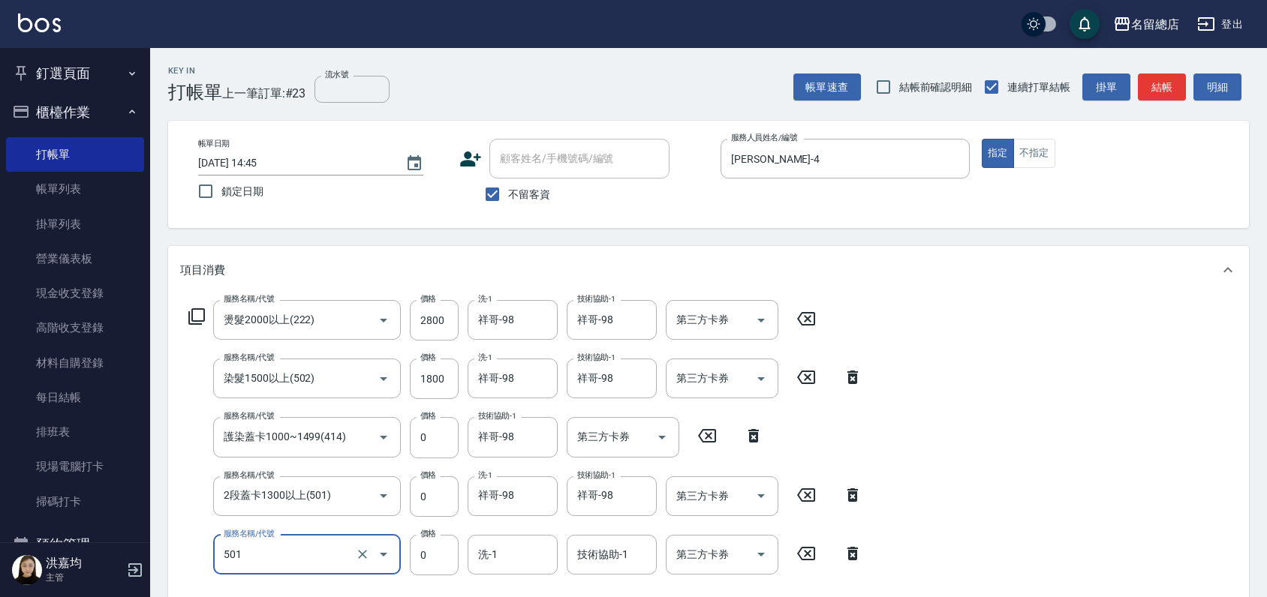
type input "2段蓋卡1300以上(501)"
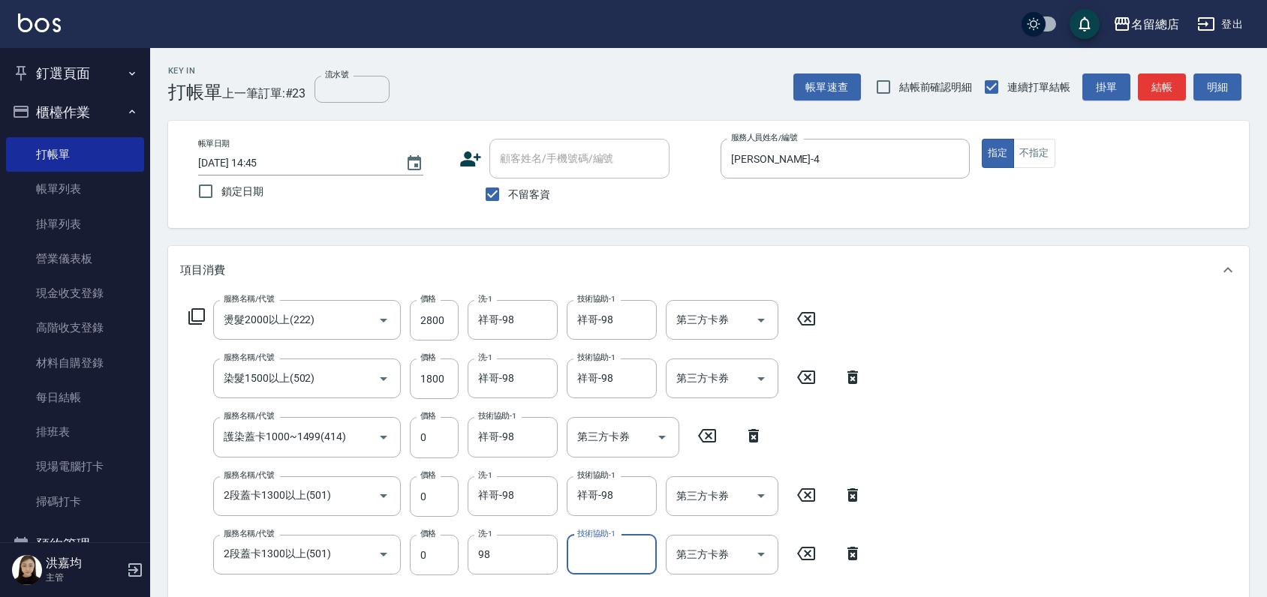
type input "祥哥-98"
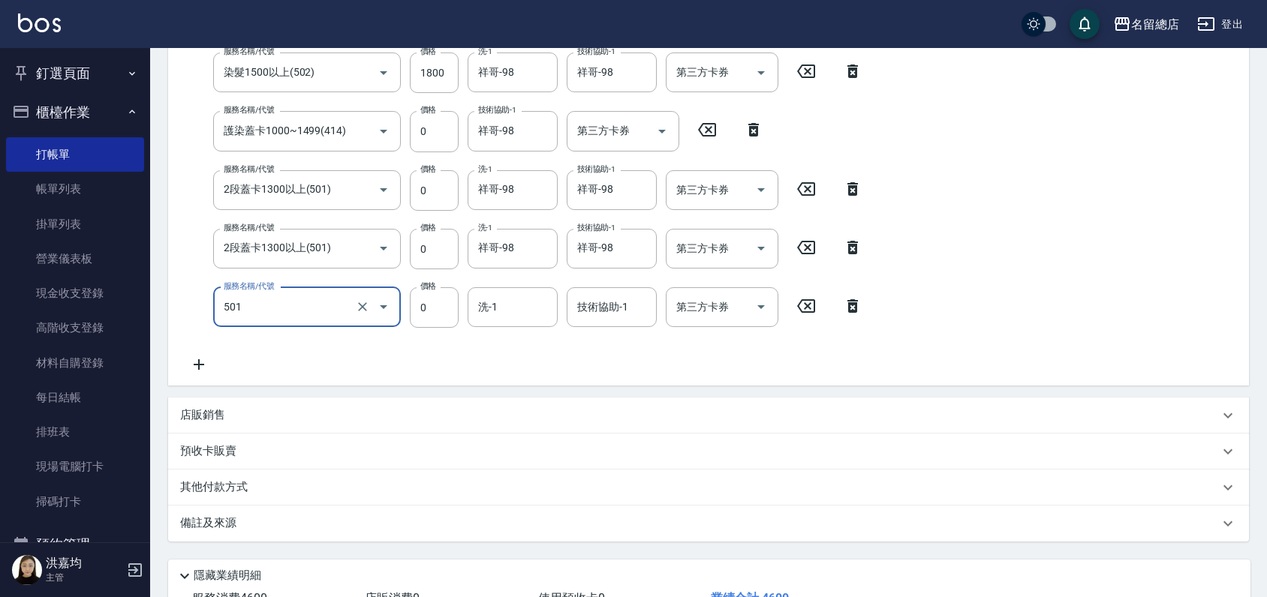
type input "2段蓋卡1300以上(501)"
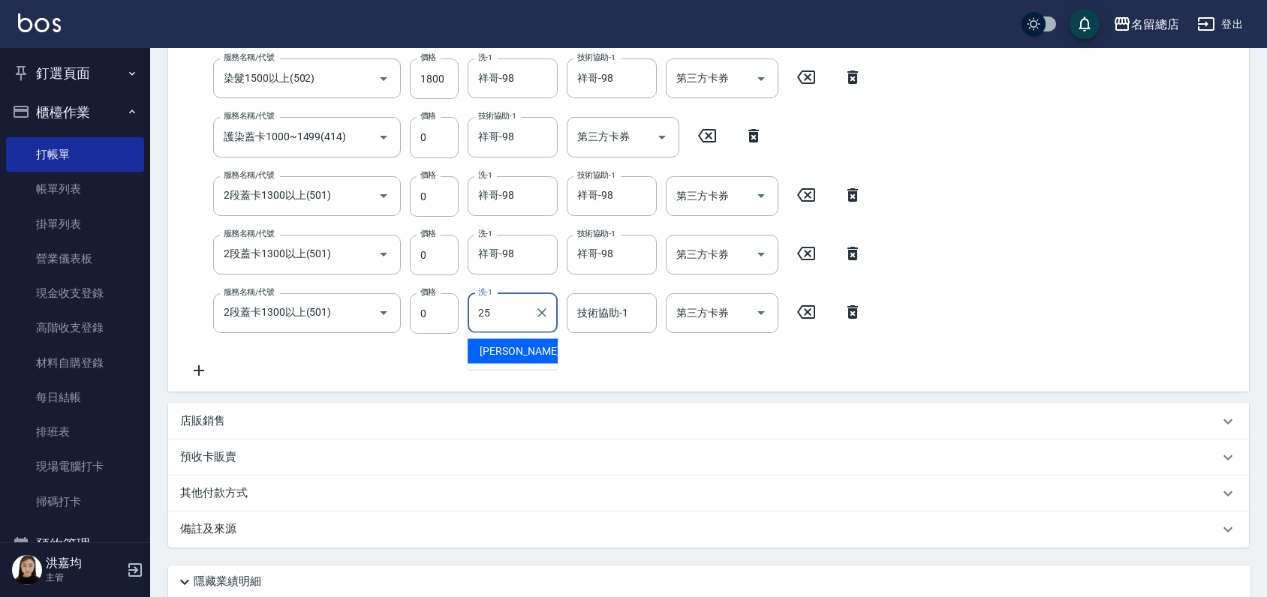
type input "[PERSON_NAME]-25"
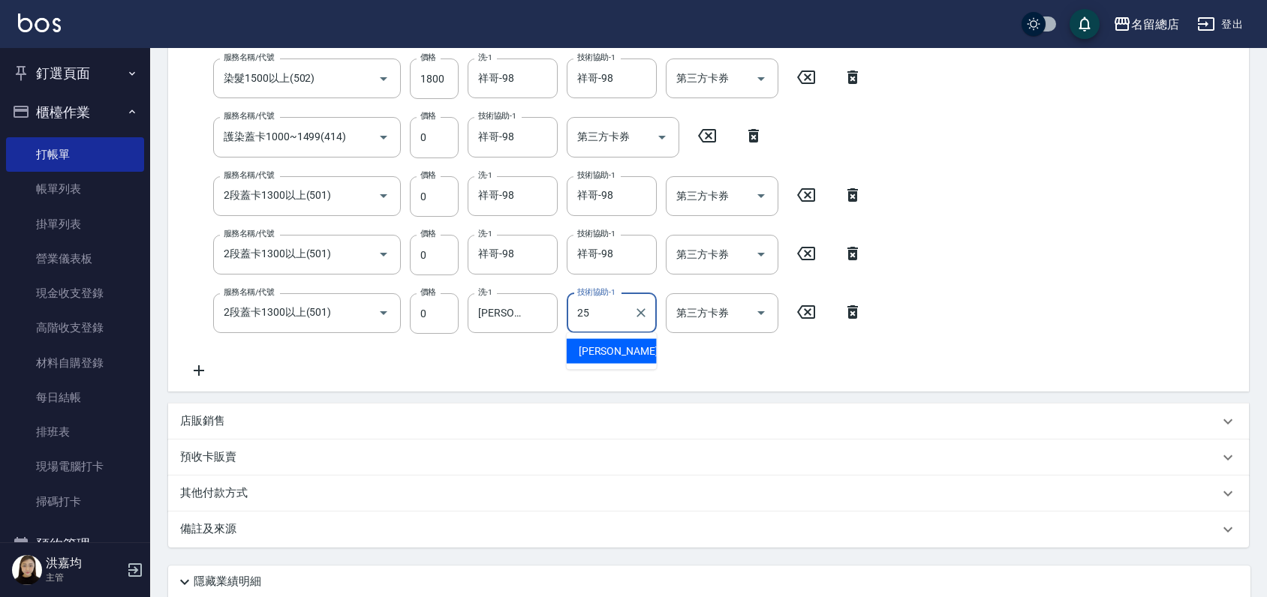
type input "25"
type input "[PERSON_NAME]-25"
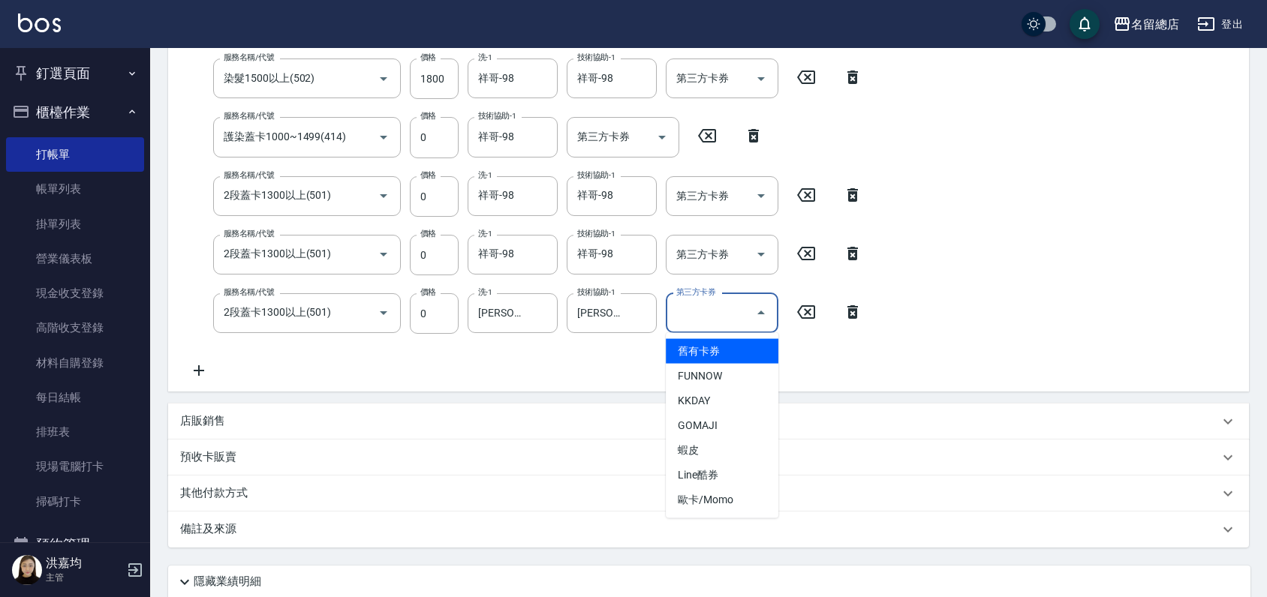
type input "舊有卡券"
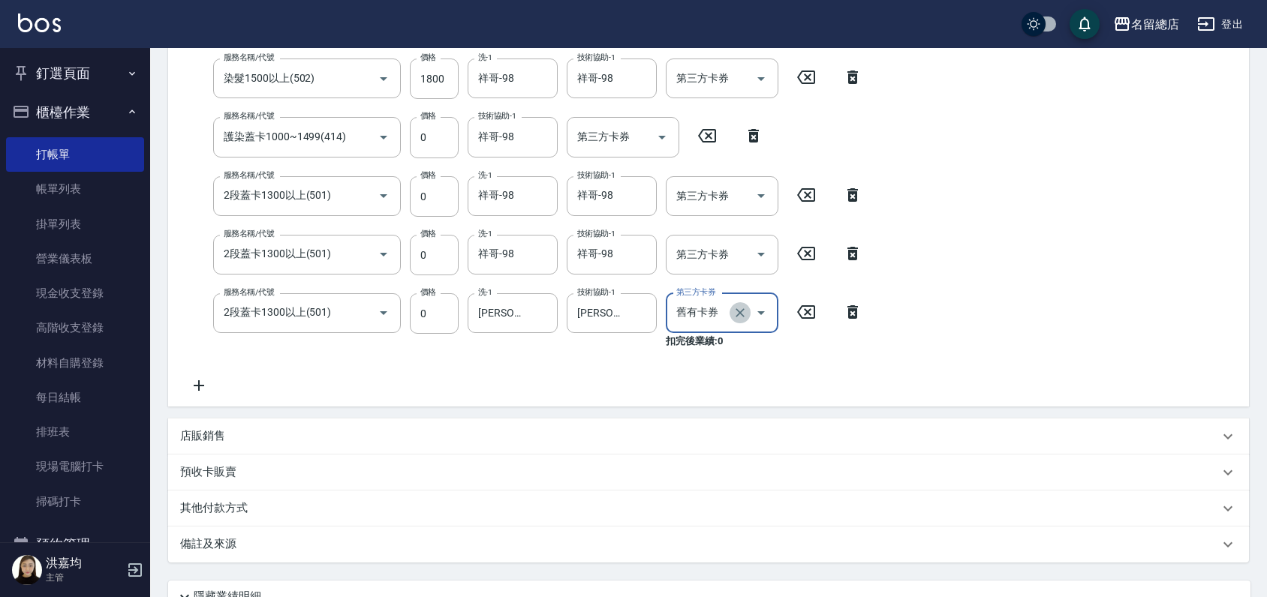
click at [738, 311] on icon "Clear" at bounding box center [739, 312] width 9 height 9
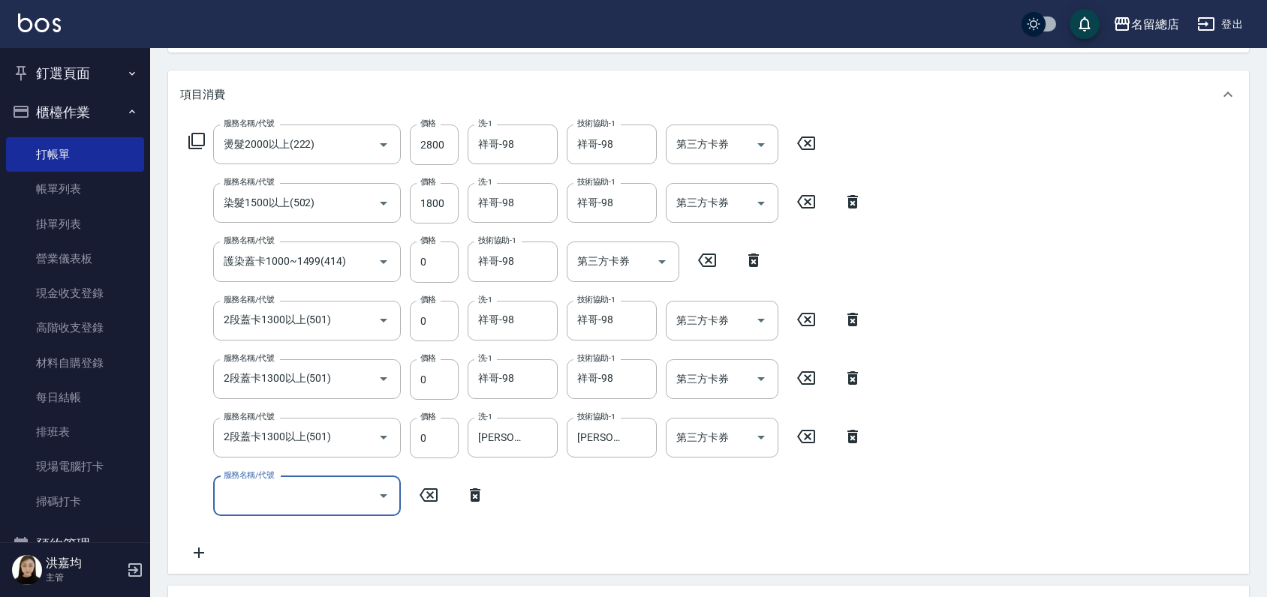
scroll to position [133, 0]
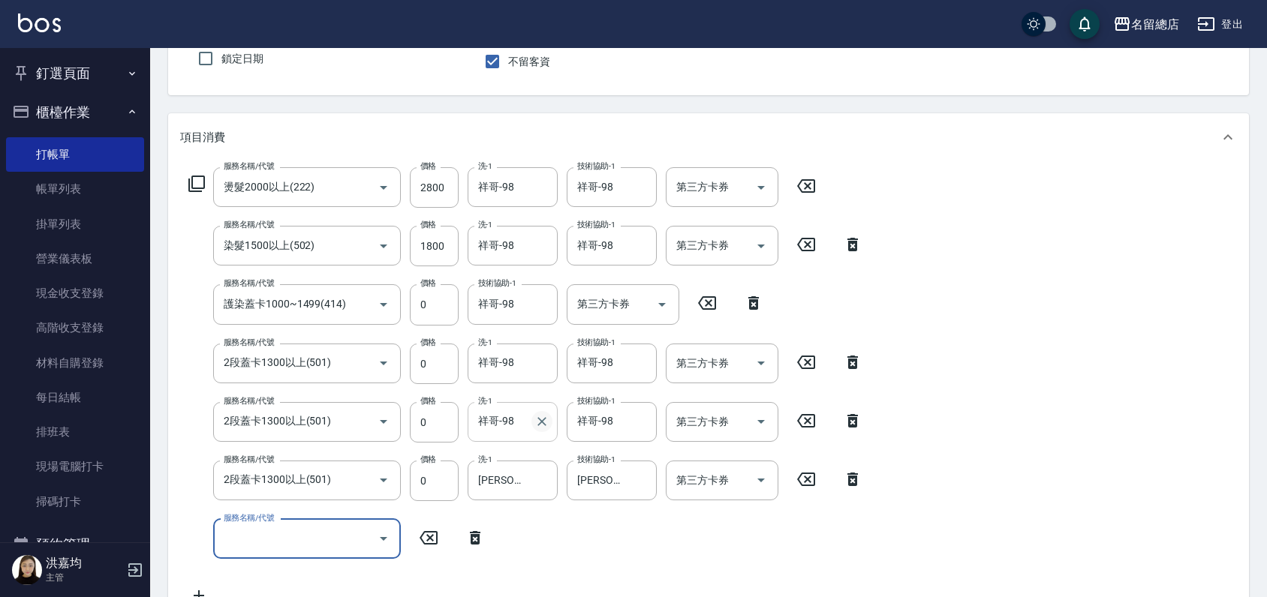
click at [549, 419] on button "Clear" at bounding box center [541, 421] width 21 height 21
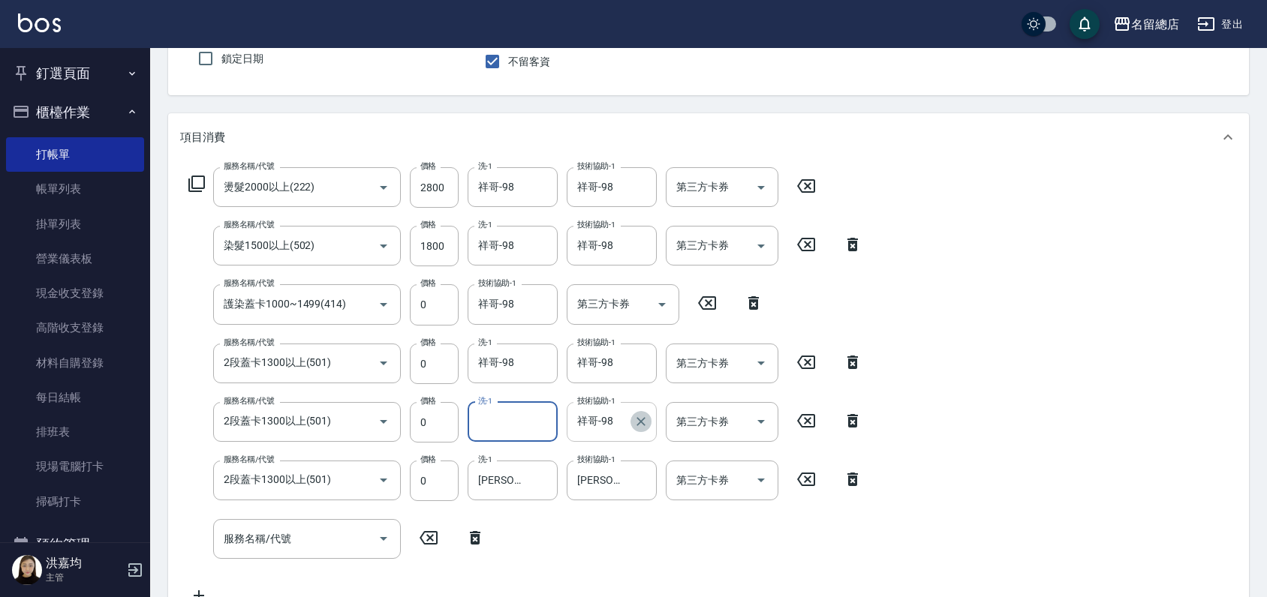
click at [639, 419] on icon "Clear" at bounding box center [640, 421] width 9 height 9
click at [496, 422] on input "洗-1" at bounding box center [512, 422] width 77 height 26
click at [512, 485] on input "[PERSON_NAME]-25" at bounding box center [501, 480] width 54 height 26
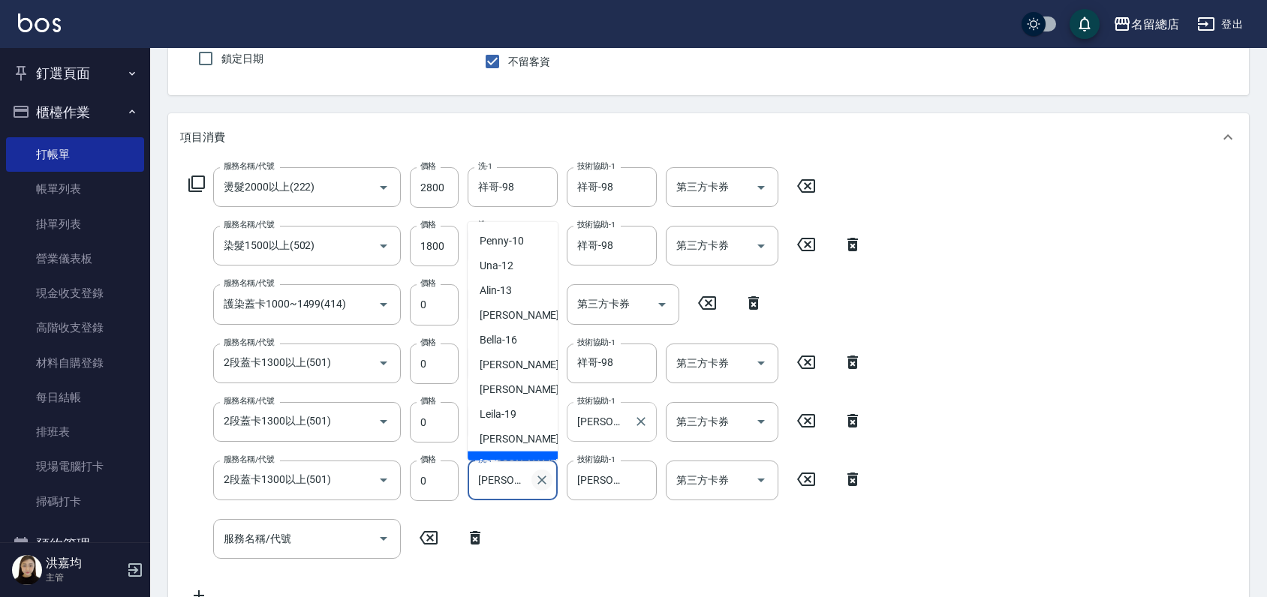
click at [542, 484] on icon "Clear" at bounding box center [541, 480] width 15 height 15
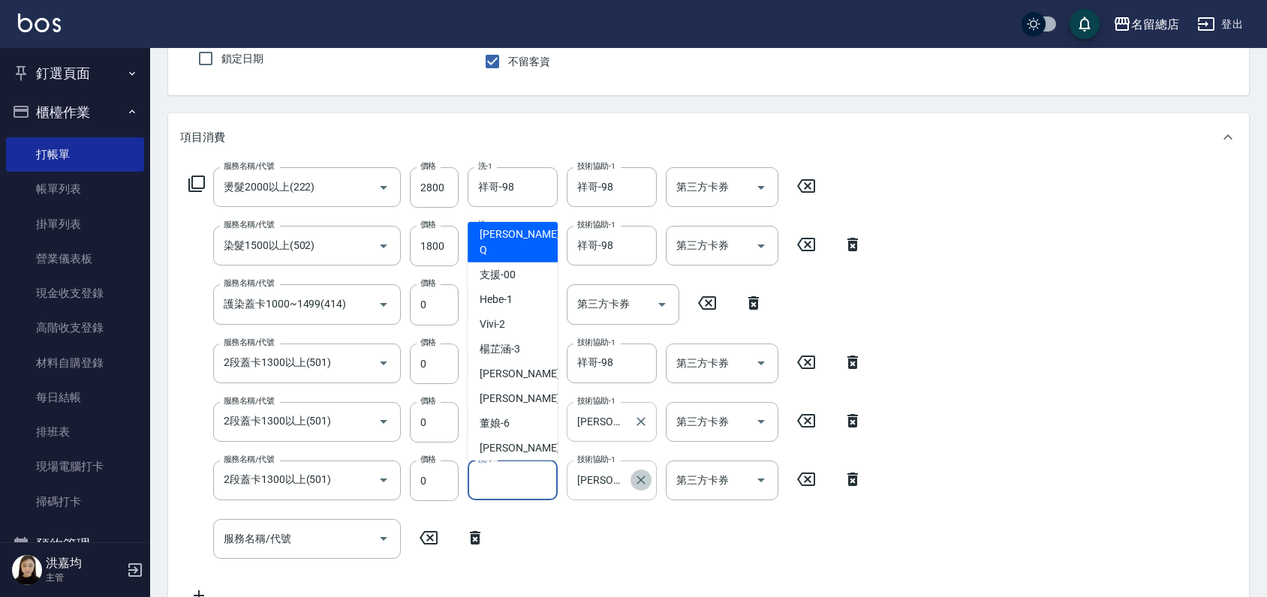
click at [640, 480] on icon "Clear" at bounding box center [640, 480] width 9 height 9
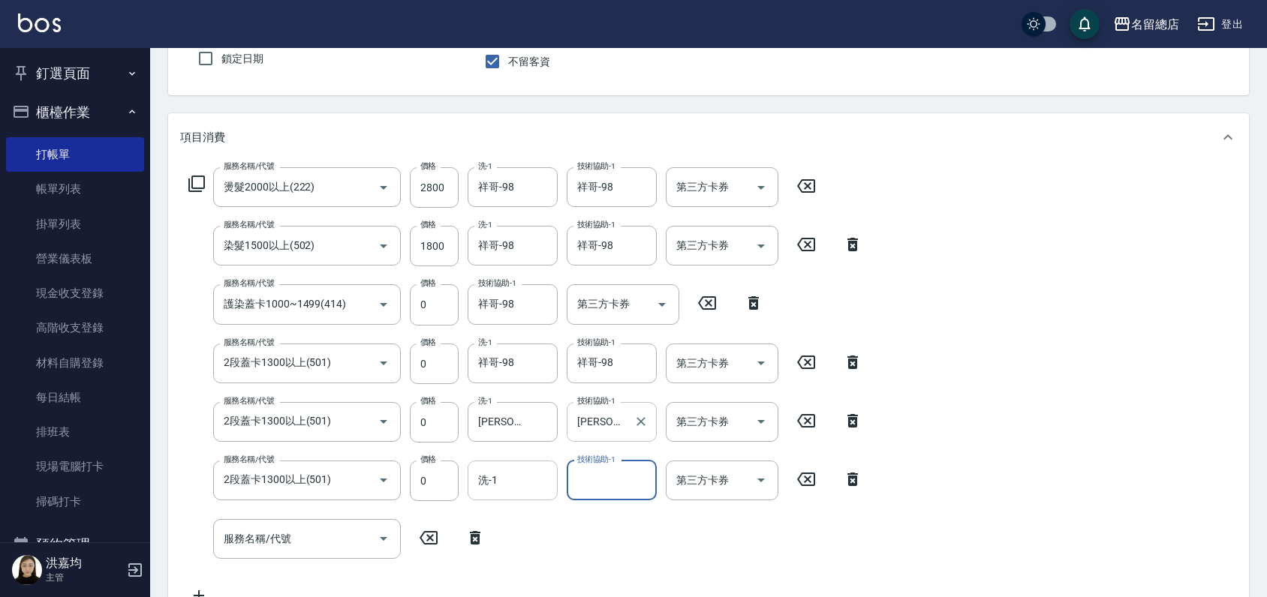
click at [488, 470] on div "洗-1 洗-1" at bounding box center [512, 481] width 90 height 40
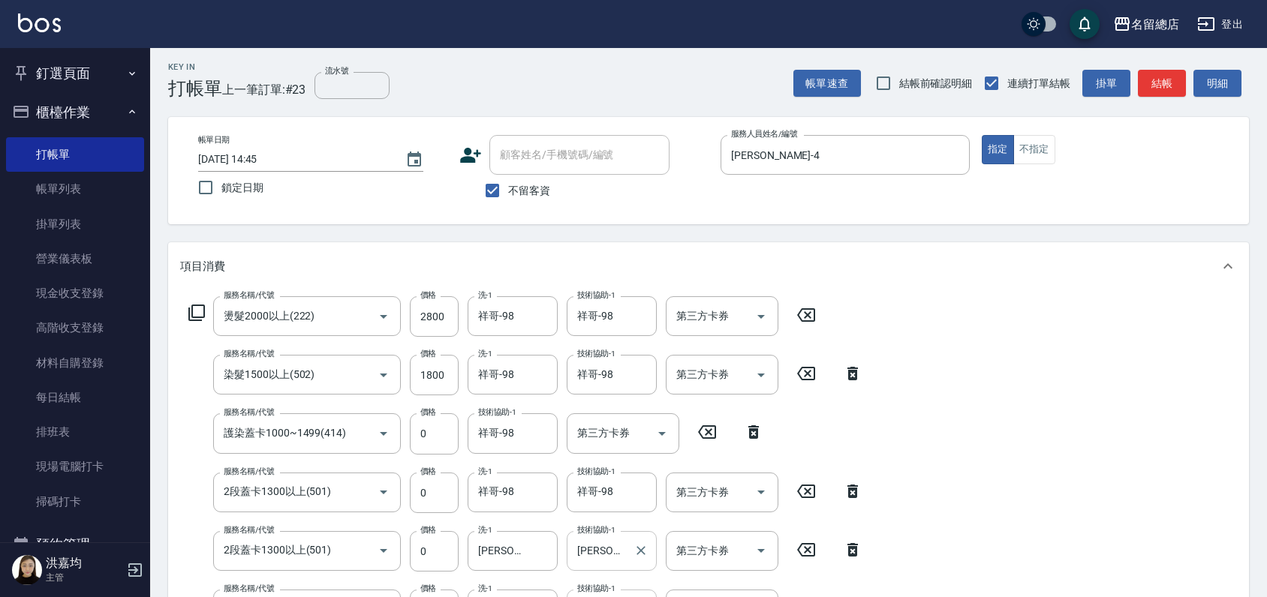
scroll to position [0, 0]
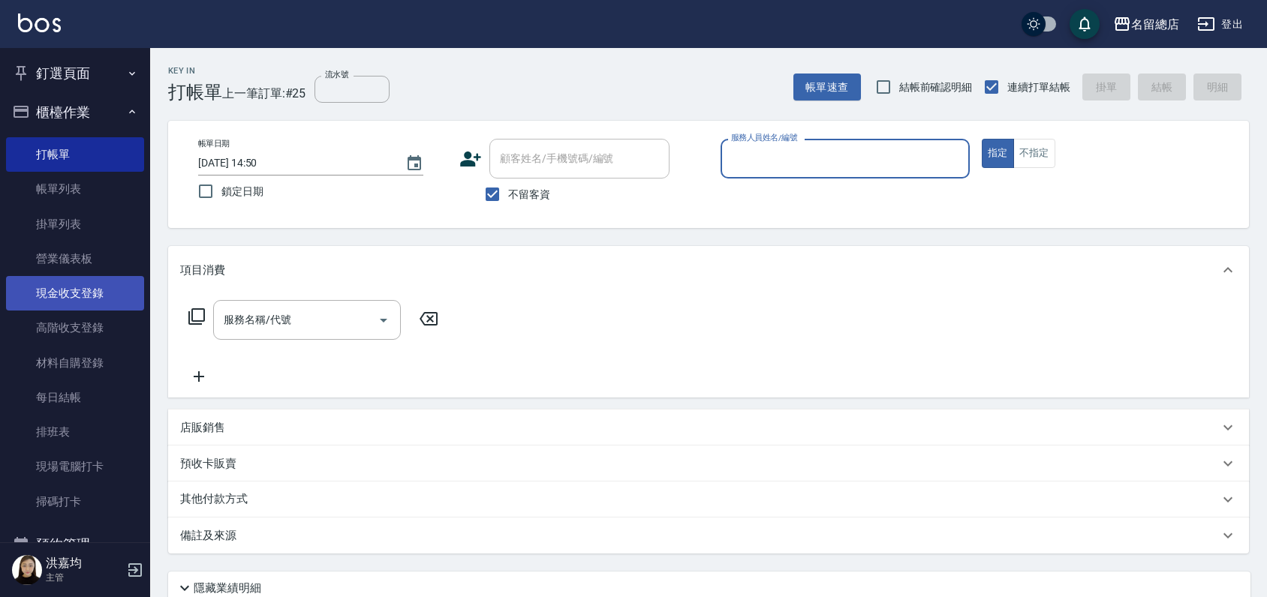
drag, startPoint x: 72, startPoint y: 360, endPoint x: 127, endPoint y: 302, distance: 80.2
click at [72, 359] on link "材料自購登錄" at bounding box center [75, 363] width 138 height 35
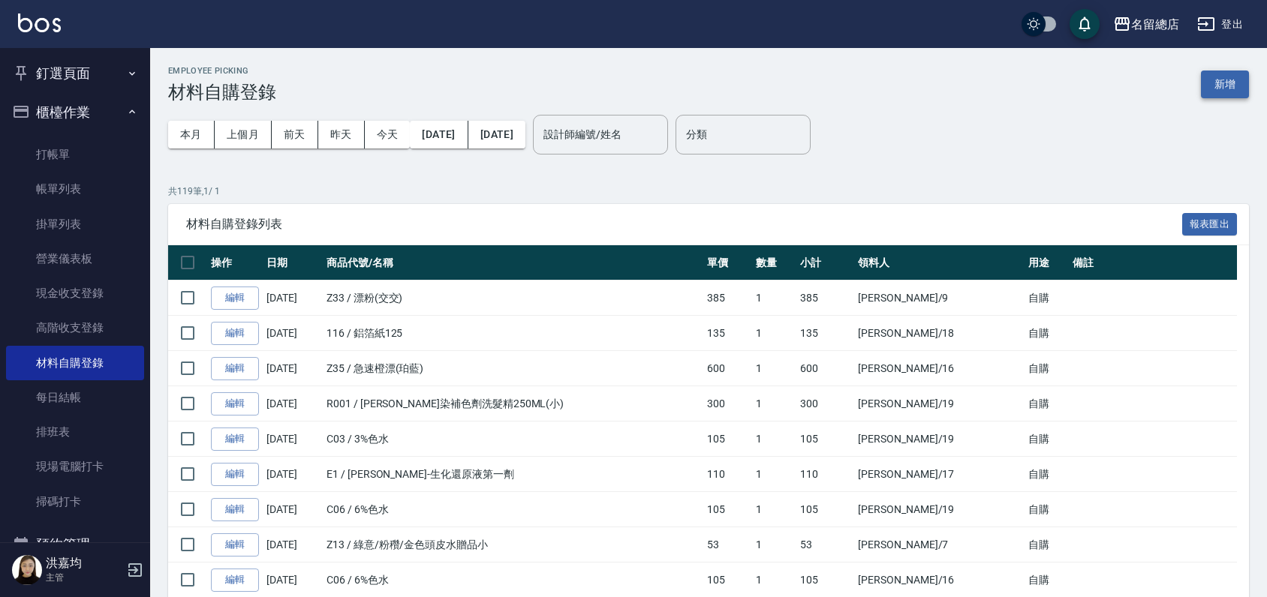
click at [1216, 78] on button "新增" at bounding box center [1225, 85] width 48 height 28
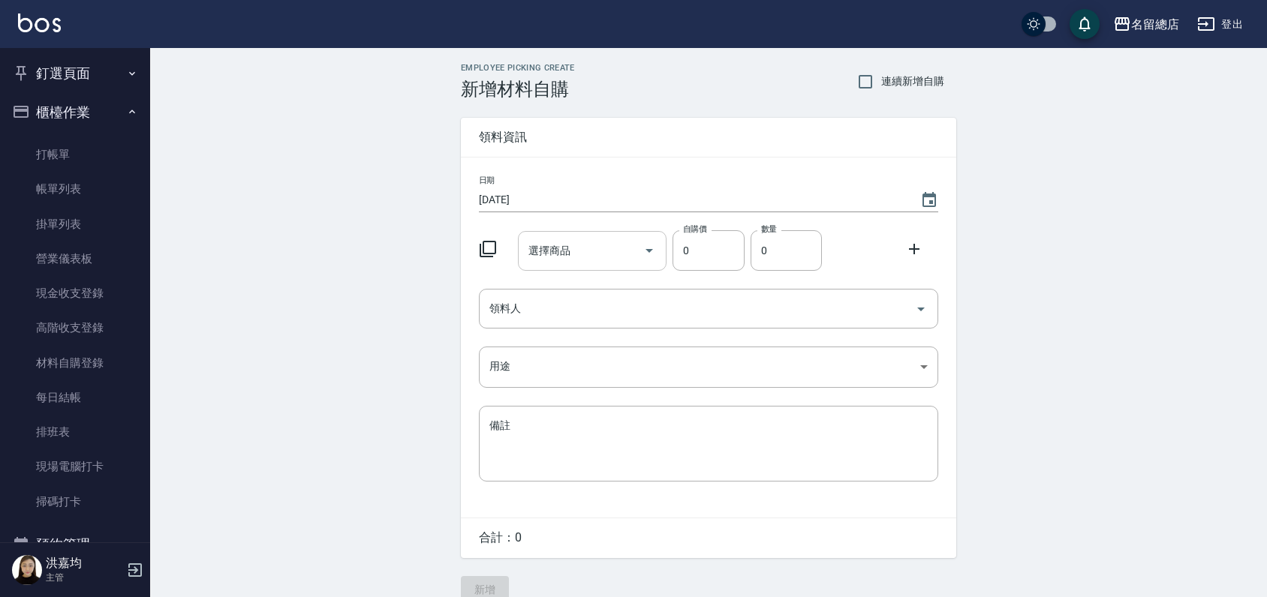
click at [591, 244] on input "選擇商品" at bounding box center [580, 251] width 113 height 26
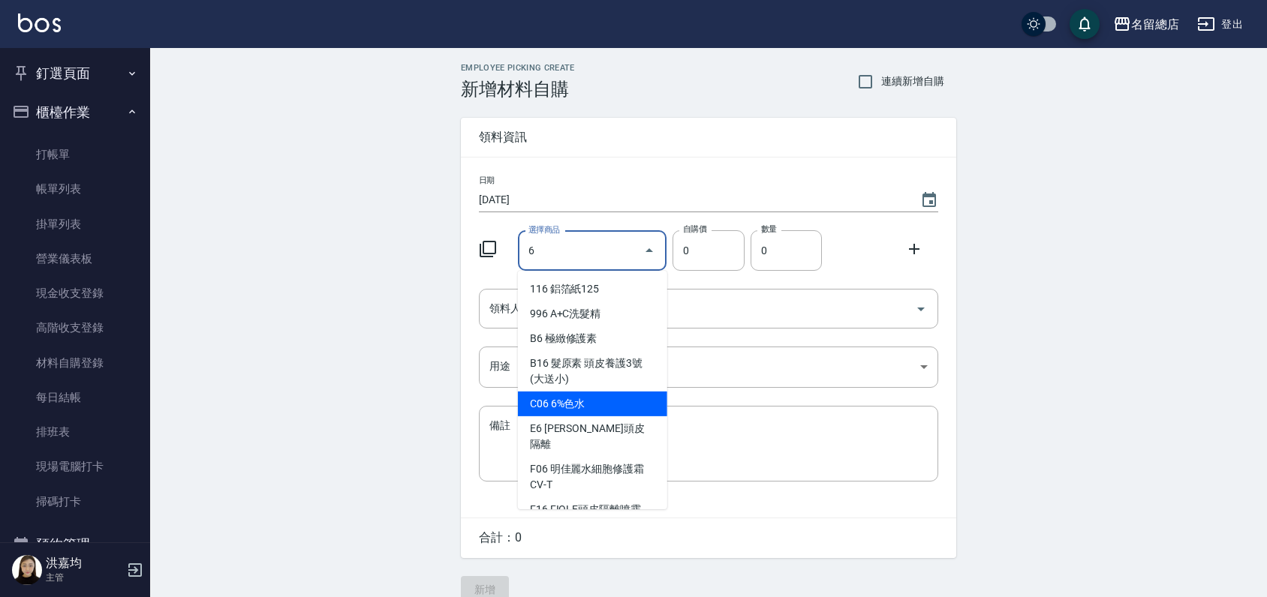
click at [570, 408] on li "C06 6%色水" at bounding box center [592, 404] width 149 height 25
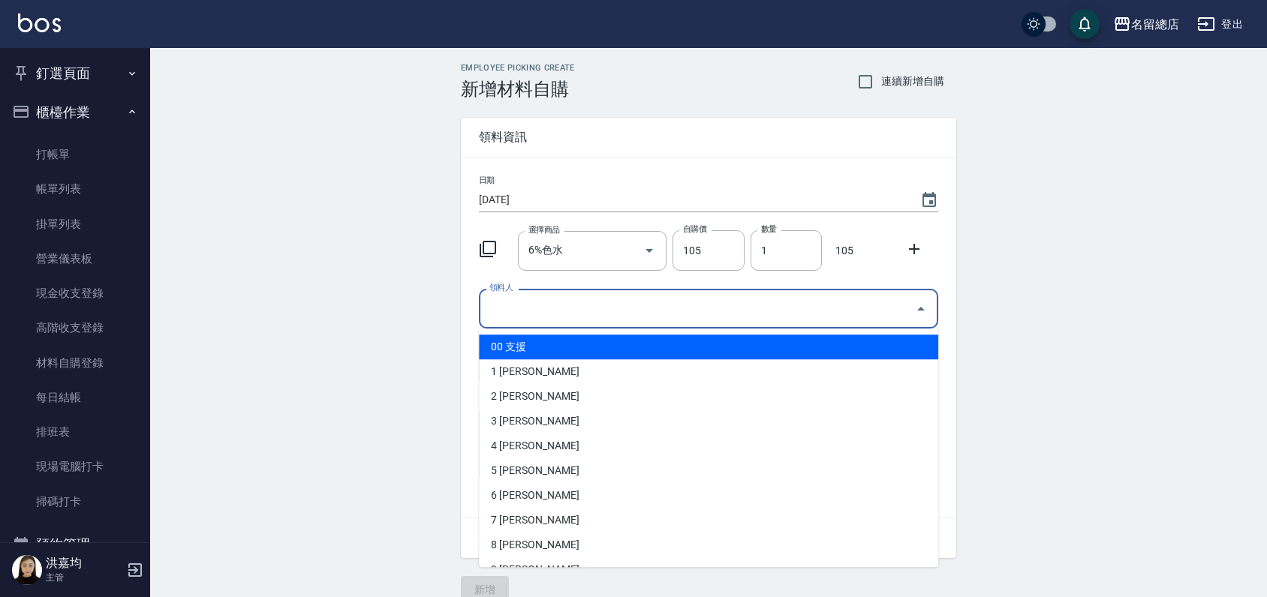
click at [708, 305] on input "領料人" at bounding box center [696, 309] width 423 height 26
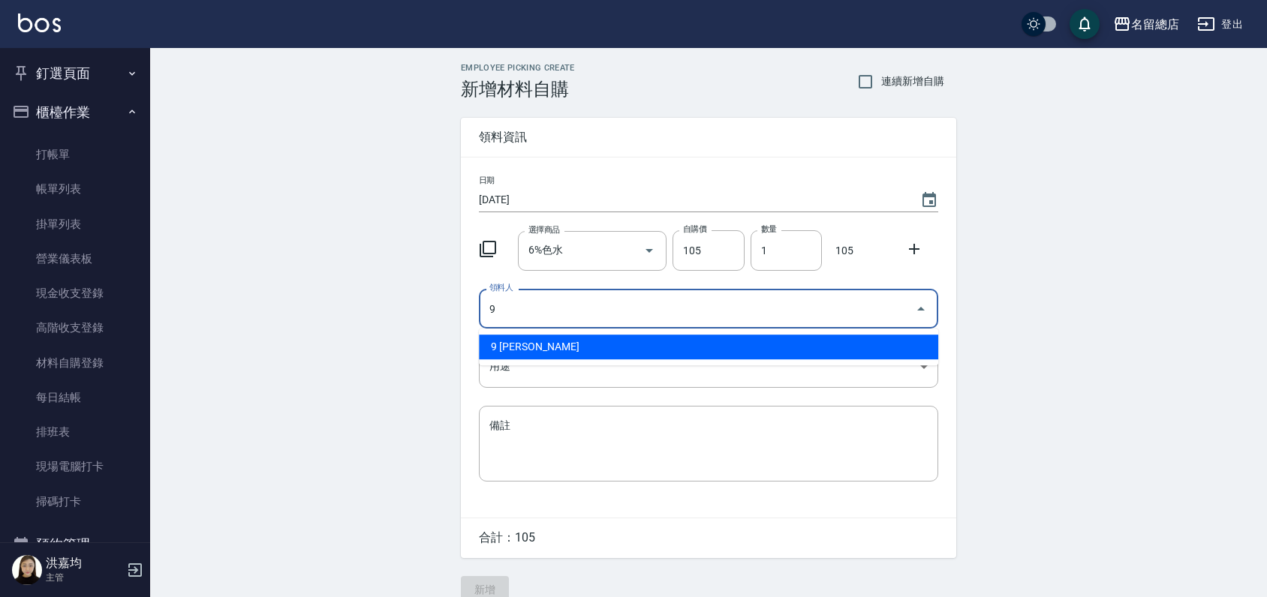
click at [696, 347] on li "9 [PERSON_NAME]" at bounding box center [708, 347] width 459 height 25
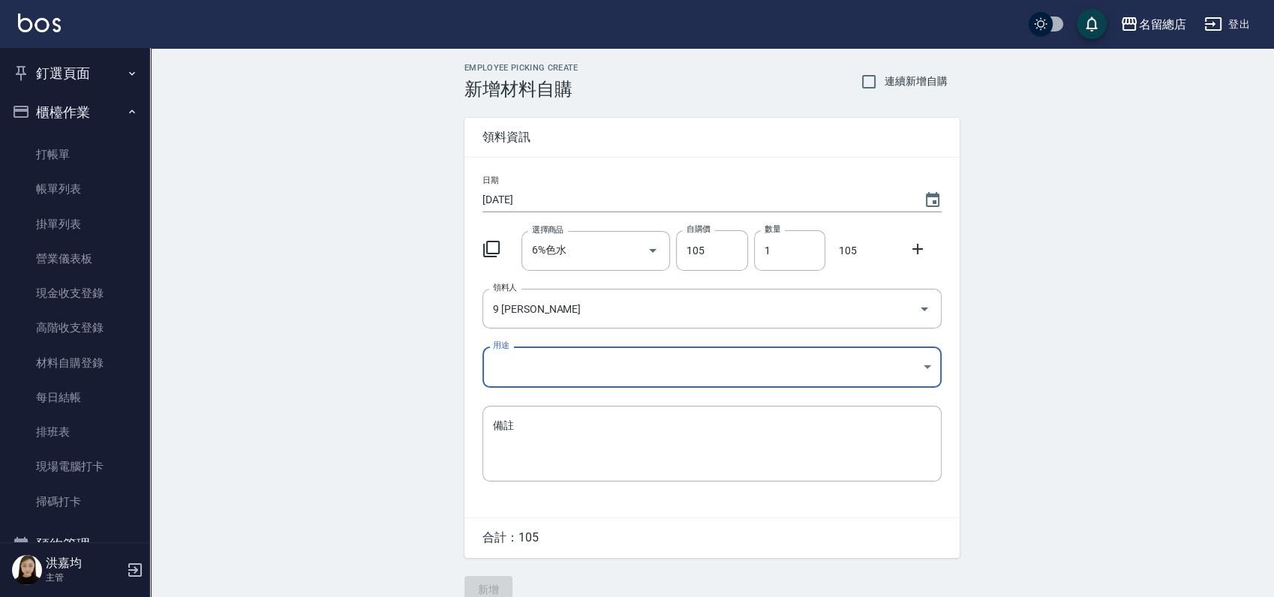
click at [666, 370] on body "名留總店 登出 釘選頁面 打帳單 帳單列表 材料自購登錄 現金收支登錄 店家日報表 商品列表 櫃檯作業 打帳單 帳單列表 掛單列表 營業儀表板 現金收支登錄 …" at bounding box center [637, 309] width 1274 height 618
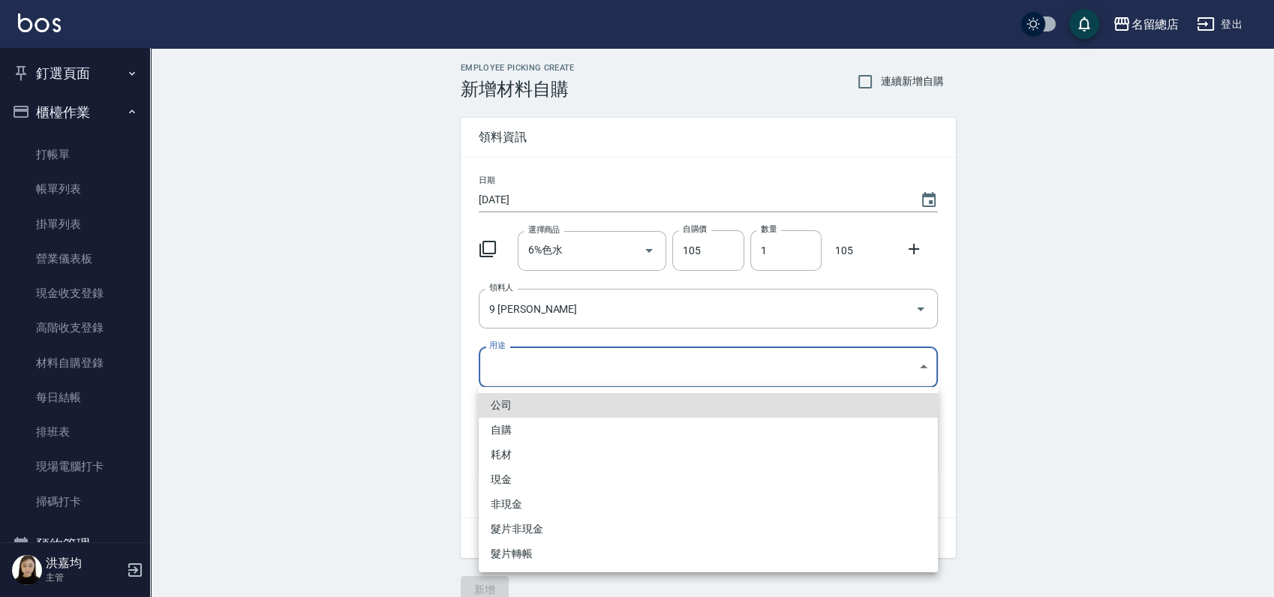
click at [508, 431] on li "自購" at bounding box center [708, 430] width 459 height 25
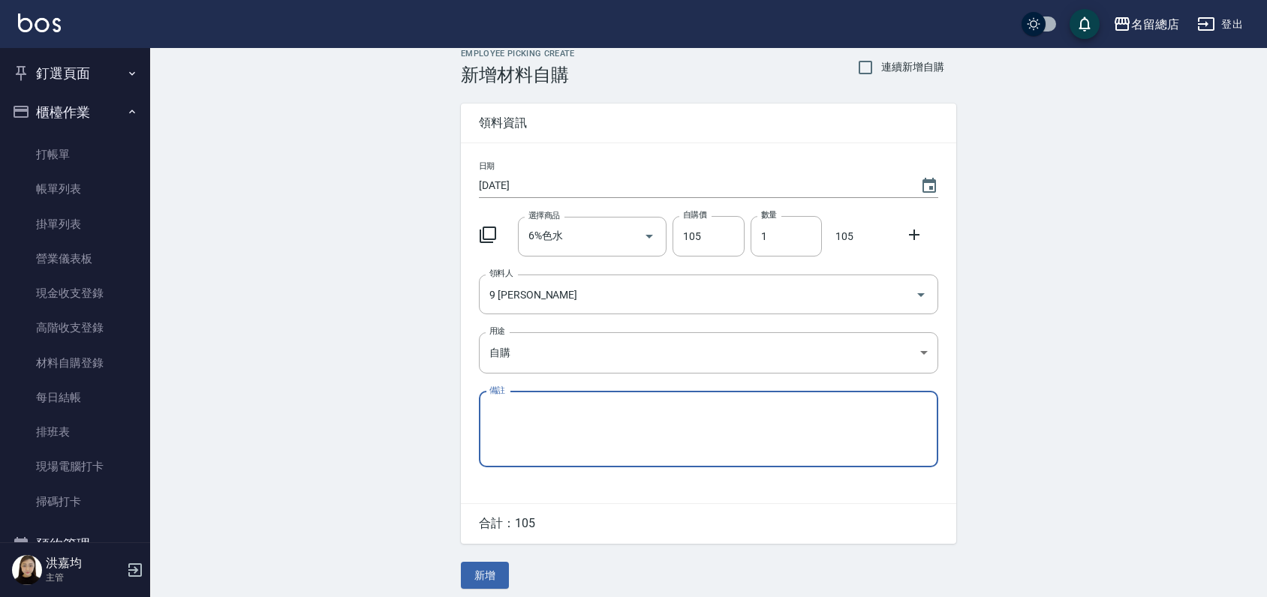
scroll to position [23, 0]
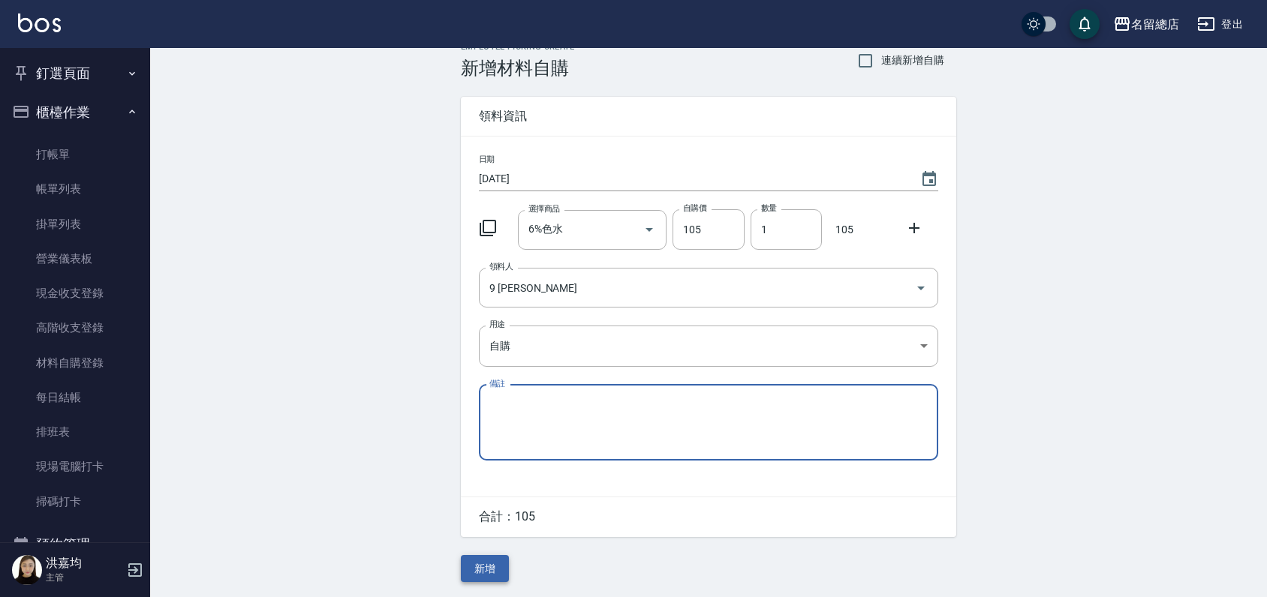
click at [483, 561] on button "新增" at bounding box center [485, 569] width 48 height 28
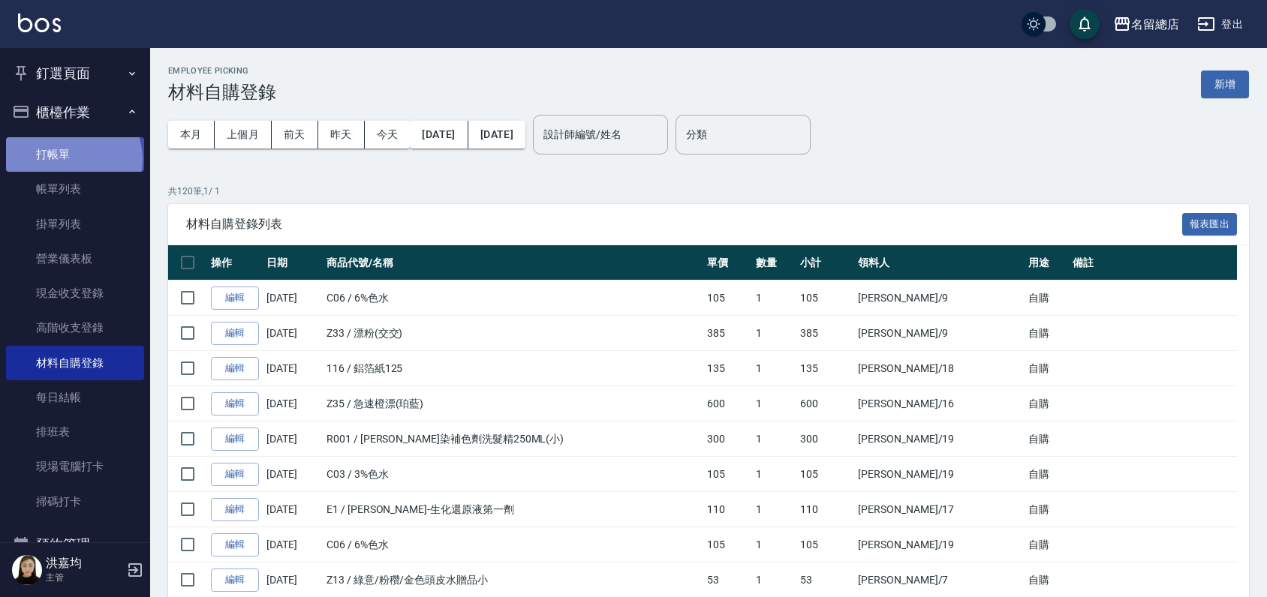
click at [72, 159] on link "打帳單" at bounding box center [75, 154] width 138 height 35
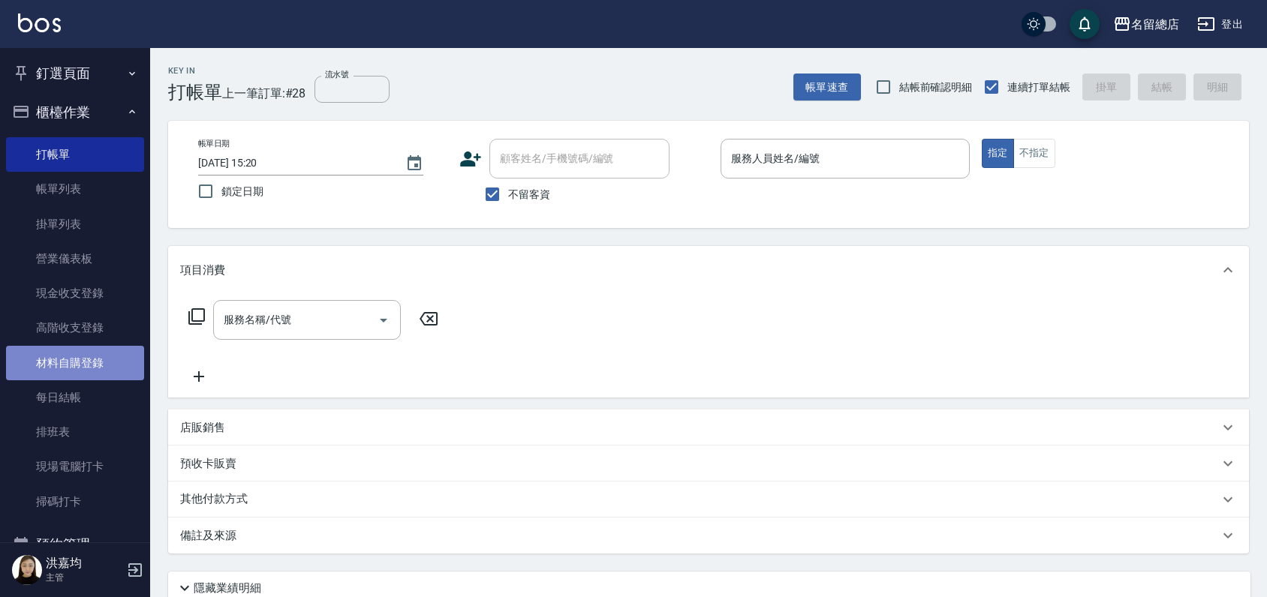
click at [100, 358] on link "材料自購登錄" at bounding box center [75, 363] width 138 height 35
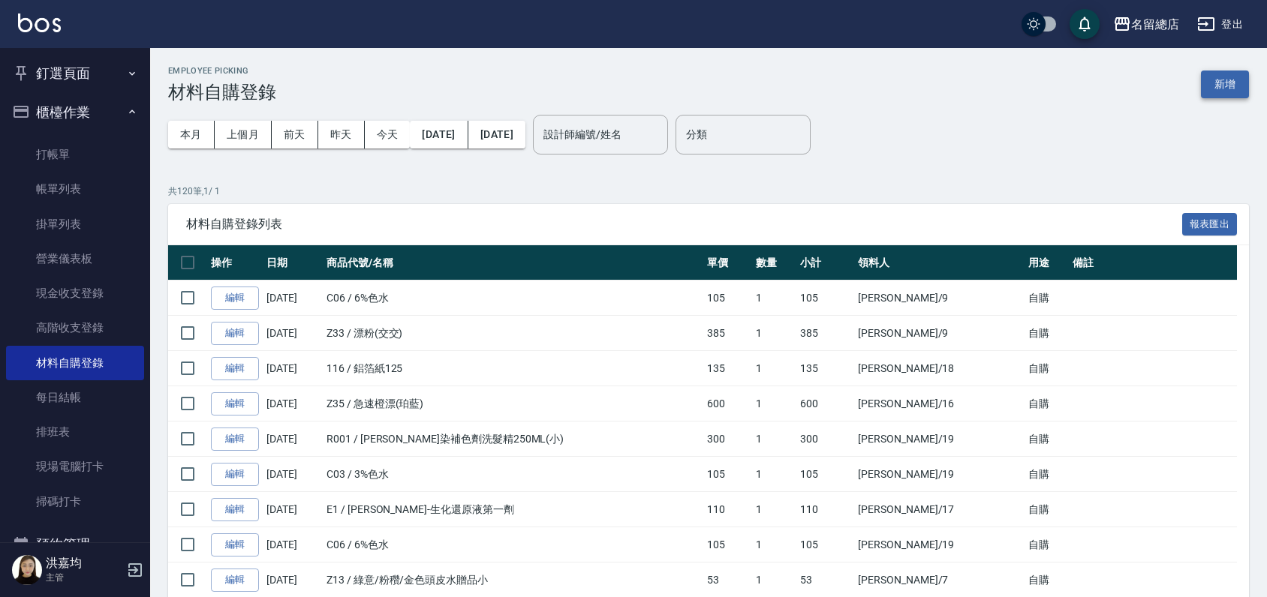
click at [1222, 74] on button "新增" at bounding box center [1225, 85] width 48 height 28
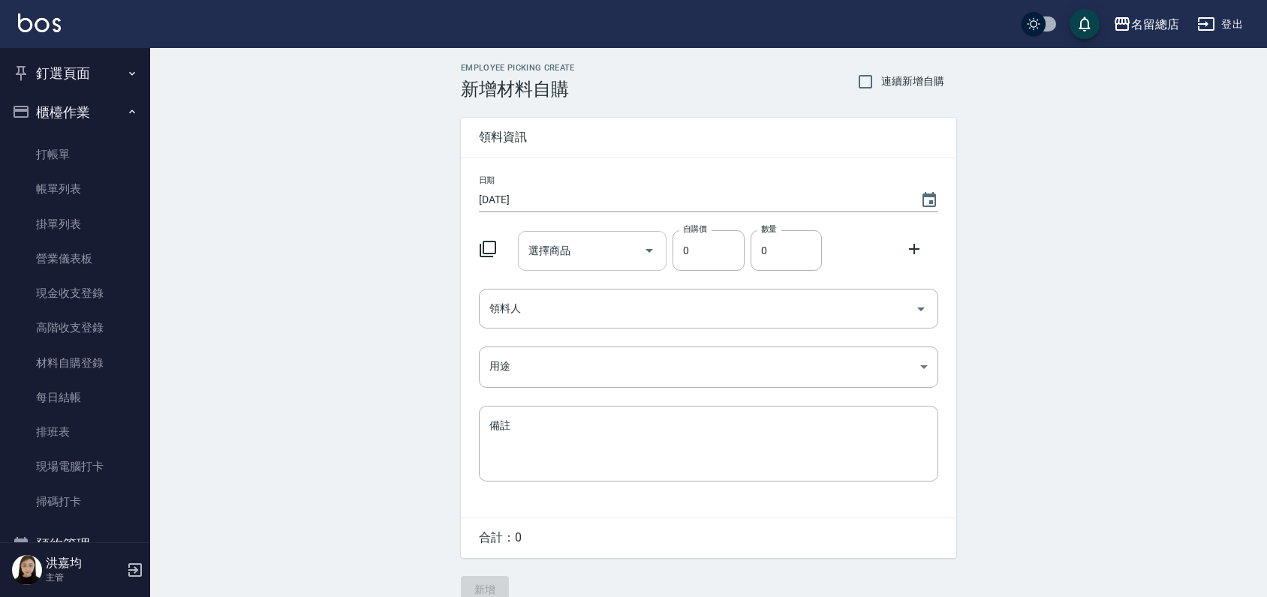
click at [595, 257] on input "選擇商品" at bounding box center [580, 251] width 113 height 26
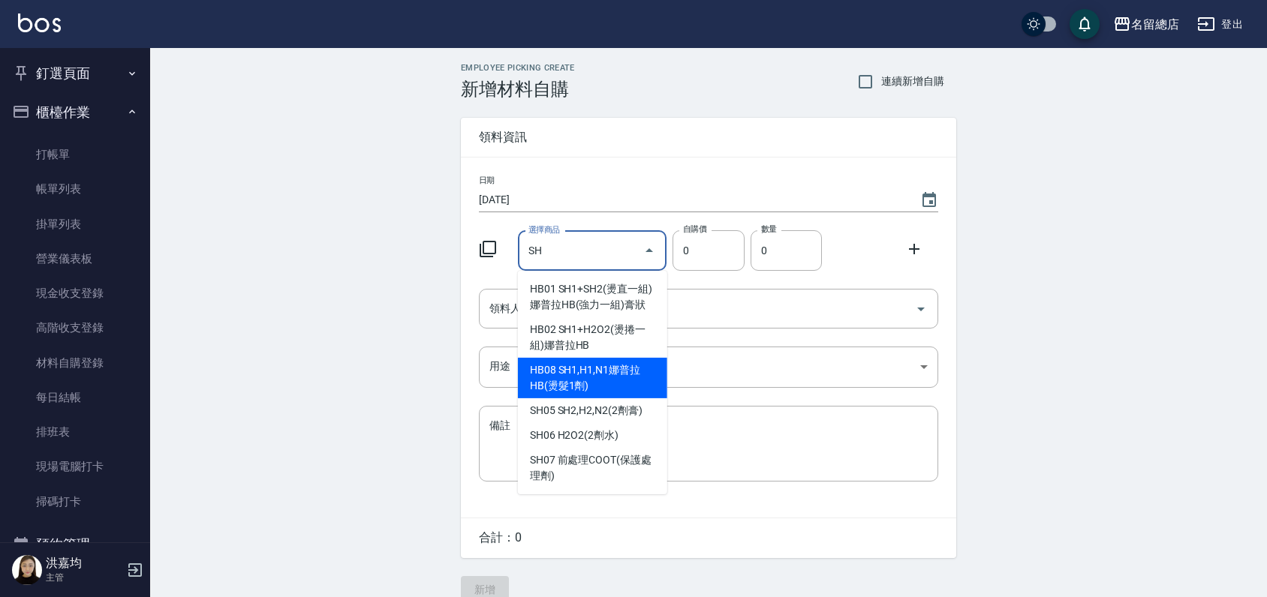
click at [615, 394] on li "HB08 SH1,H1,N1娜普拉HB(燙髮1劑)" at bounding box center [592, 378] width 149 height 41
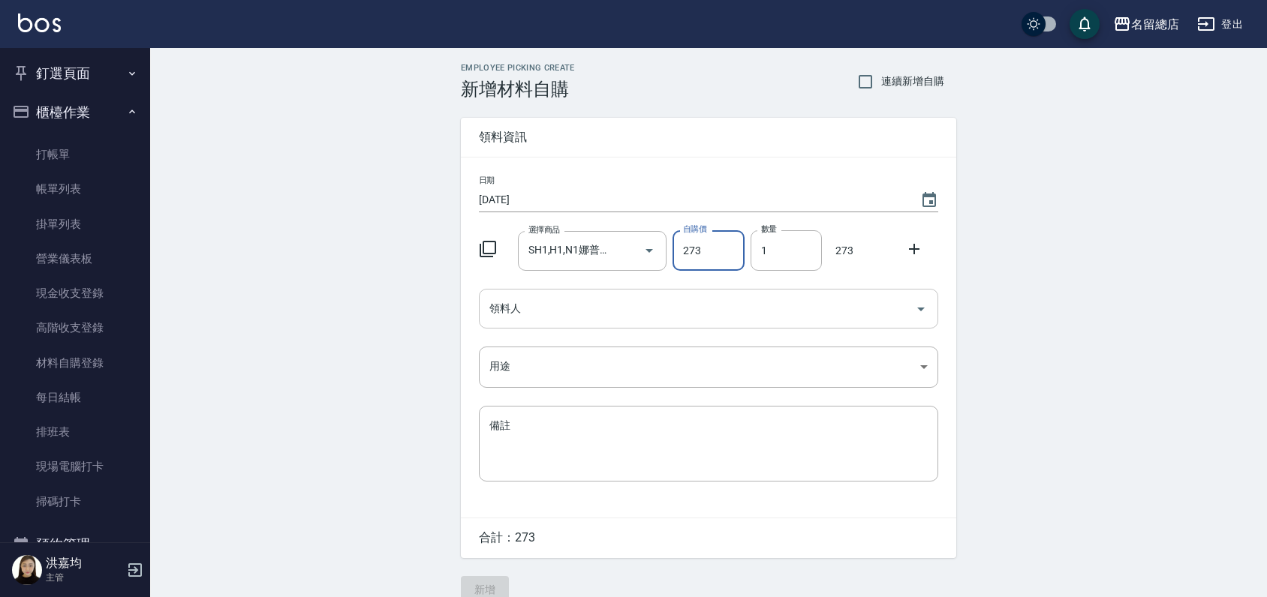
click at [618, 322] on div "領料人" at bounding box center [708, 309] width 459 height 40
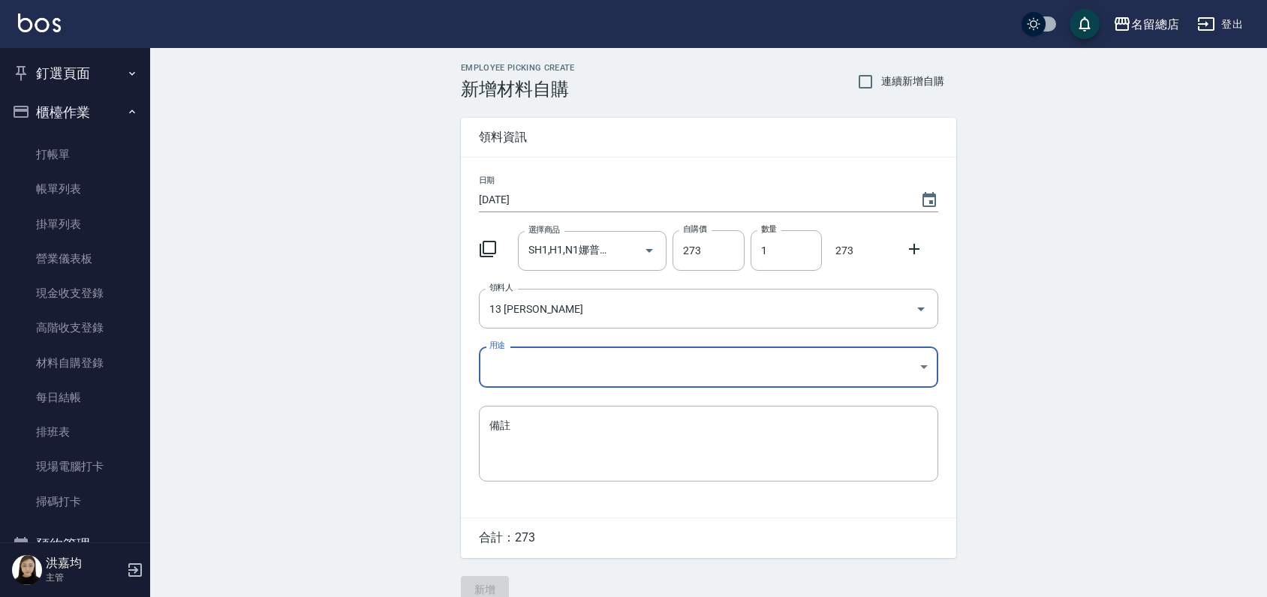
click at [582, 369] on body "名留總店 登出 釘選頁面 打帳單 帳單列表 材料自購登錄 現金收支登錄 店家日報表 商品列表 櫃檯作業 打帳單 帳單列表 掛單列表 營業儀表板 現金收支登錄 …" at bounding box center [633, 309] width 1267 height 618
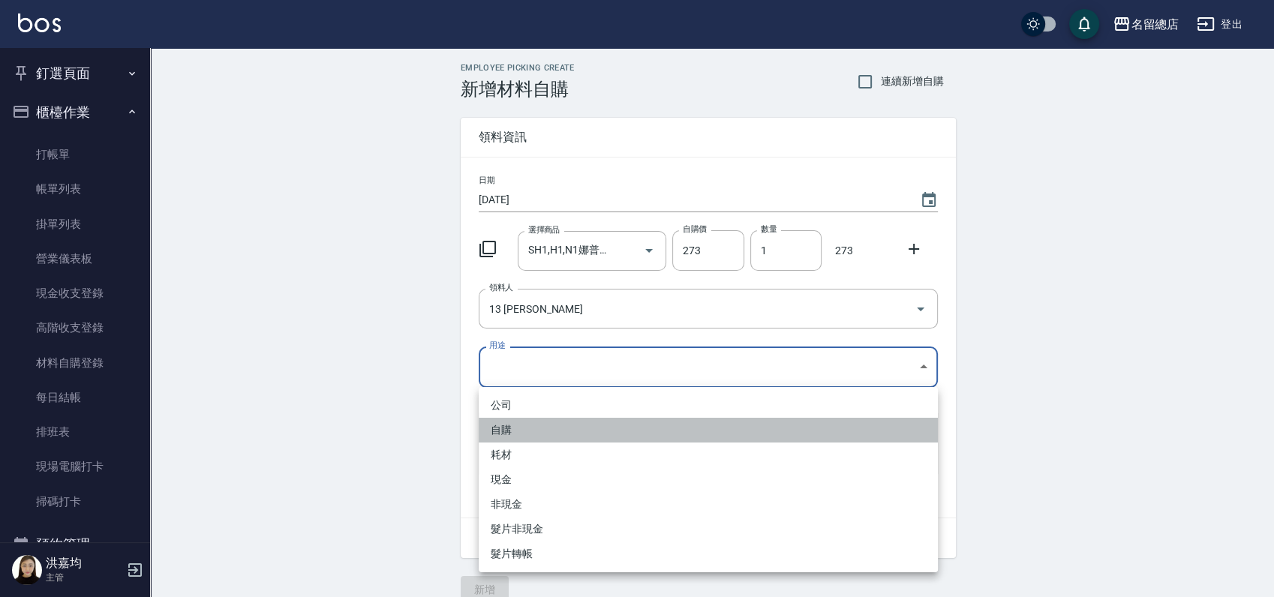
click at [551, 426] on li "自購" at bounding box center [708, 430] width 459 height 25
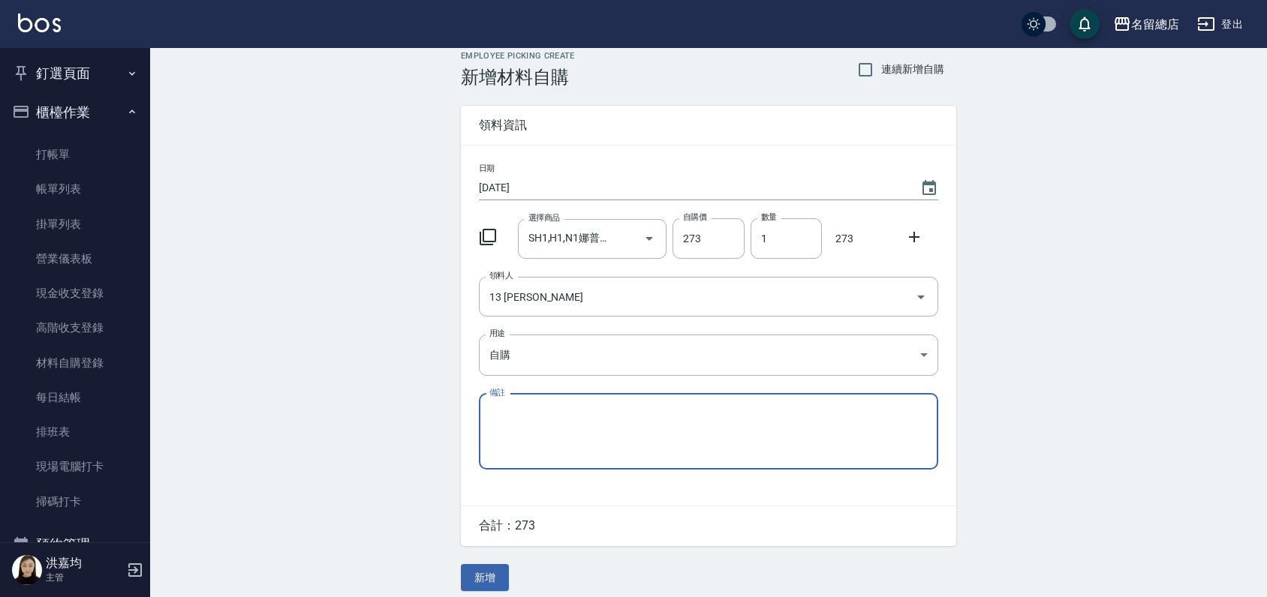
scroll to position [23, 0]
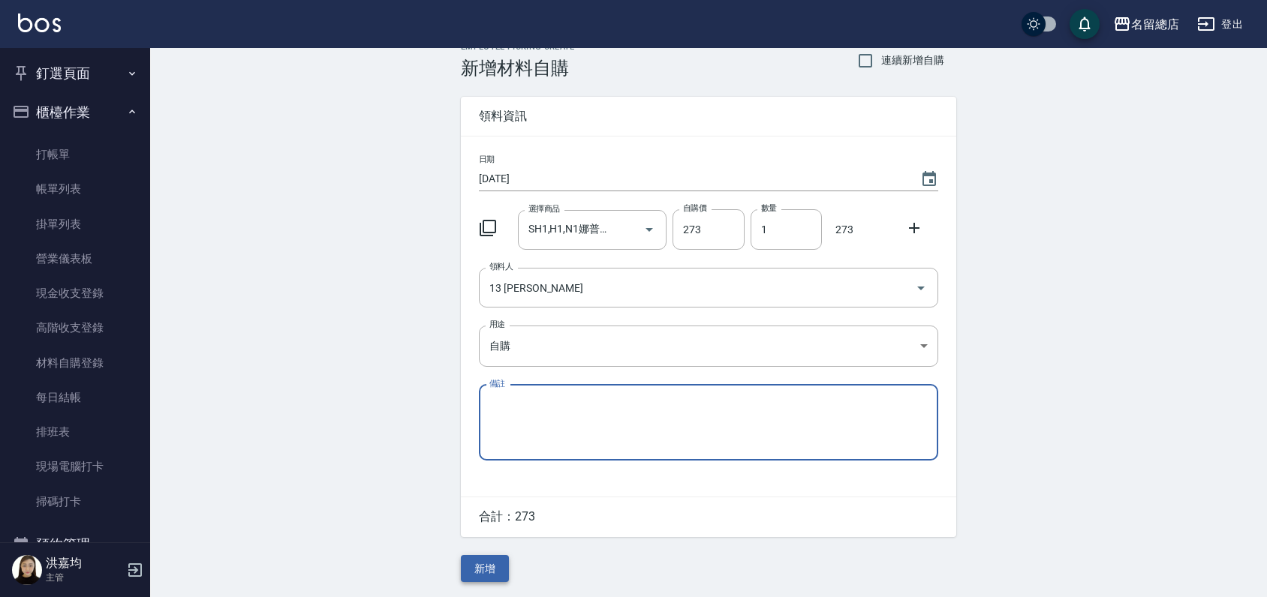
click at [489, 567] on button "新增" at bounding box center [485, 569] width 48 height 28
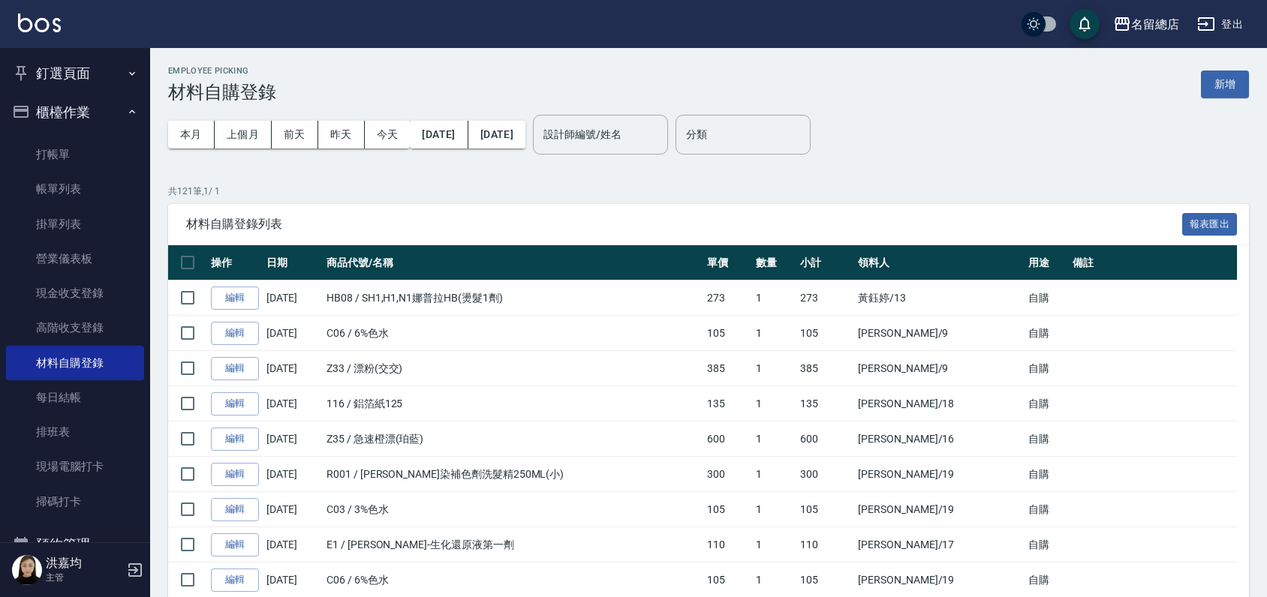
click at [59, 76] on button "釘選頁面" at bounding box center [75, 73] width 138 height 39
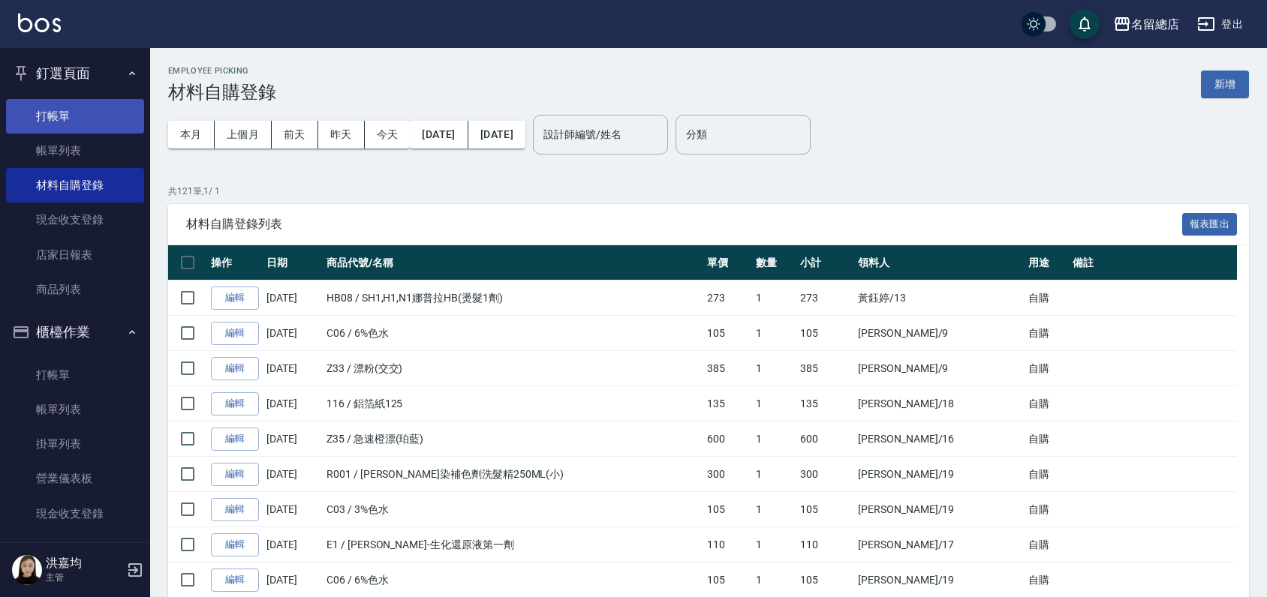
click at [74, 114] on link "打帳單" at bounding box center [75, 116] width 138 height 35
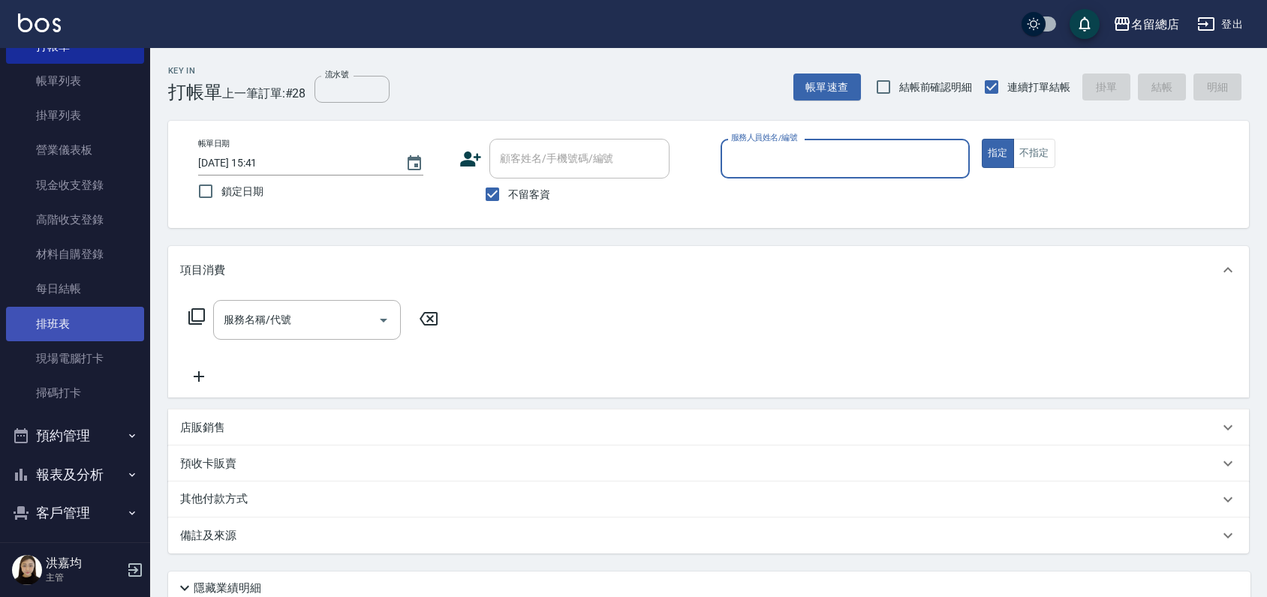
scroll to position [333, 0]
